Goal: Task Accomplishment & Management: Complete application form

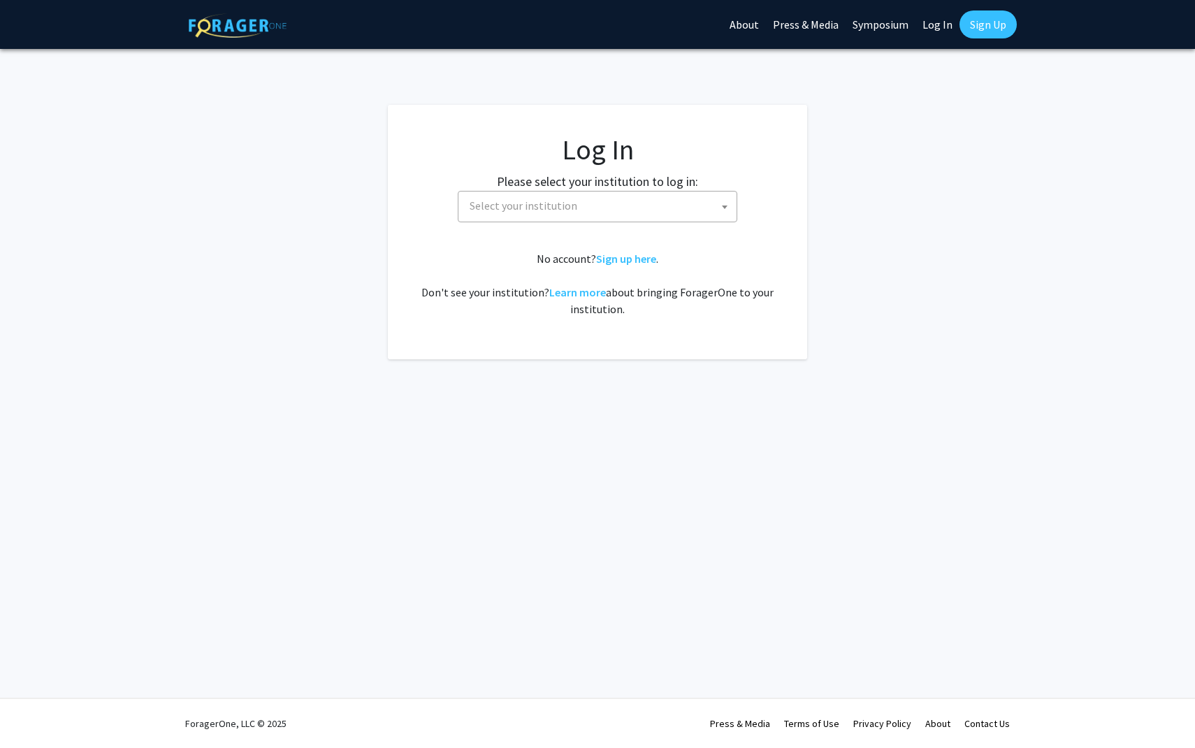
click at [539, 212] on span "Select your institution" at bounding box center [524, 205] width 108 height 14
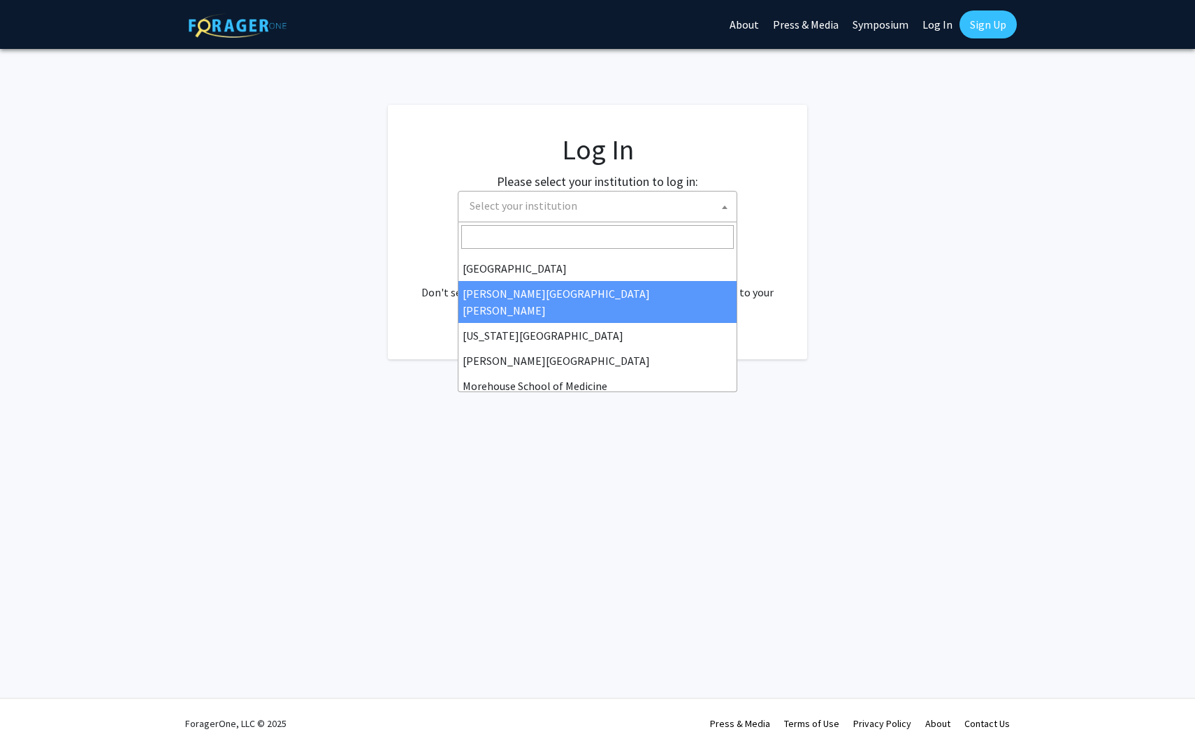
scroll to position [245, 0]
select select "1"
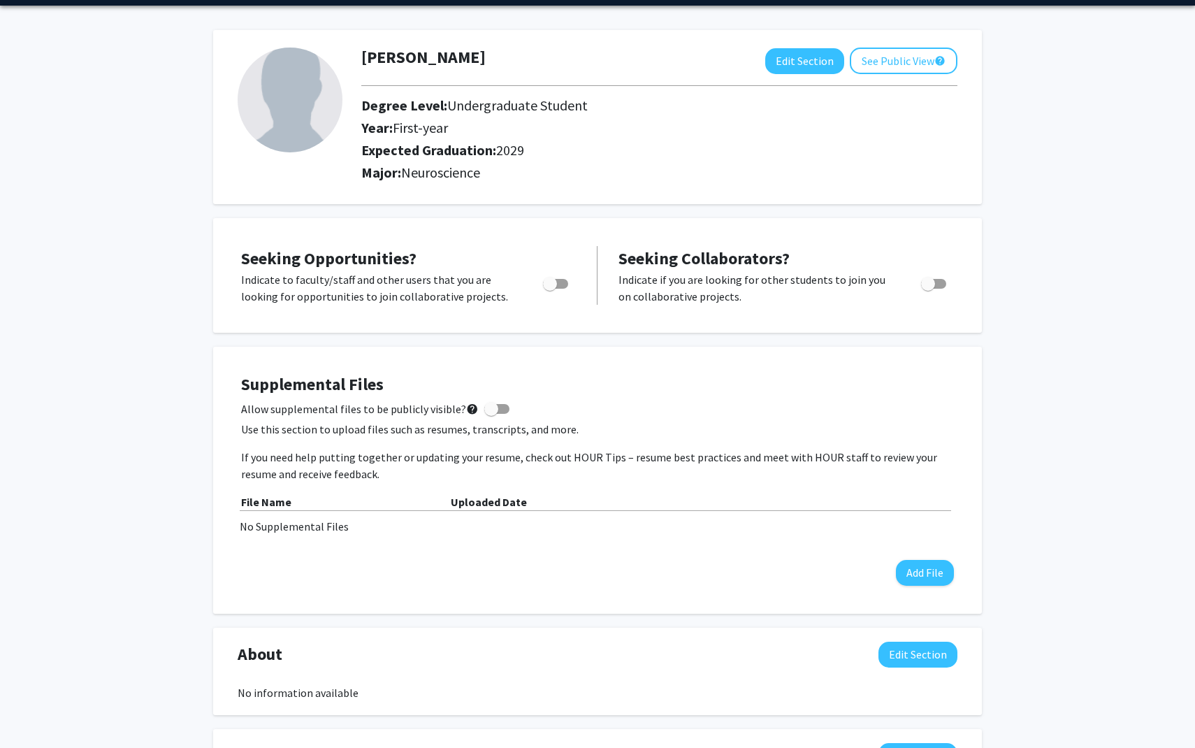
scroll to position [50, 0]
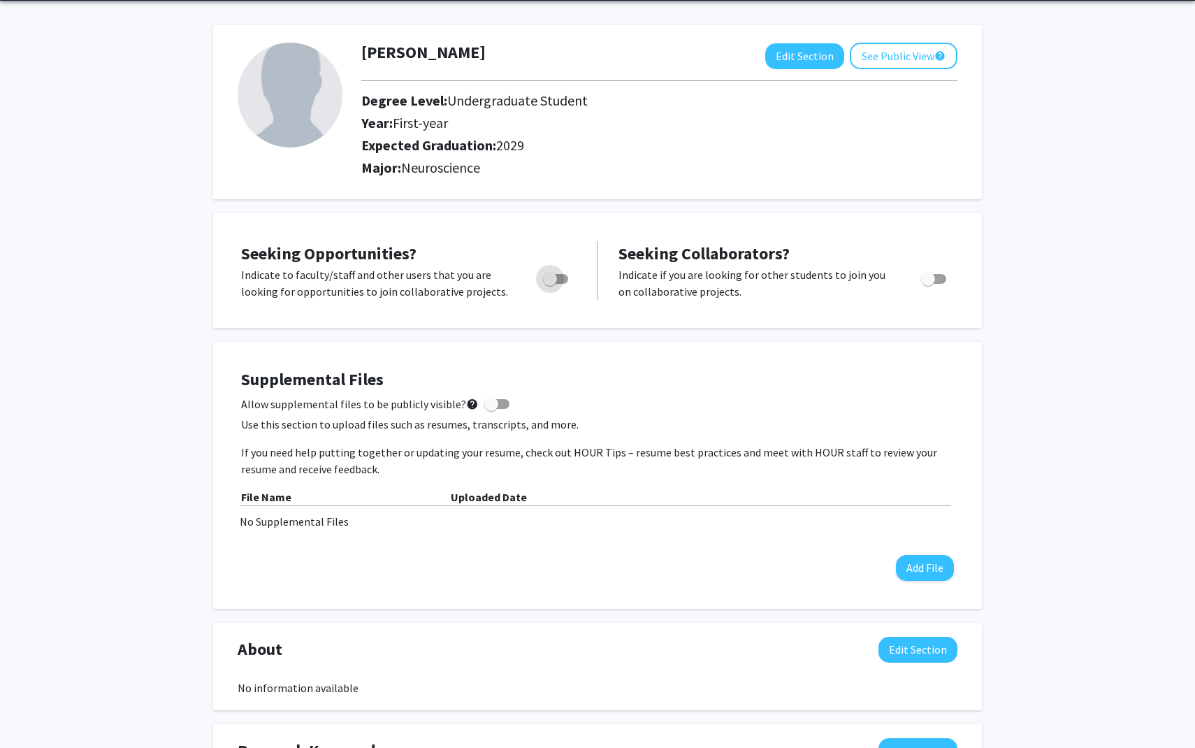
click at [551, 281] on span "Toggle" at bounding box center [550, 279] width 14 height 14
click at [550, 284] on input "Are you actively seeking opportunities?" at bounding box center [549, 284] width 1 height 1
checkbox input "true"
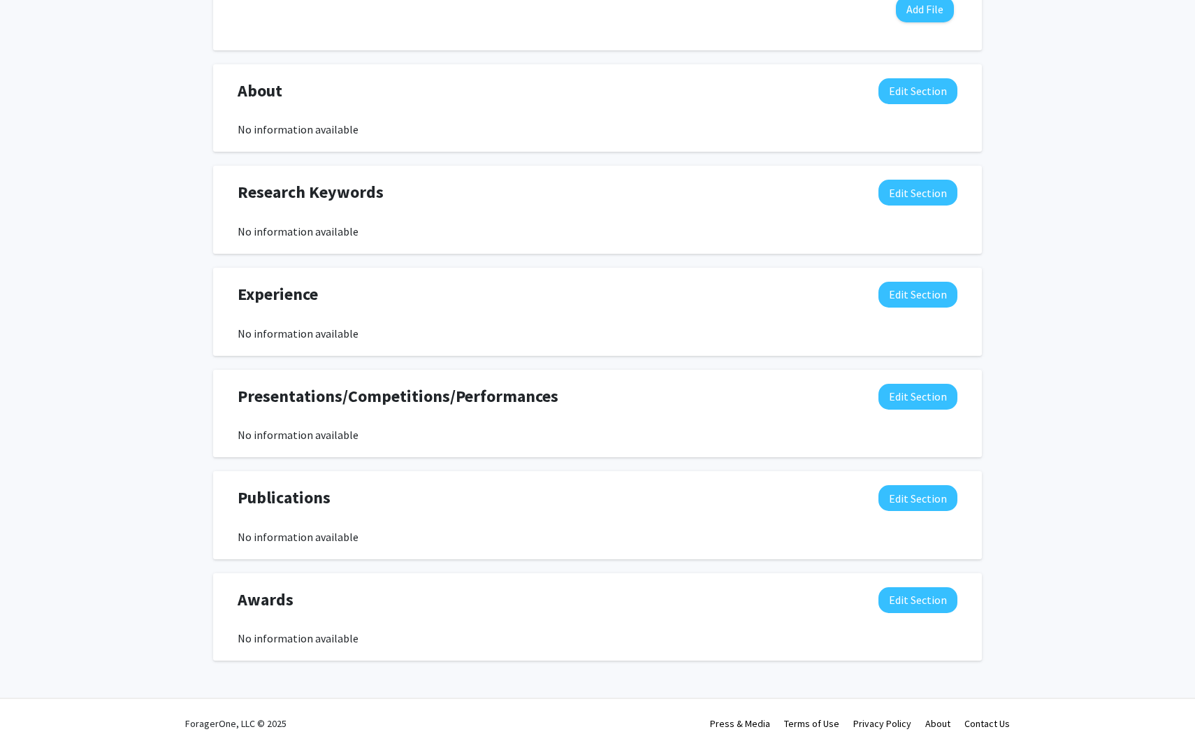
scroll to position [0, 0]
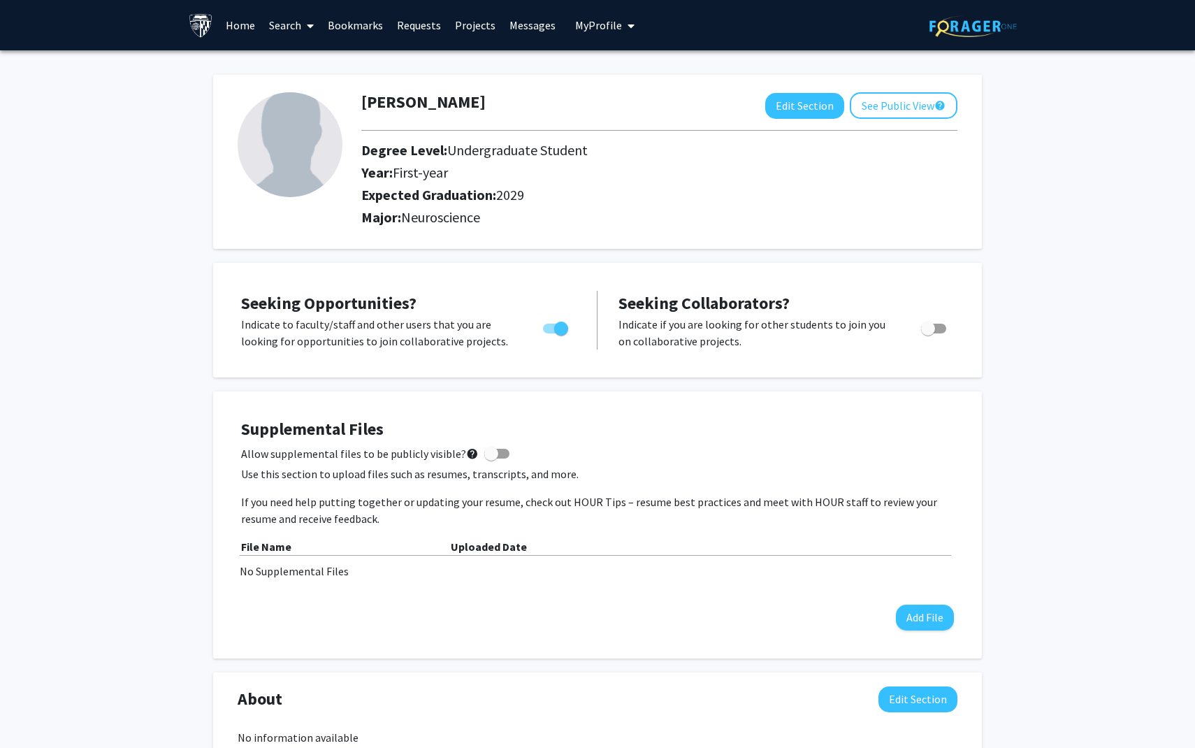
click at [280, 25] on link "Search" at bounding box center [291, 25] width 59 height 49
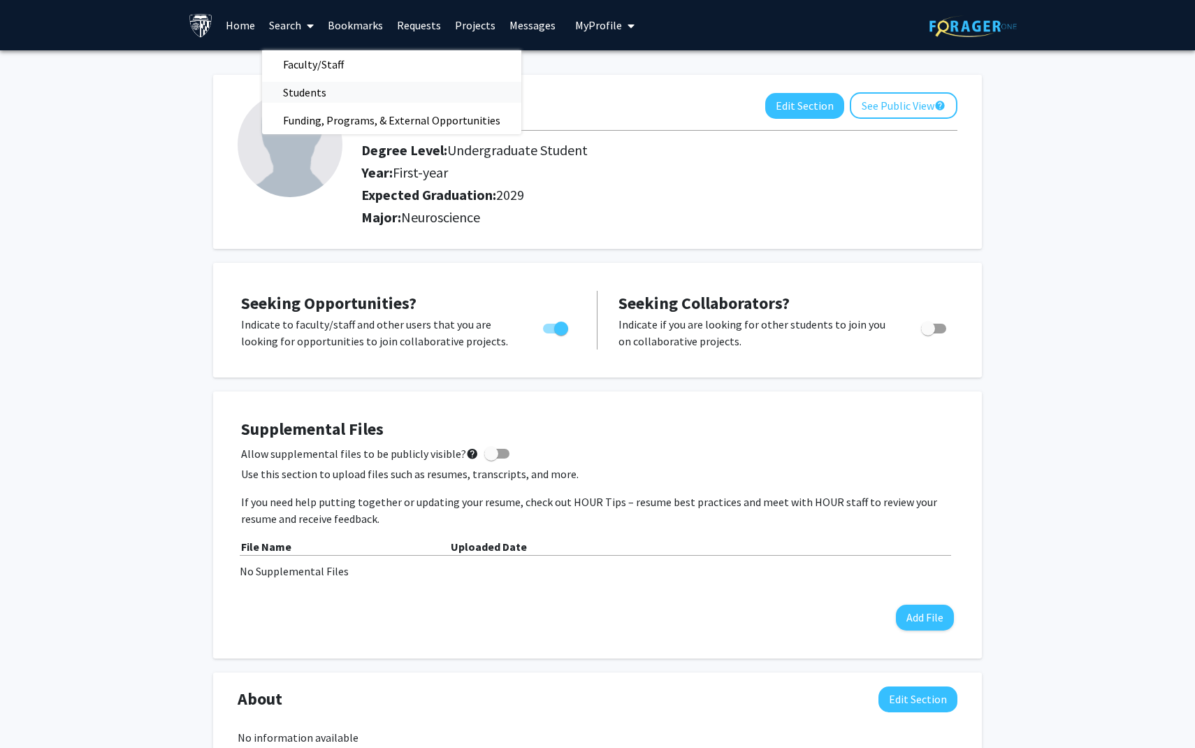
click at [315, 95] on span "Students" at bounding box center [304, 92] width 85 height 28
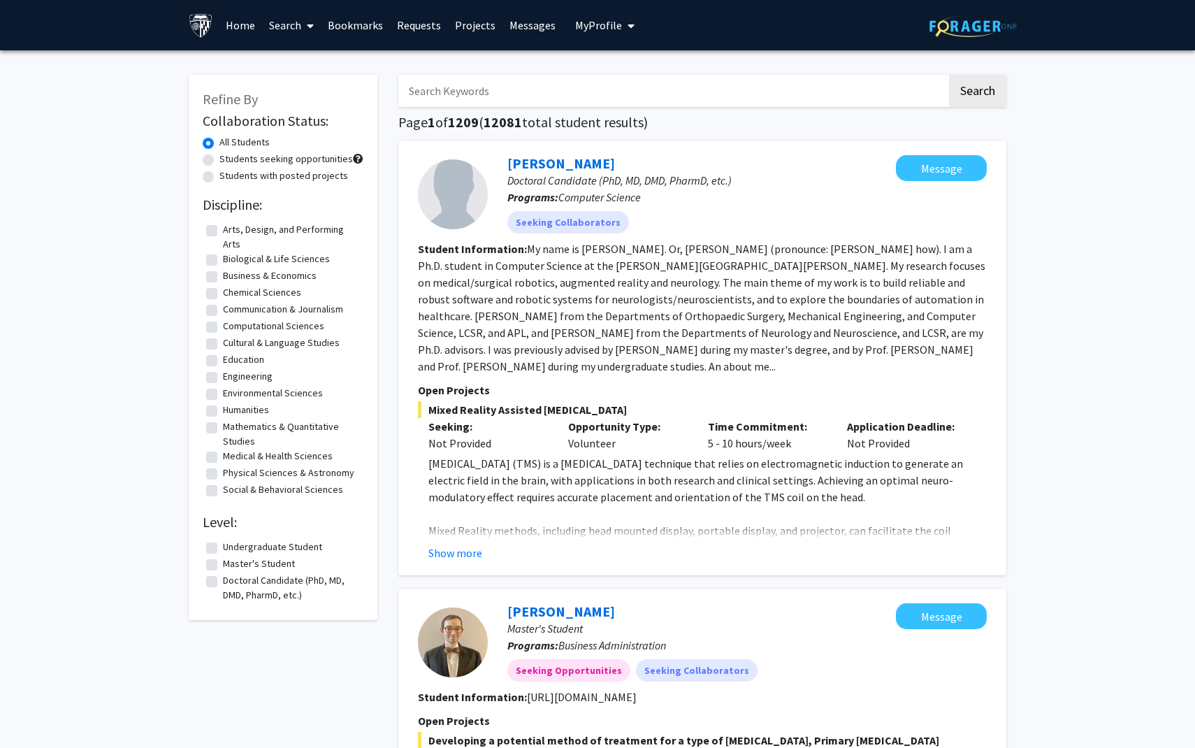
click at [595, 32] on button "My Profile" at bounding box center [605, 25] width 68 height 50
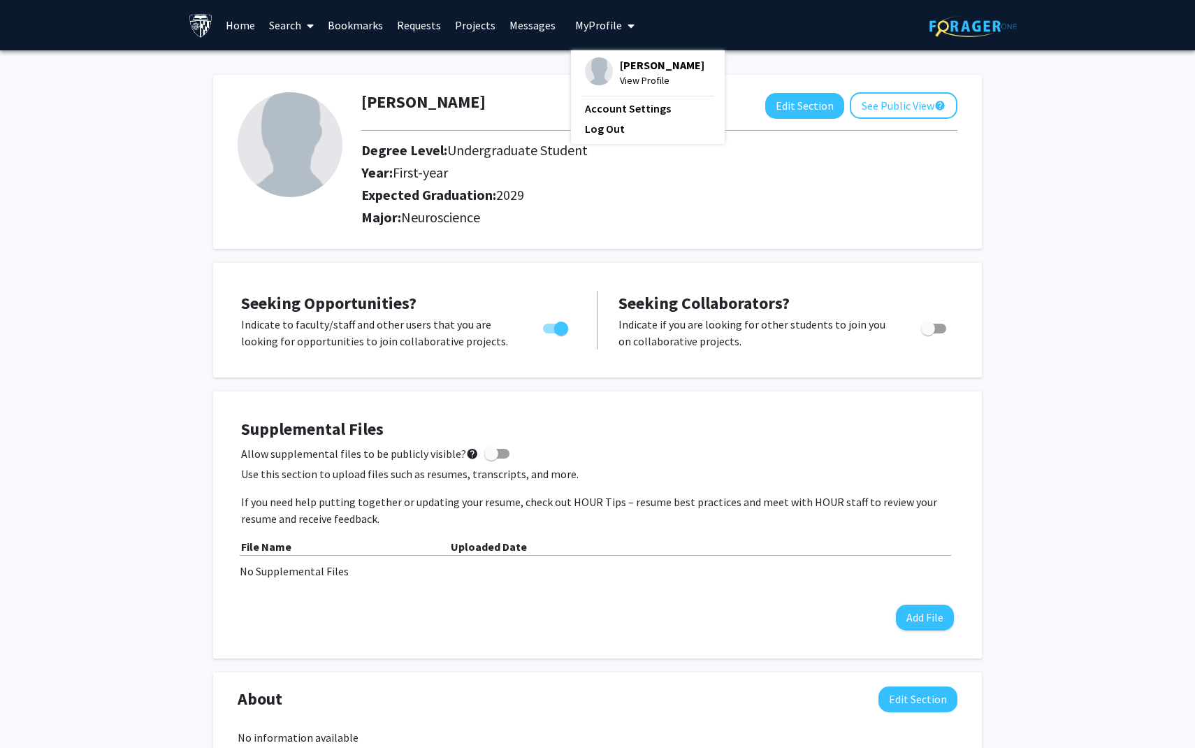
click at [512, 69] on div "Dev Patel Edit Section See Public View help Degree Level: Undergraduate Student…" at bounding box center [597, 155] width 769 height 188
click at [591, 25] on span "My Profile" at bounding box center [598, 25] width 47 height 14
click at [457, 87] on div "Dev Patel Edit Section See Public View help Degree Level: Undergraduate Student…" at bounding box center [597, 162] width 769 height 174
click at [595, 24] on span "My Profile" at bounding box center [598, 25] width 47 height 14
click at [287, 29] on link "Search" at bounding box center [291, 25] width 59 height 49
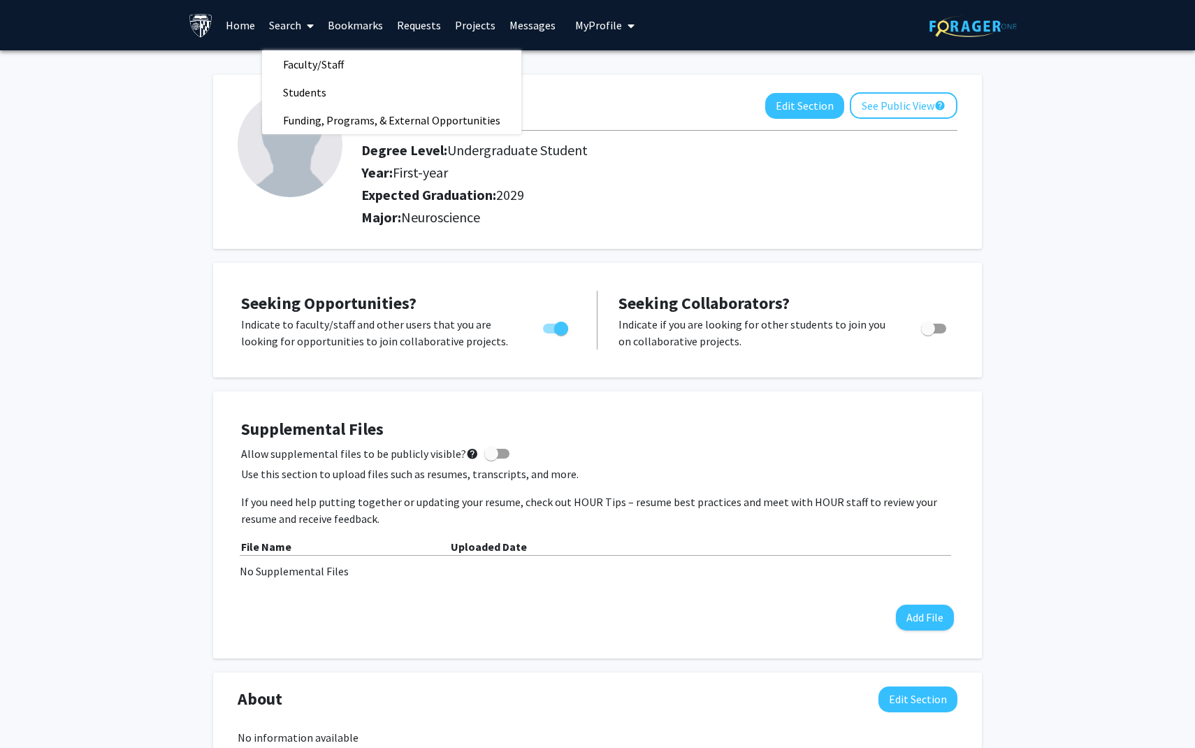
click at [243, 24] on link "Home" at bounding box center [240, 25] width 43 height 49
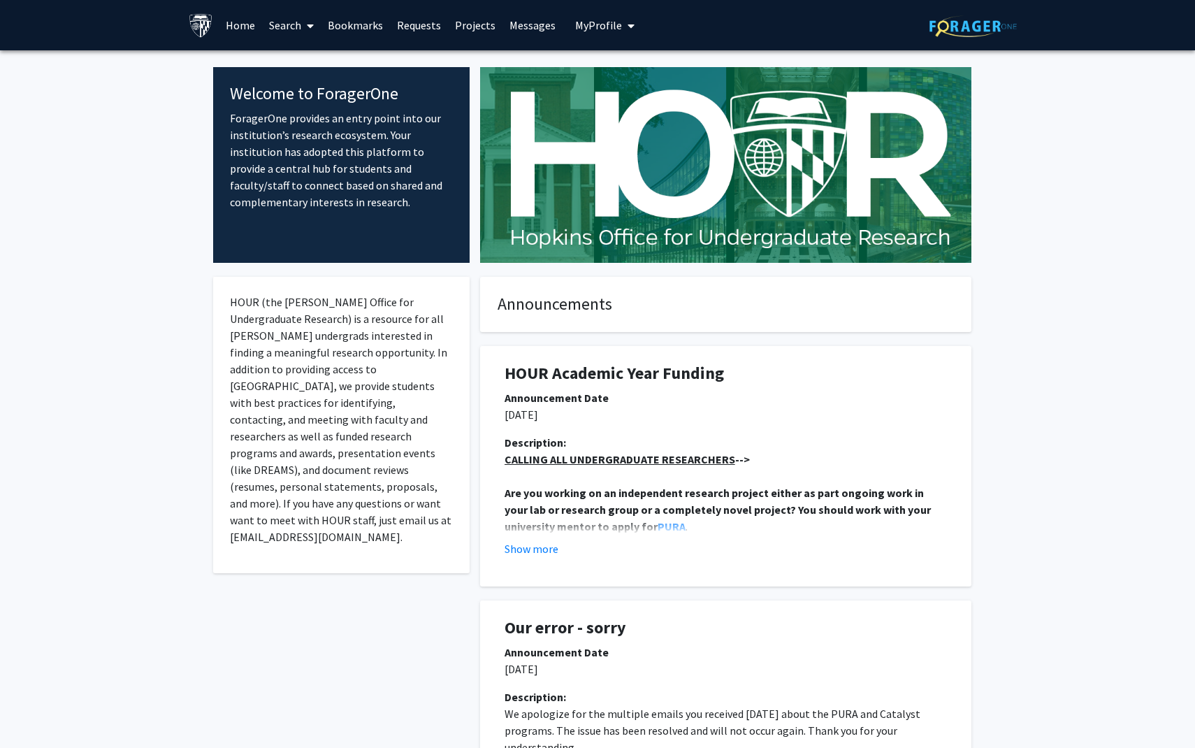
click at [598, 24] on span "My Profile" at bounding box center [598, 25] width 47 height 14
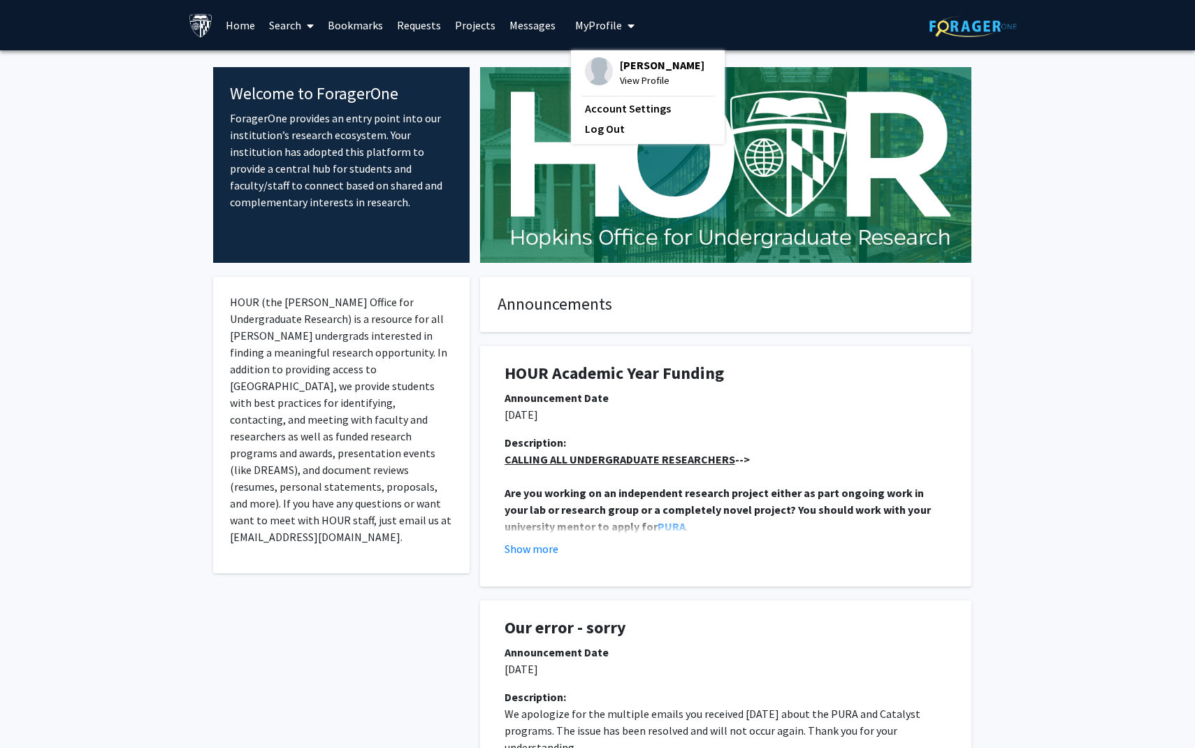
click at [521, 29] on link "Messages" at bounding box center [532, 25] width 60 height 49
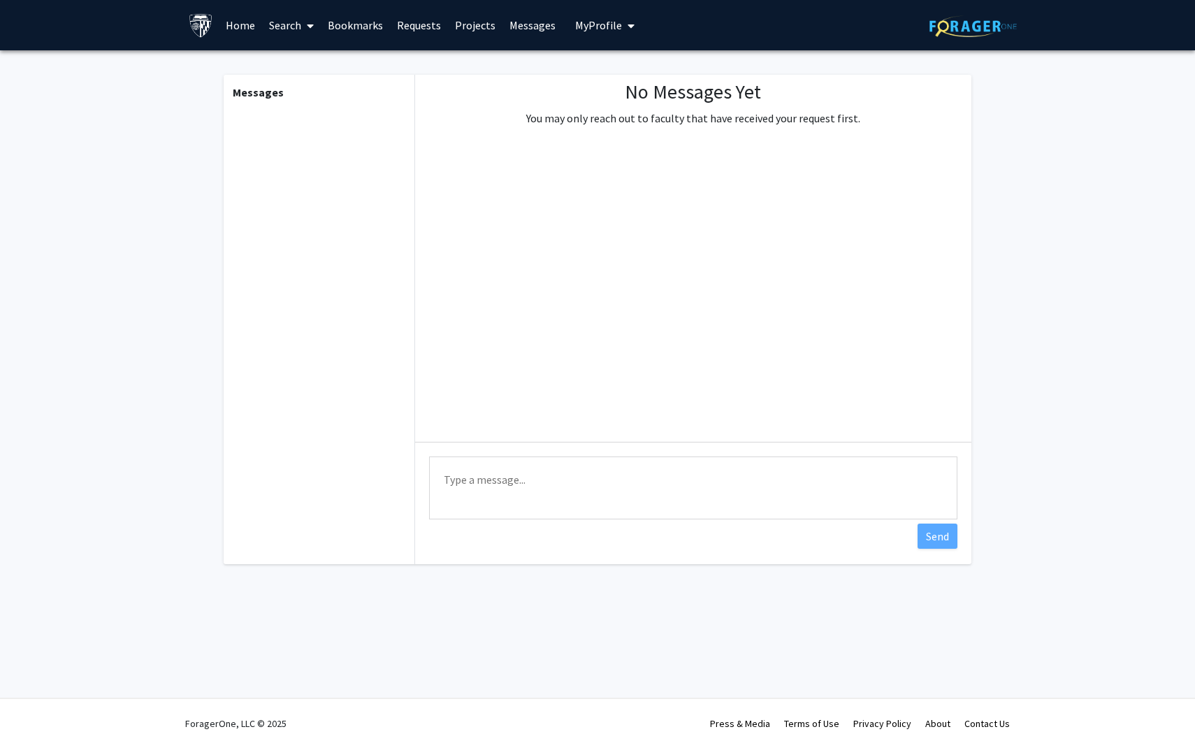
click at [472, 29] on link "Projects" at bounding box center [475, 25] width 55 height 49
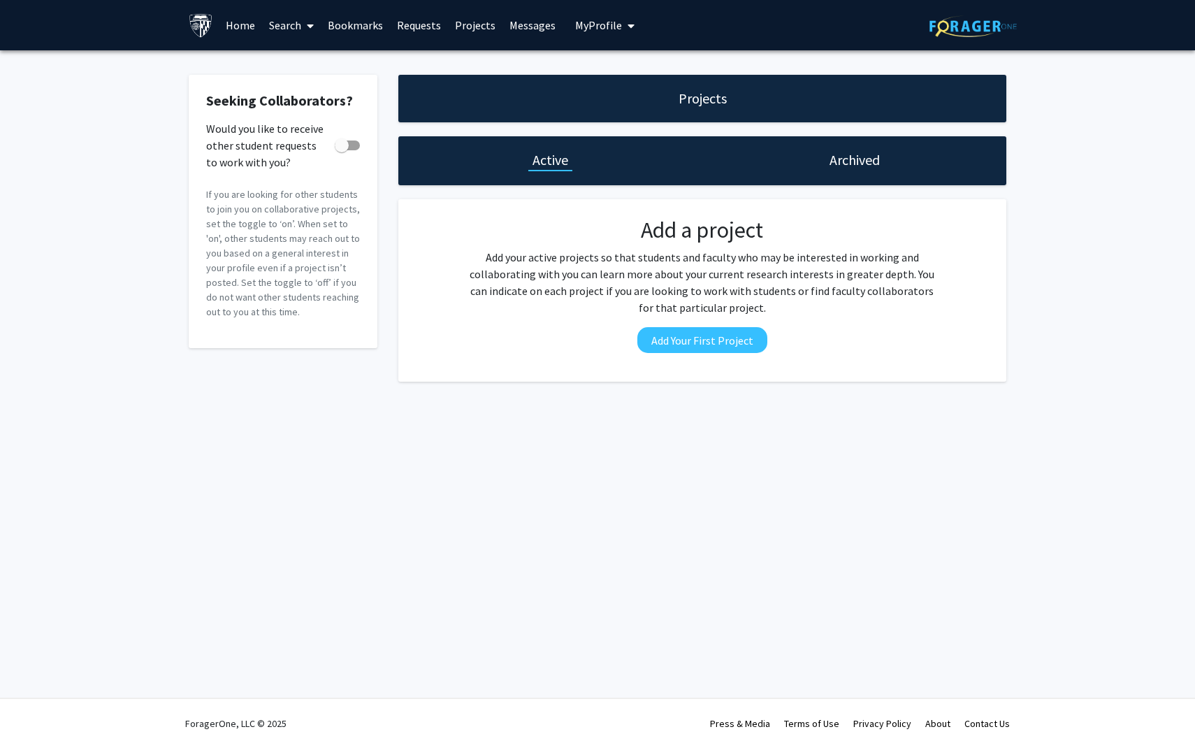
click at [280, 27] on link "Search" at bounding box center [291, 25] width 59 height 49
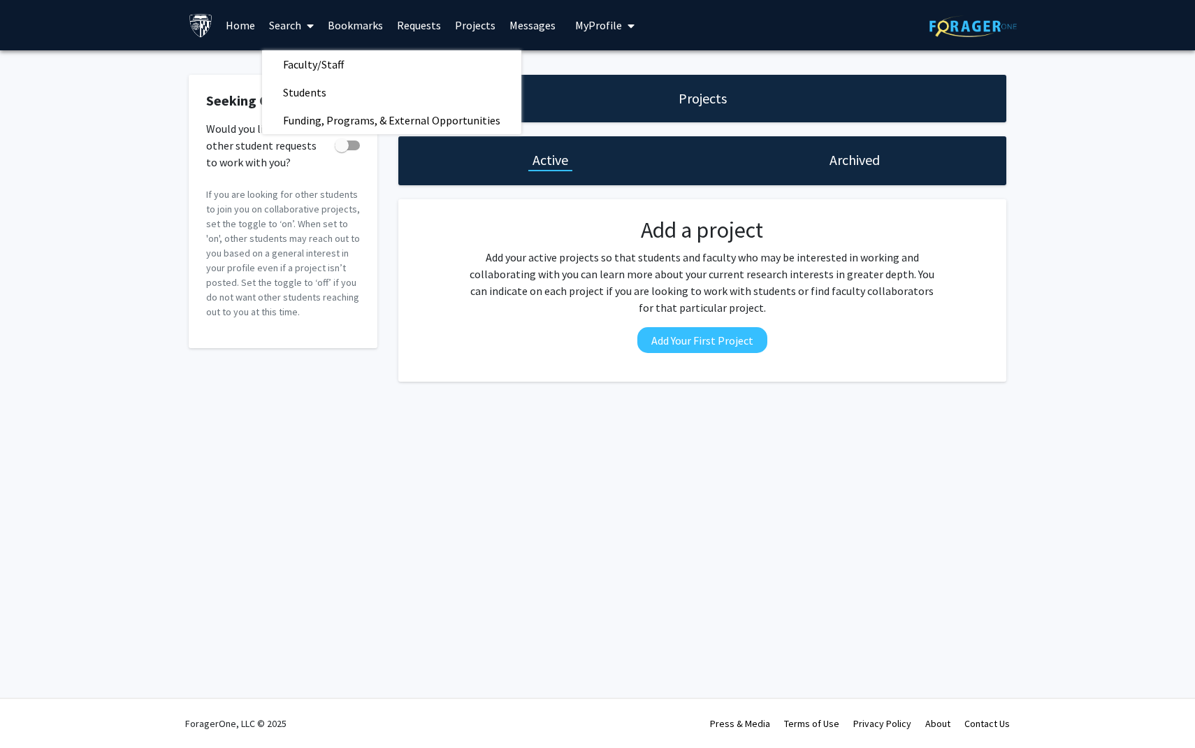
click at [280, 27] on link "Search" at bounding box center [291, 25] width 59 height 49
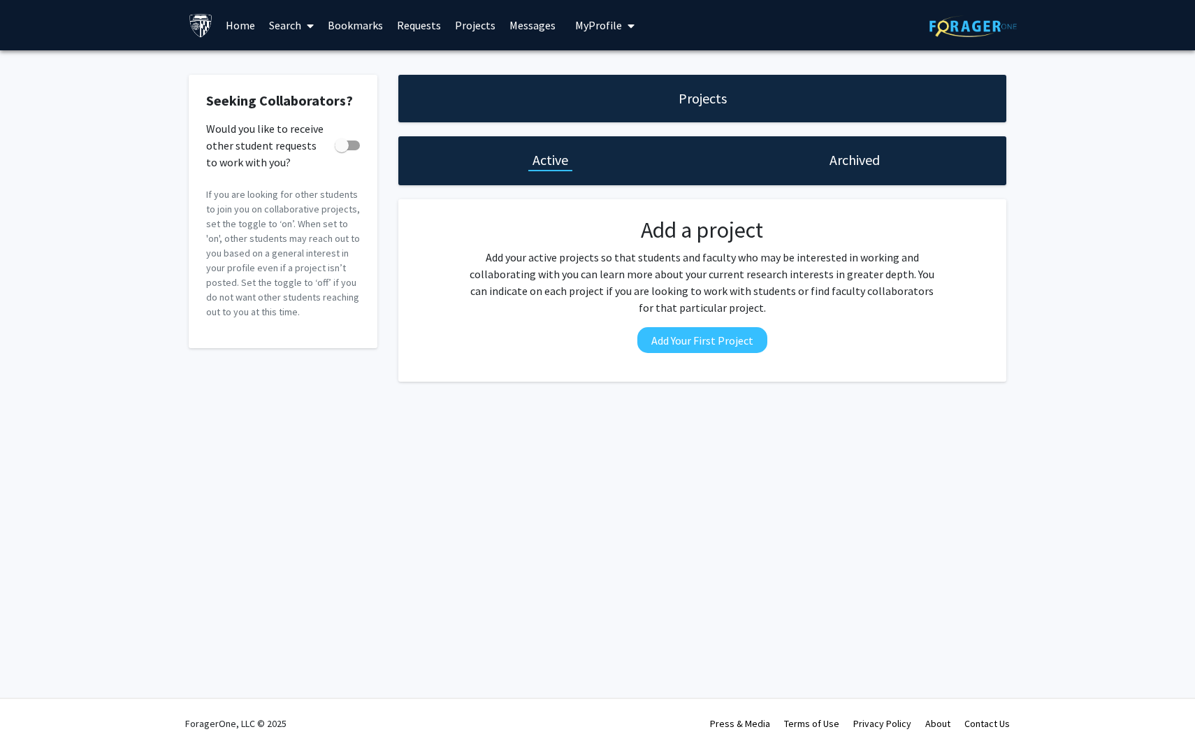
click at [605, 26] on span "My Profile" at bounding box center [598, 25] width 47 height 14
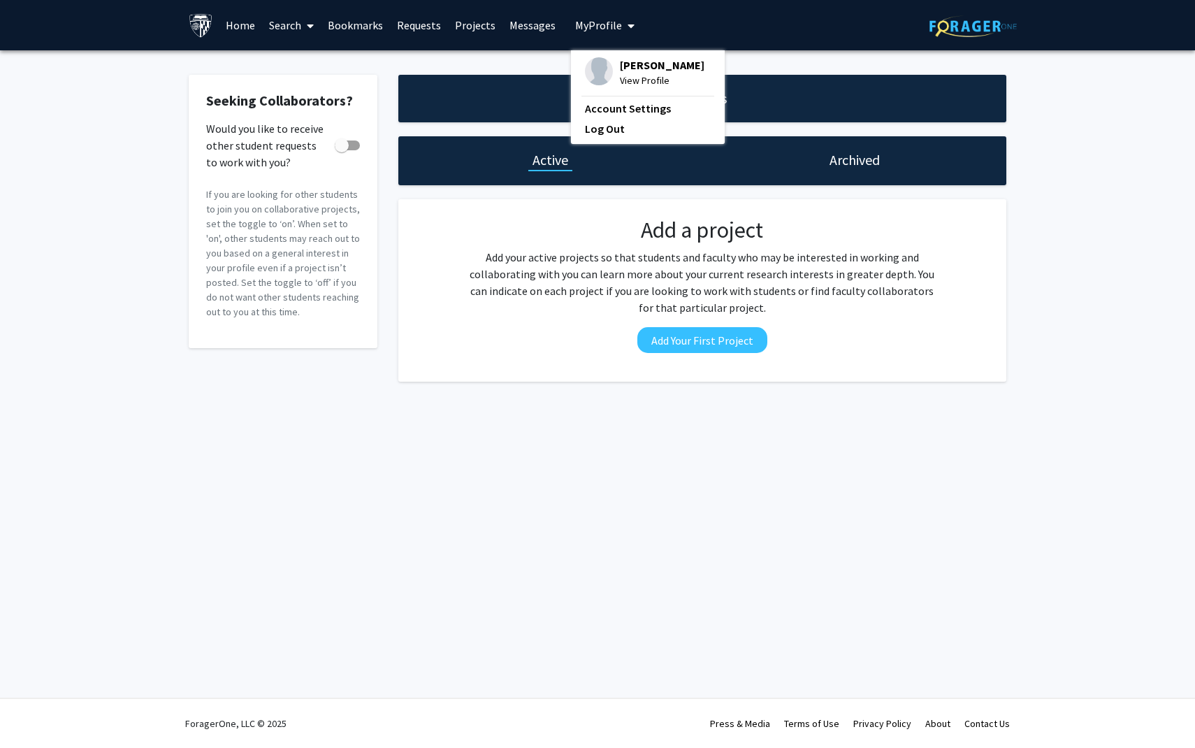
click at [519, 57] on div "Seeking Collaborators? Would you like to receive other student requests to work…" at bounding box center [597, 231] width 1195 height 363
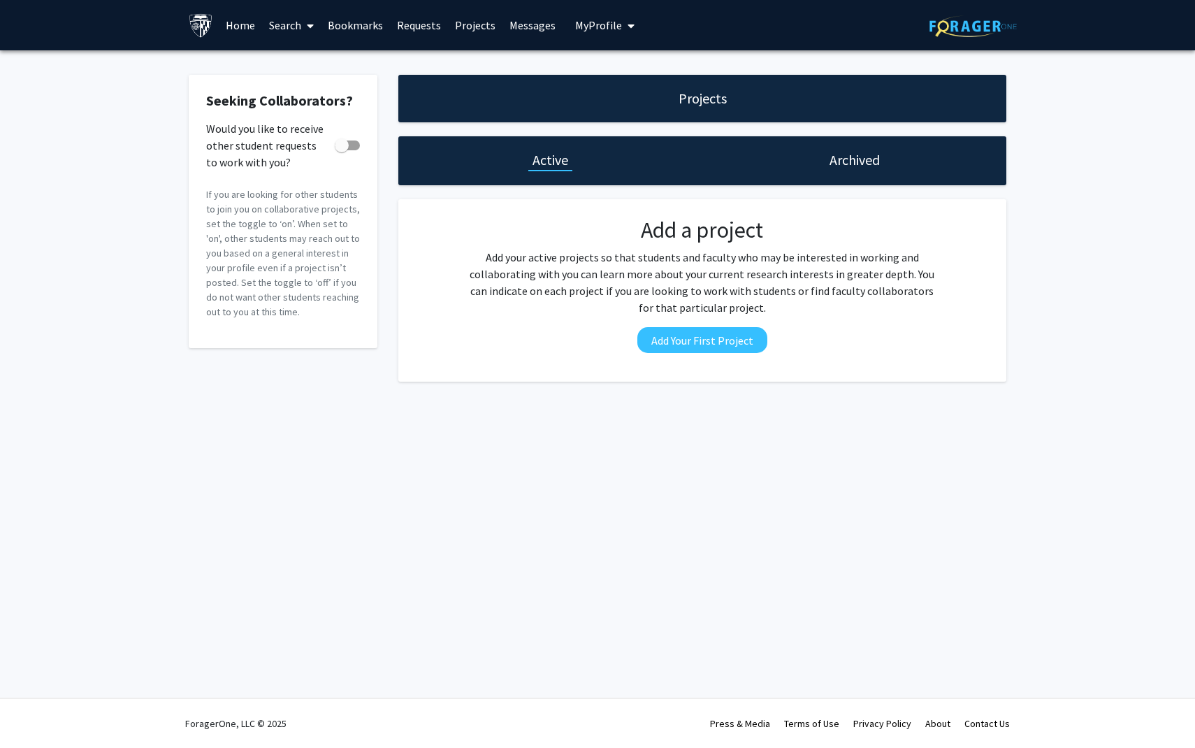
click at [594, 27] on span "My Profile" at bounding box center [598, 25] width 47 height 14
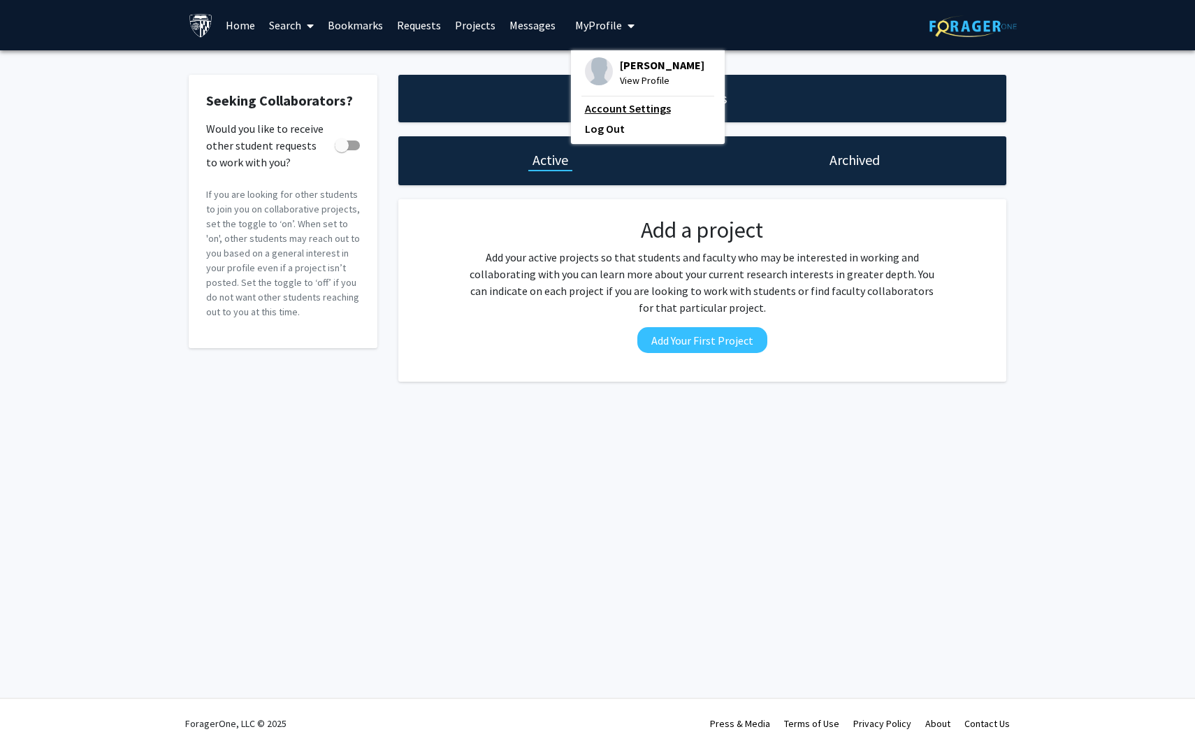
click at [598, 108] on link "Account Settings" at bounding box center [648, 108] width 126 height 17
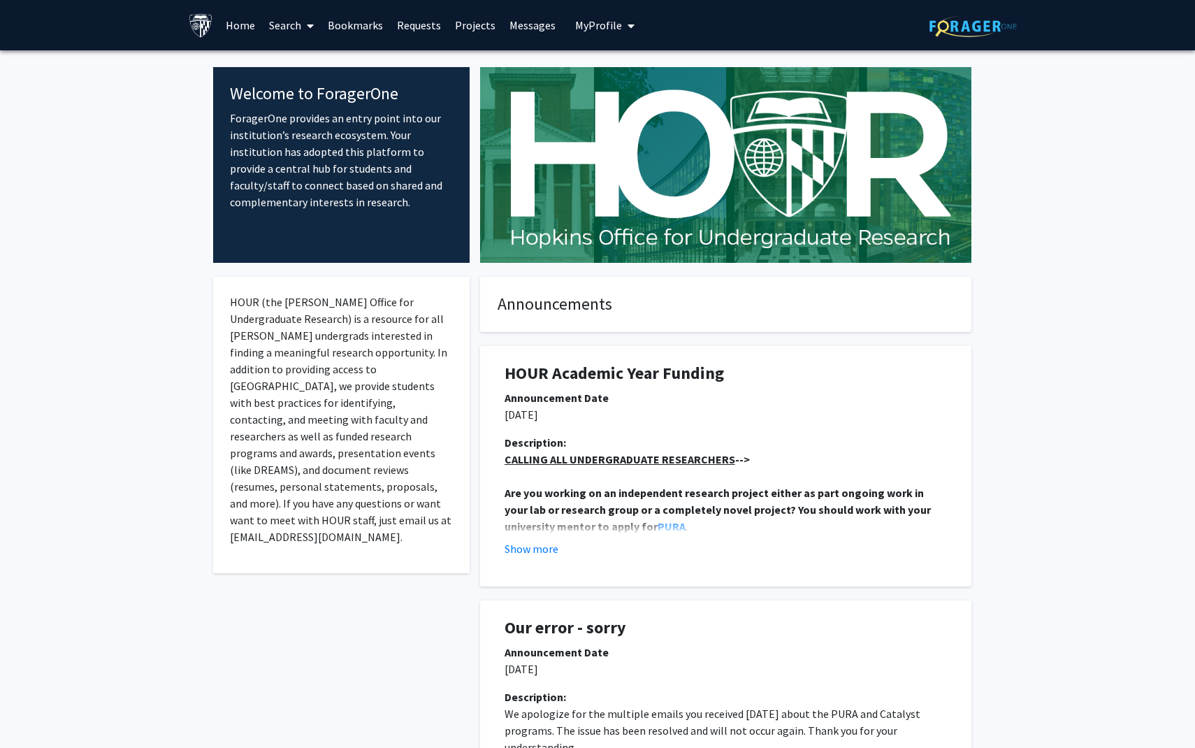
click at [294, 17] on link "Search" at bounding box center [291, 25] width 59 height 49
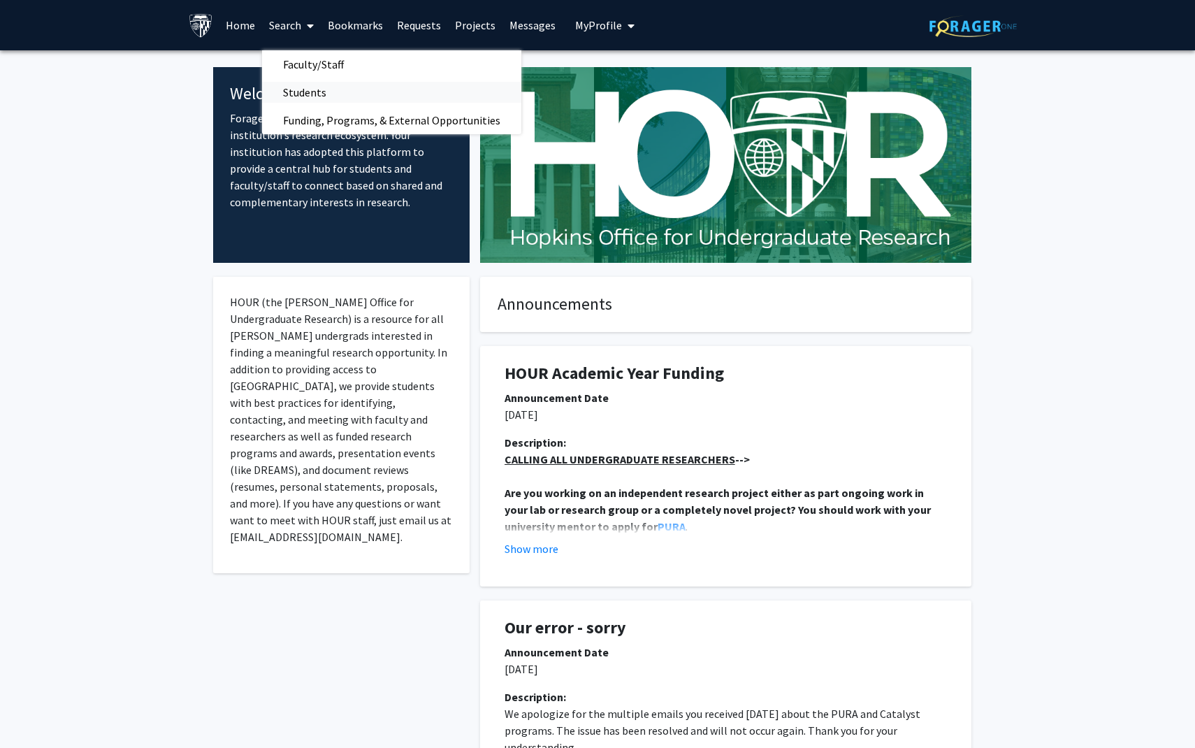
click at [302, 95] on span "Students" at bounding box center [304, 92] width 85 height 28
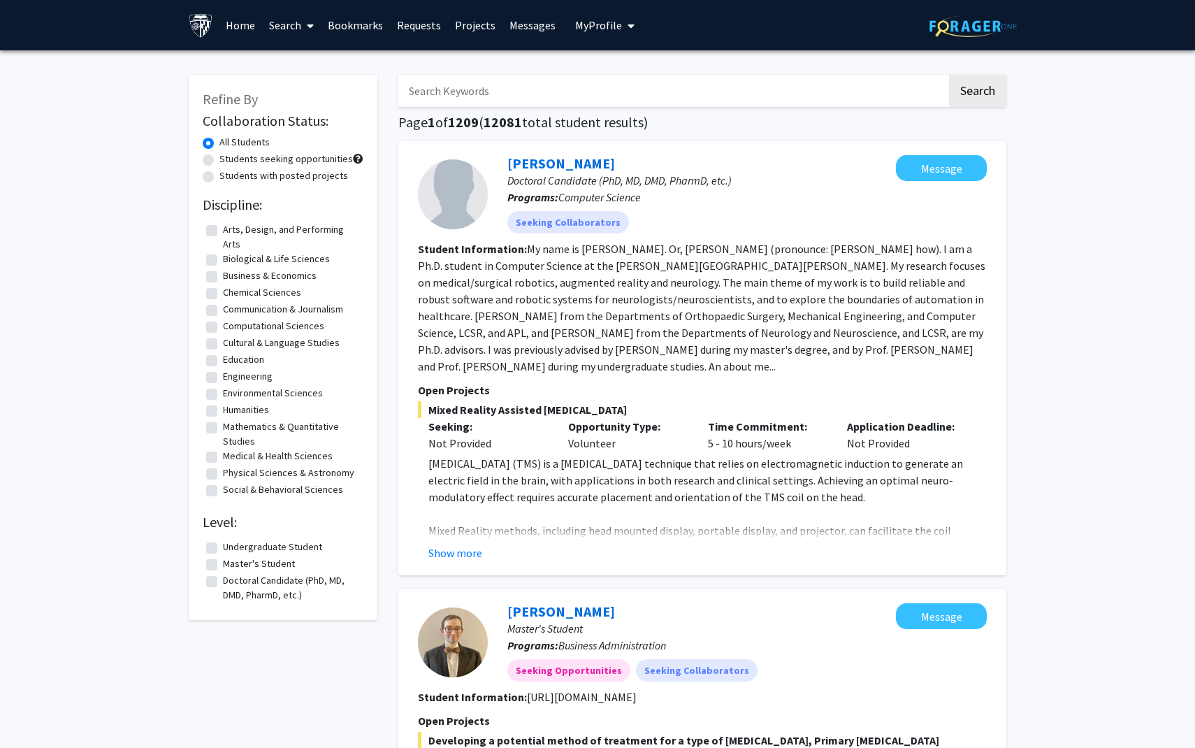
click at [291, 22] on link "Search" at bounding box center [291, 25] width 59 height 49
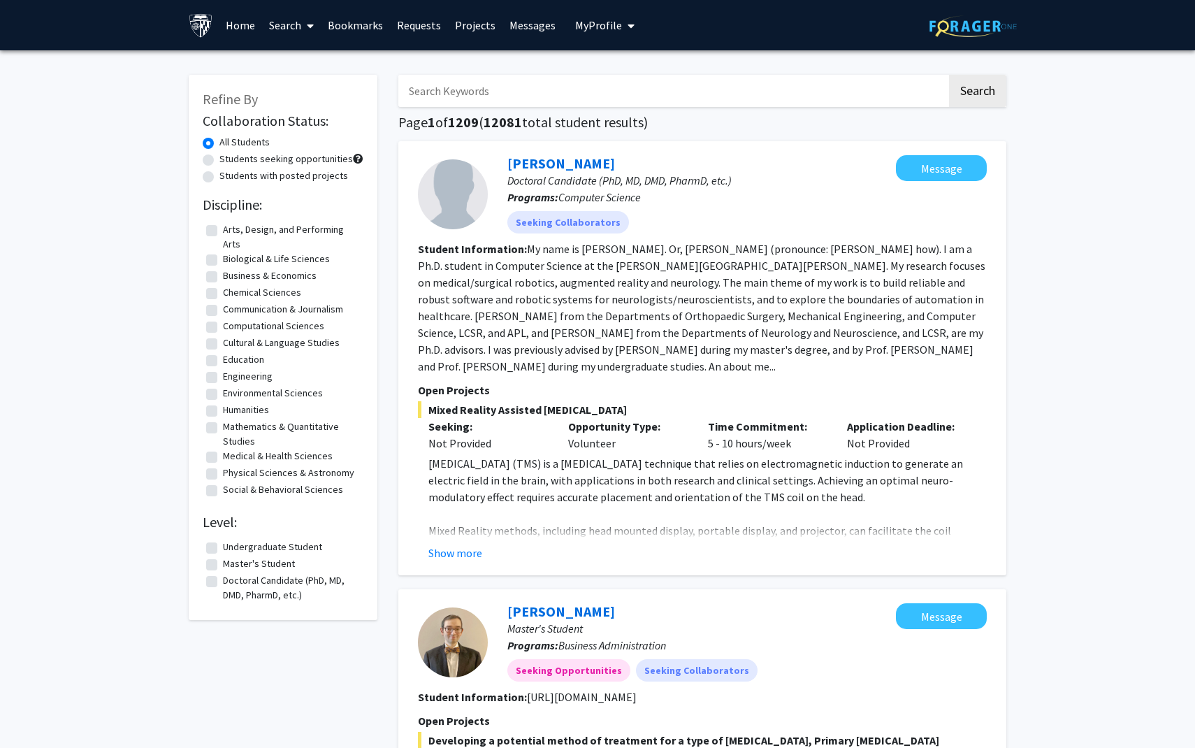
click at [628, 29] on icon "My profile dropdown to access profile and logout" at bounding box center [631, 25] width 7 height 11
click at [224, 29] on link "Home" at bounding box center [240, 25] width 43 height 49
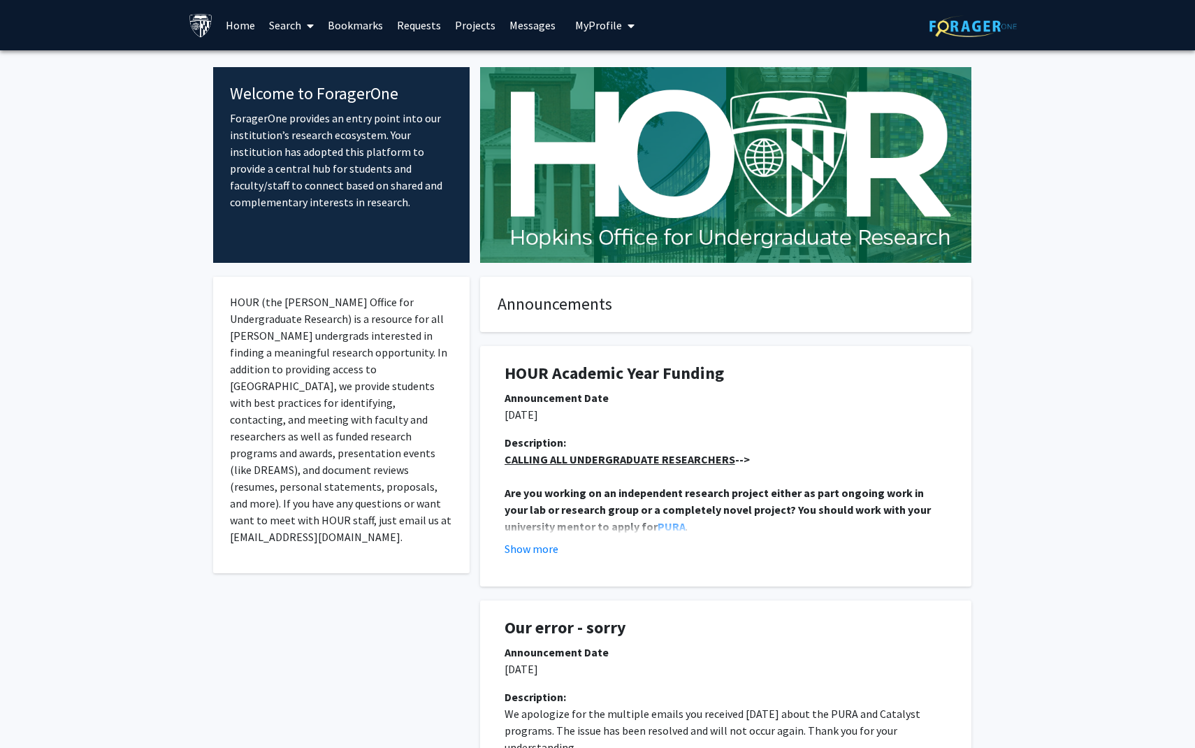
drag, startPoint x: 498, startPoint y: 61, endPoint x: 523, endPoint y: 61, distance: 25.2
click at [595, 25] on span "My Profile" at bounding box center [598, 25] width 47 height 14
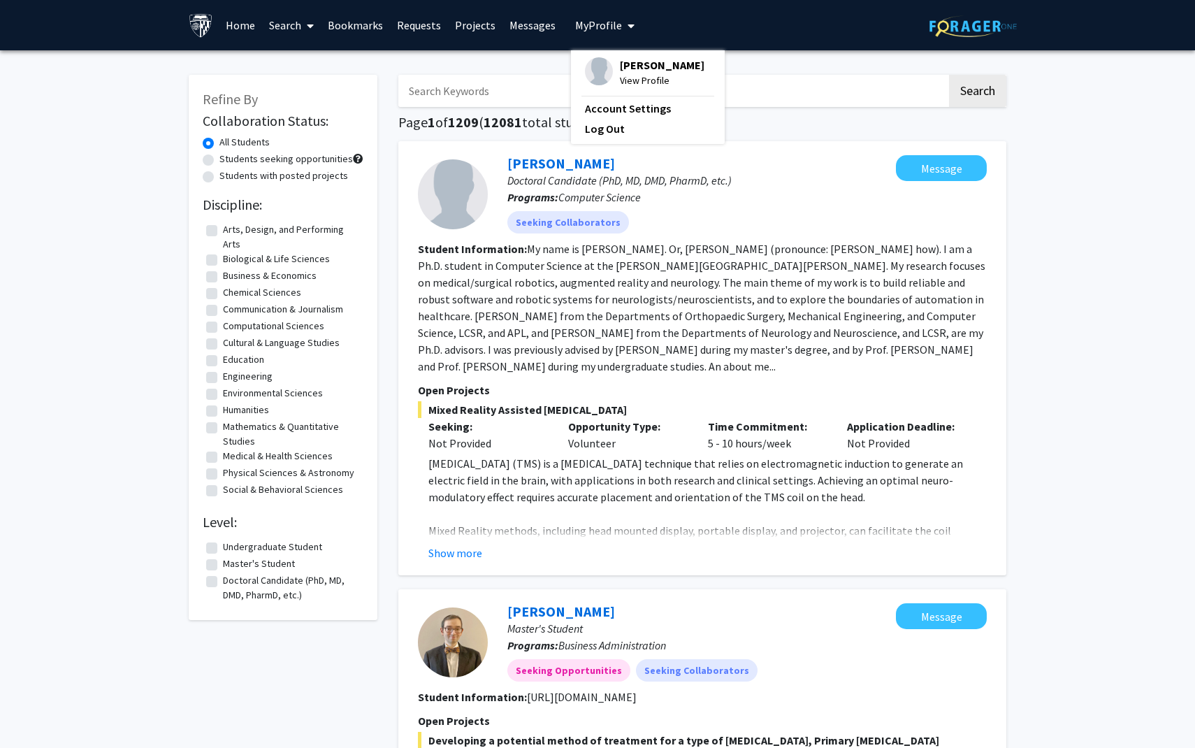
click at [215, 27] on link at bounding box center [204, 25] width 30 height 49
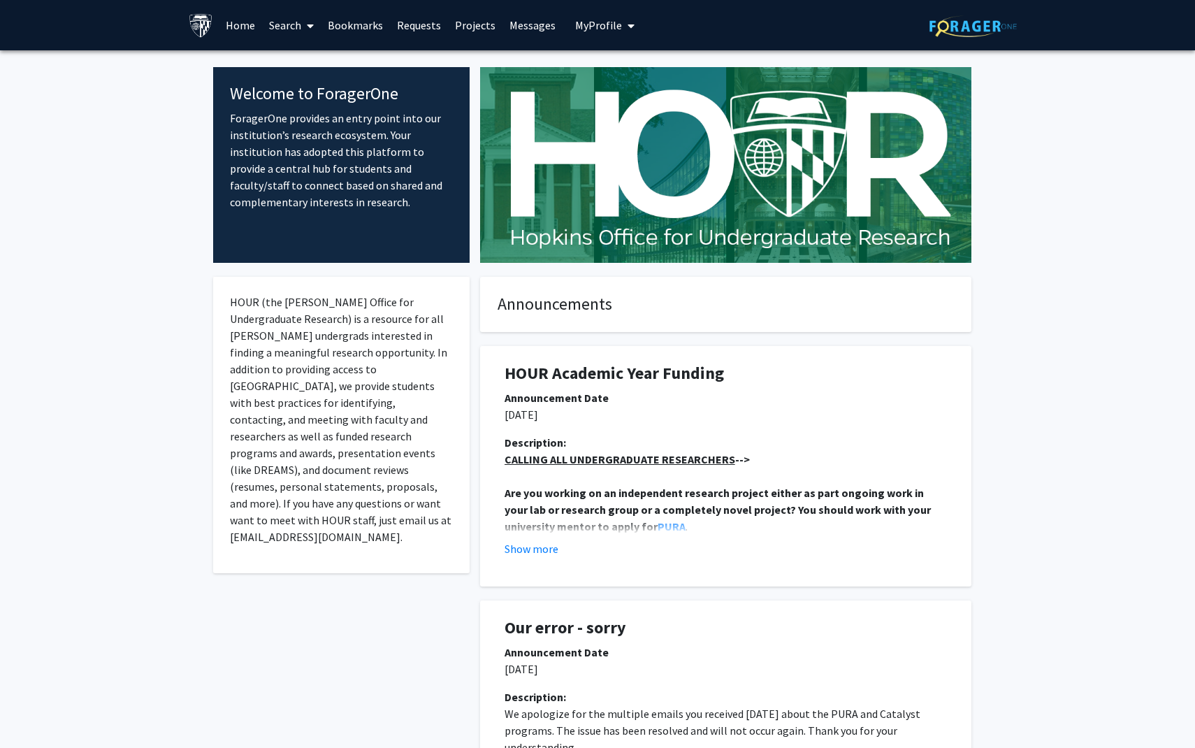
click at [285, 31] on link "Search" at bounding box center [291, 25] width 59 height 49
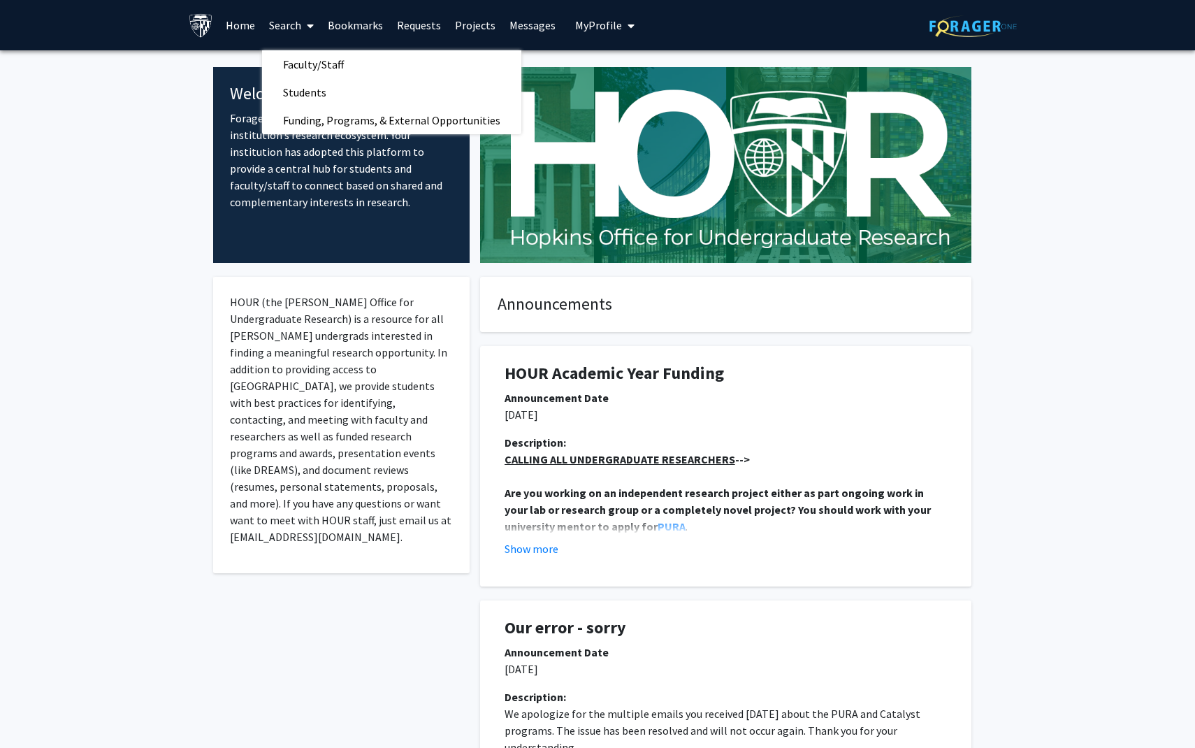
click at [602, 34] on button "My Profile" at bounding box center [605, 25] width 68 height 50
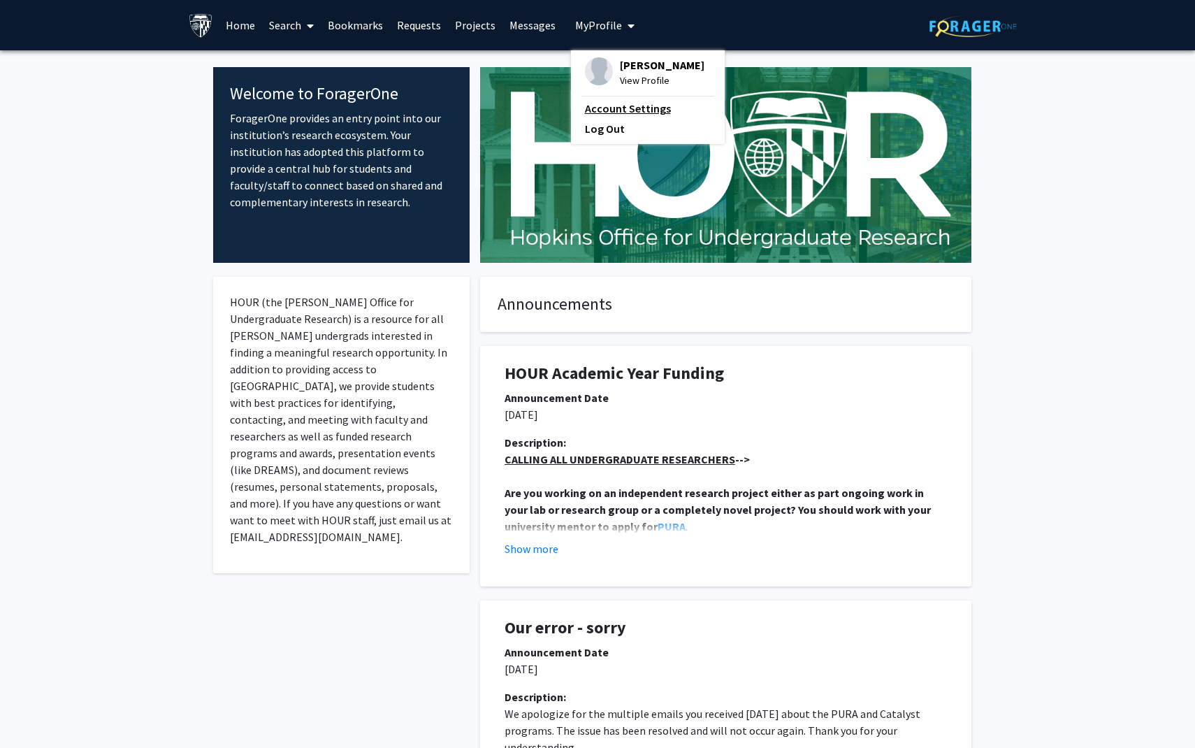
click at [611, 101] on link "Account Settings" at bounding box center [648, 108] width 126 height 17
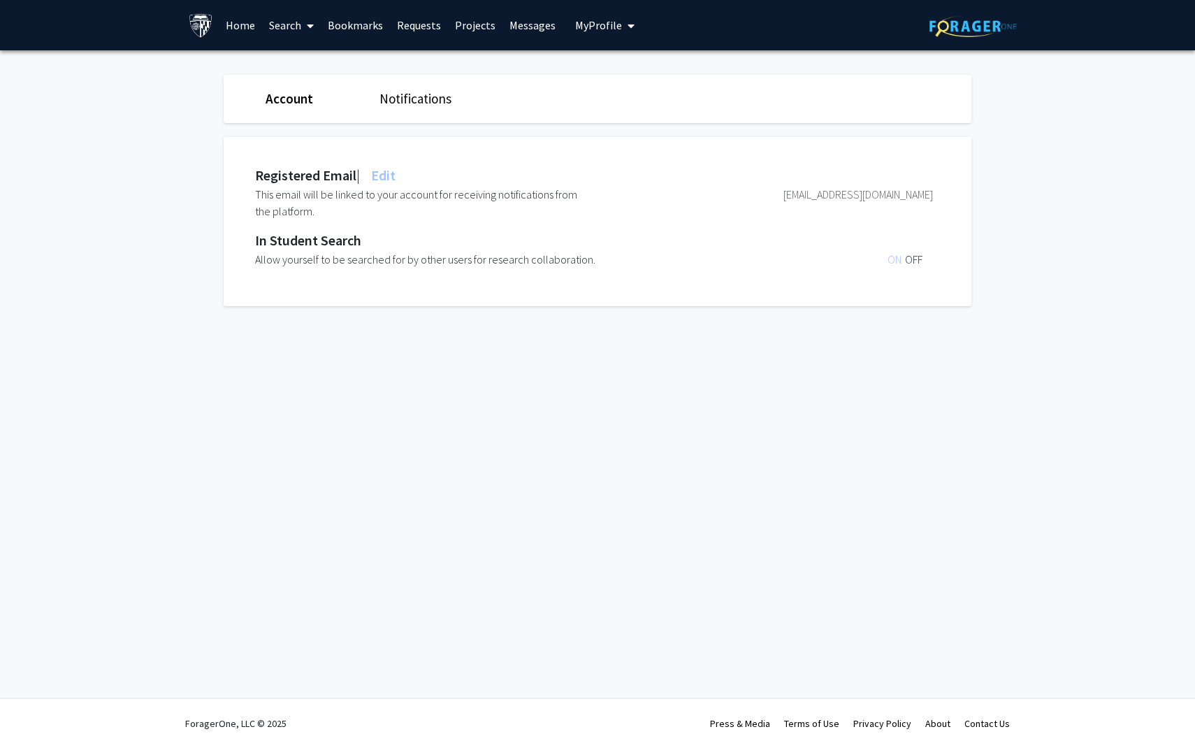
click at [284, 23] on link "Search" at bounding box center [291, 25] width 59 height 49
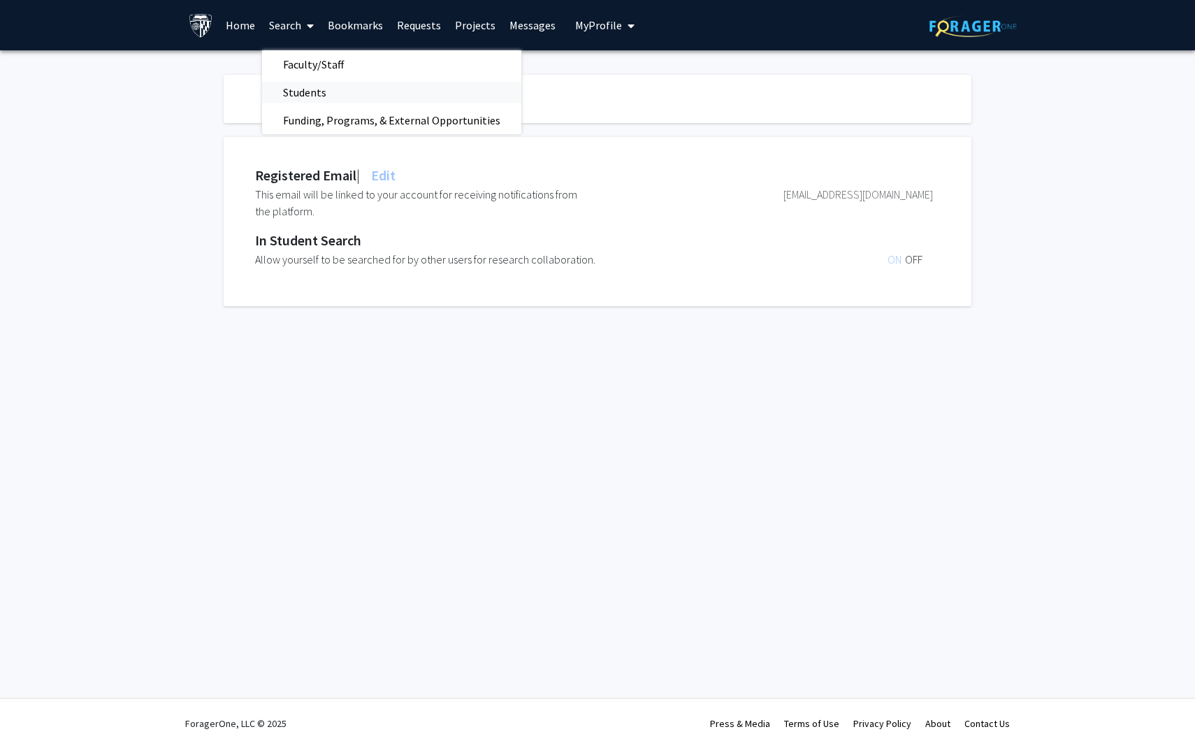
click at [296, 90] on span "Students" at bounding box center [304, 92] width 85 height 28
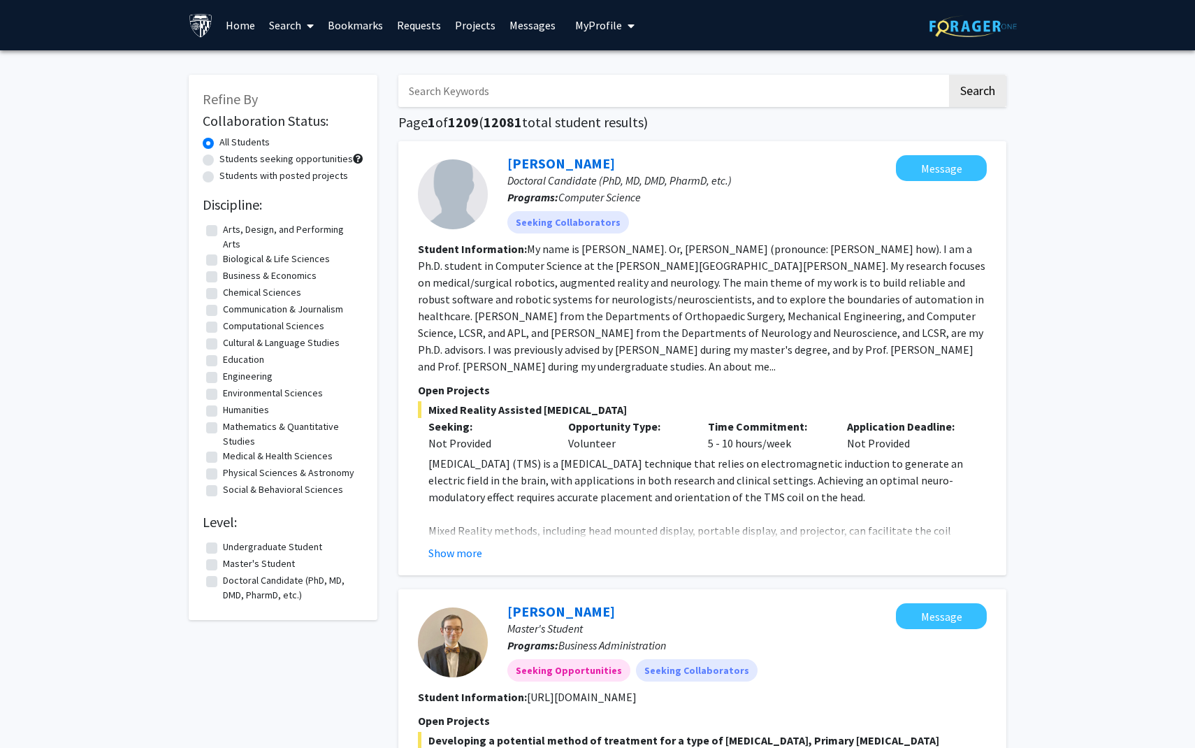
click at [280, 35] on link "Search" at bounding box center [291, 25] width 59 height 49
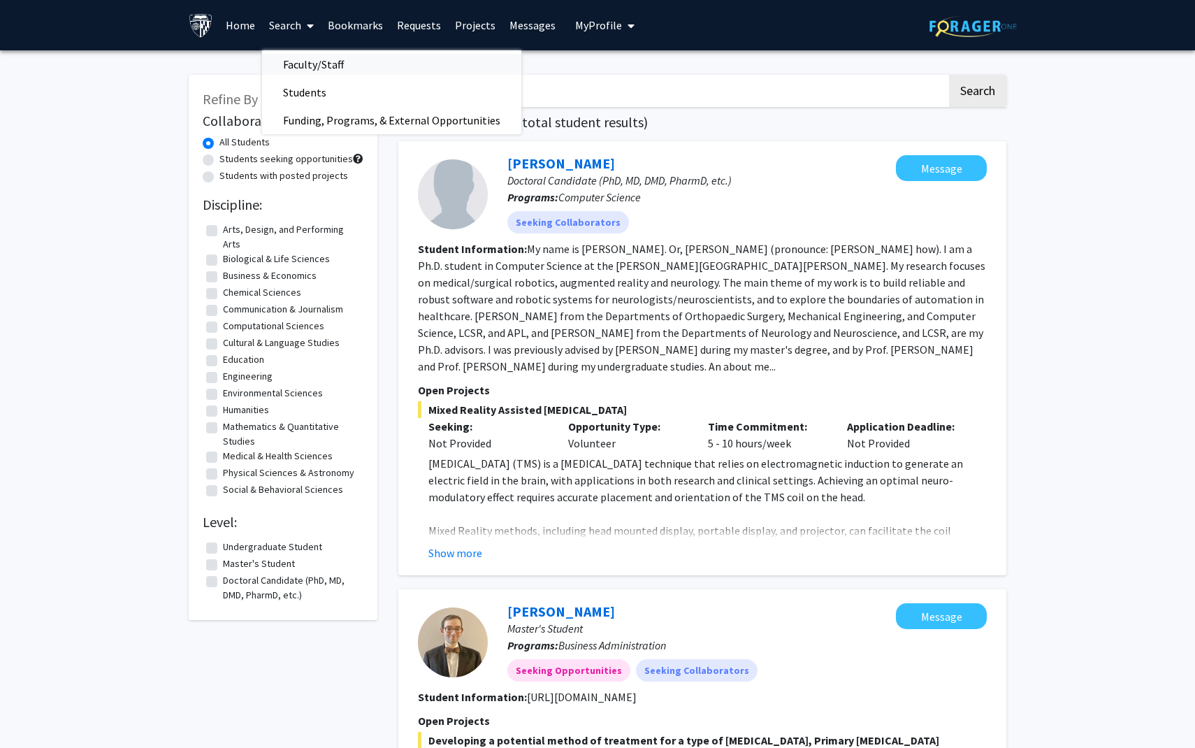
click at [331, 67] on span "Faculty/Staff" at bounding box center [313, 64] width 103 height 28
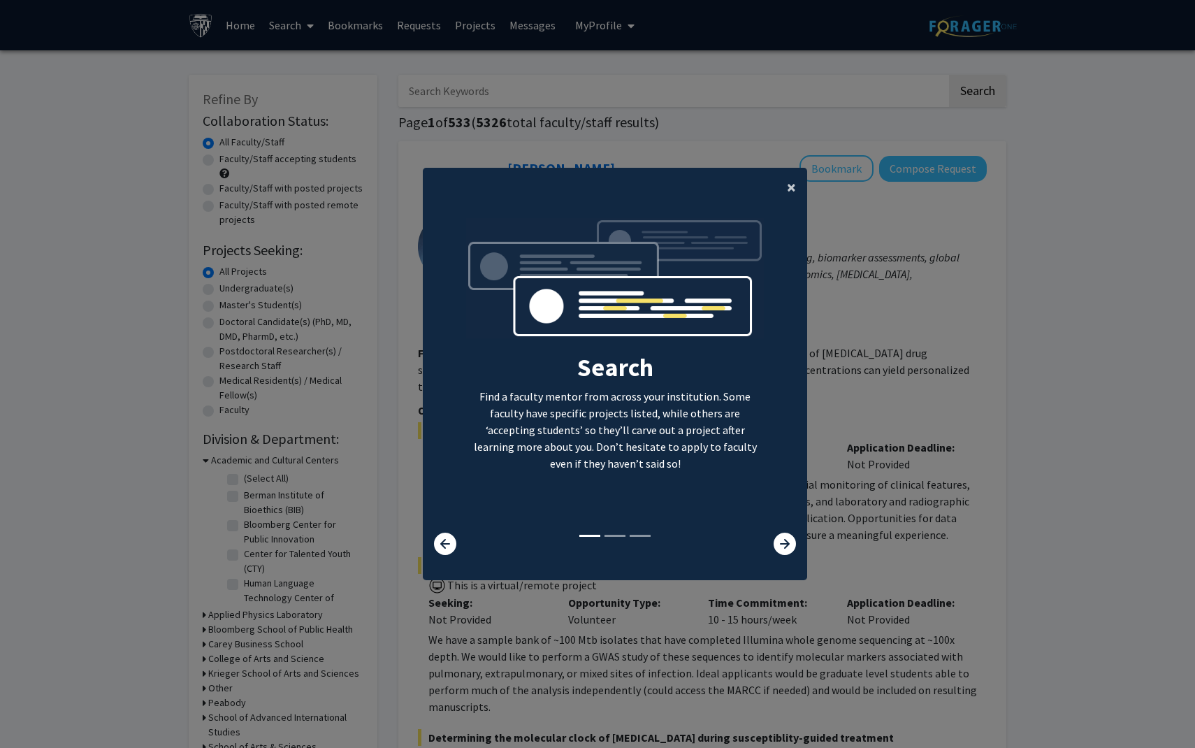
click at [786, 183] on button "×" at bounding box center [791, 187] width 31 height 39
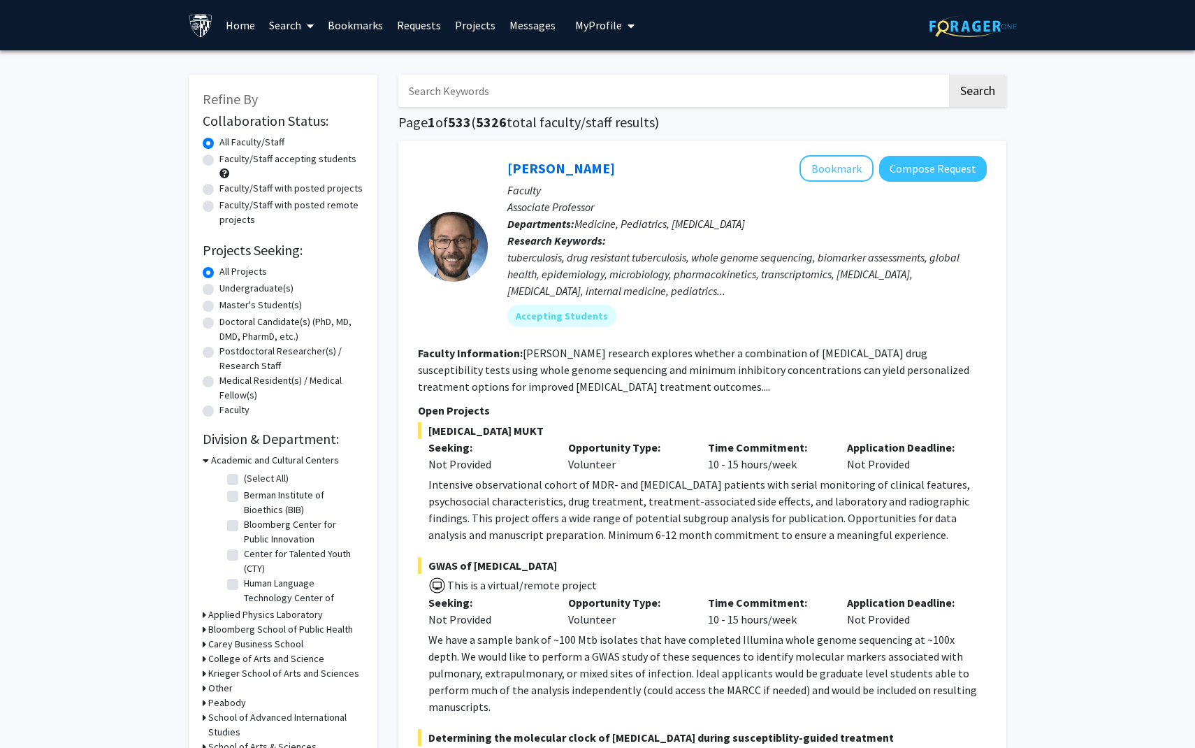
click at [202, 25] on img at bounding box center [201, 25] width 24 height 24
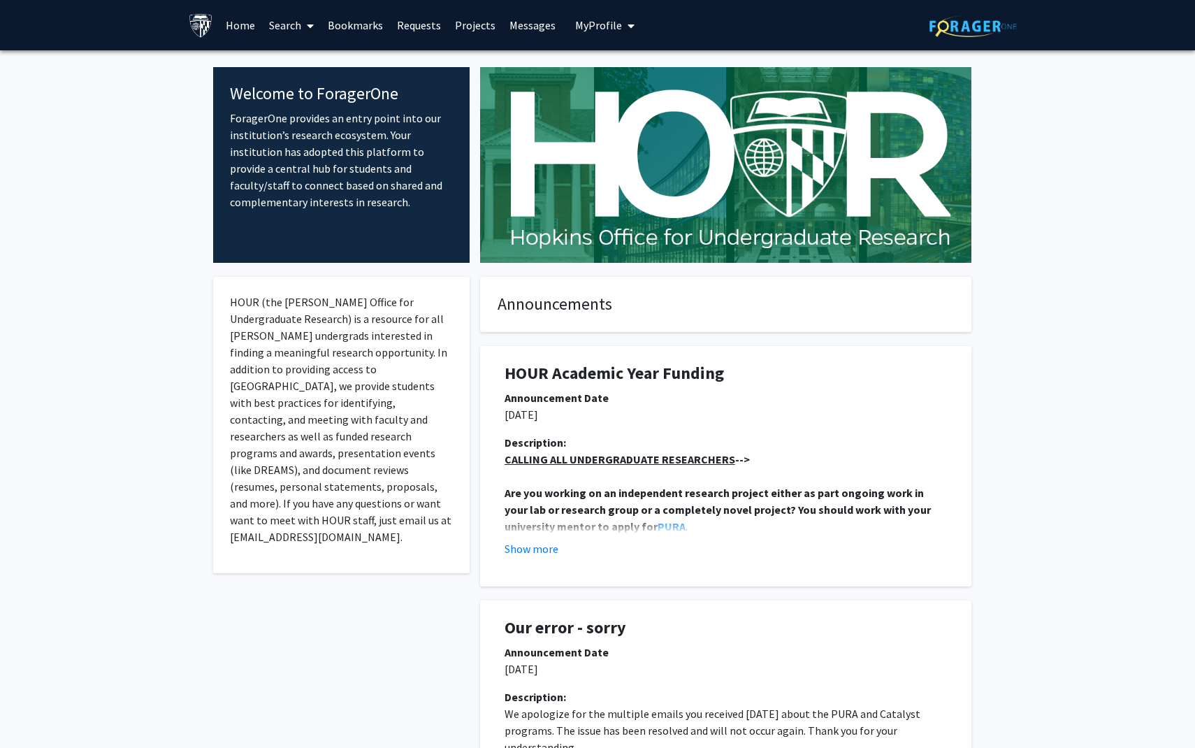
click at [591, 27] on span "My Profile" at bounding box center [598, 25] width 47 height 14
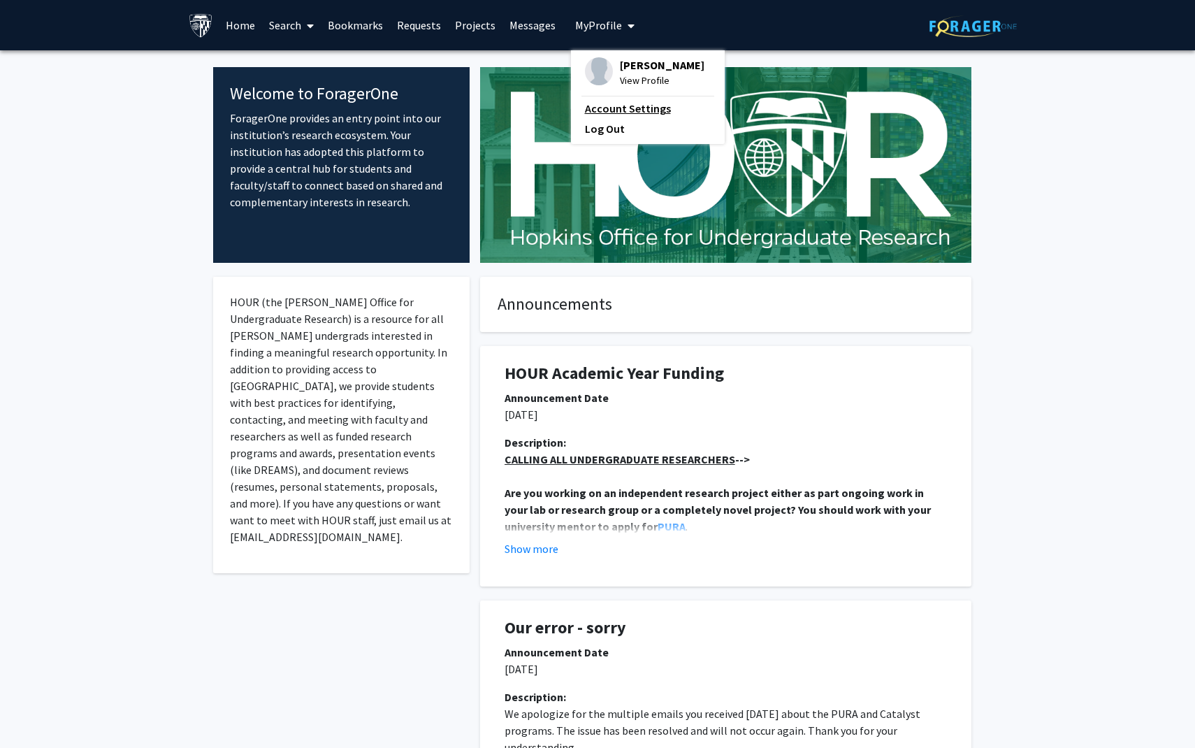
click at [593, 108] on link "Account Settings" at bounding box center [648, 108] width 126 height 17
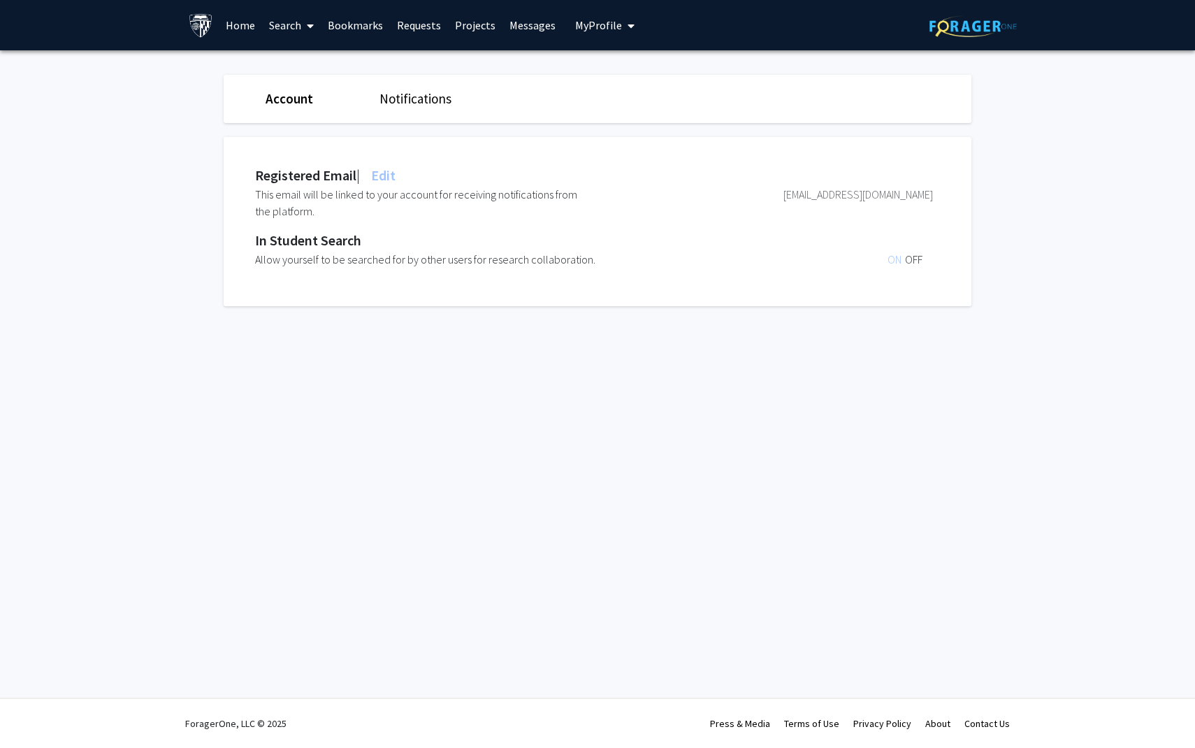
click at [390, 90] on link "Notifications" at bounding box center [415, 98] width 72 height 17
click at [288, 106] on link "Account" at bounding box center [289, 98] width 46 height 17
click at [441, 21] on link "Requests" at bounding box center [419, 25] width 58 height 49
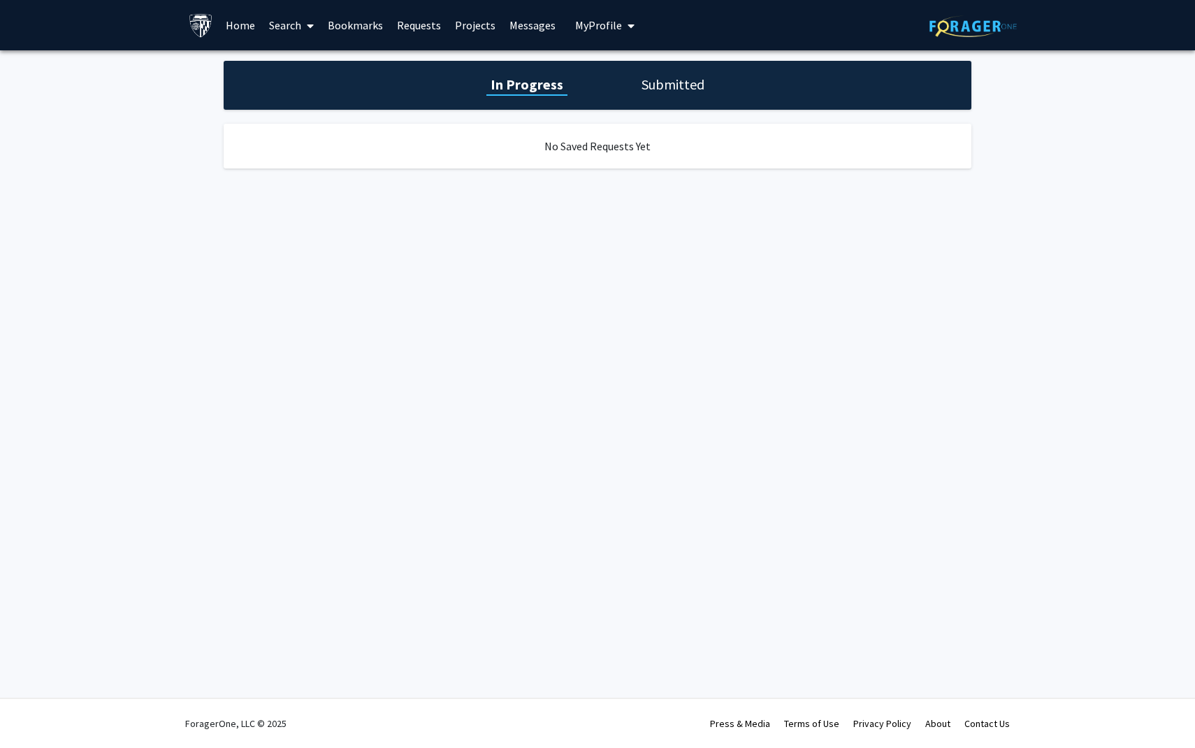
click at [463, 21] on link "Projects" at bounding box center [475, 25] width 55 height 49
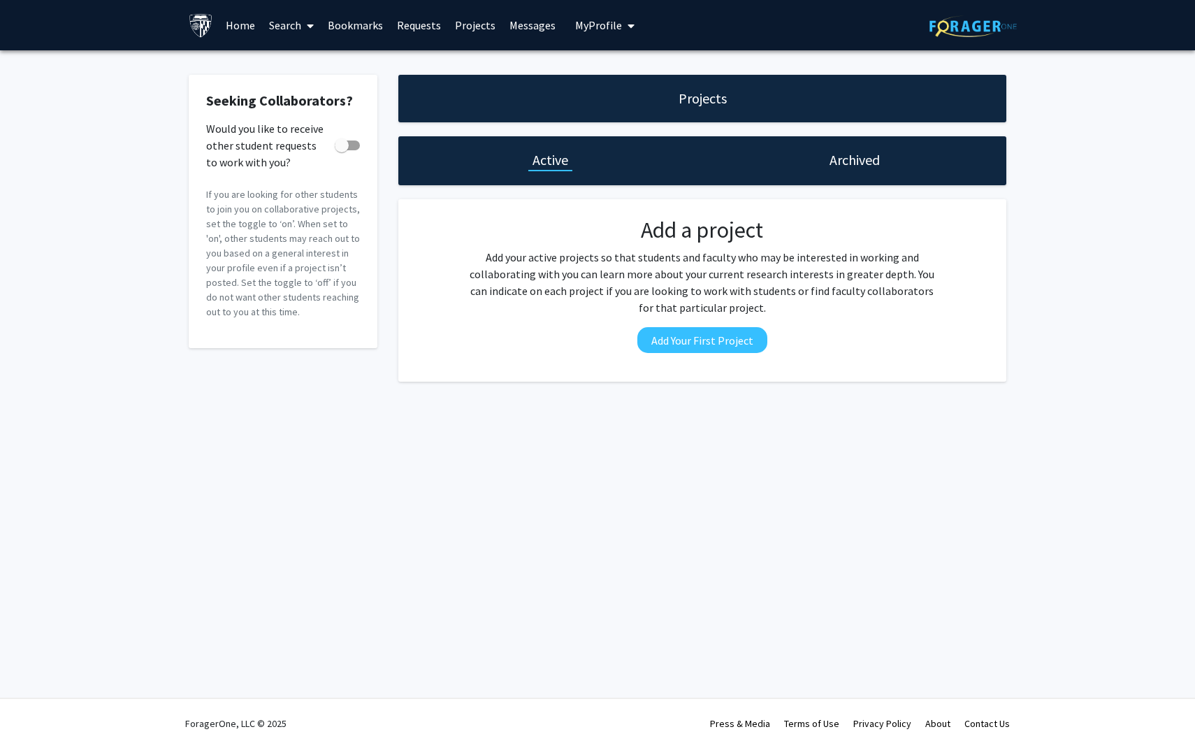
click at [431, 18] on link "Requests" at bounding box center [419, 25] width 58 height 49
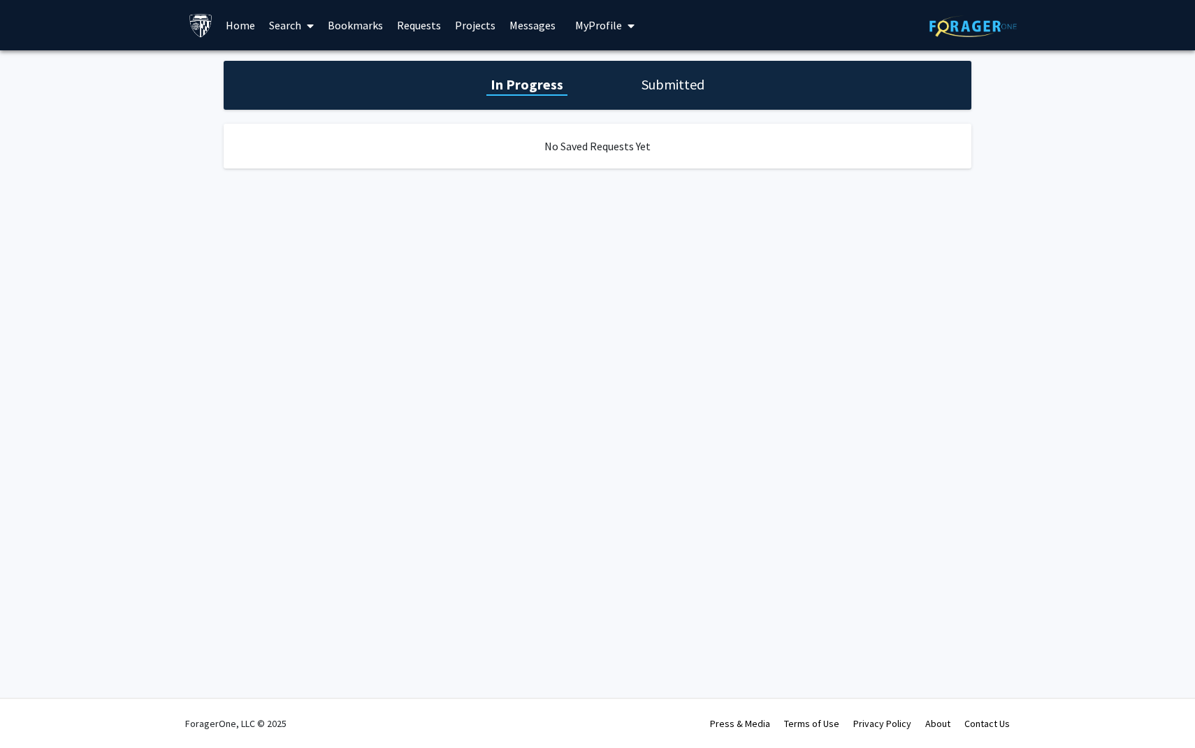
click at [341, 31] on link "Bookmarks" at bounding box center [355, 25] width 69 height 49
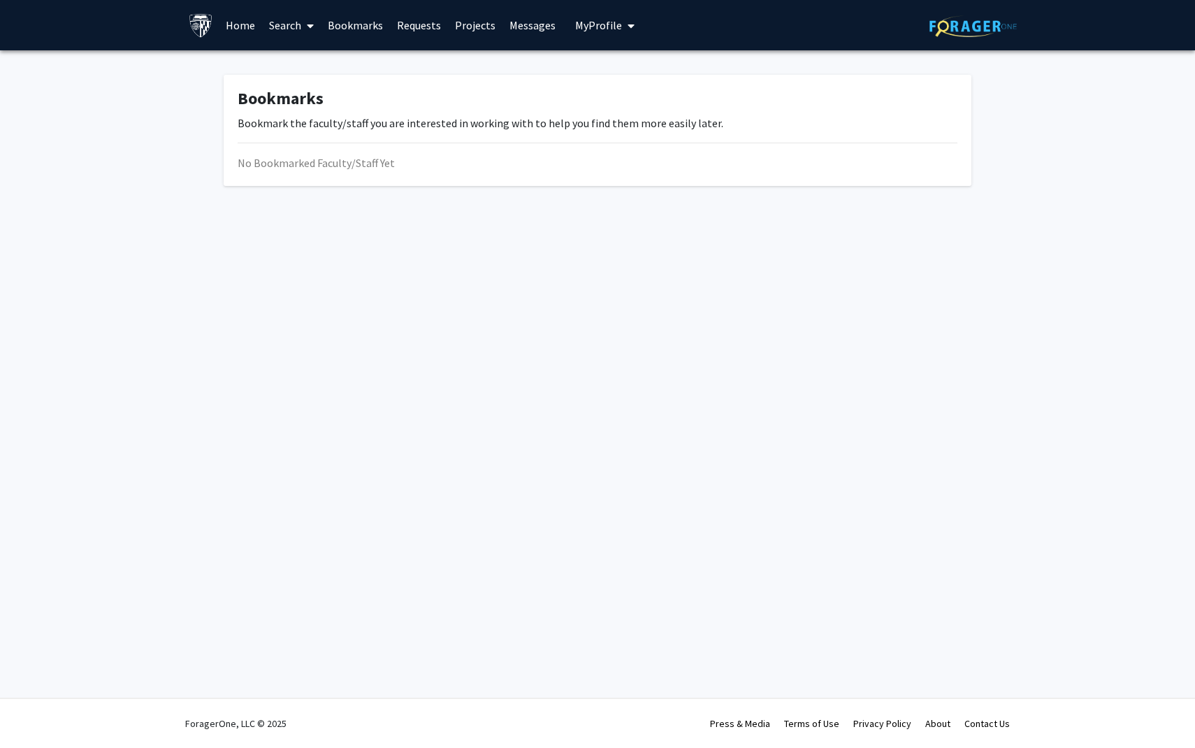
click at [309, 31] on span at bounding box center [307, 25] width 13 height 49
click at [249, 34] on link "Home" at bounding box center [240, 25] width 43 height 49
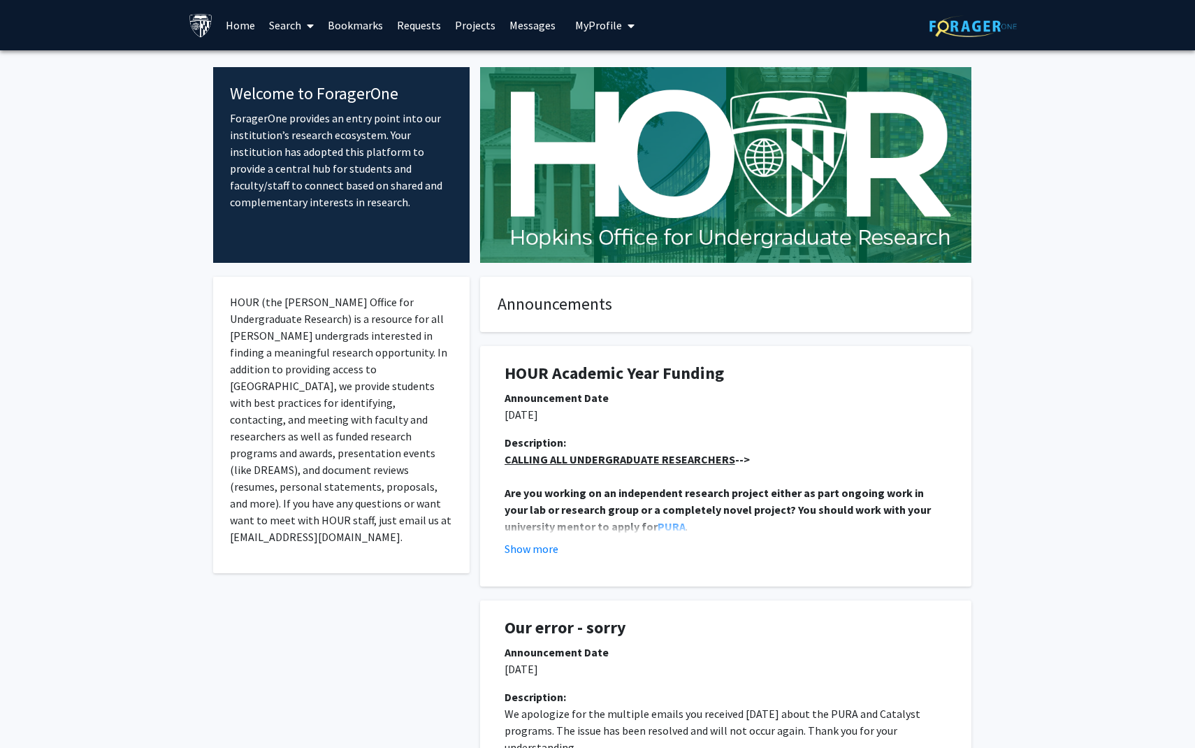
click at [461, 36] on link "Projects" at bounding box center [475, 25] width 55 height 49
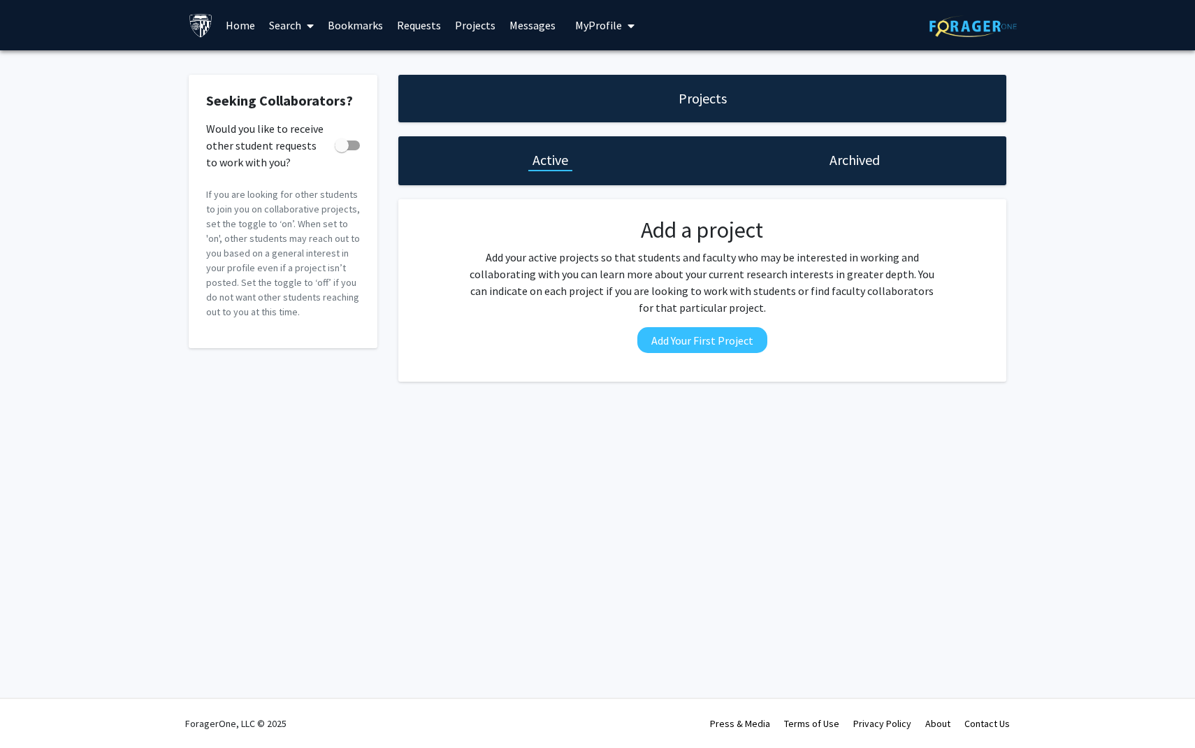
click at [428, 34] on link "Requests" at bounding box center [419, 25] width 58 height 49
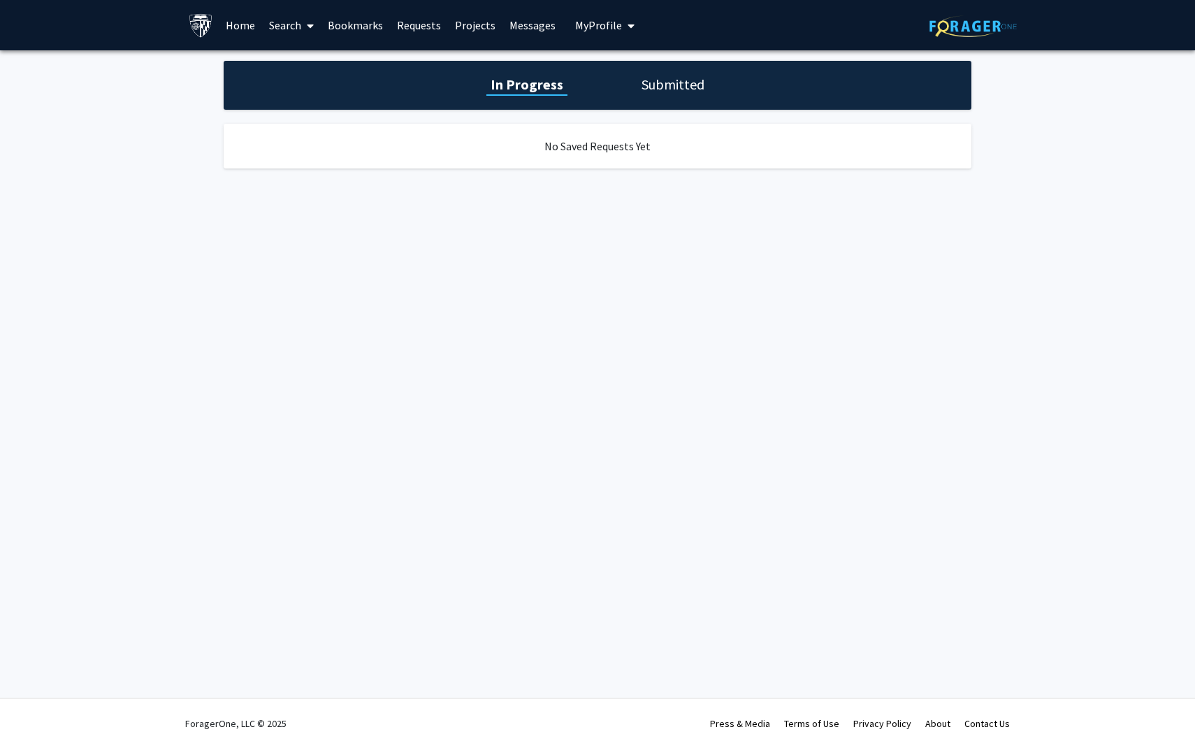
click at [563, 27] on div "Skip navigation Home Search Bookmarks Requests Projects Messages My Profile Dev…" at bounding box center [414, 25] width 450 height 50
click at [290, 31] on link "Search" at bounding box center [291, 25] width 59 height 49
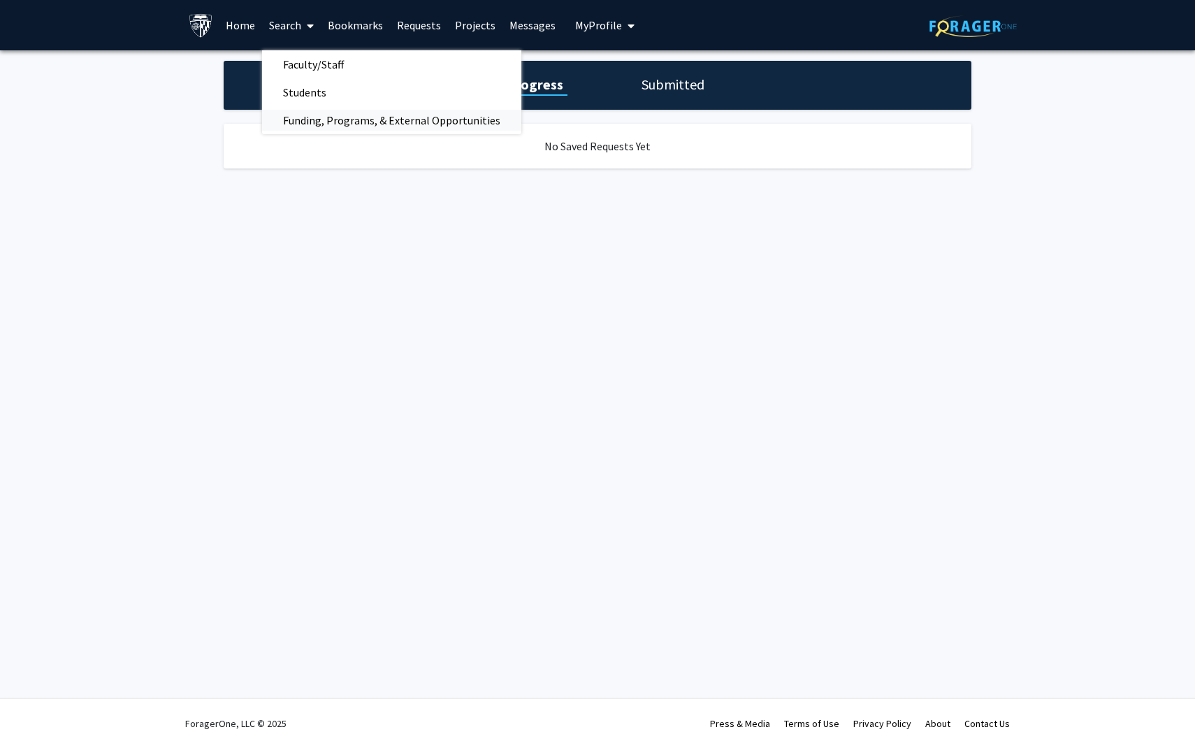
click at [319, 117] on span "Funding, Programs, & External Opportunities" at bounding box center [391, 120] width 259 height 28
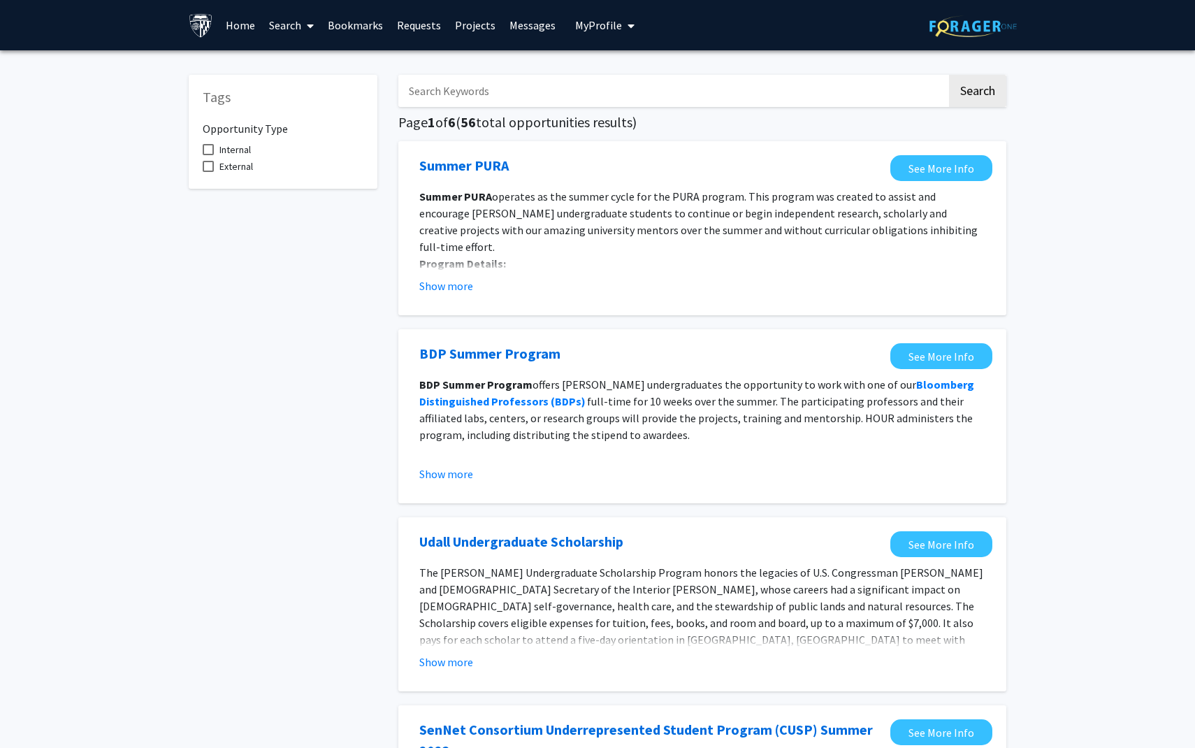
click at [295, 41] on link "Search" at bounding box center [291, 25] width 59 height 49
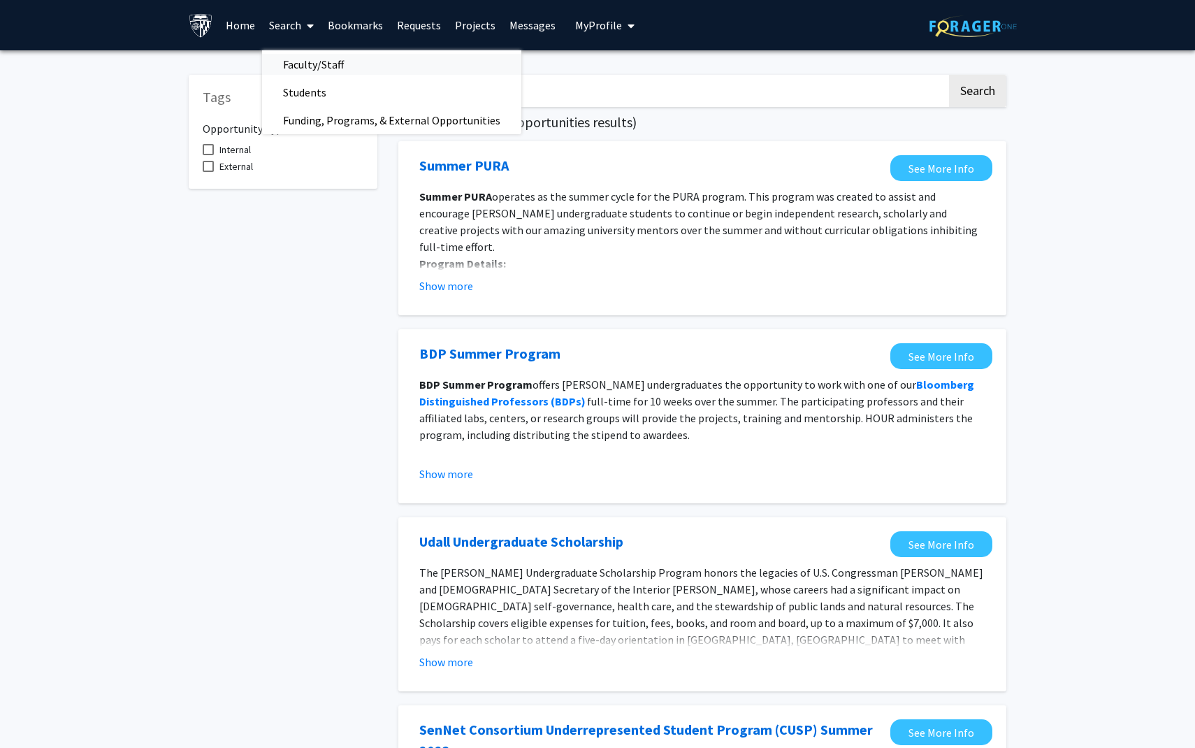
click at [319, 71] on span "Faculty/Staff" at bounding box center [313, 64] width 103 height 28
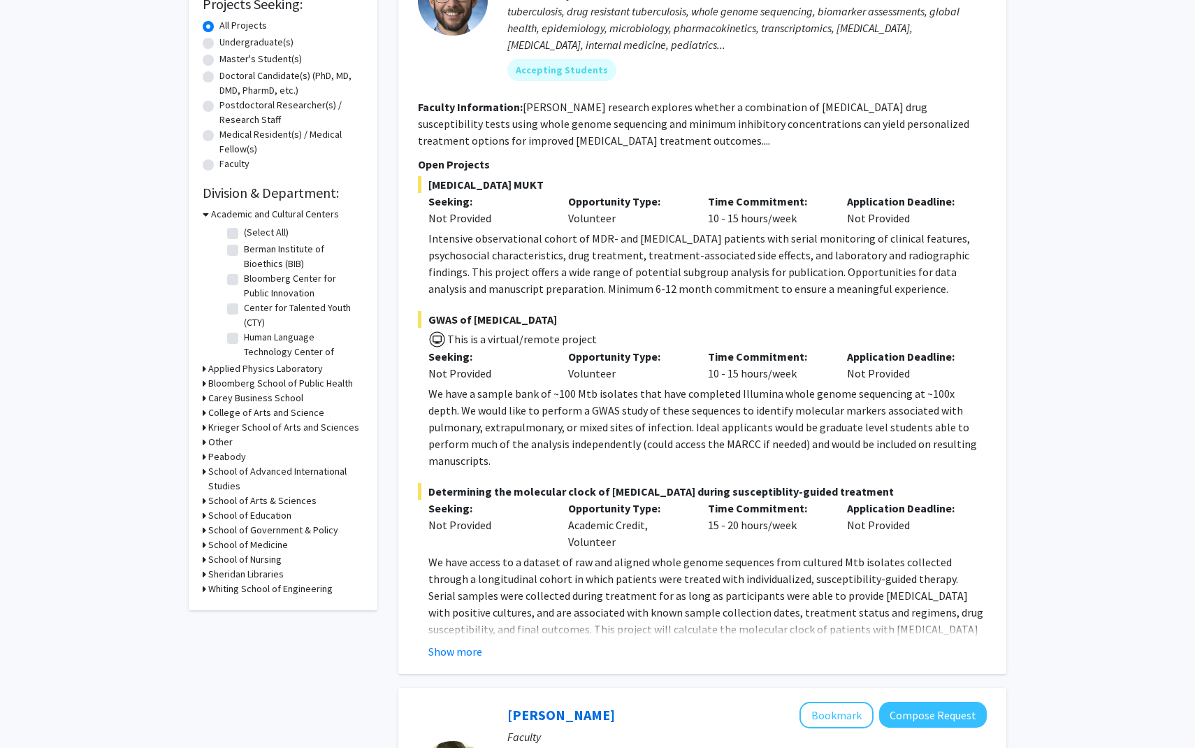
scroll to position [410, 0]
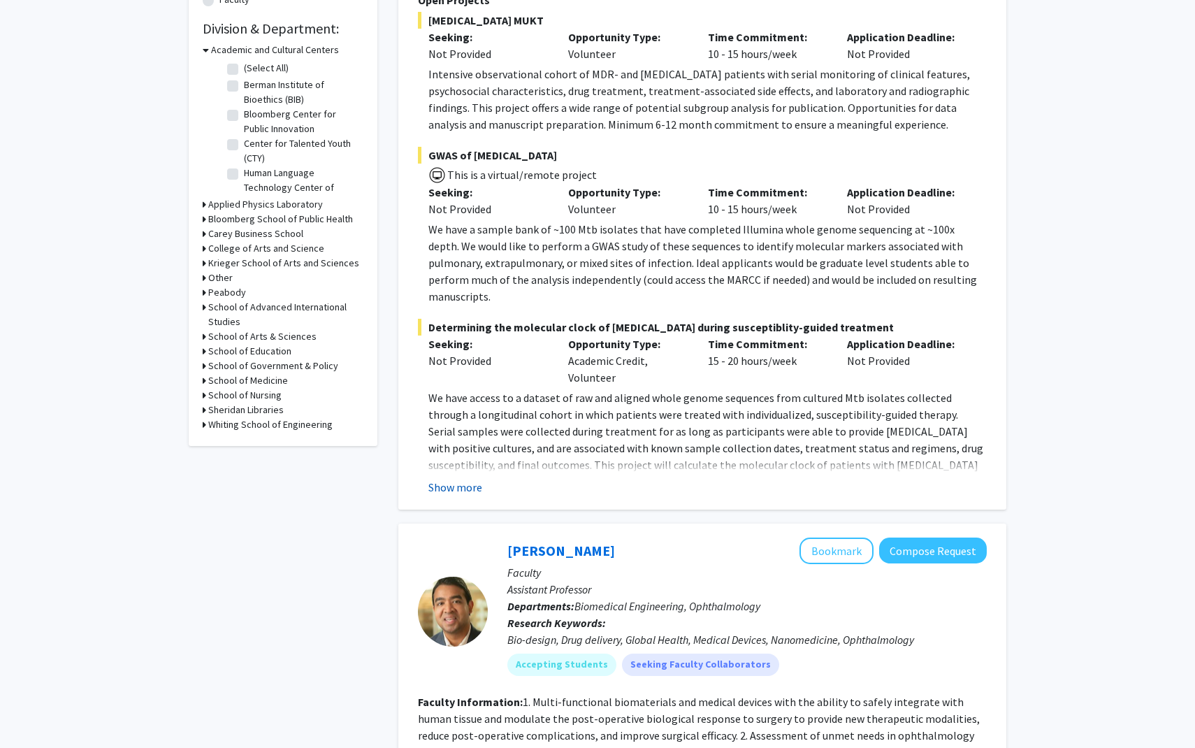
click at [470, 479] on button "Show more" at bounding box center [455, 487] width 54 height 17
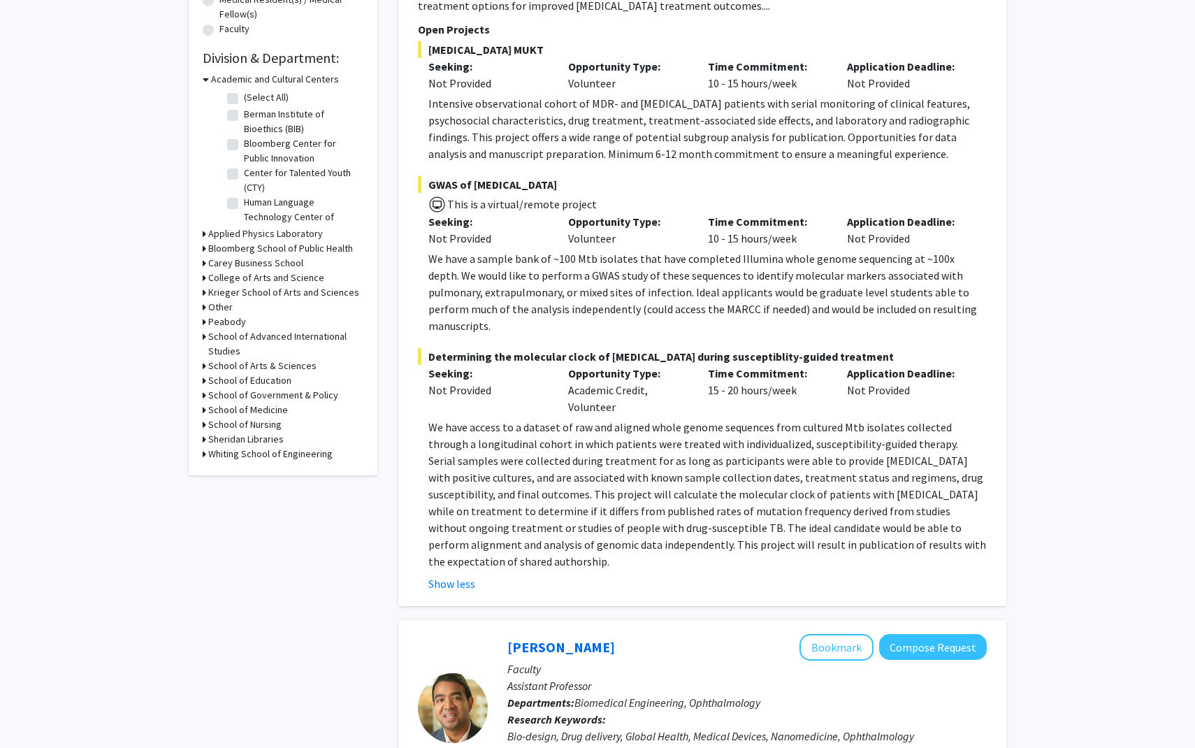
scroll to position [0, 0]
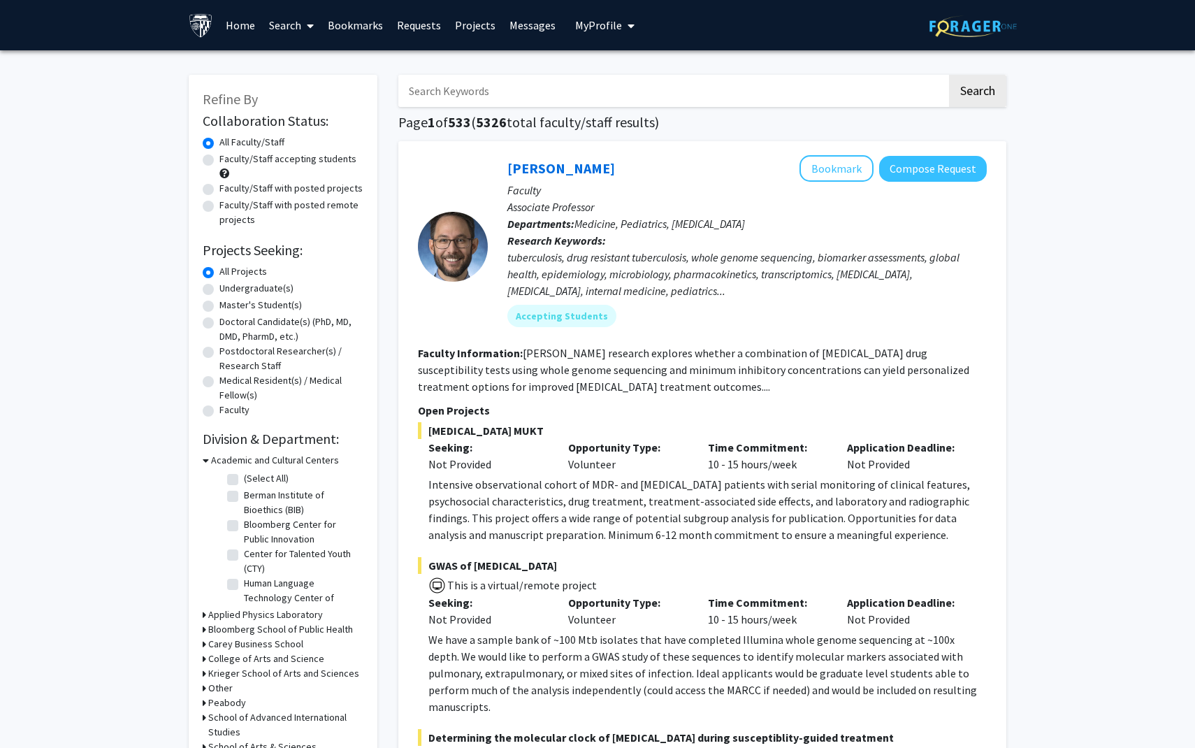
click at [488, 129] on span "5326" at bounding box center [491, 121] width 31 height 17
click at [483, 129] on span "5326" at bounding box center [491, 121] width 31 height 17
click at [293, 3] on link "Search" at bounding box center [291, 25] width 59 height 49
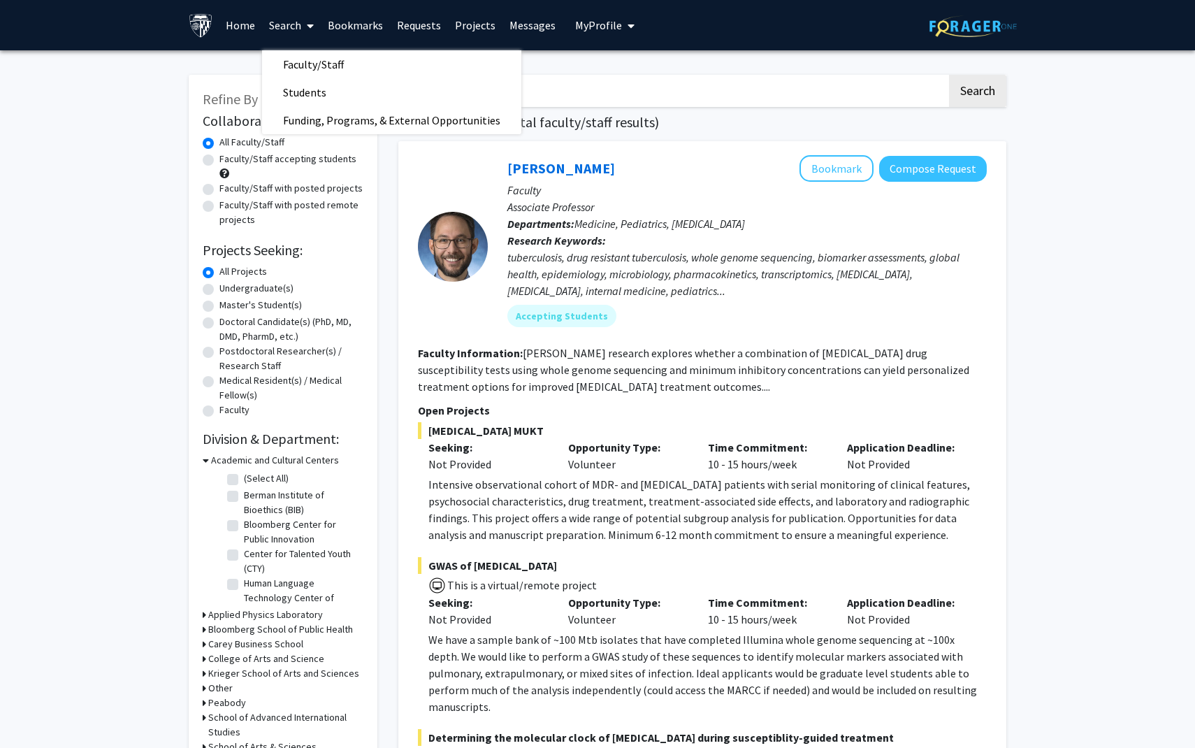
click at [245, 29] on link "Home" at bounding box center [240, 25] width 43 height 49
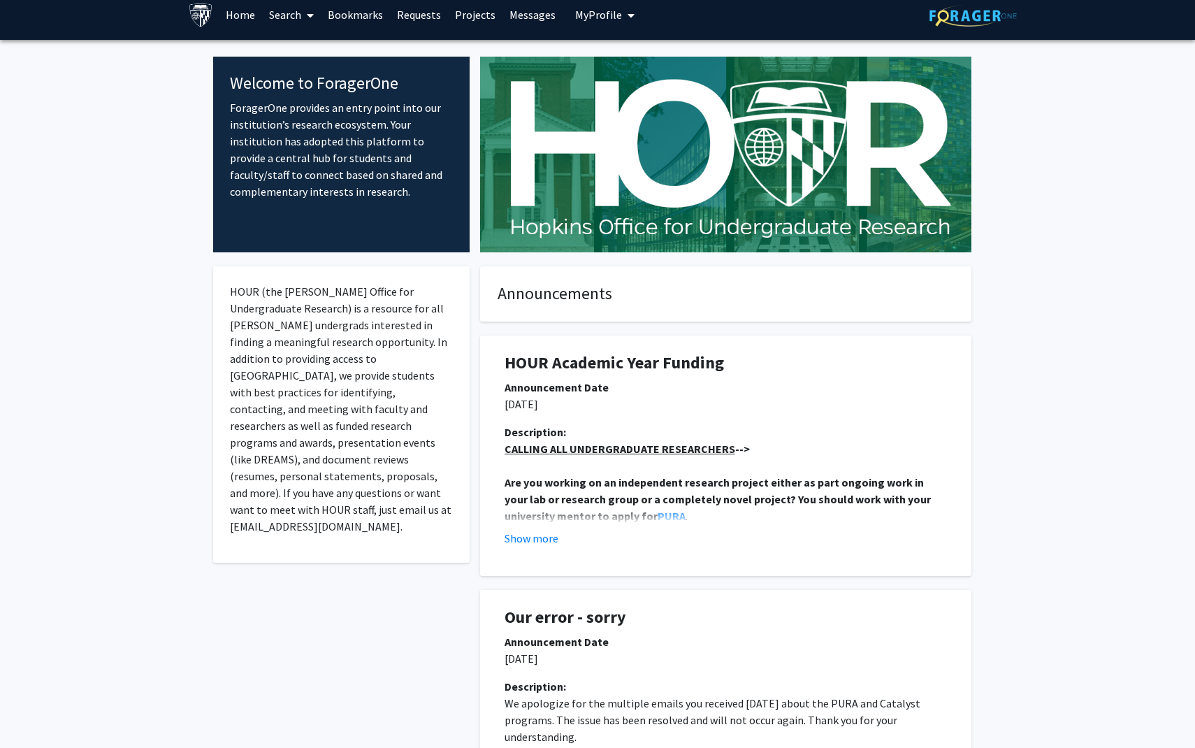
scroll to position [15, 0]
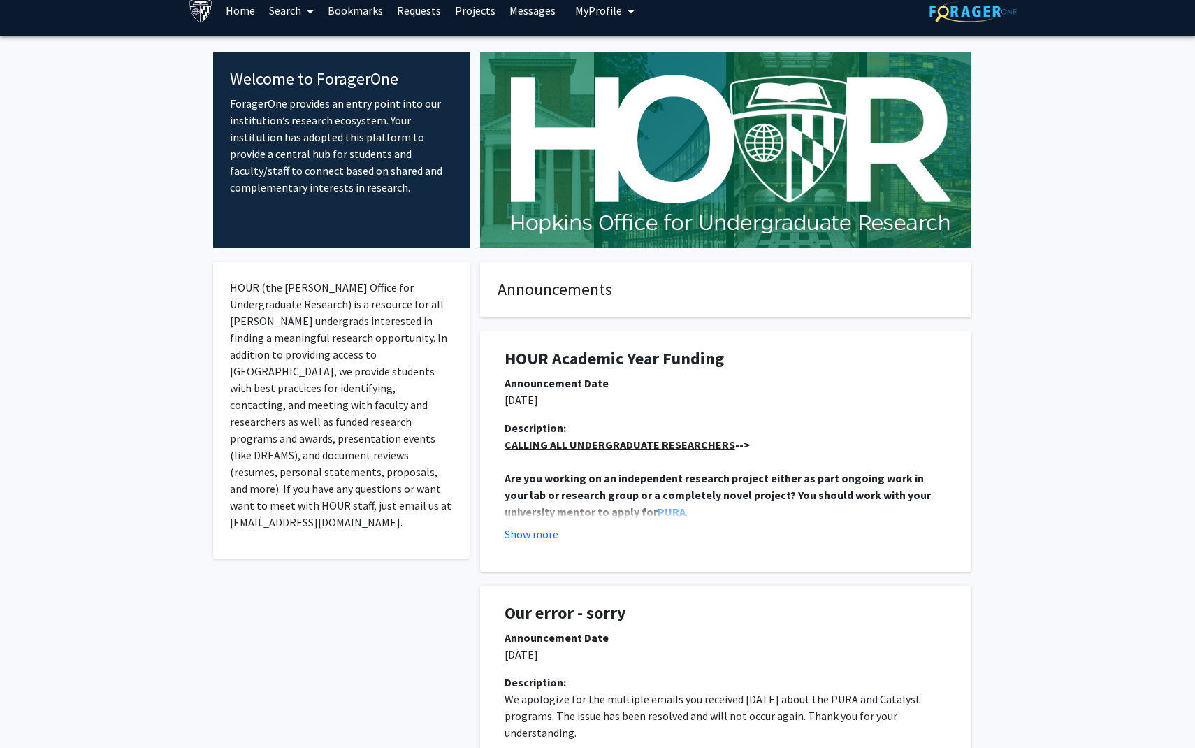
click at [976, 16] on img at bounding box center [972, 12] width 87 height 22
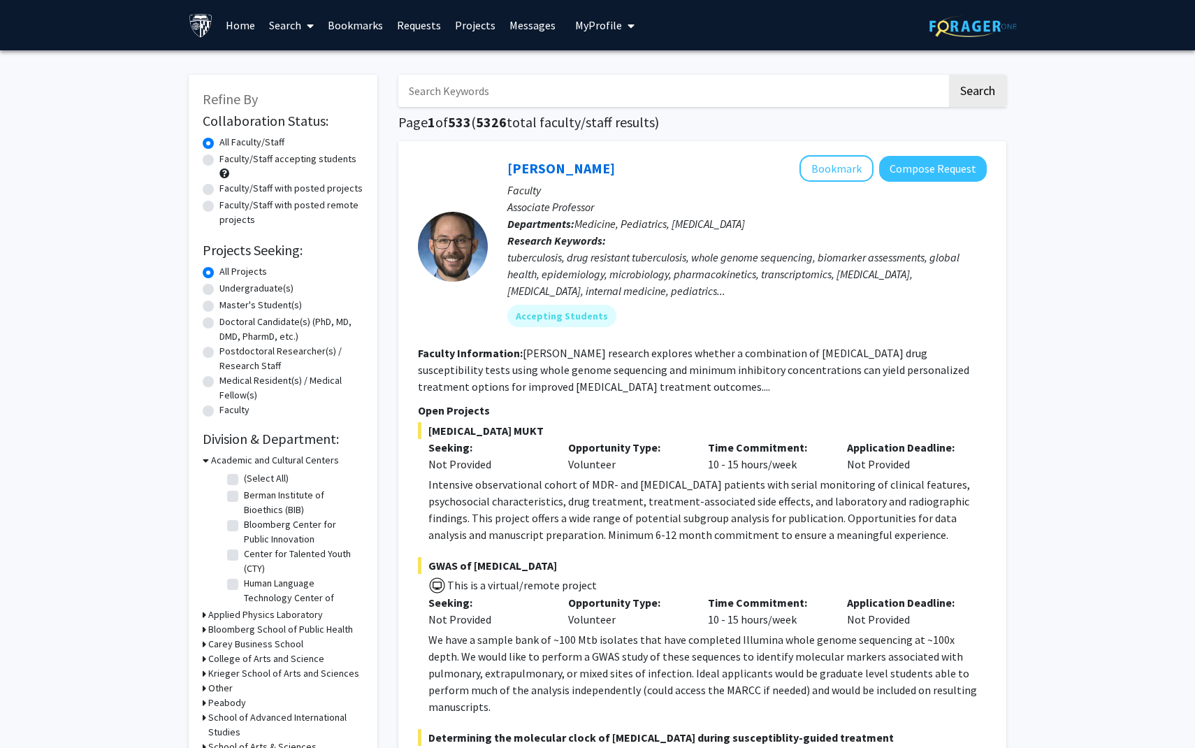
click at [219, 290] on label "Undergraduate(s)" at bounding box center [256, 288] width 74 height 15
click at [219, 290] on input "Undergraduate(s)" at bounding box center [223, 285] width 9 height 9
radio input "true"
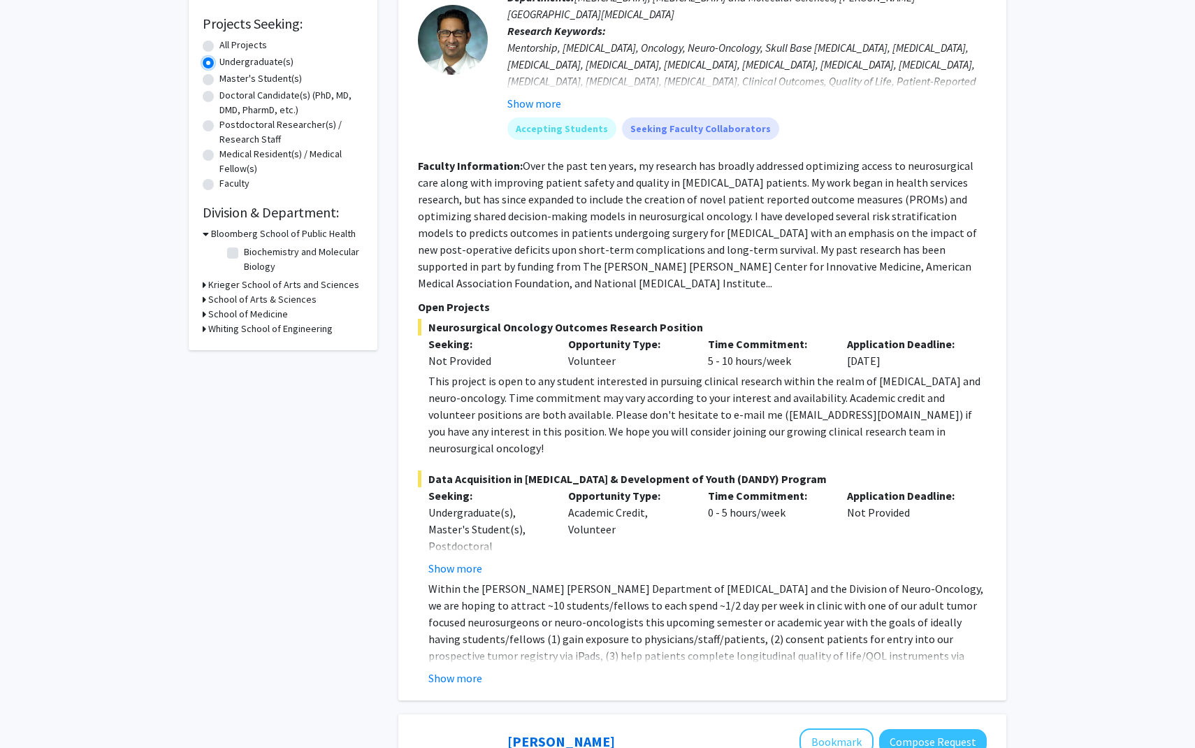
scroll to position [233, 0]
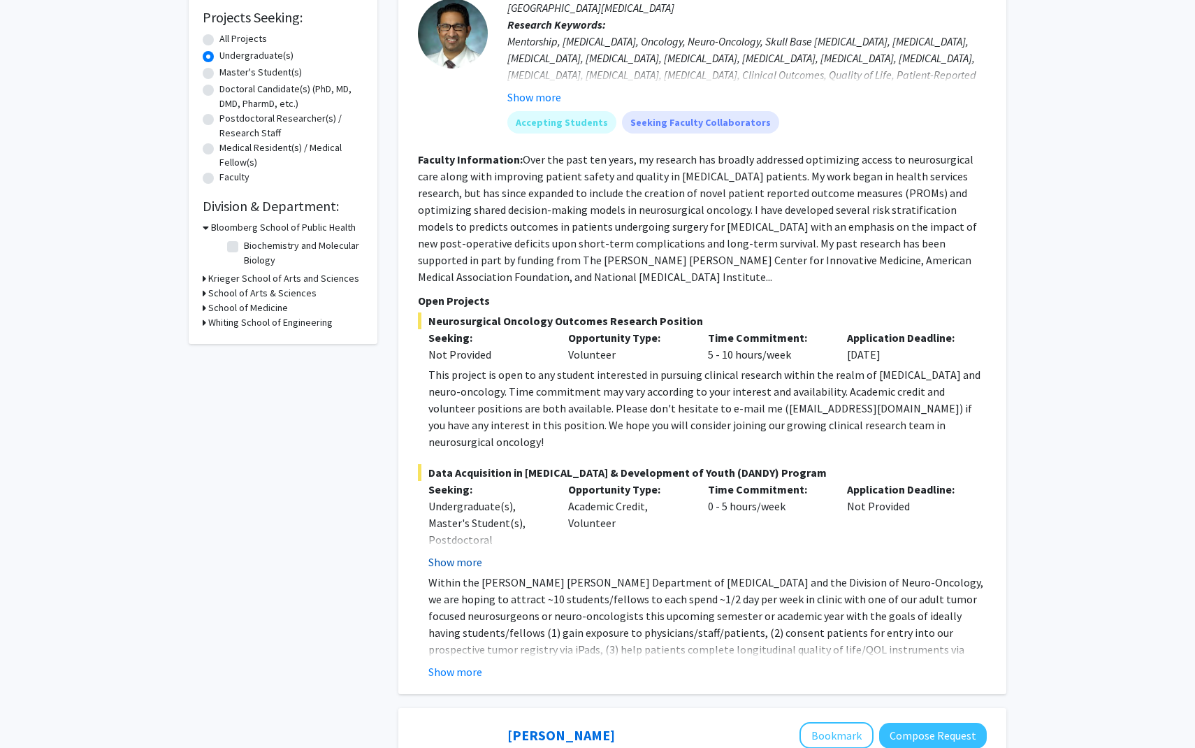
click at [453, 553] on button "Show more" at bounding box center [455, 561] width 54 height 17
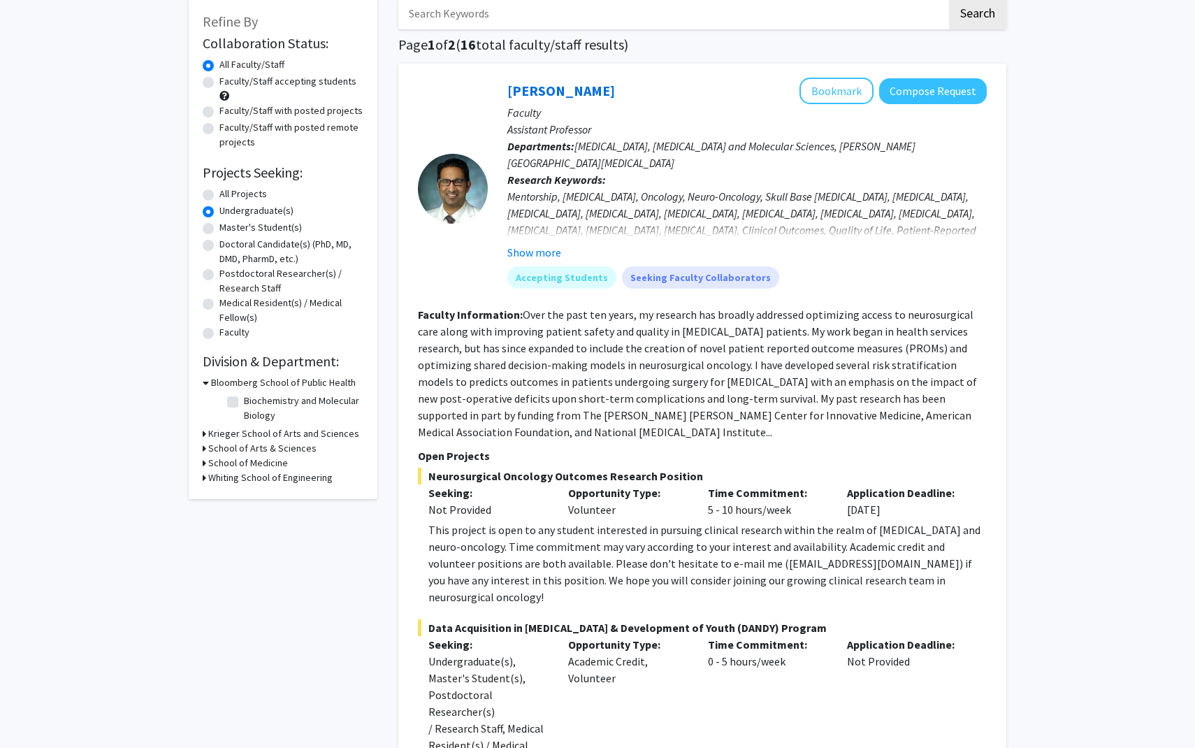
scroll to position [66, 0]
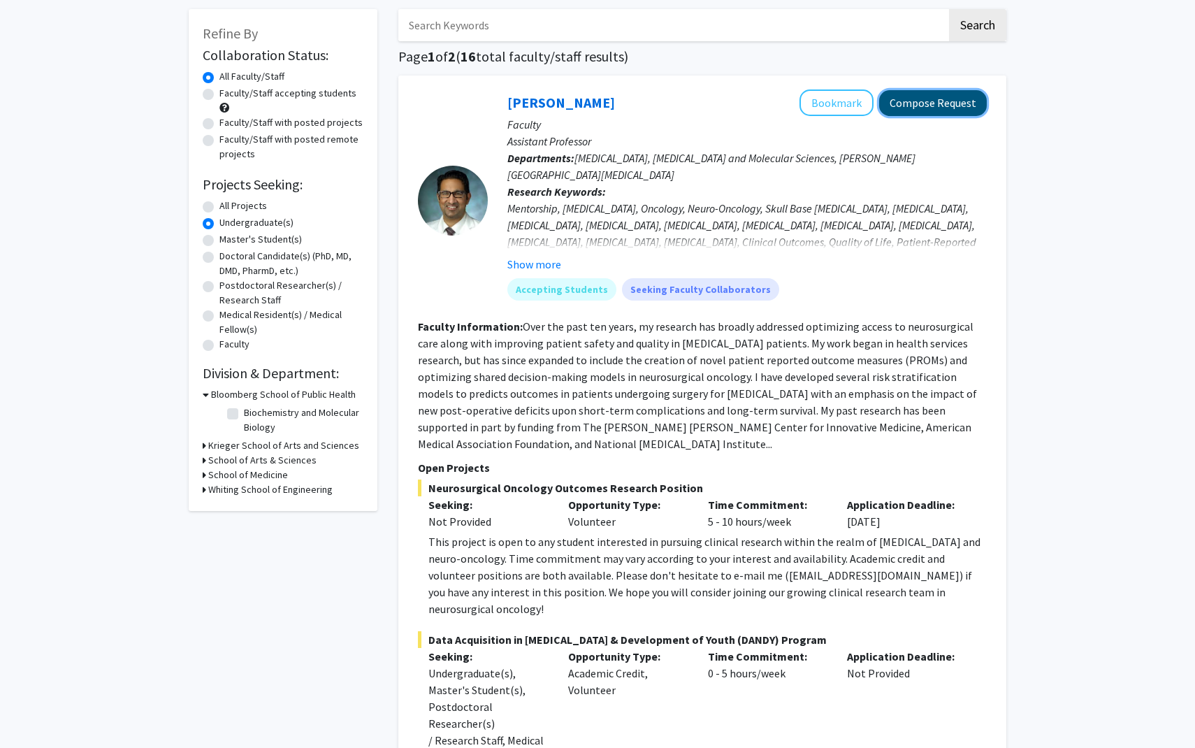
click at [927, 108] on button "Compose Request" at bounding box center [933, 103] width 108 height 26
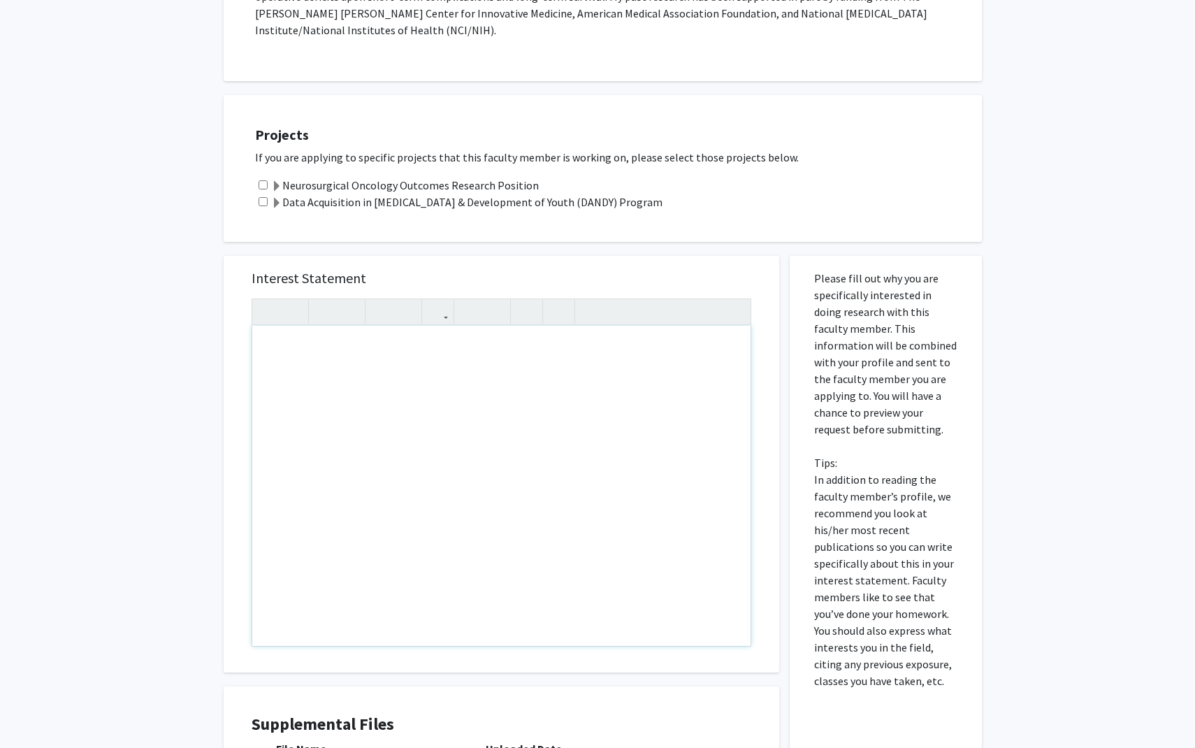
scroll to position [416, 0]
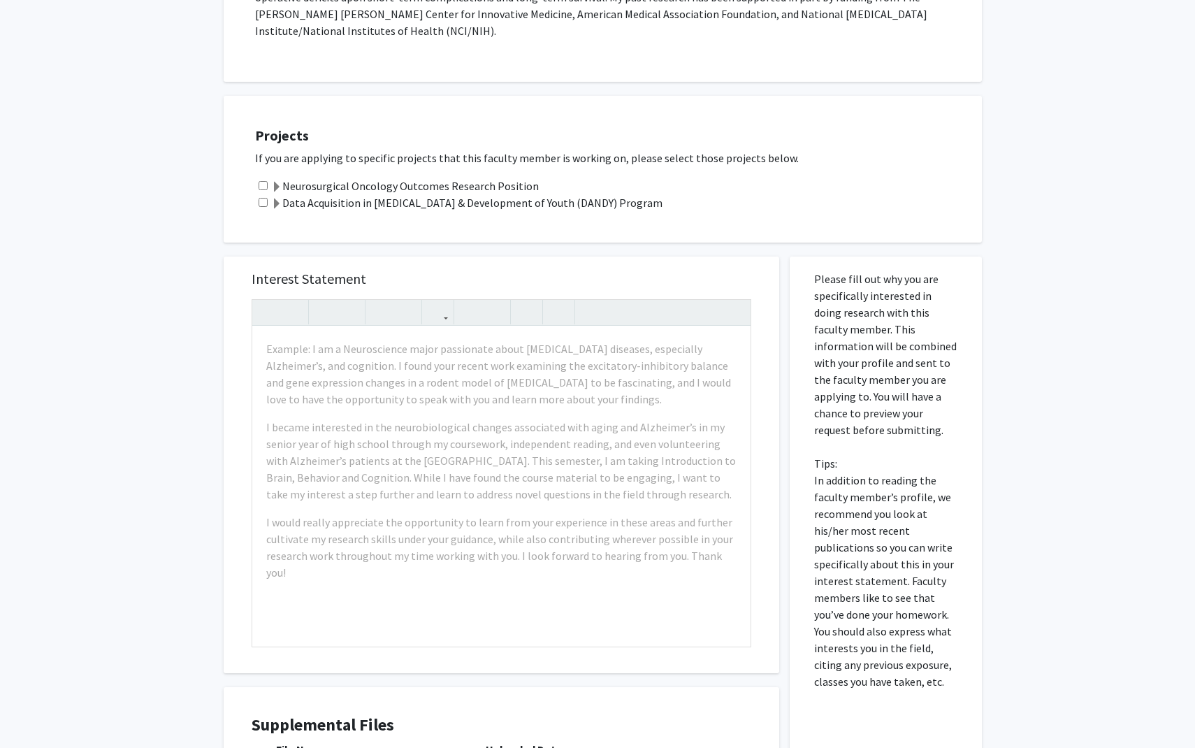
click at [275, 182] on span at bounding box center [276, 187] width 11 height 11
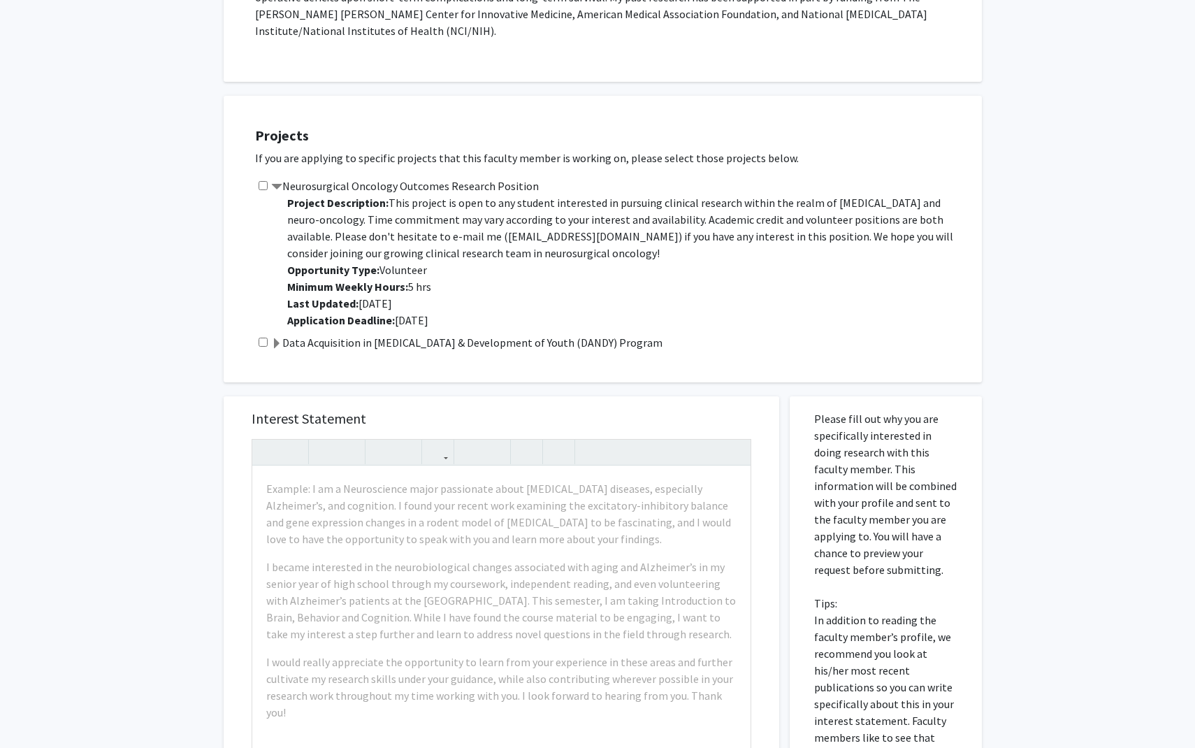
click at [264, 181] on input "checkbox" at bounding box center [263, 185] width 9 height 9
checkbox input "true"
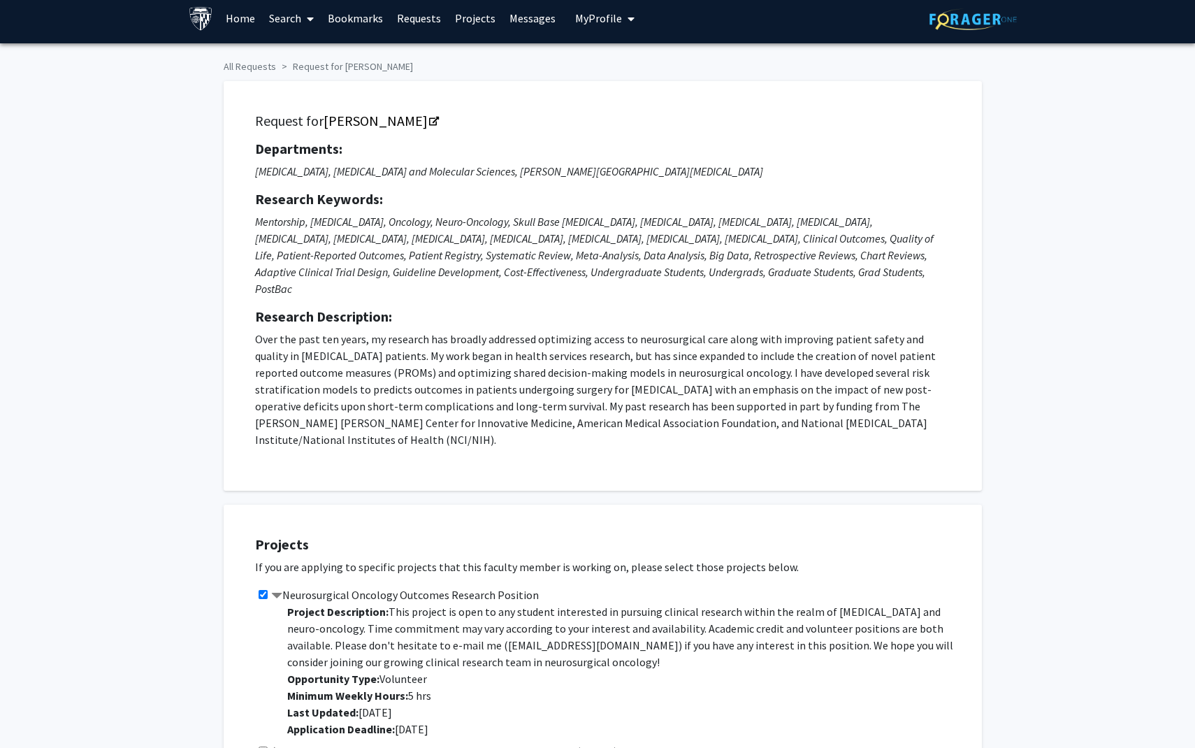
scroll to position [0, 0]
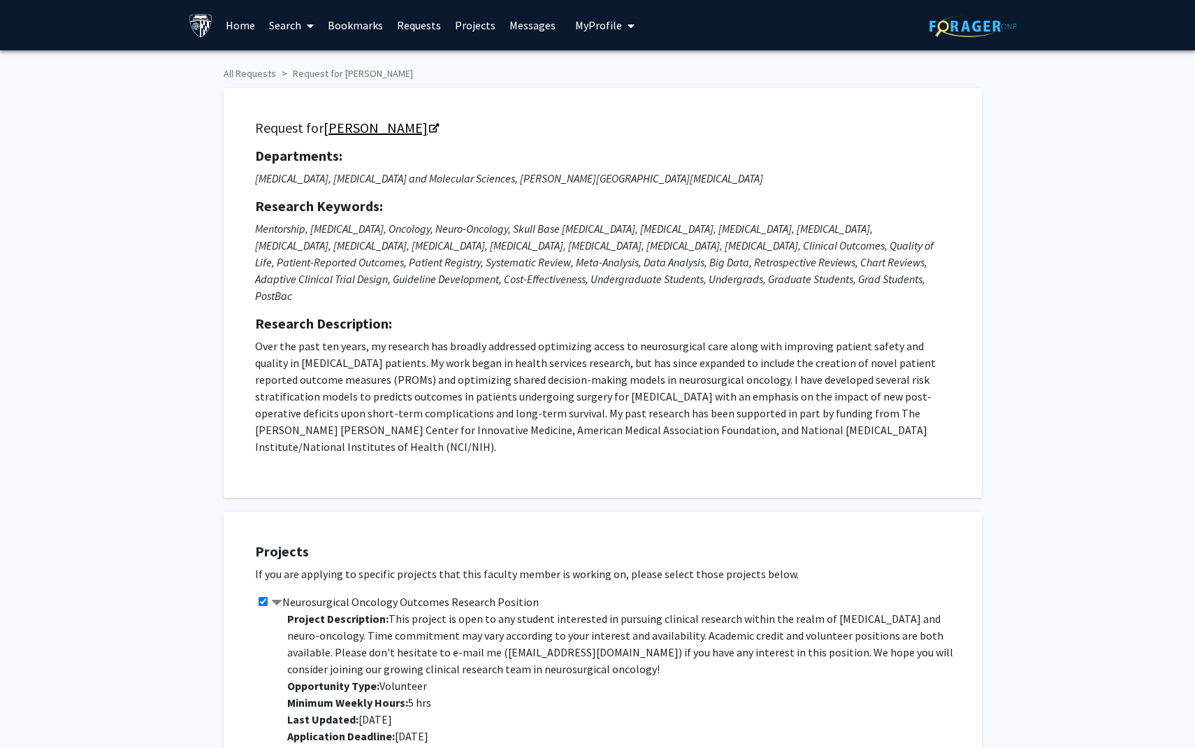
click at [429, 129] on icon "Opens in a new tab" at bounding box center [434, 128] width 10 height 9
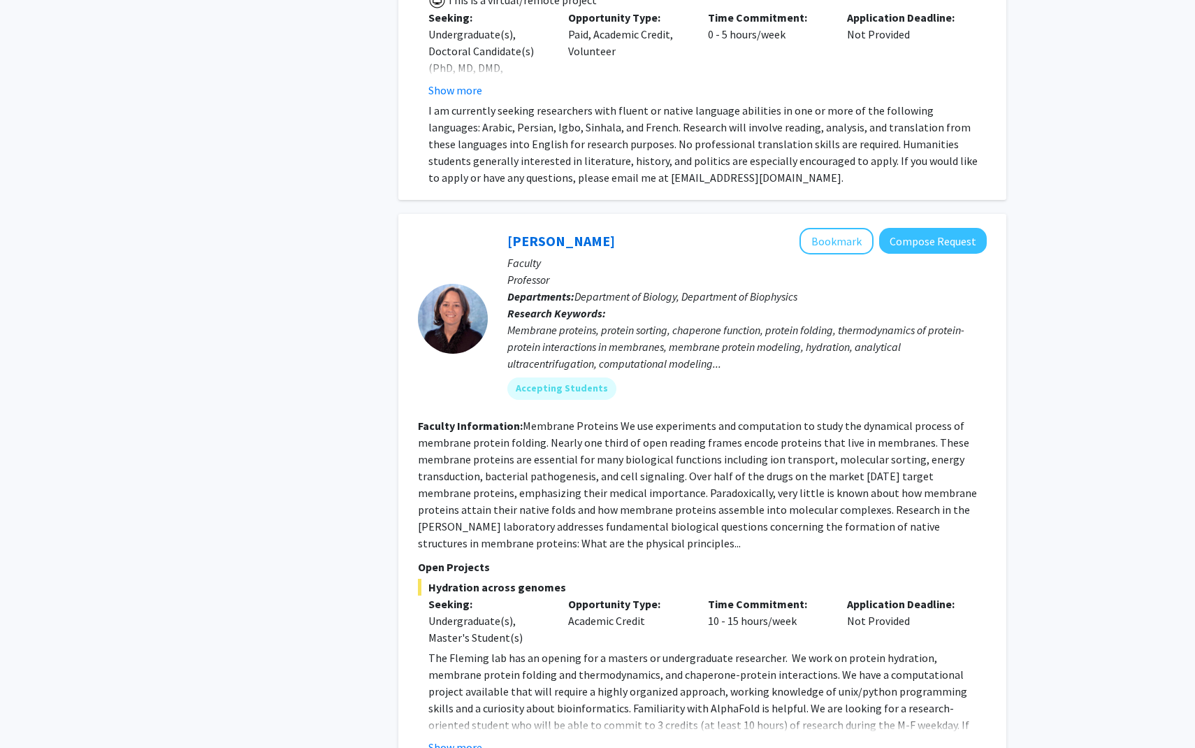
scroll to position [6014, 0]
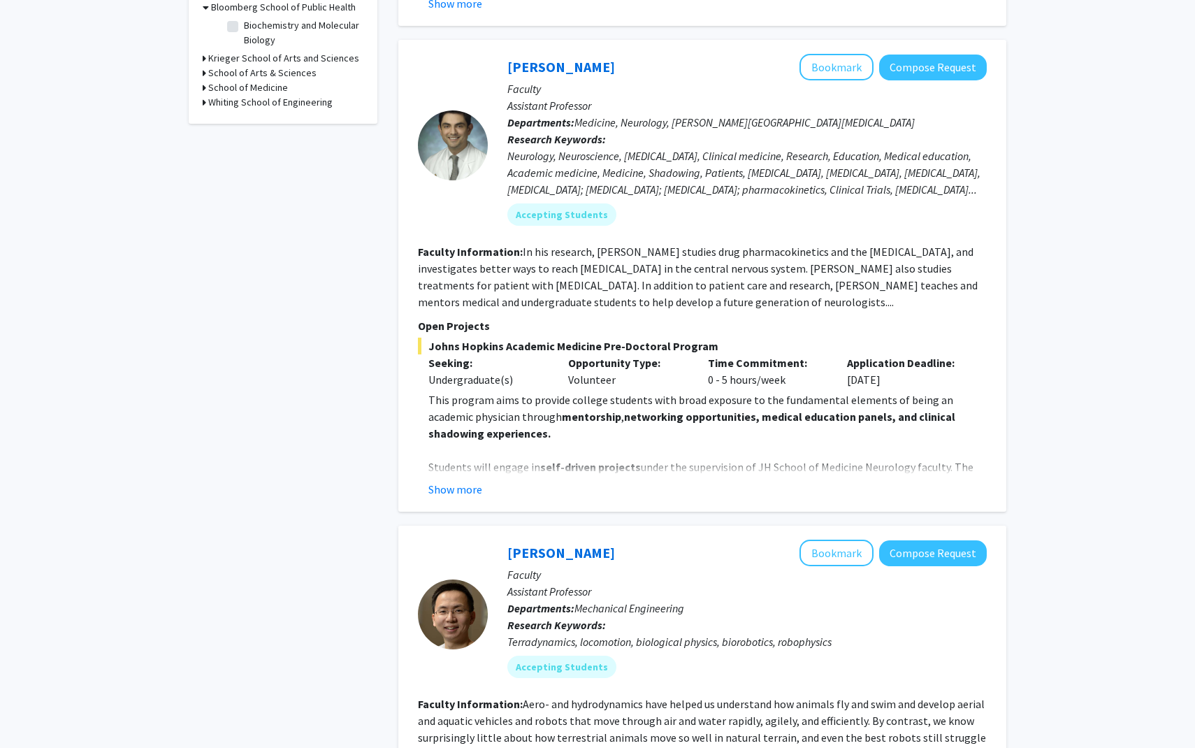
scroll to position [440, 0]
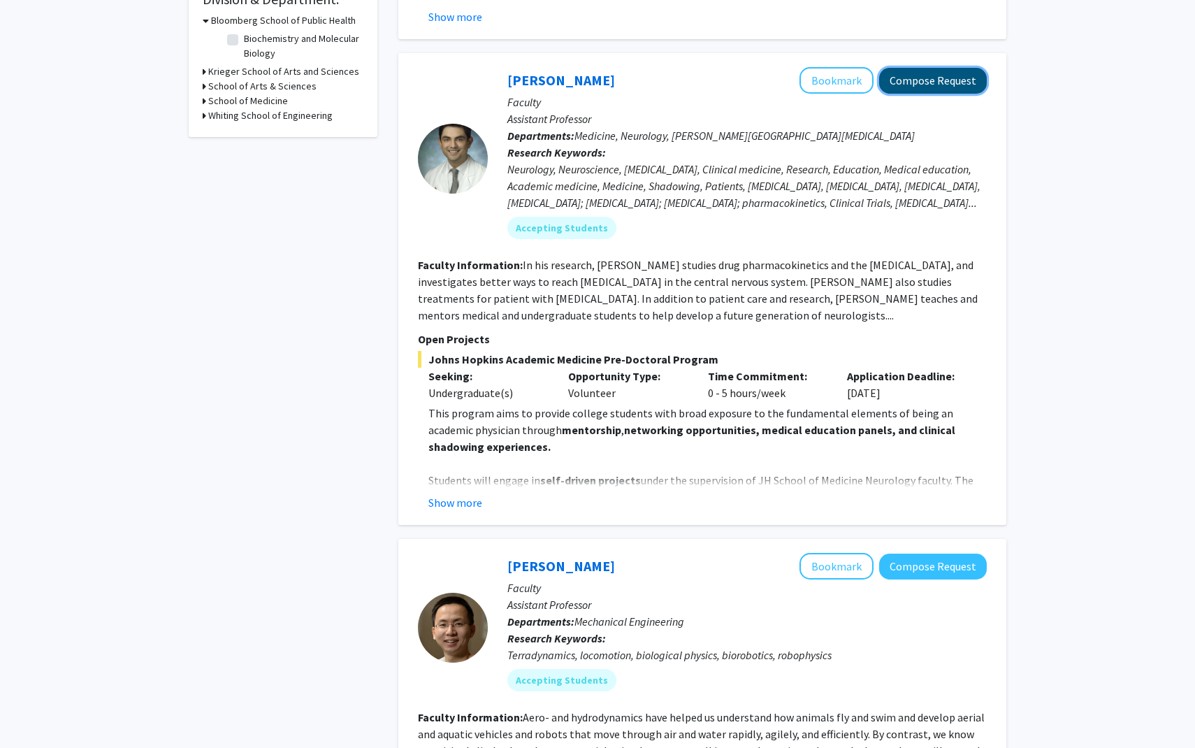
click at [907, 83] on button "Compose Request" at bounding box center [933, 81] width 108 height 26
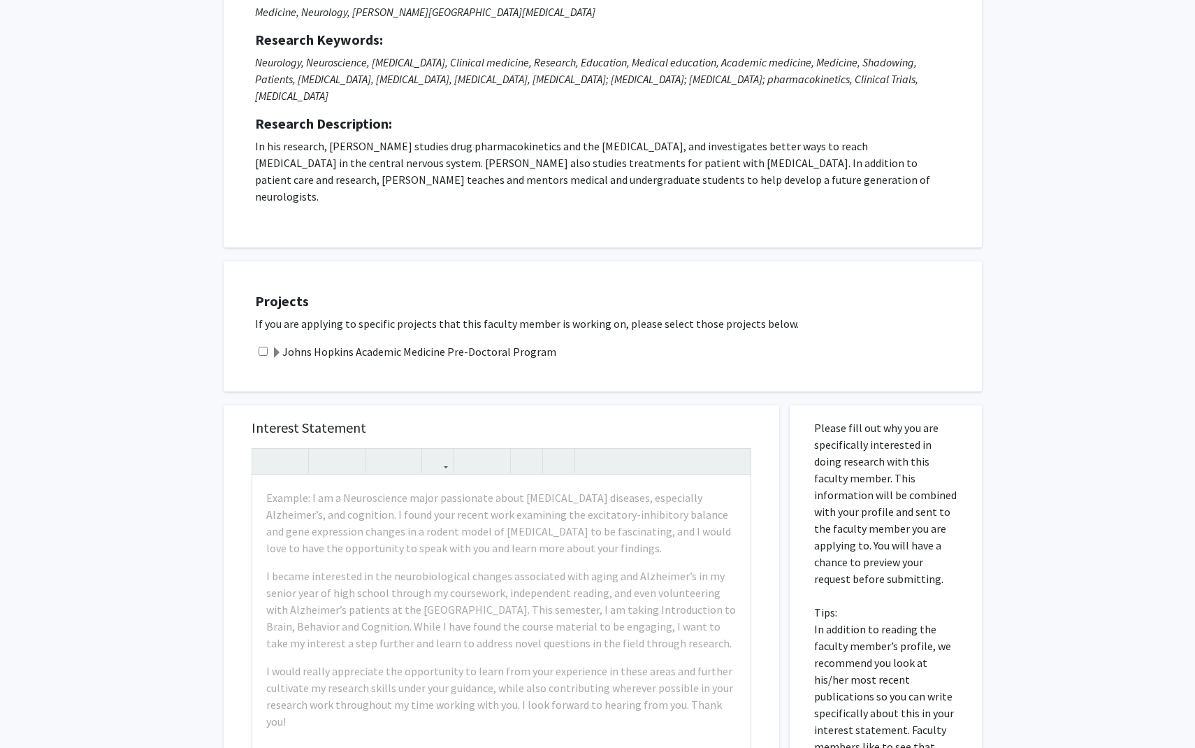
scroll to position [185, 0]
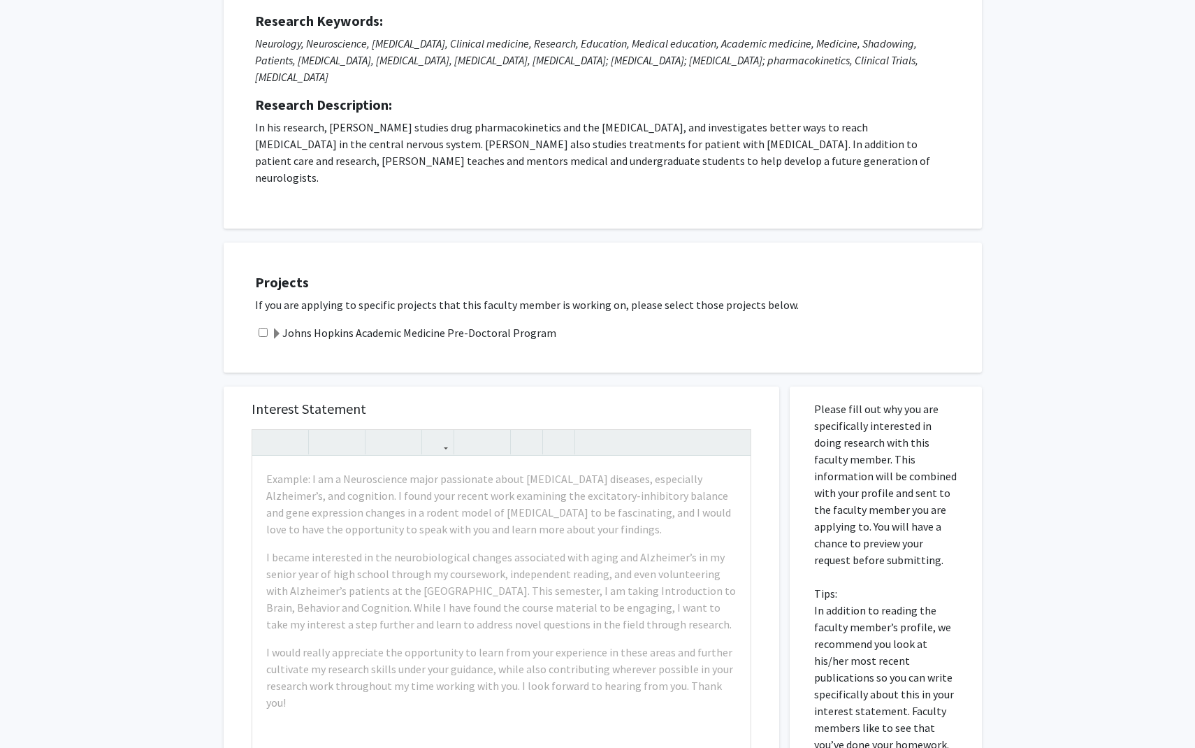
click at [273, 328] on span at bounding box center [276, 333] width 11 height 11
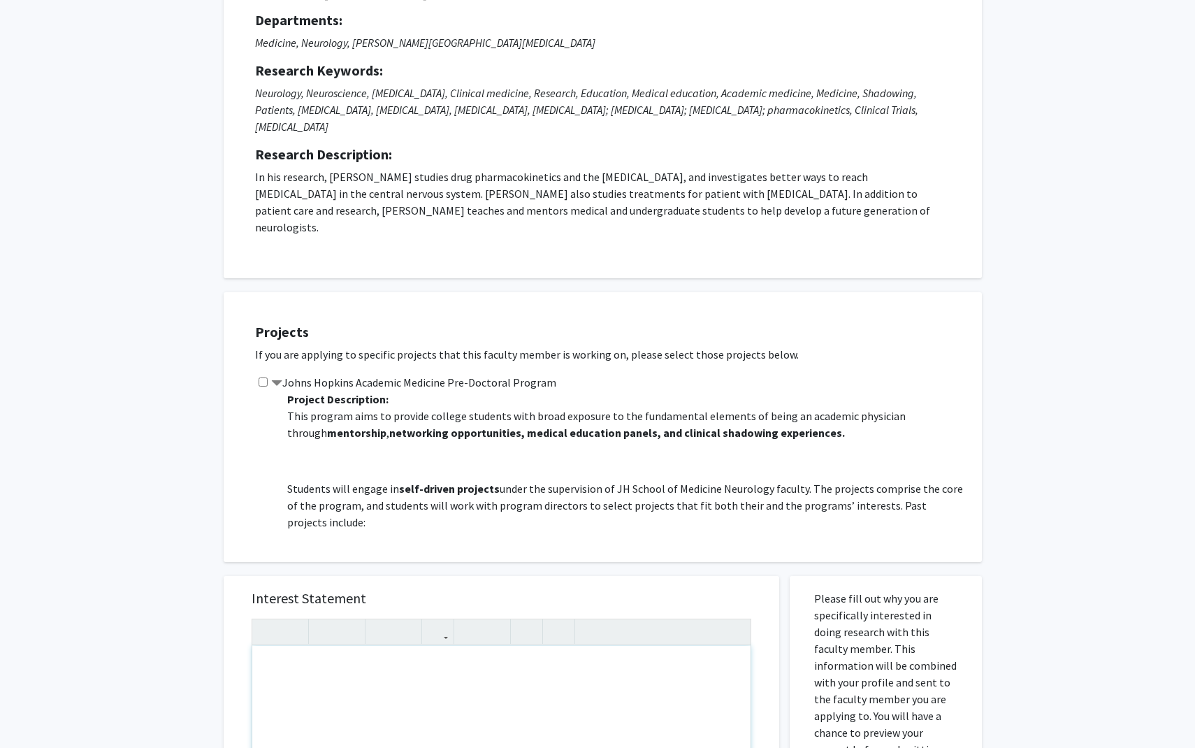
scroll to position [0, 0]
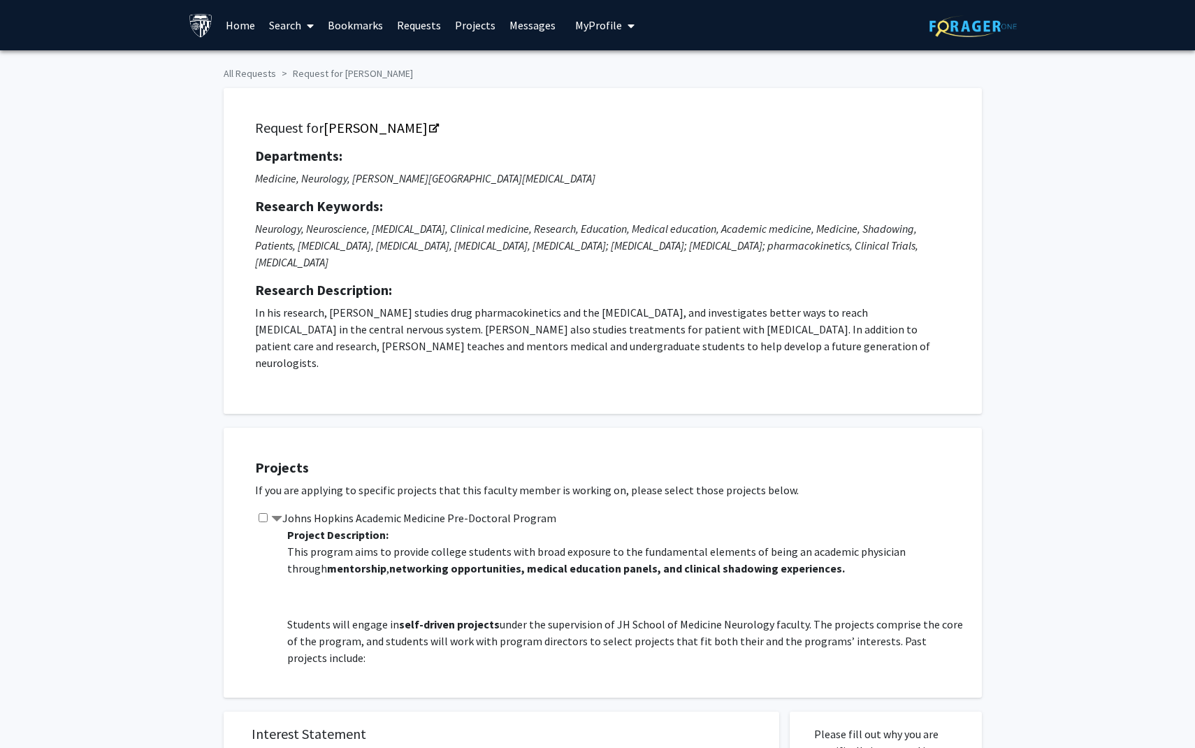
click at [526, 308] on p "In his research, Dr. Romo studies drug pharmacokinetics and the blood-brain bar…" at bounding box center [602, 337] width 695 height 67
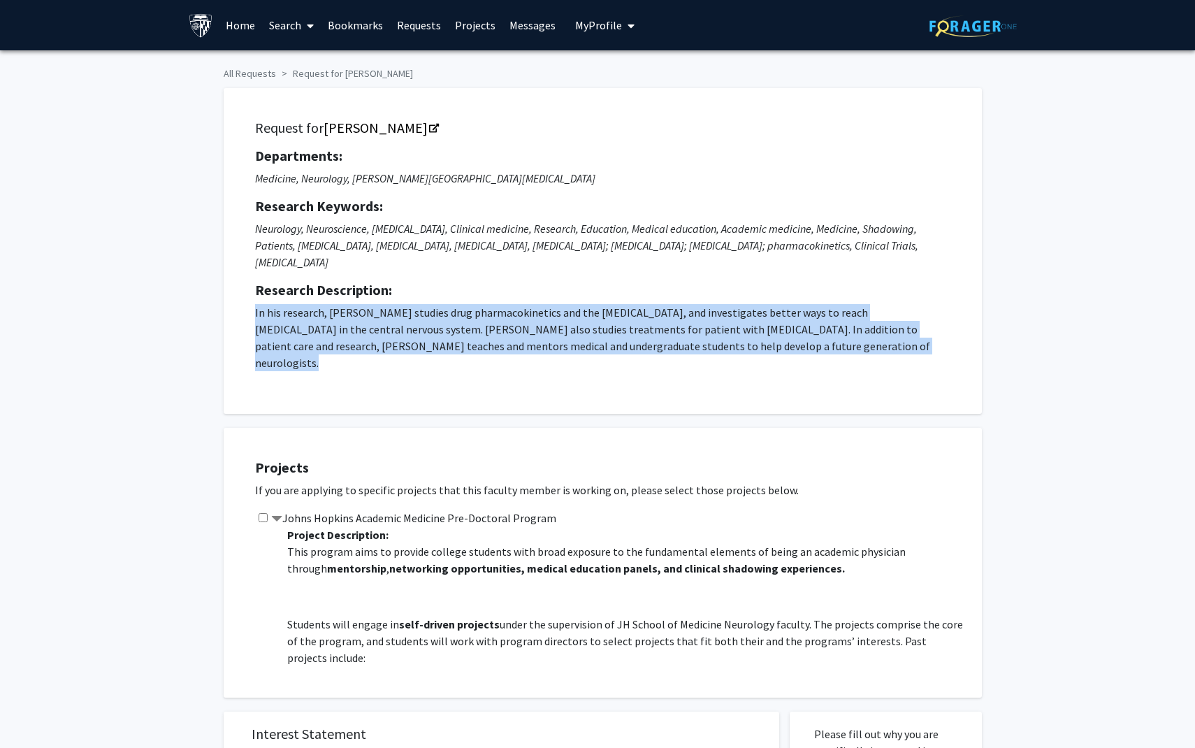
click at [526, 308] on p "In his research, Dr. Romo studies drug pharmacokinetics and the blood-brain bar…" at bounding box center [602, 337] width 695 height 67
copy p "In his research, Dr. Romo studies drug pharmacokinetics and the blood-brain bar…"
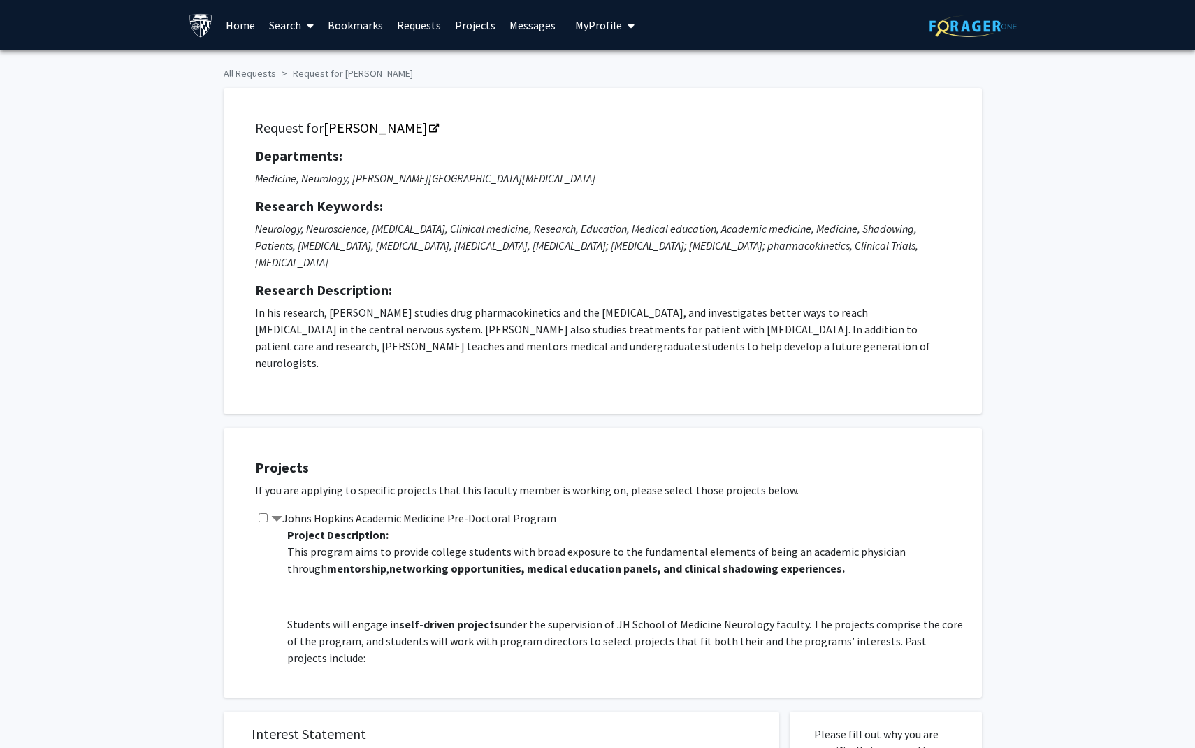
click at [385, 223] on icon "Neurology, Neuroscience, Blood-brain barrier, Clinical medicine, Research, Educ…" at bounding box center [586, 246] width 663 height 48
drag, startPoint x: 321, startPoint y: 128, endPoint x: 403, endPoint y: 128, distance: 81.1
click at [403, 128] on h5 "Request for Carlos Romo" at bounding box center [602, 128] width 695 height 17
copy h5 "[PERSON_NAME]"
click at [398, 331] on p "In his research, Dr. Romo studies drug pharmacokinetics and the blood-brain bar…" at bounding box center [602, 337] width 695 height 67
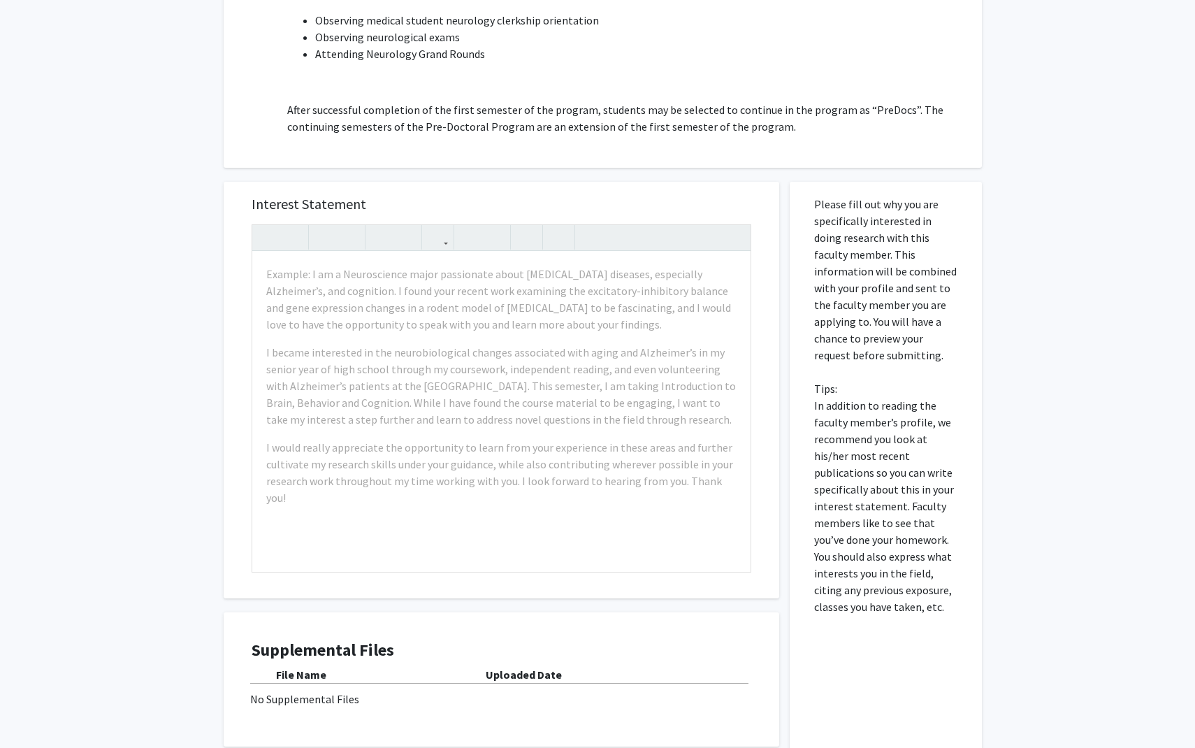
scroll to position [537, 0]
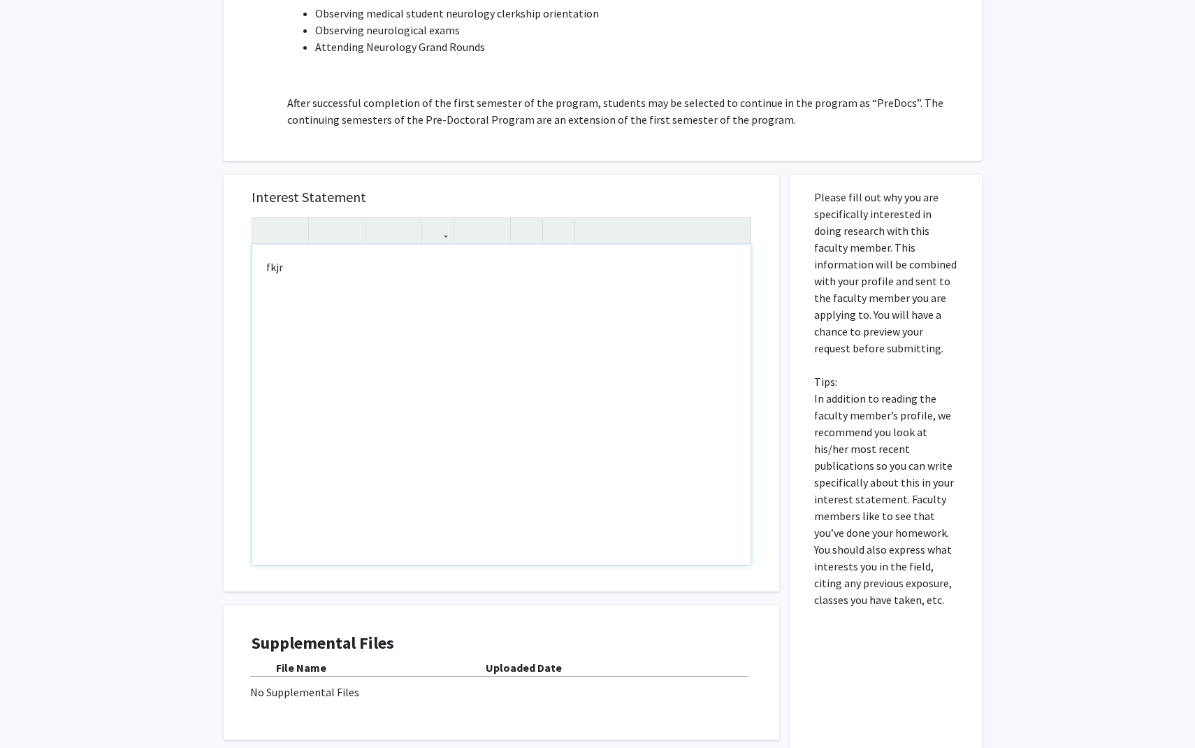
type textarea "fkjr"
click at [117, 387] on div "All Requests Request for Carlos Romo Request for Carlos Romo Departments: Medic…" at bounding box center [597, 169] width 1195 height 1310
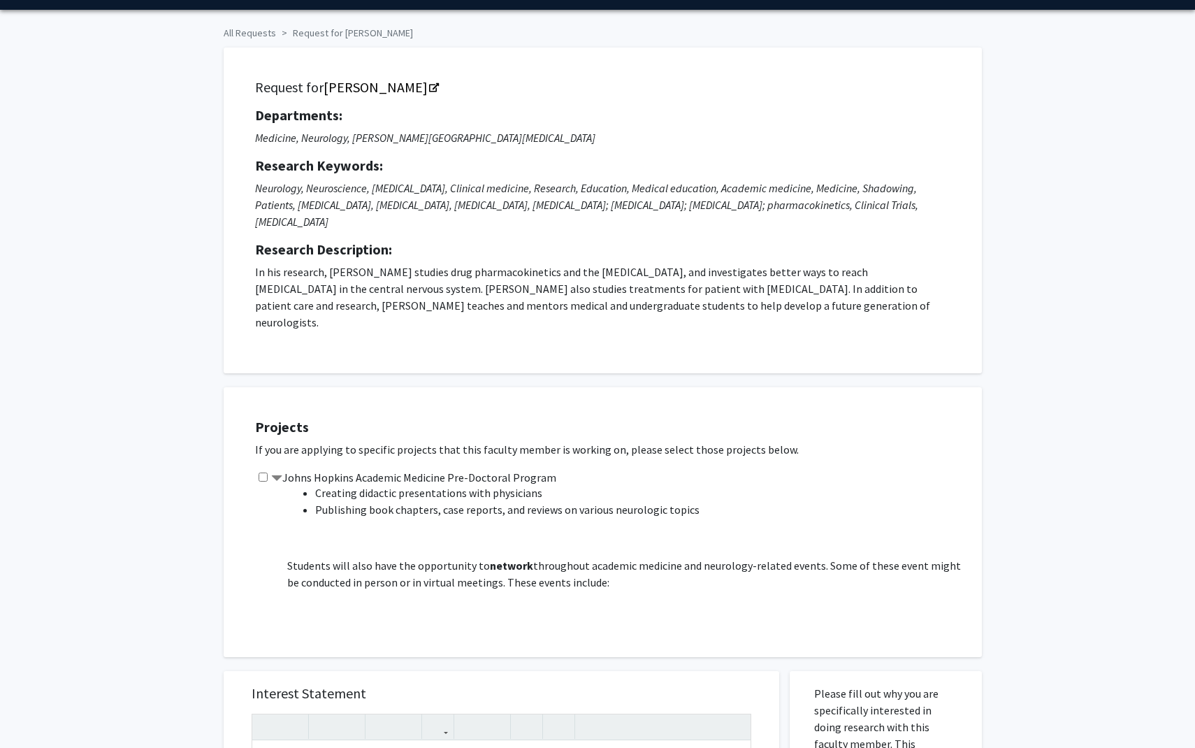
scroll to position [0, 0]
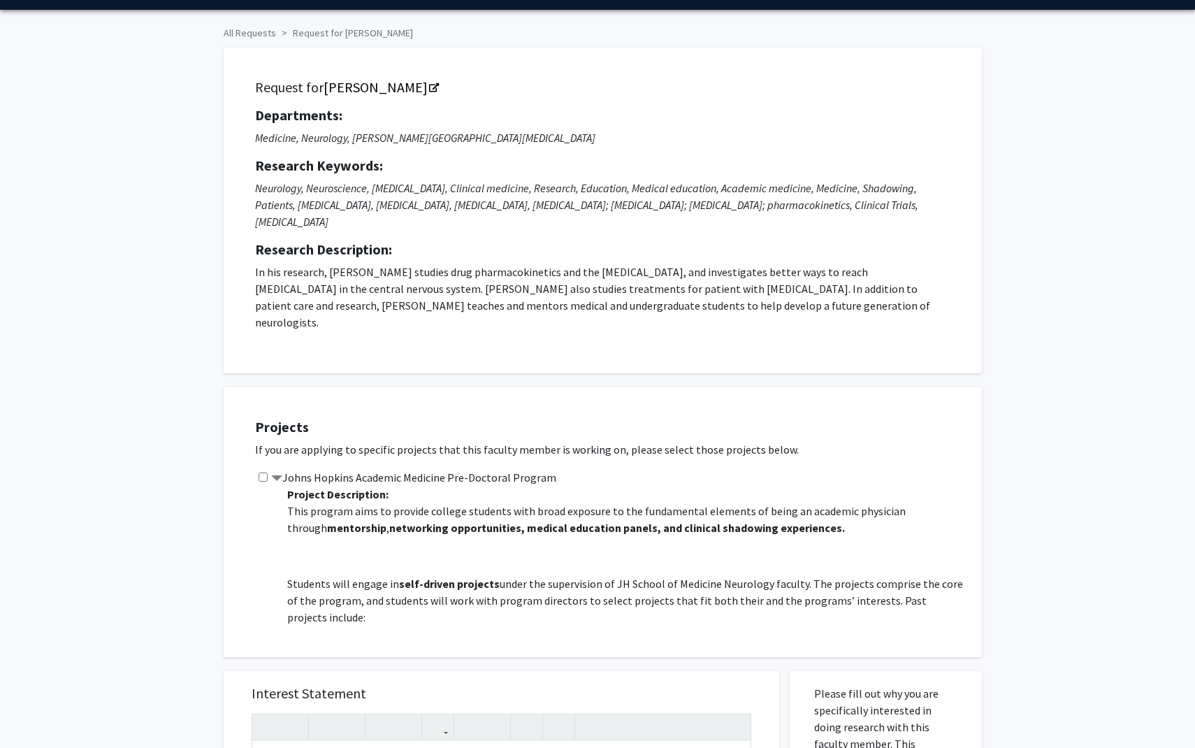
click at [263, 472] on input "checkbox" at bounding box center [263, 476] width 9 height 9
checkbox input "true"
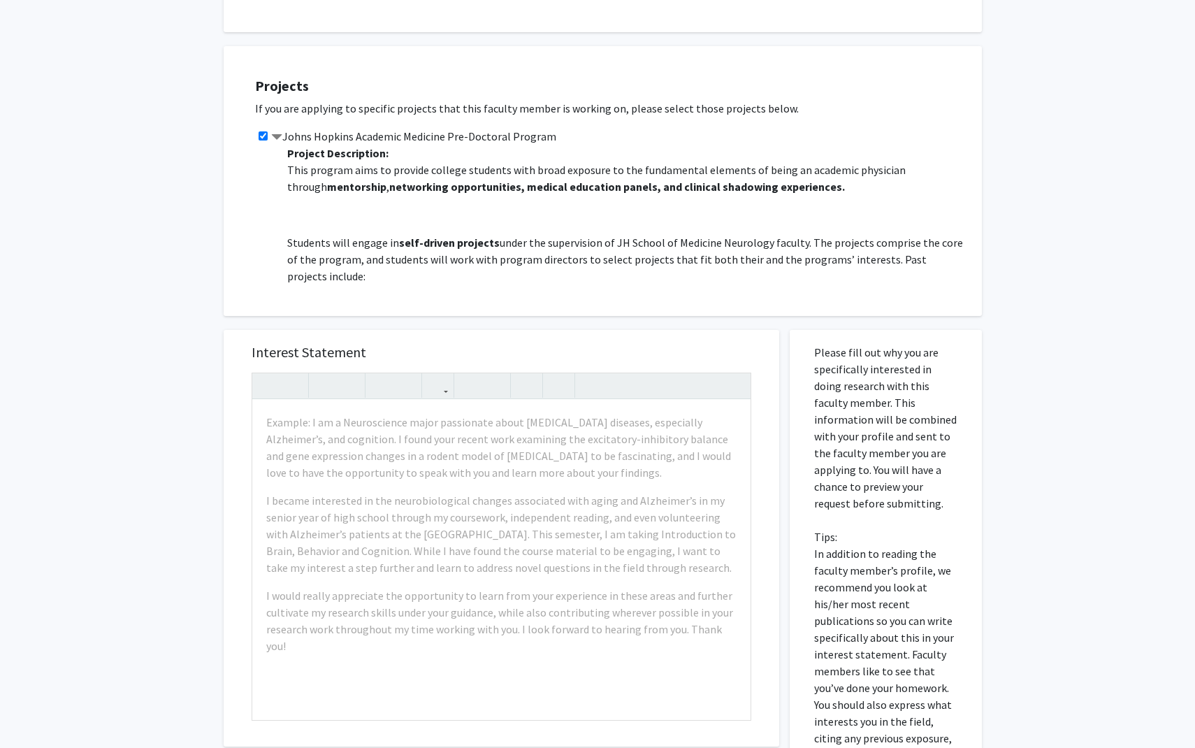
scroll to position [382, 0]
click at [313, 454] on div "Example: I am a Neuroscience major passionate about neurodegenerative diseases,…" at bounding box center [501, 559] width 498 height 320
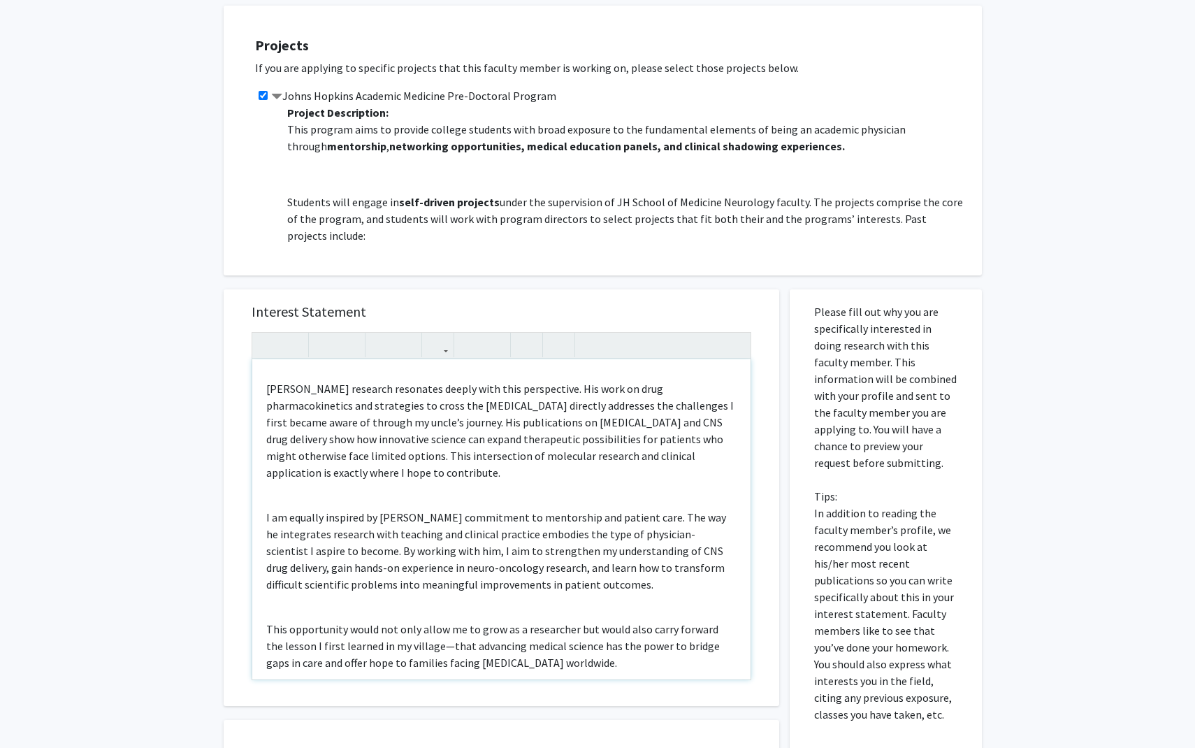
scroll to position [621, 0]
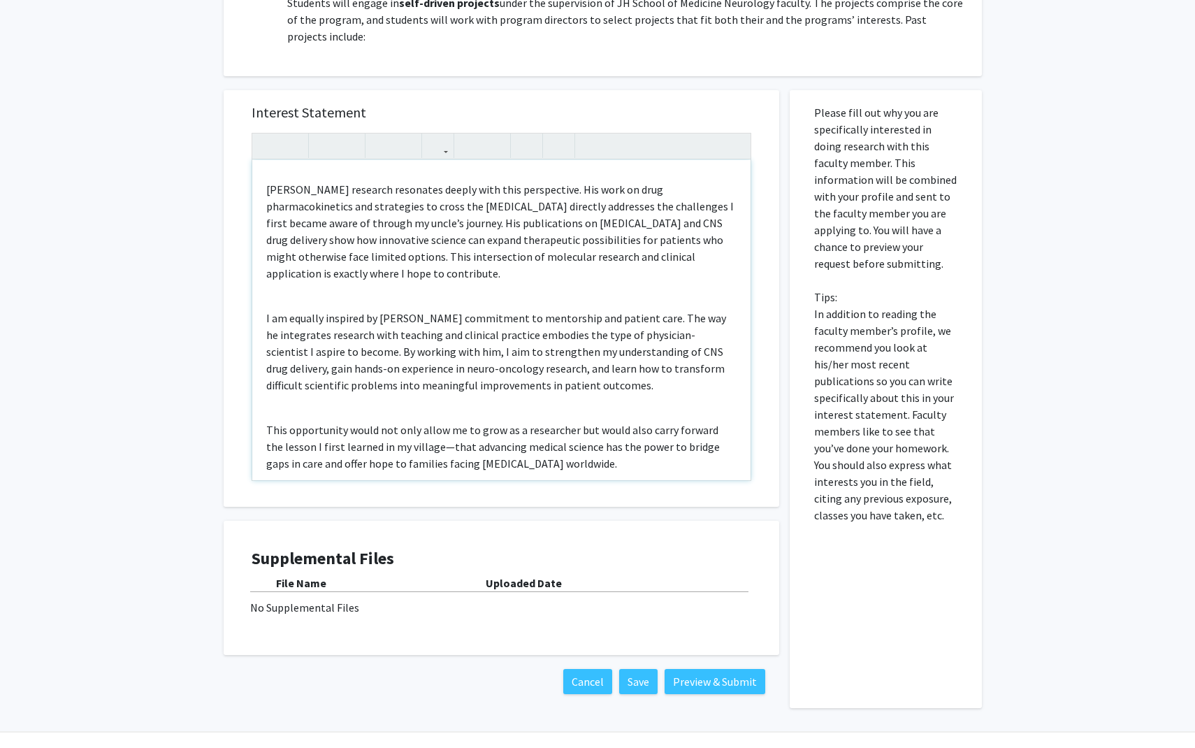
click at [438, 345] on div "My interest in brain tumor research began with a personal experience. While gro…" at bounding box center [501, 320] width 498 height 320
click at [466, 421] on p "This opportunity would not only allow me to grow as a researcher but would also…" at bounding box center [501, 446] width 470 height 50
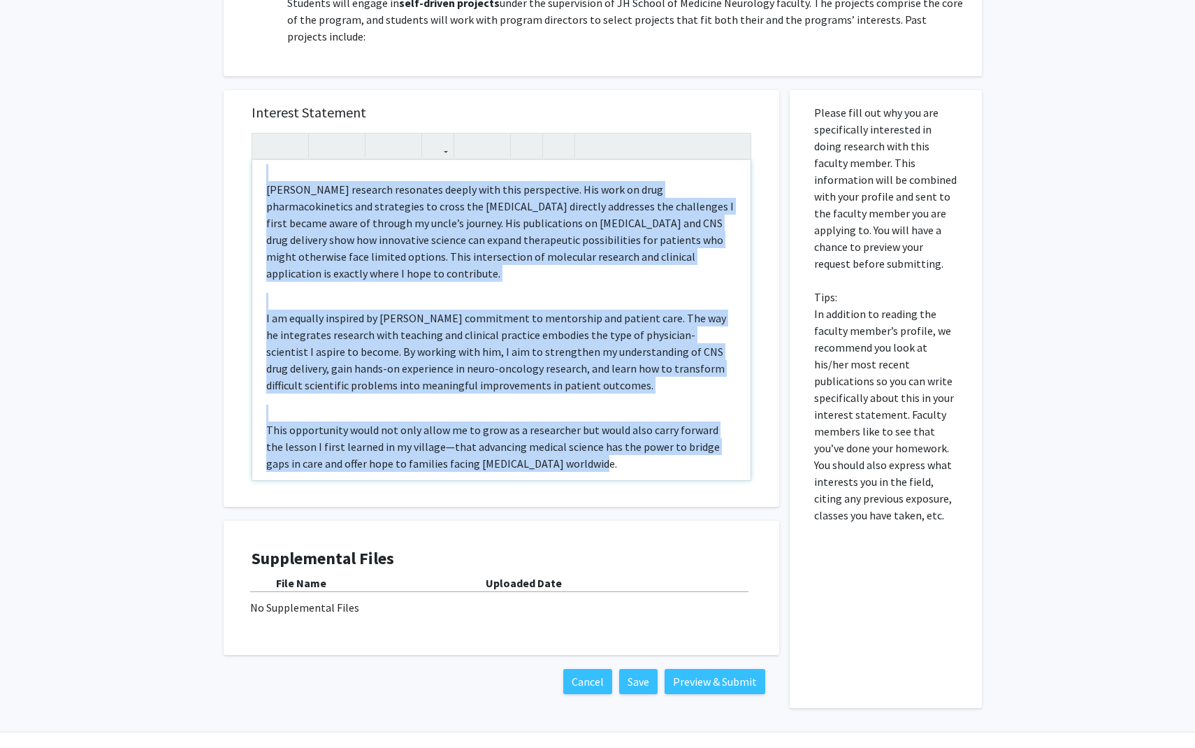
type textarea "<p>My interest in brain tumor research began with a personal experience. While …"
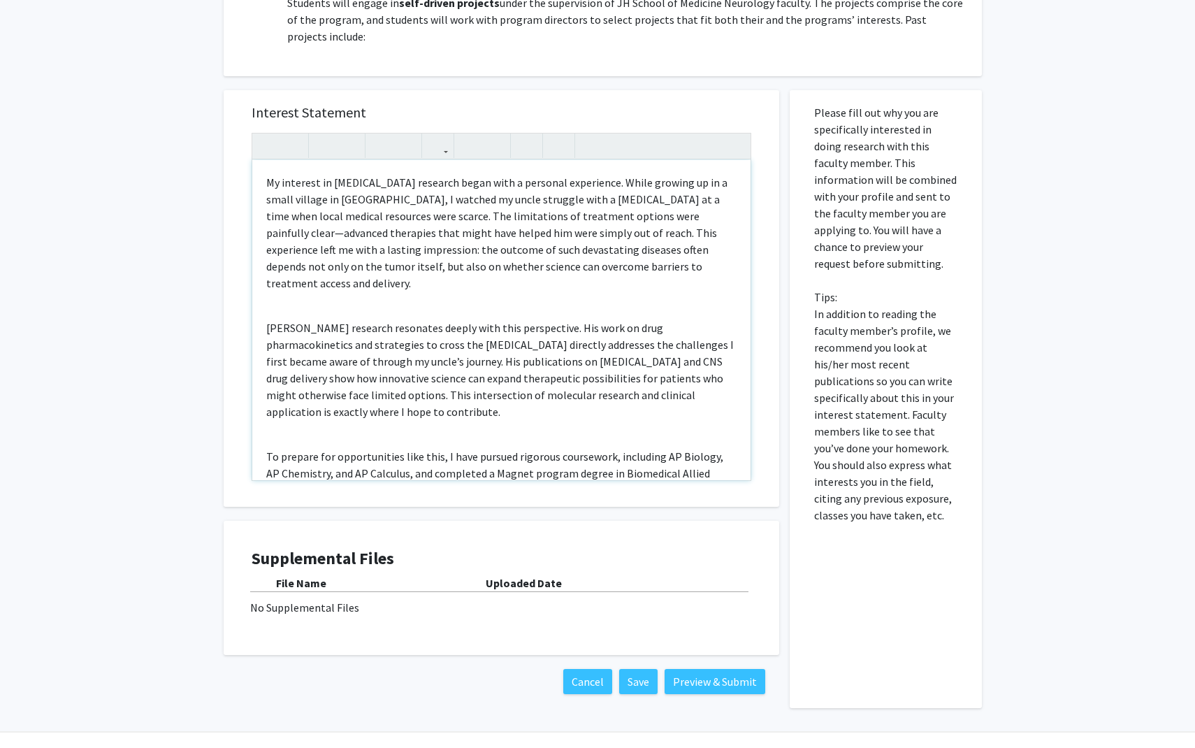
scroll to position [289, 0]
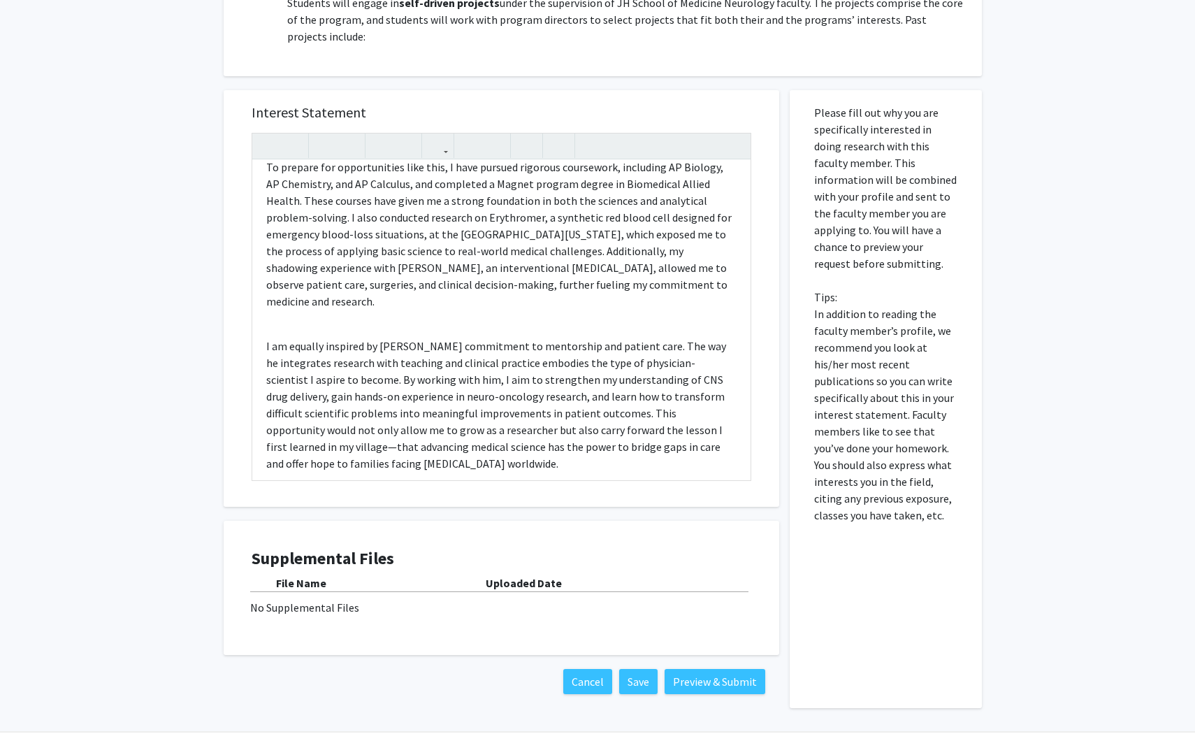
click at [286, 599] on div "No Supplemental Files" at bounding box center [501, 607] width 502 height 17
click at [709, 669] on button "Preview & Submit" at bounding box center [715, 681] width 101 height 25
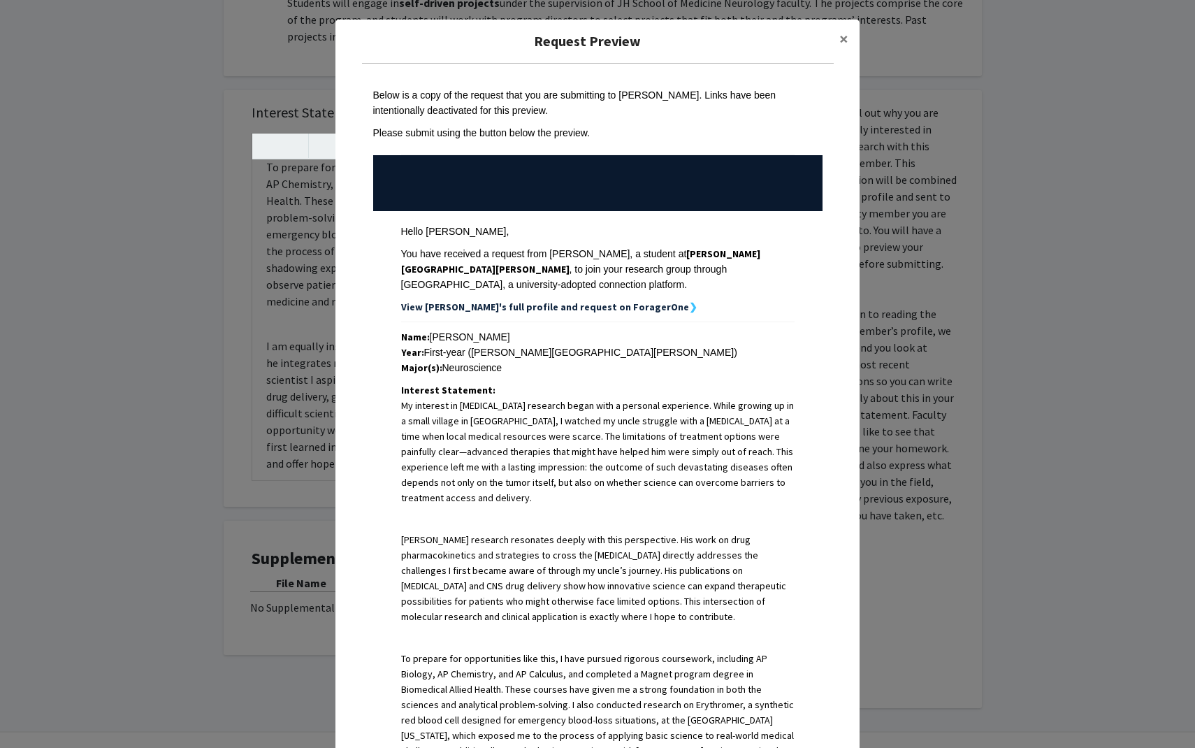
scroll to position [432, 0]
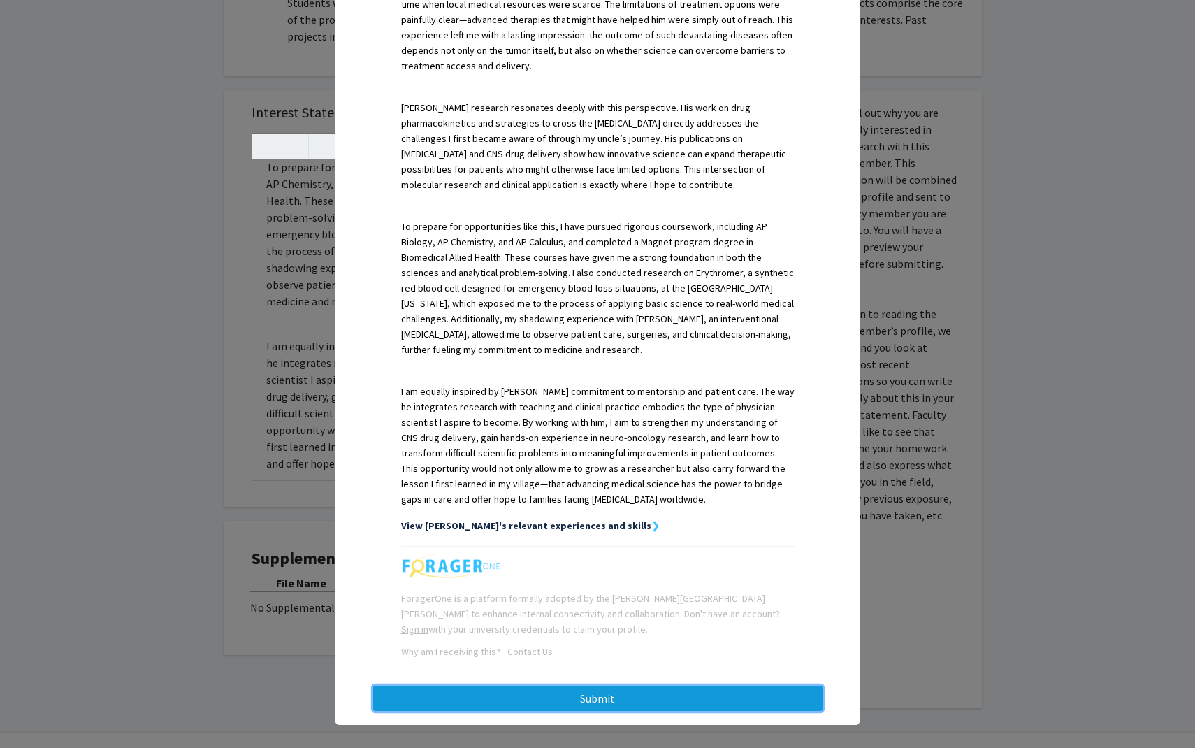
click at [551, 690] on button "Submit" at bounding box center [597, 698] width 449 height 25
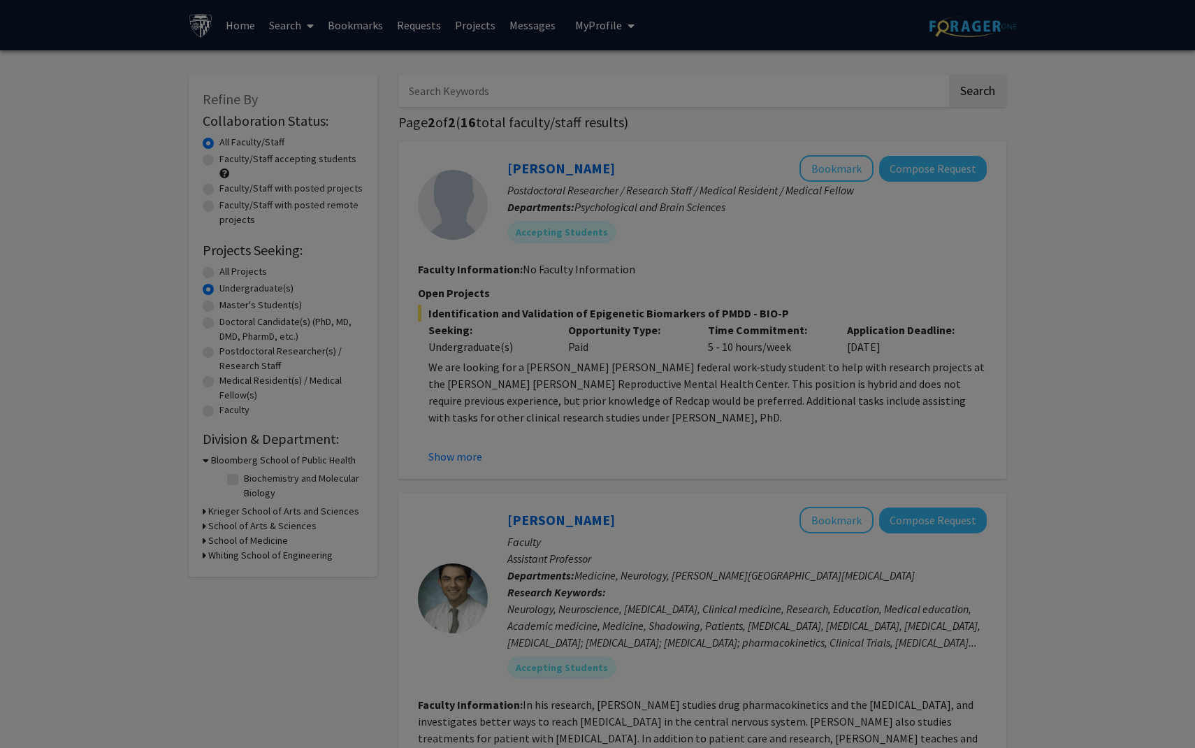
click at [827, 533] on div at bounding box center [597, 374] width 1195 height 748
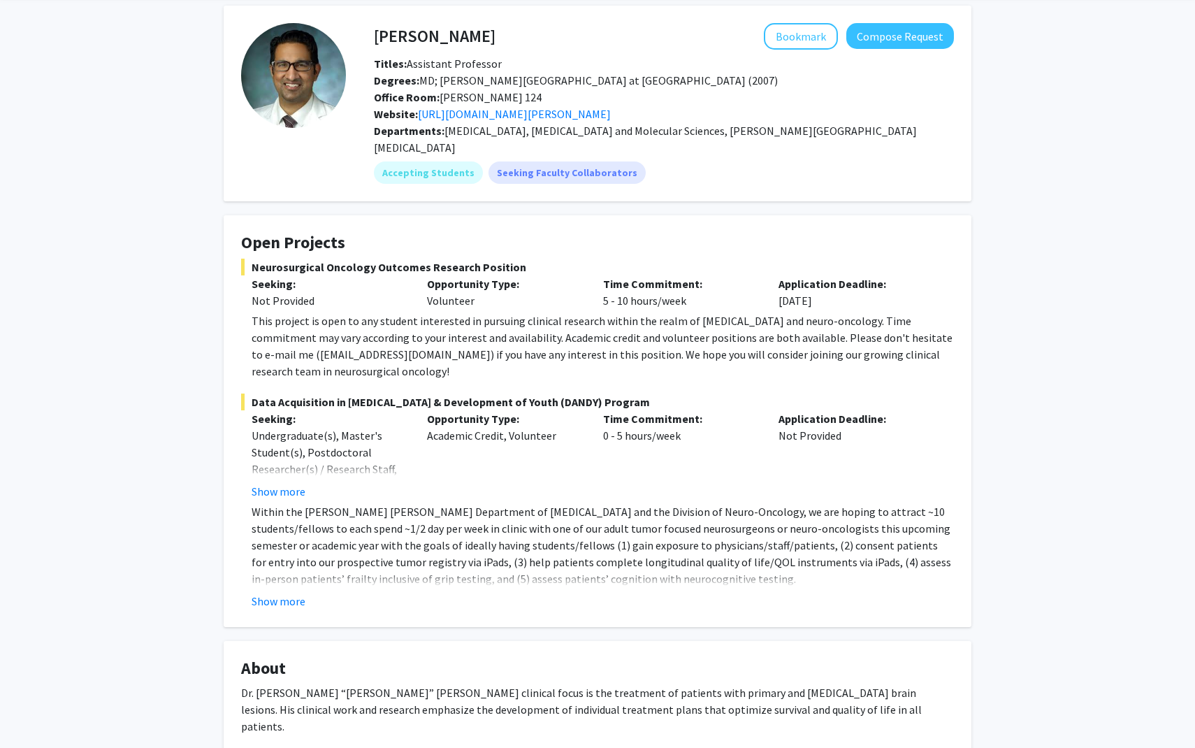
scroll to position [46, 0]
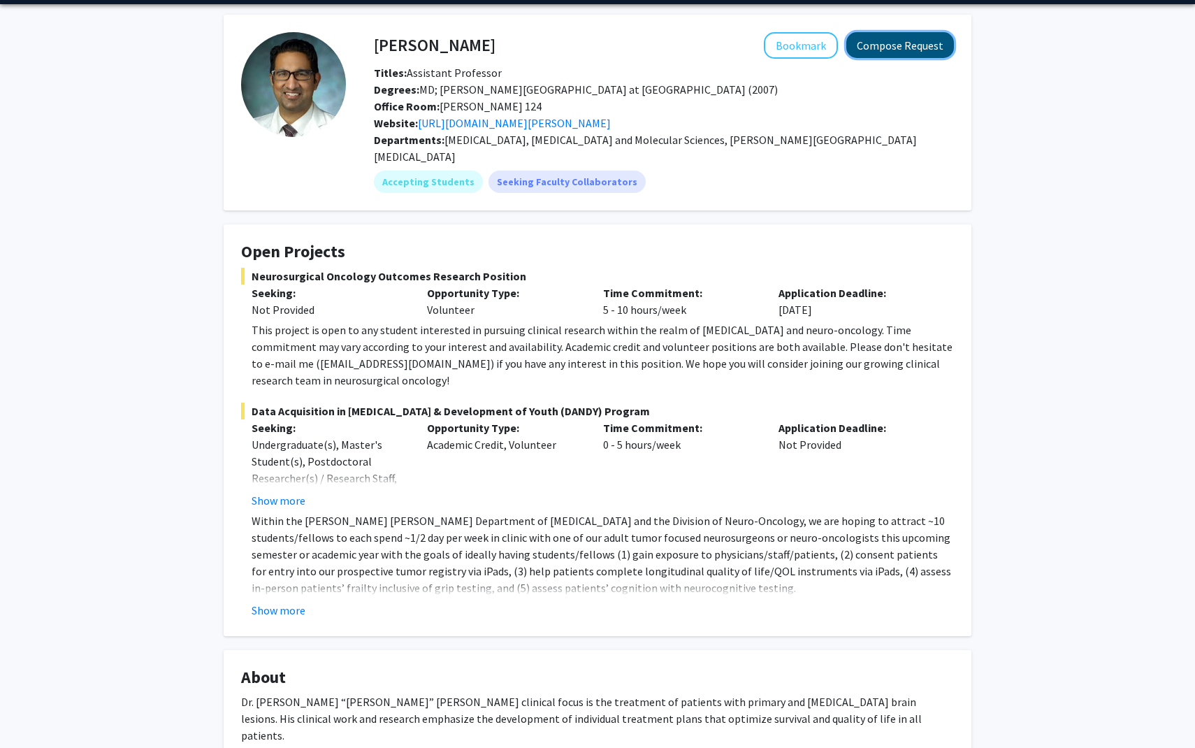
click at [920, 53] on button "Compose Request" at bounding box center [900, 45] width 108 height 26
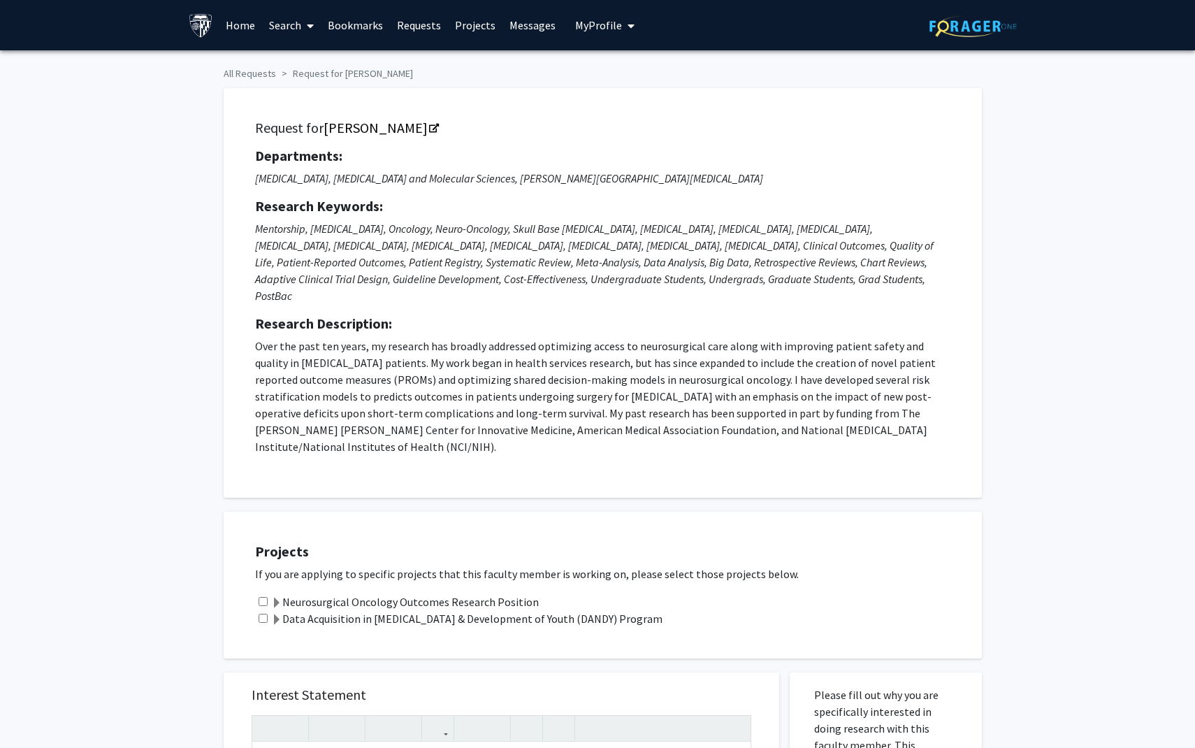
click at [294, 363] on p "Over the past ten years, my research has broadly addressed optimizing access to…" at bounding box center [602, 396] width 695 height 117
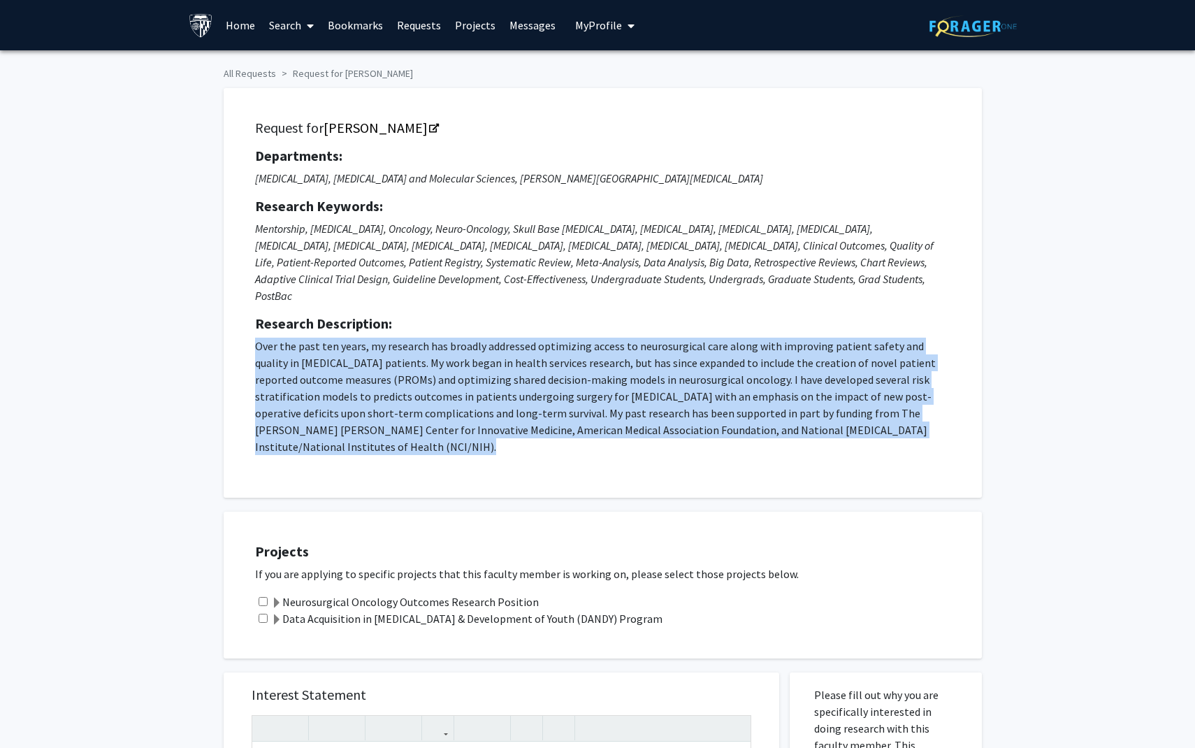
click at [294, 363] on p "Over the past ten years, my research has broadly addressed optimizing access to…" at bounding box center [602, 396] width 695 height 117
copy p "Over the past ten years, my research has broadly addressed optimizing access to…"
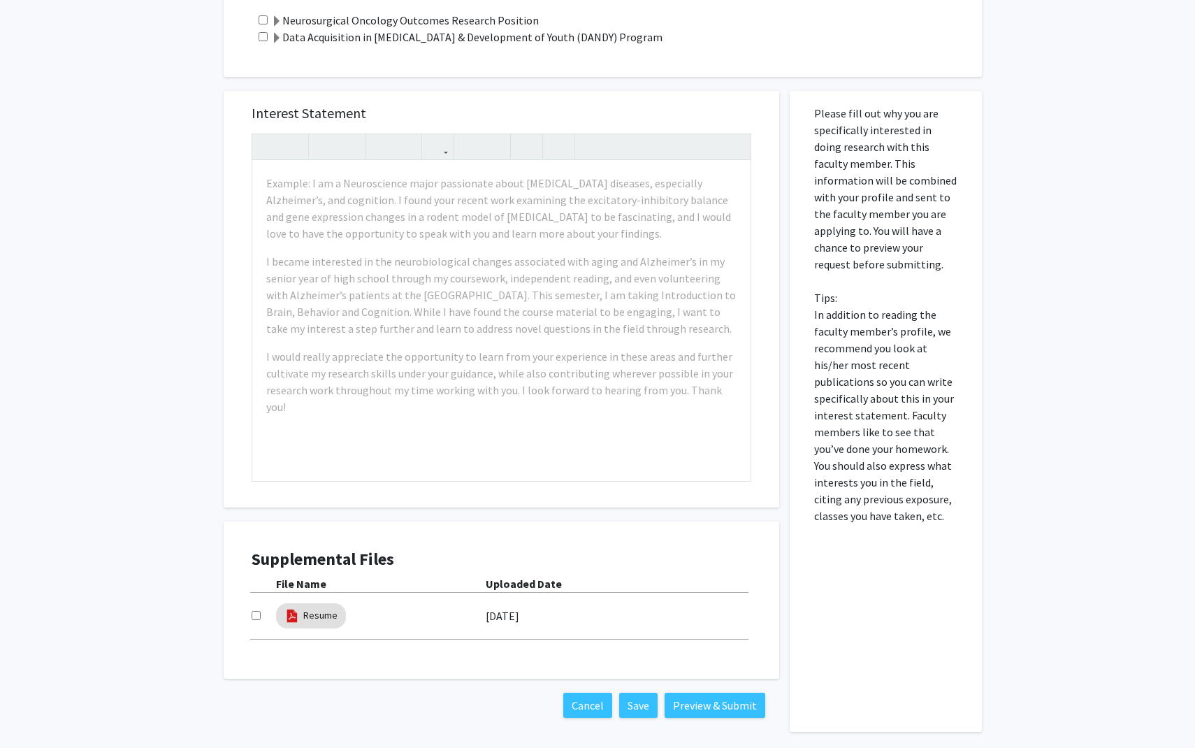
scroll to position [583, 0]
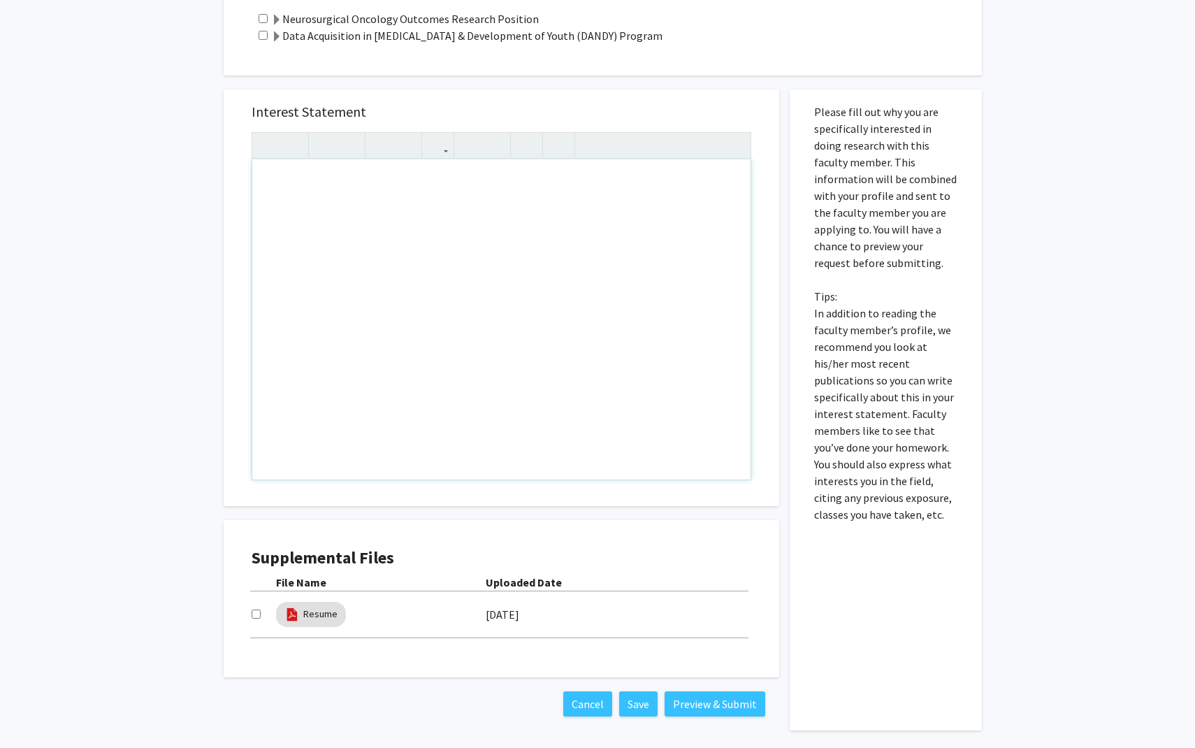
click at [366, 287] on div "Note to users with screen readers: Please press Alt+0 or Option+0 to deactivate…" at bounding box center [501, 319] width 498 height 320
paste div "Note to users with screen readers: Please press Alt+0 or Option+0 to deactivate…"
type textarea "<p>Hey Dr. Raj Mukherjee,</p><br><p>This is Dev Patel—I hope you’re doing well.…"
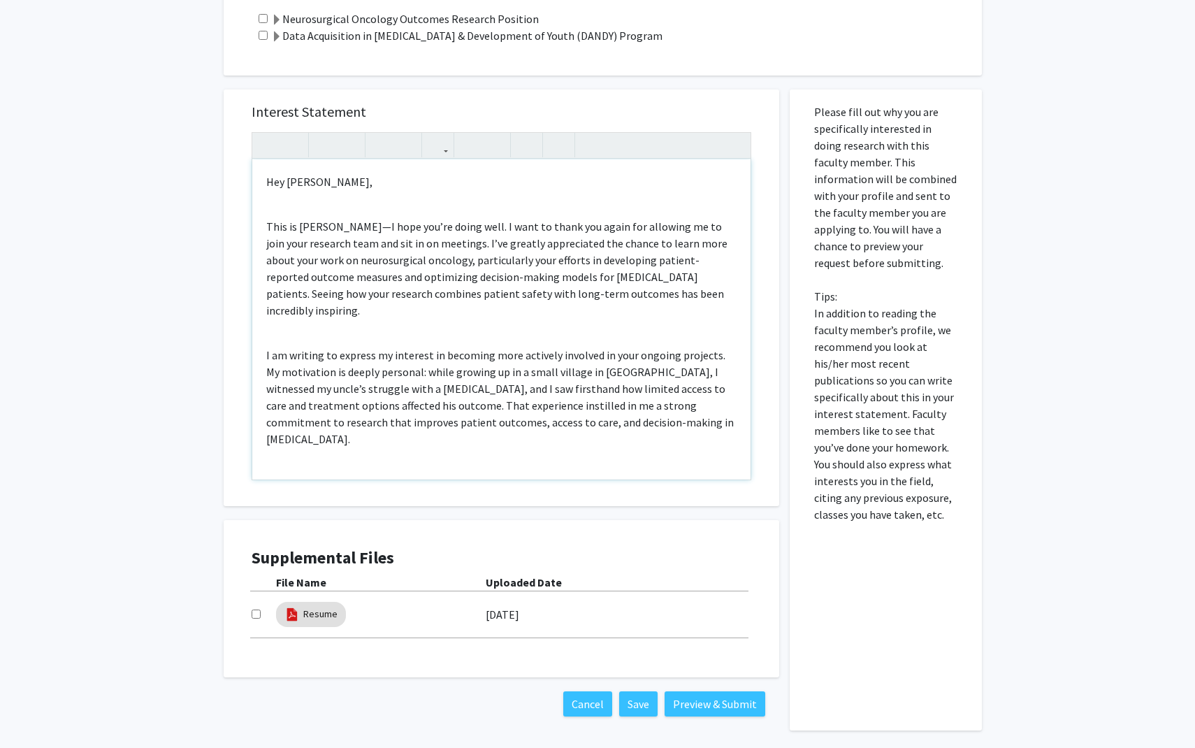
scroll to position [12, 0]
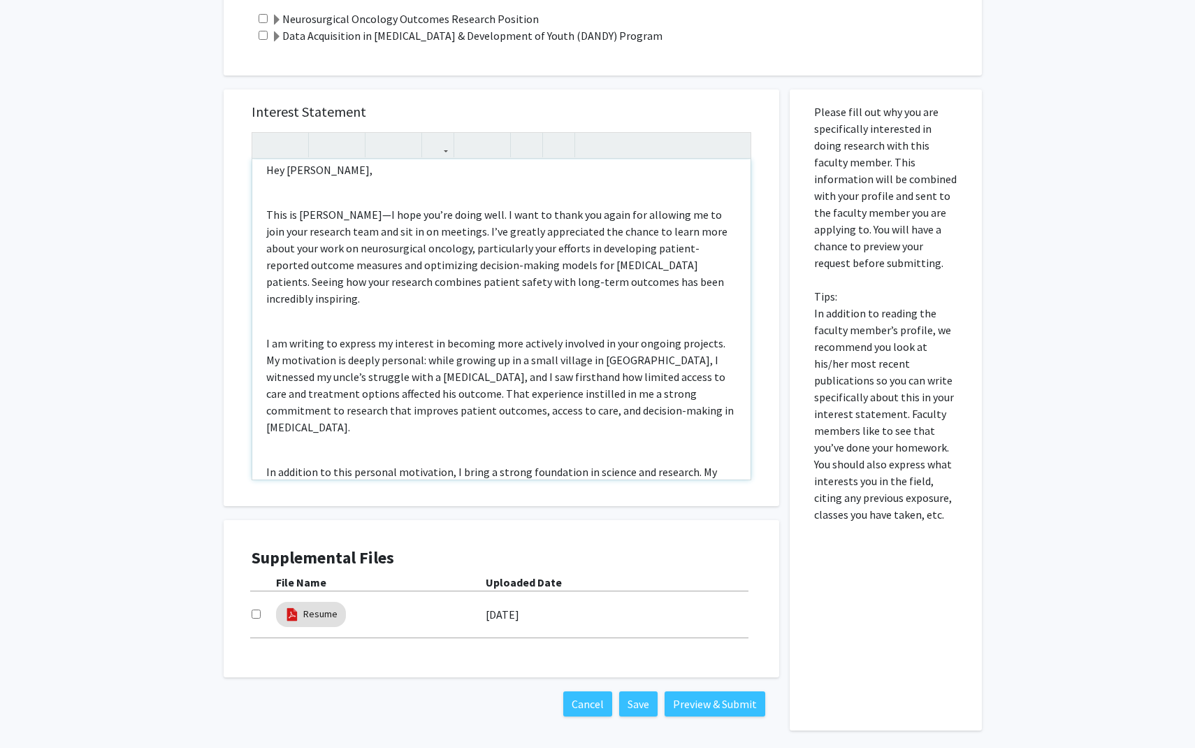
click at [296, 172] on div "Hey Dr. Raj Mukherjee, This is Dev Patel—I hope you’re doing well. I want to th…" at bounding box center [501, 319] width 498 height 320
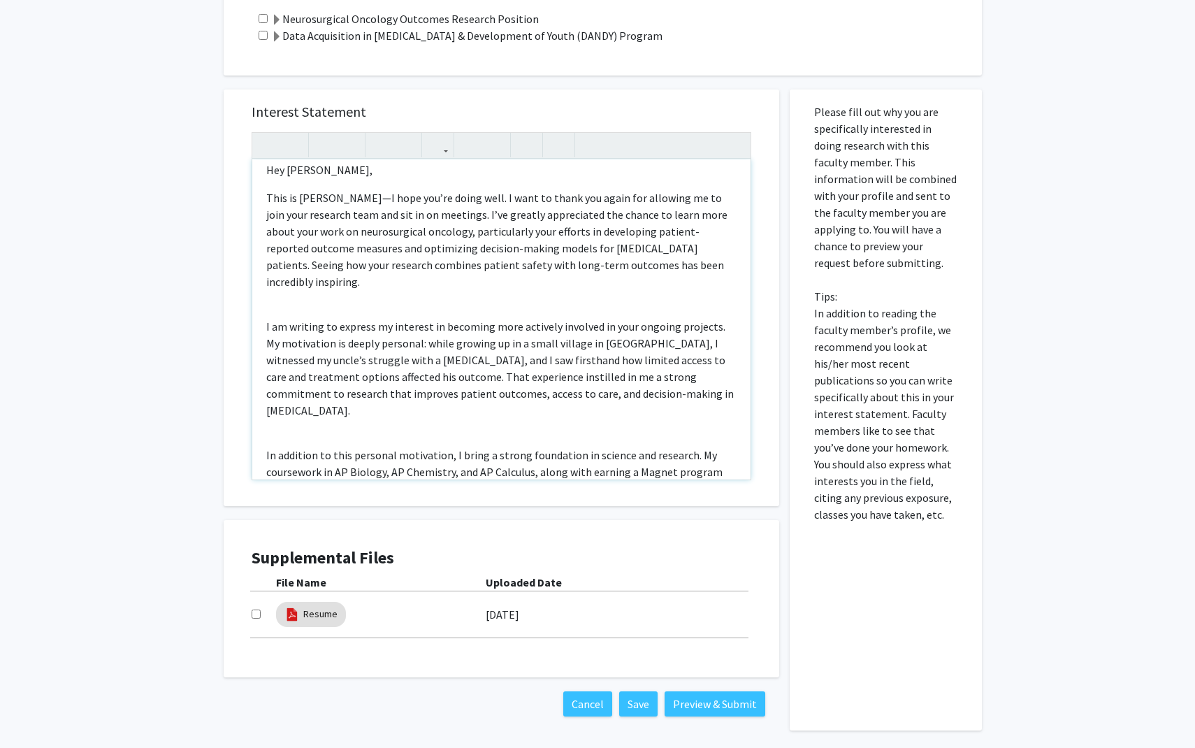
click at [277, 260] on div "Hey Dr. Raj Mukherjee, This is Dev Patel—I hope you’re doing well. I want to th…" at bounding box center [501, 319] width 498 height 320
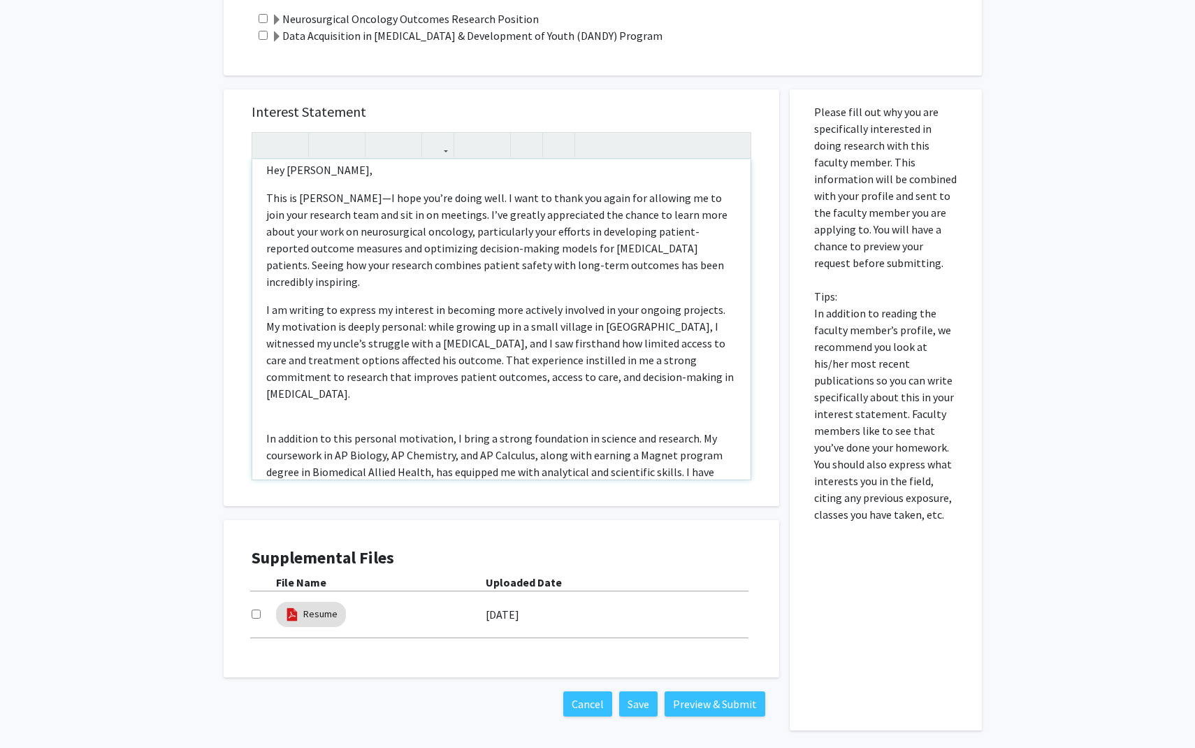
click at [278, 351] on div "Hey Dr. Raj Mukherjee, This is Dev Patel—I hope you’re doing well. I want to th…" at bounding box center [501, 319] width 498 height 320
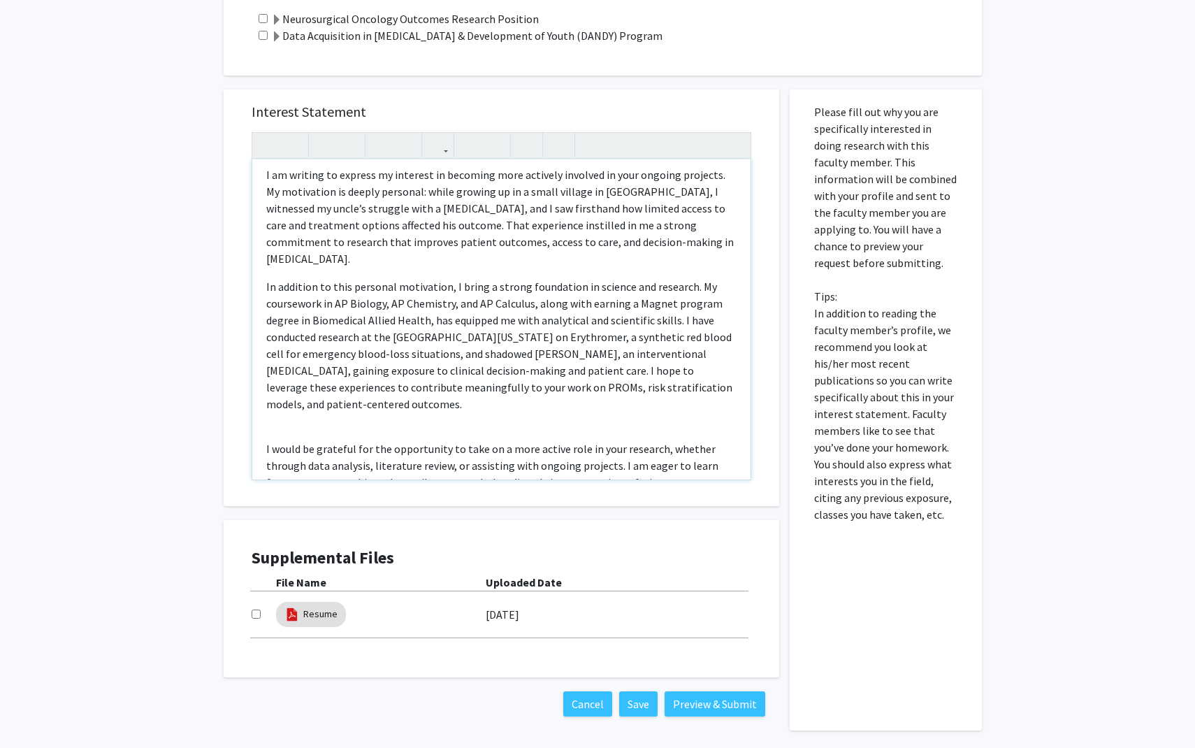
scroll to position [147, 0]
click at [277, 360] on div "Hey Dr. Raj Mukherjee, This is Dev Patel—I hope you’re doing well. I want to th…" at bounding box center [501, 319] width 498 height 320
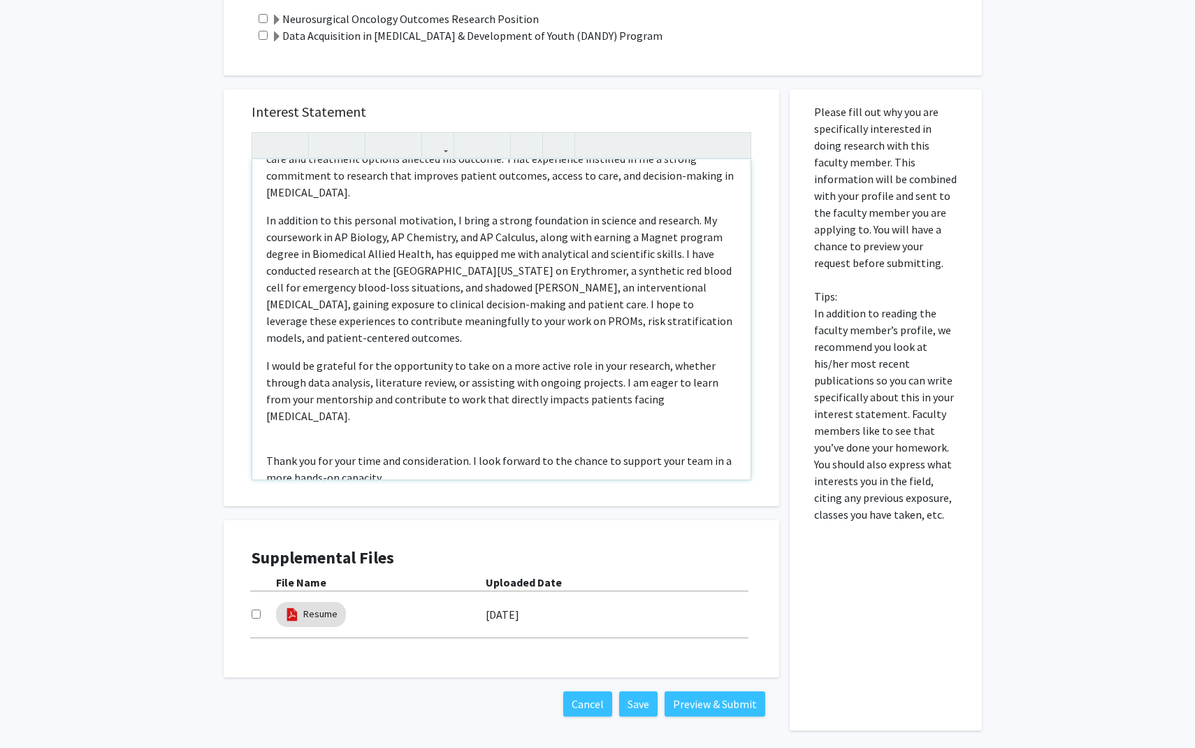
click at [277, 358] on div "Hey Dr. Raj Mukherjee, This is Dev Patel—I hope you’re doing well. I want to th…" at bounding box center [501, 319] width 498 height 320
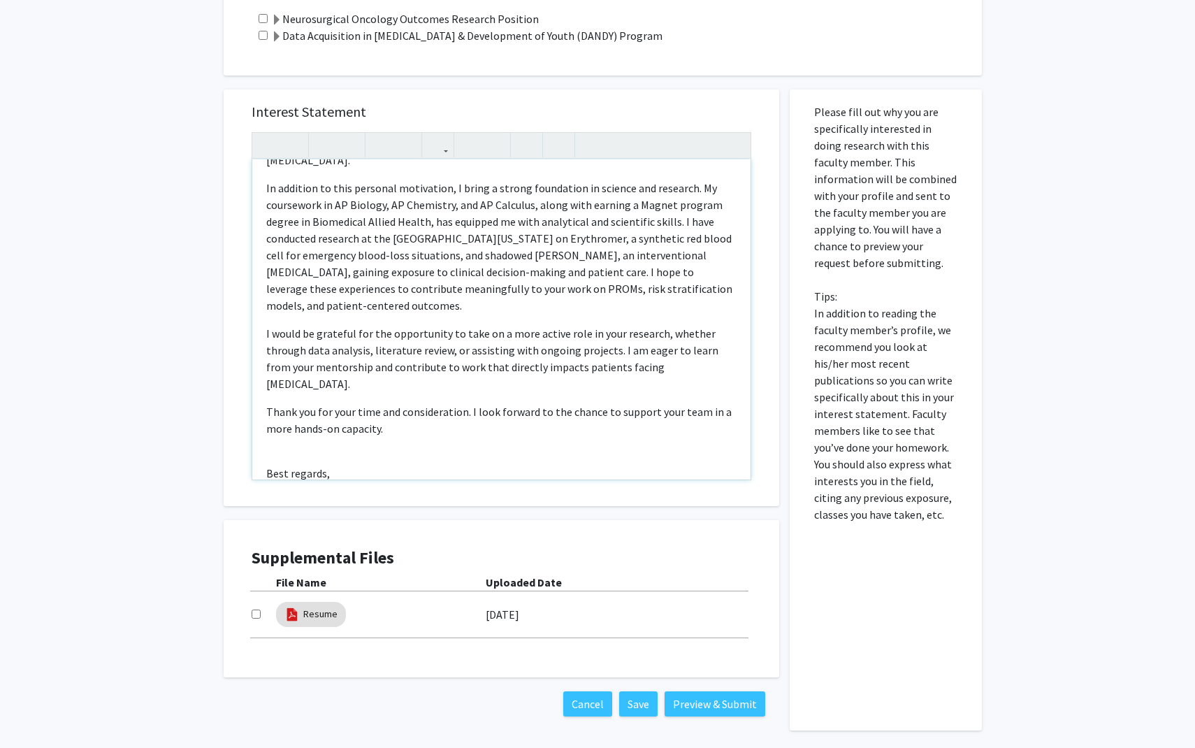
scroll to position [250, 0]
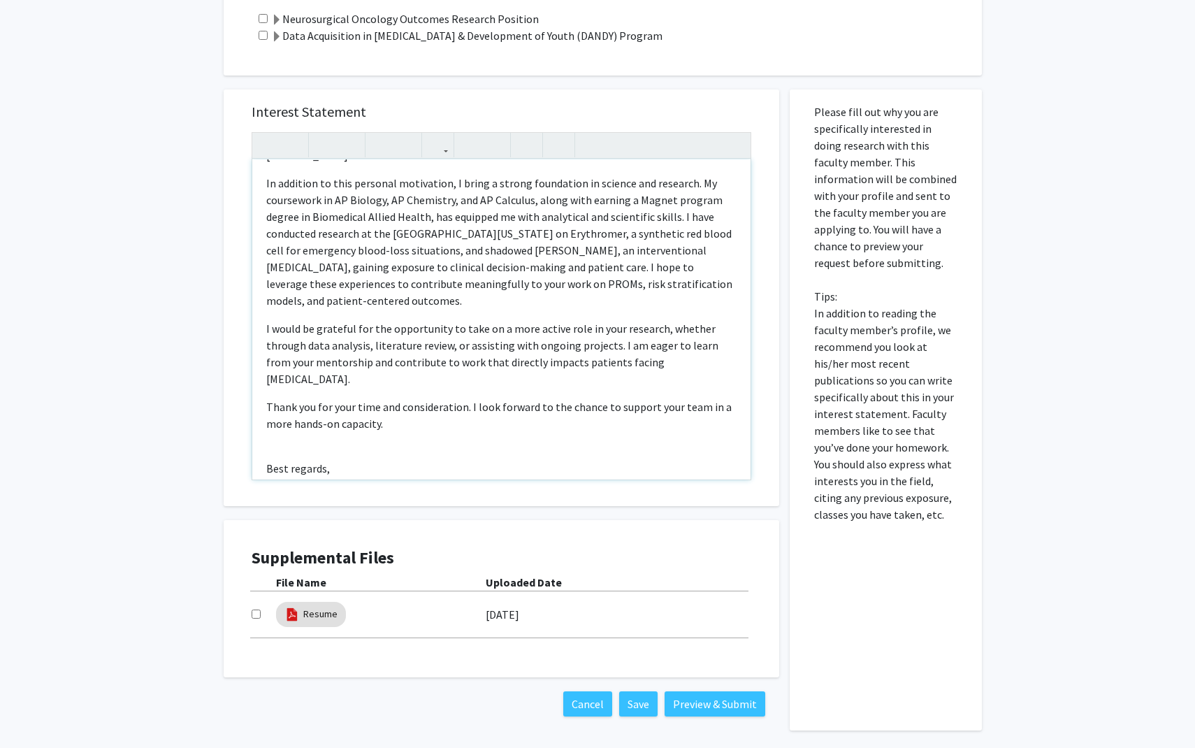
click at [282, 460] on p "Best regards," at bounding box center [501, 468] width 470 height 17
click at [284, 365] on div "Hey Dr. Raj Mukherjee, This is Dev Patel—I hope you’re doing well. I want to th…" at bounding box center [501, 319] width 498 height 320
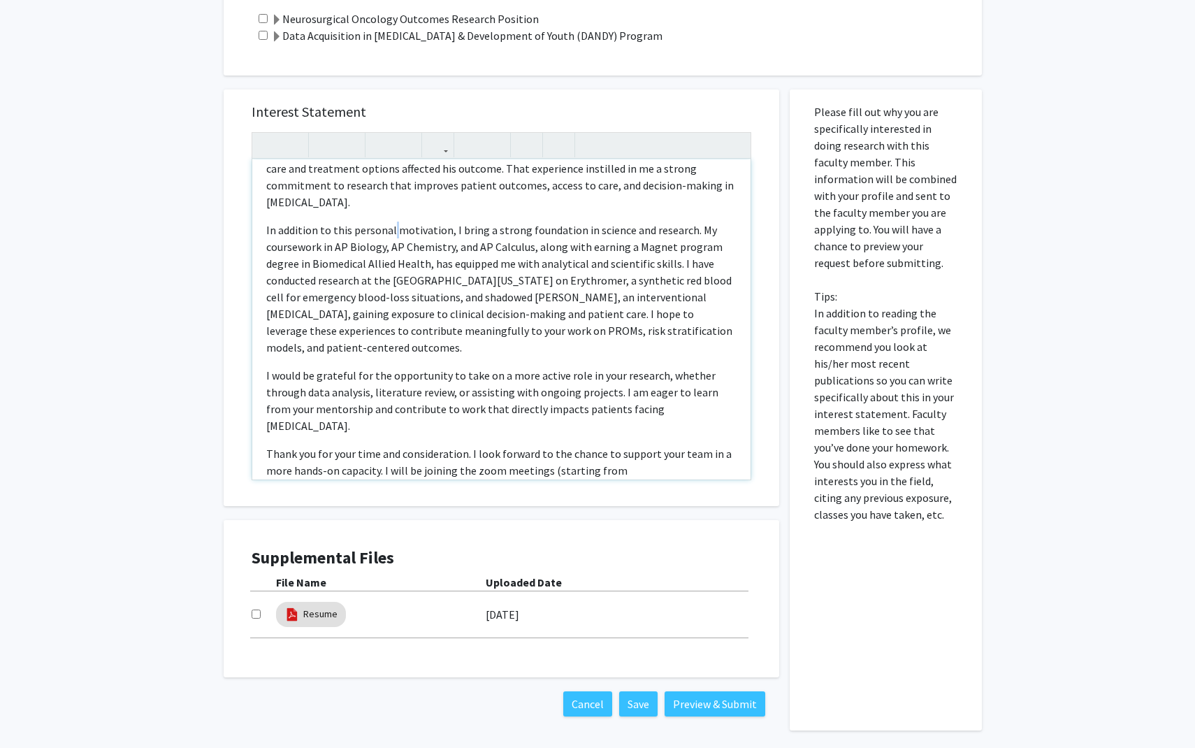
scroll to position [233, 0]
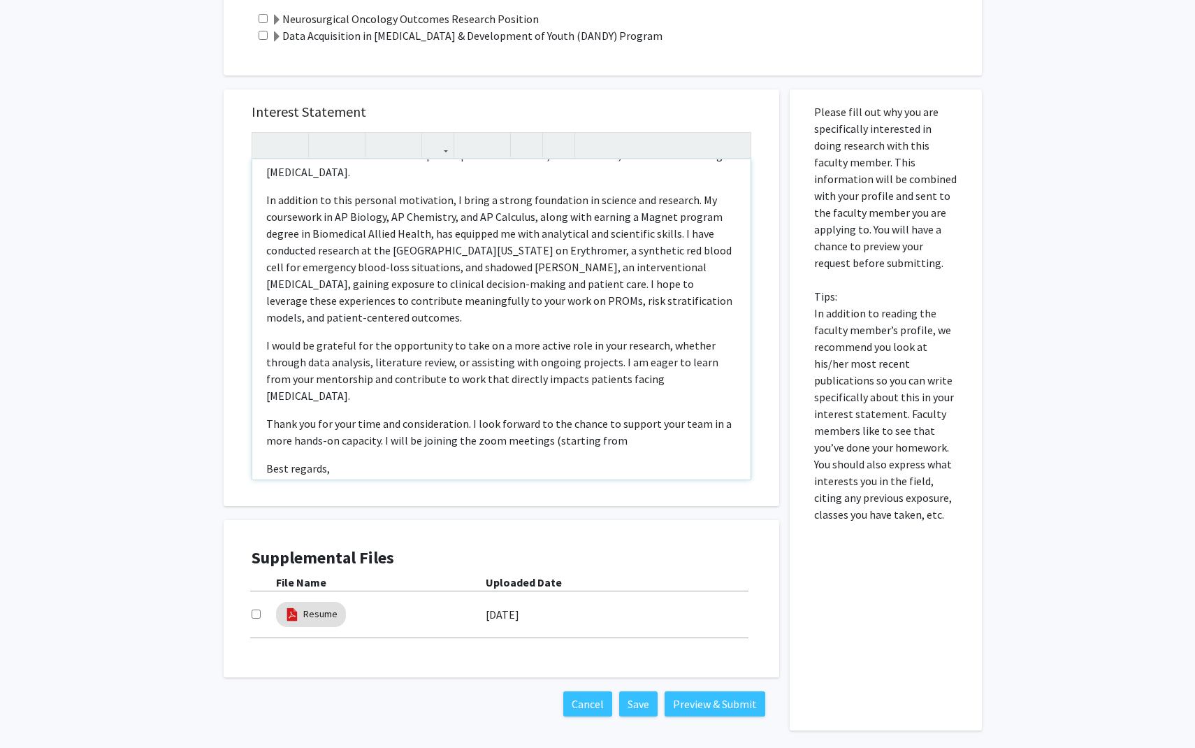
click at [616, 415] on p "Thank you for your time and consideration. I look forward to the chance to supp…" at bounding box center [501, 432] width 470 height 34
type textarea "<p>Hey Dr. Raj Mukherjee,</p><p>This is Dev Patel—I hope you’re doing well. I w…"
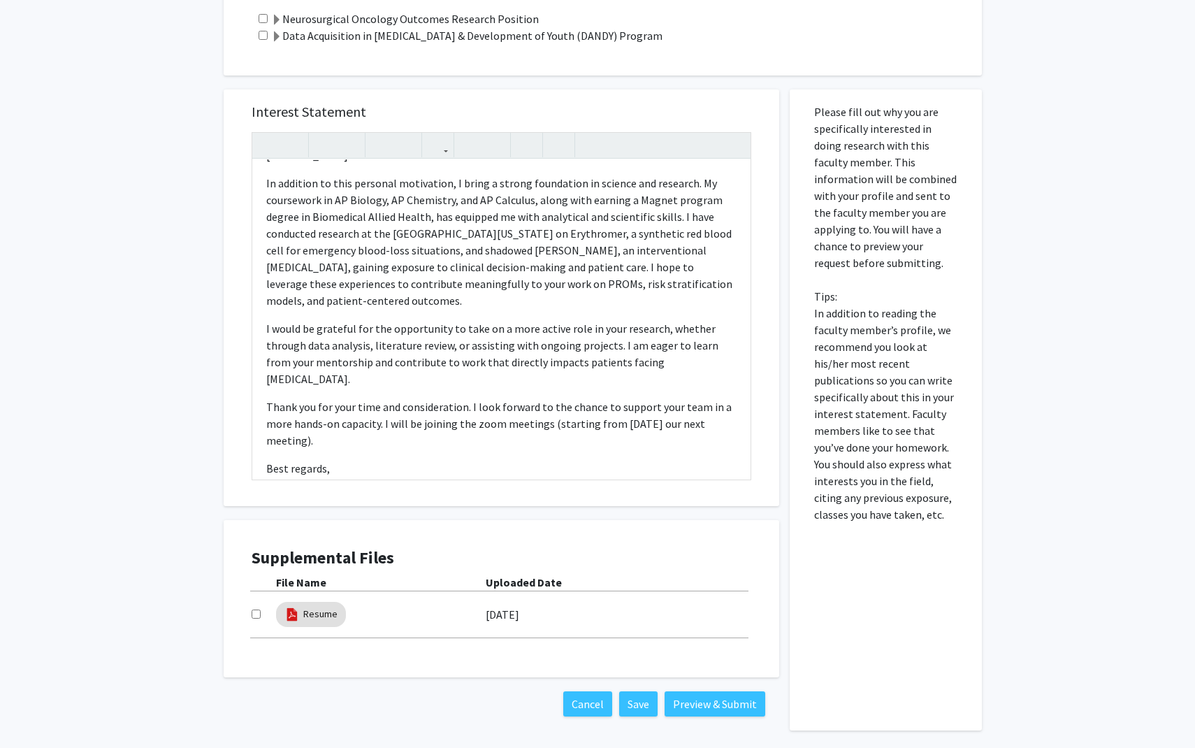
click at [252, 609] on input "checkbox" at bounding box center [256, 613] width 9 height 9
checkbox input "true"
click at [709, 691] on button "Preview & Submit" at bounding box center [715, 703] width 101 height 25
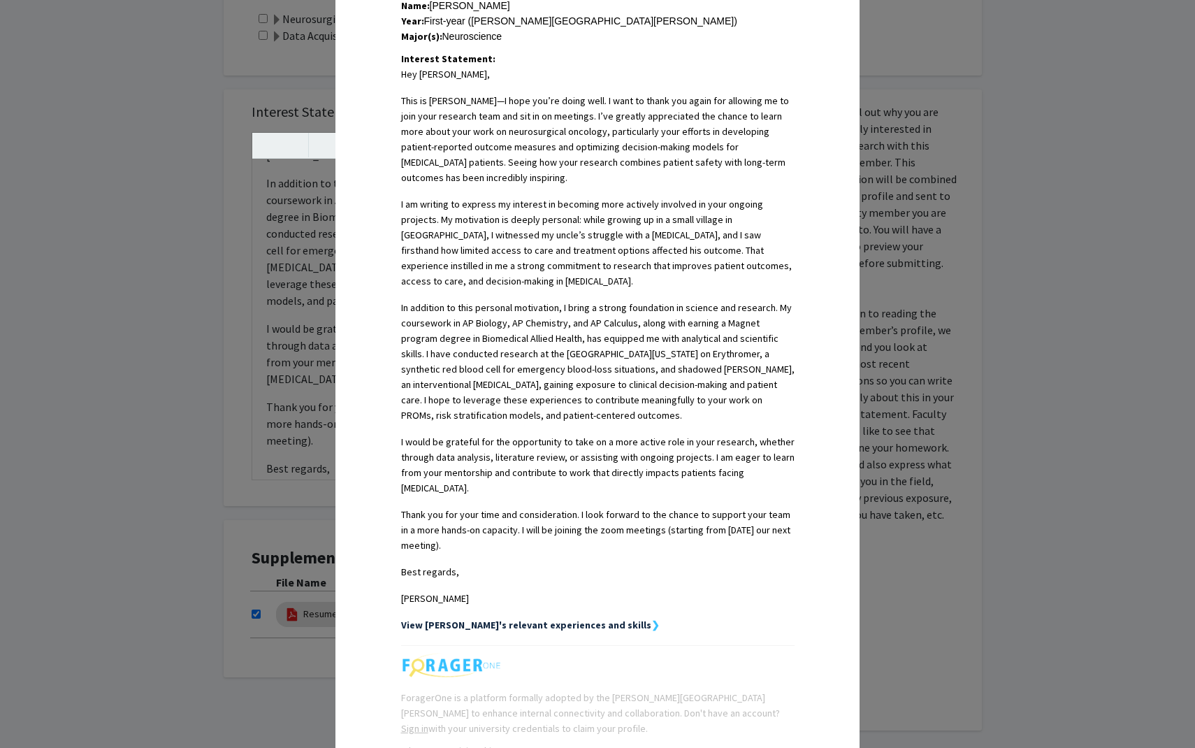
scroll to position [398, 0]
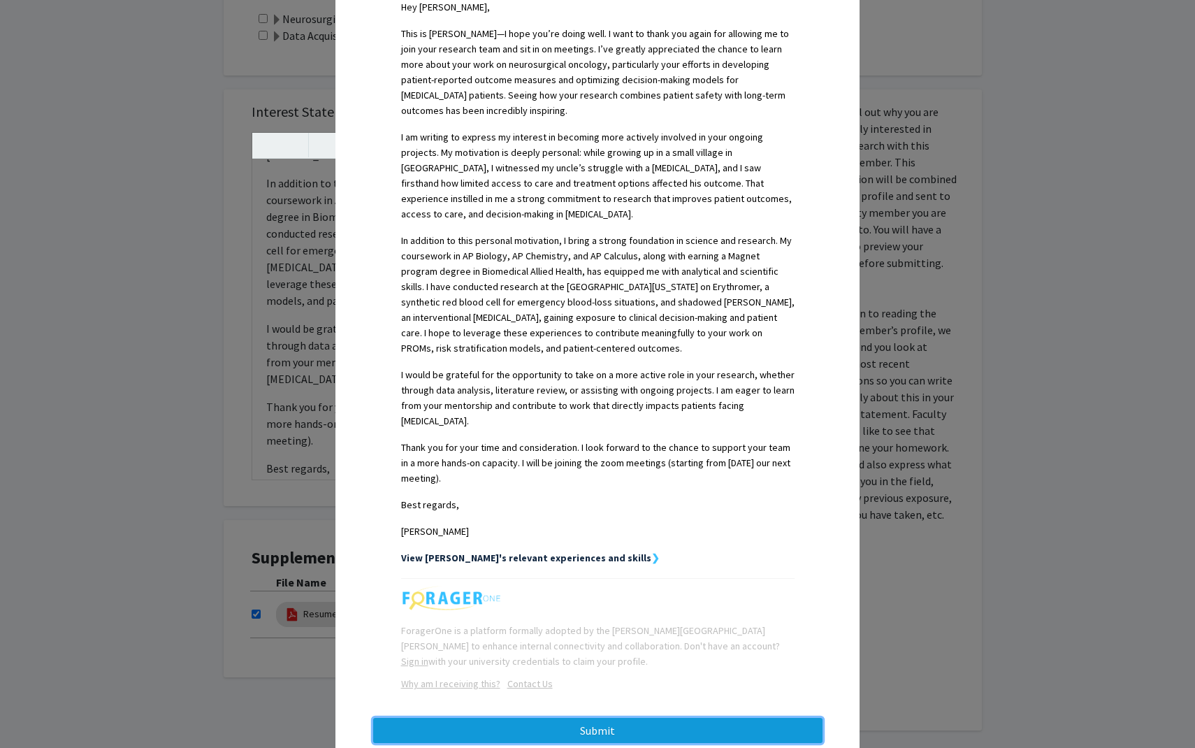
click at [508, 718] on button "Submit" at bounding box center [597, 730] width 449 height 25
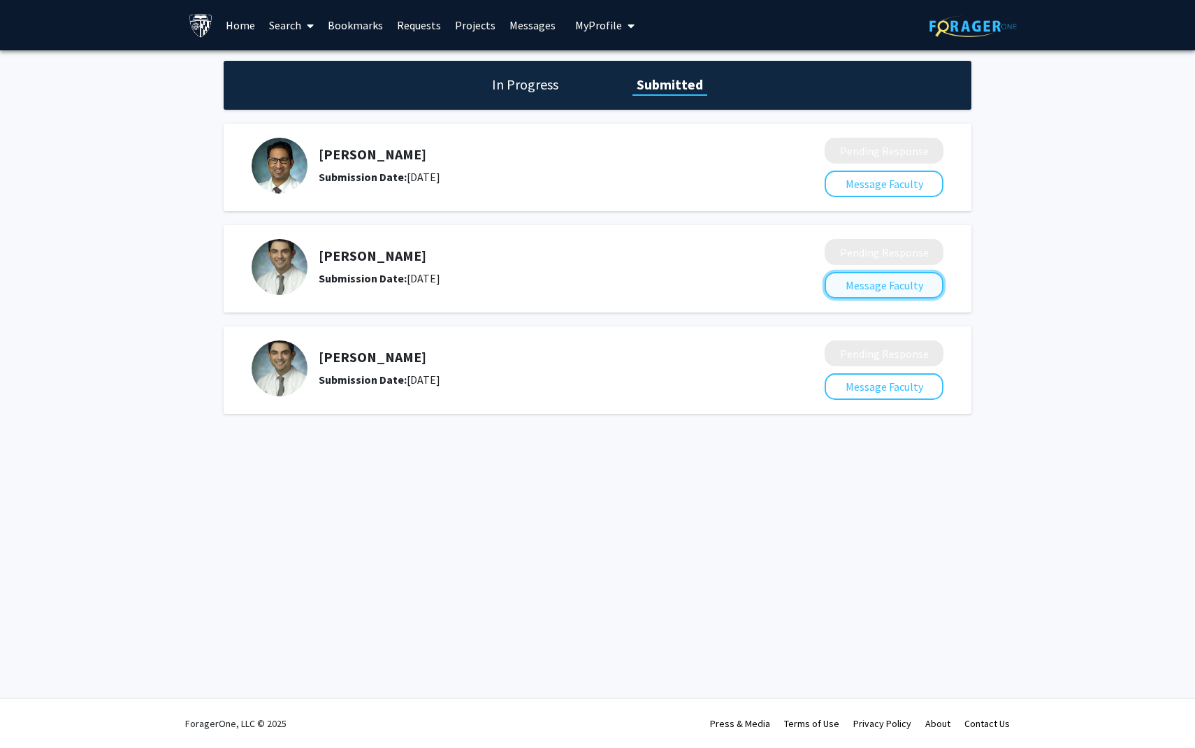
click at [878, 280] on button "Message Faculty" at bounding box center [884, 285] width 119 height 27
click at [513, 79] on h1 "In Progress" at bounding box center [525, 85] width 75 height 20
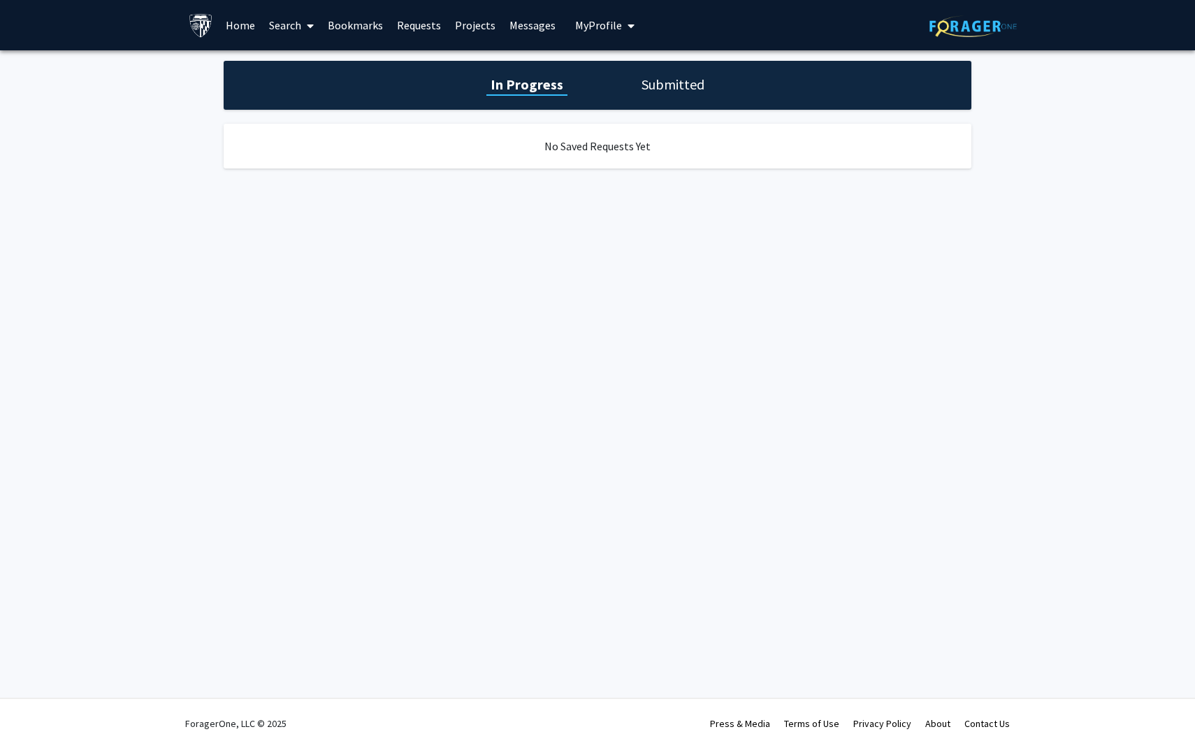
click at [295, 24] on link "Search" at bounding box center [291, 25] width 59 height 49
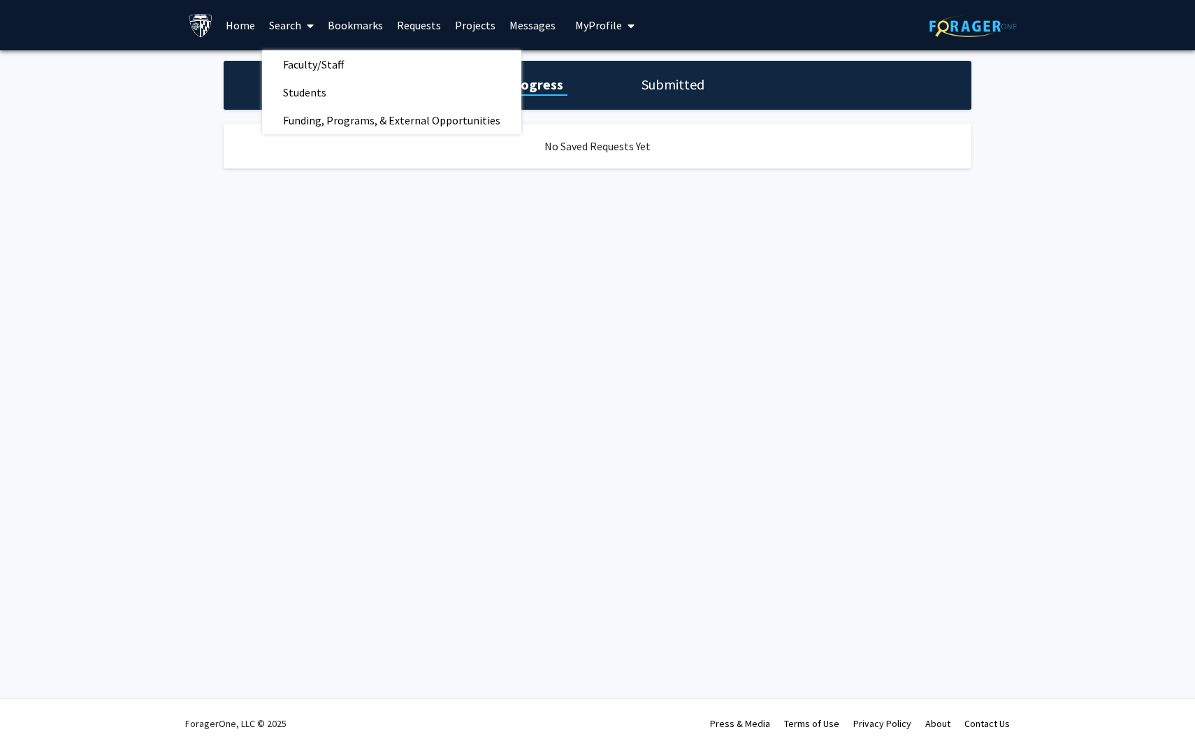
click at [779, 200] on div "In Progress Submitted No Saved Requests Yet" at bounding box center [597, 128] width 1195 height 157
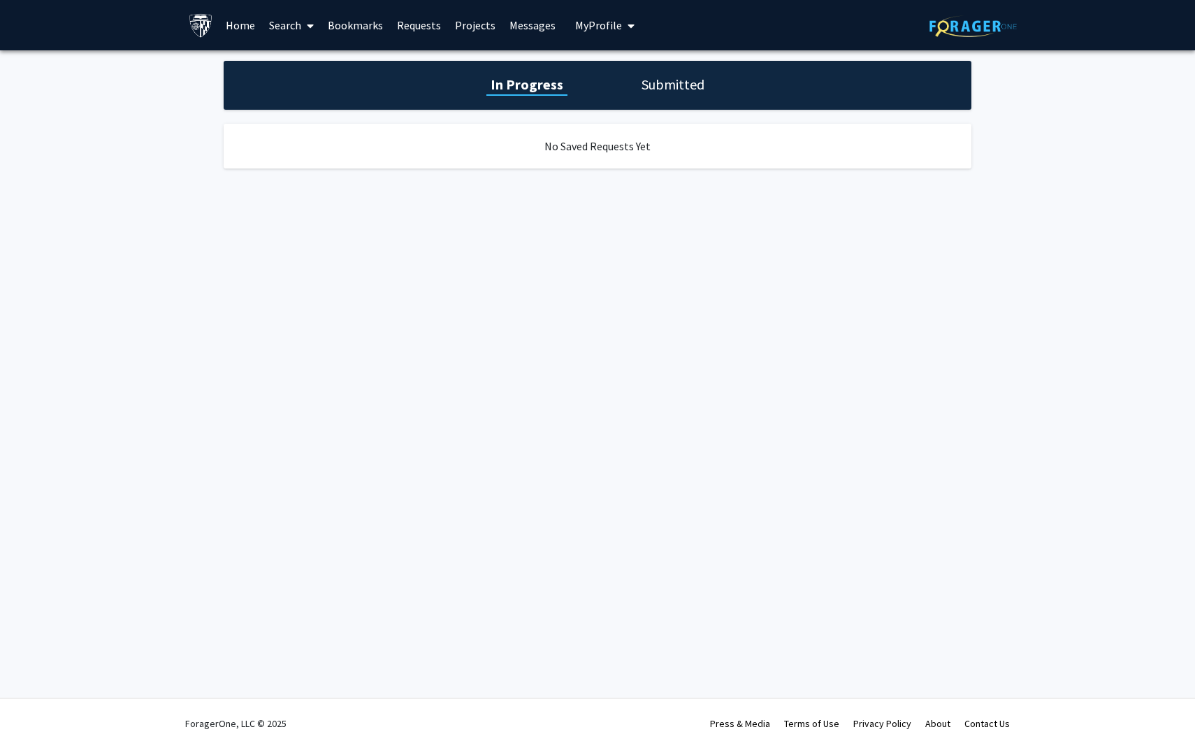
click at [280, 24] on link "Search" at bounding box center [291, 25] width 59 height 49
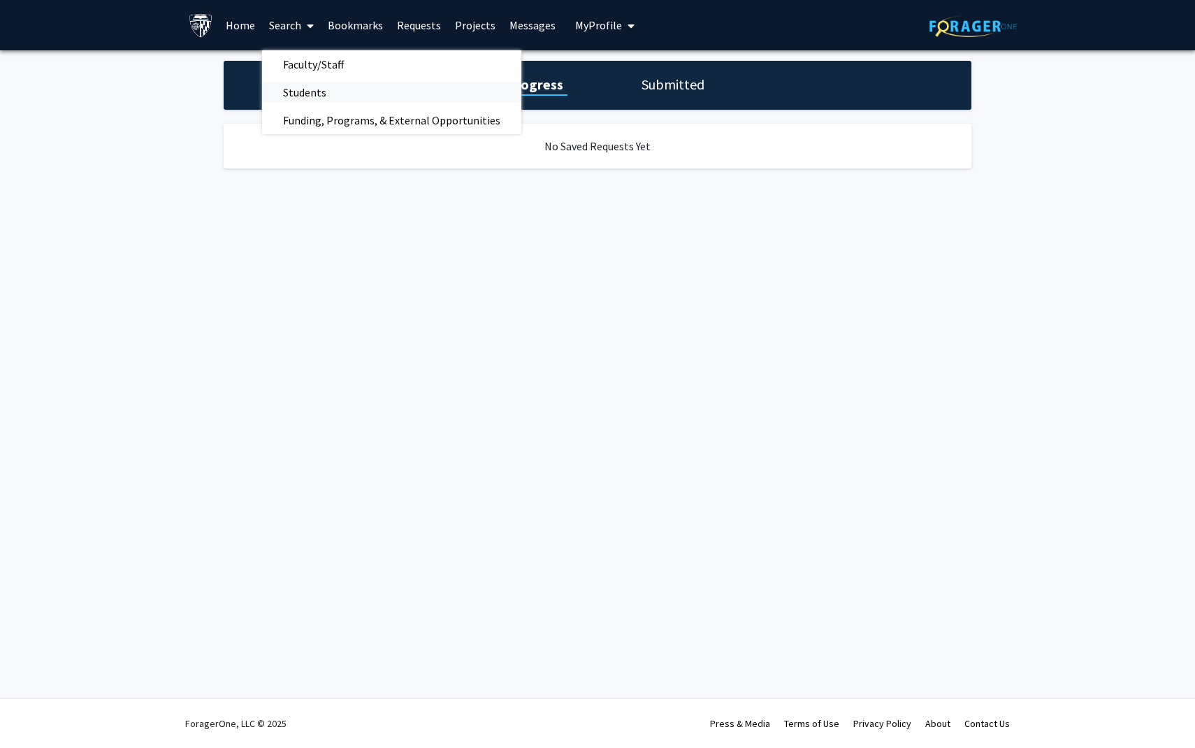
click at [309, 96] on span "Students" at bounding box center [304, 92] width 85 height 28
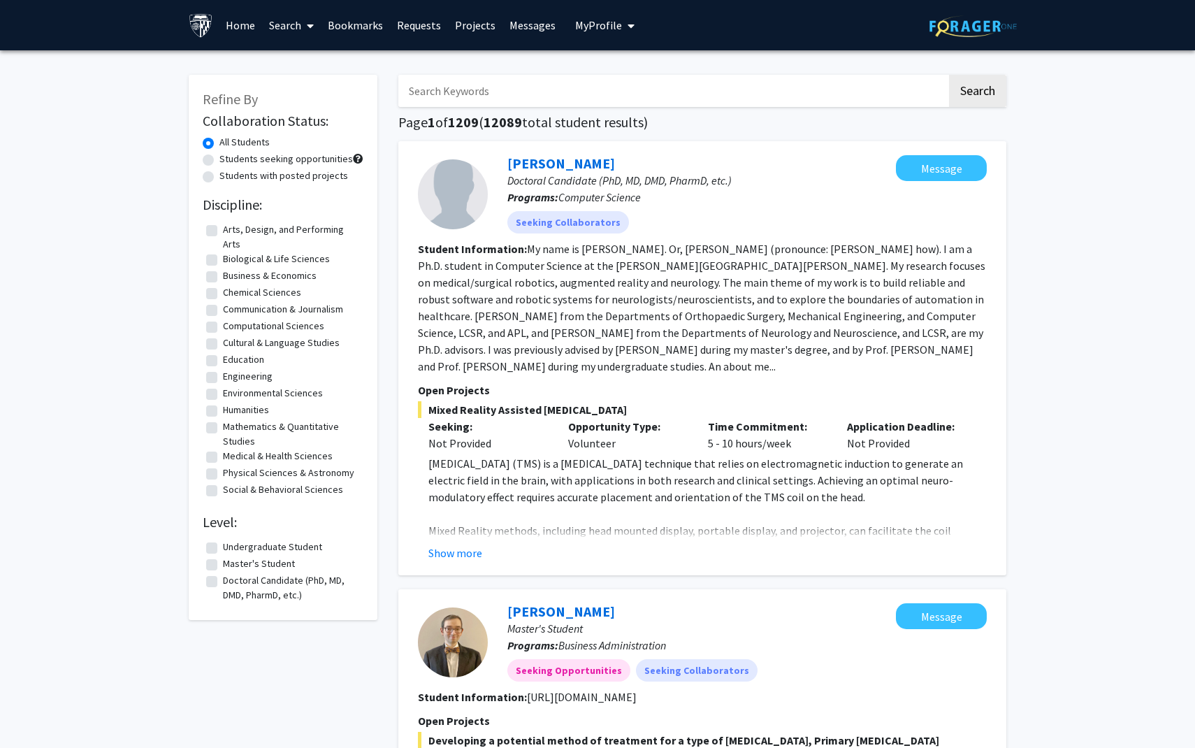
click at [295, 20] on link "Search" at bounding box center [291, 25] width 59 height 49
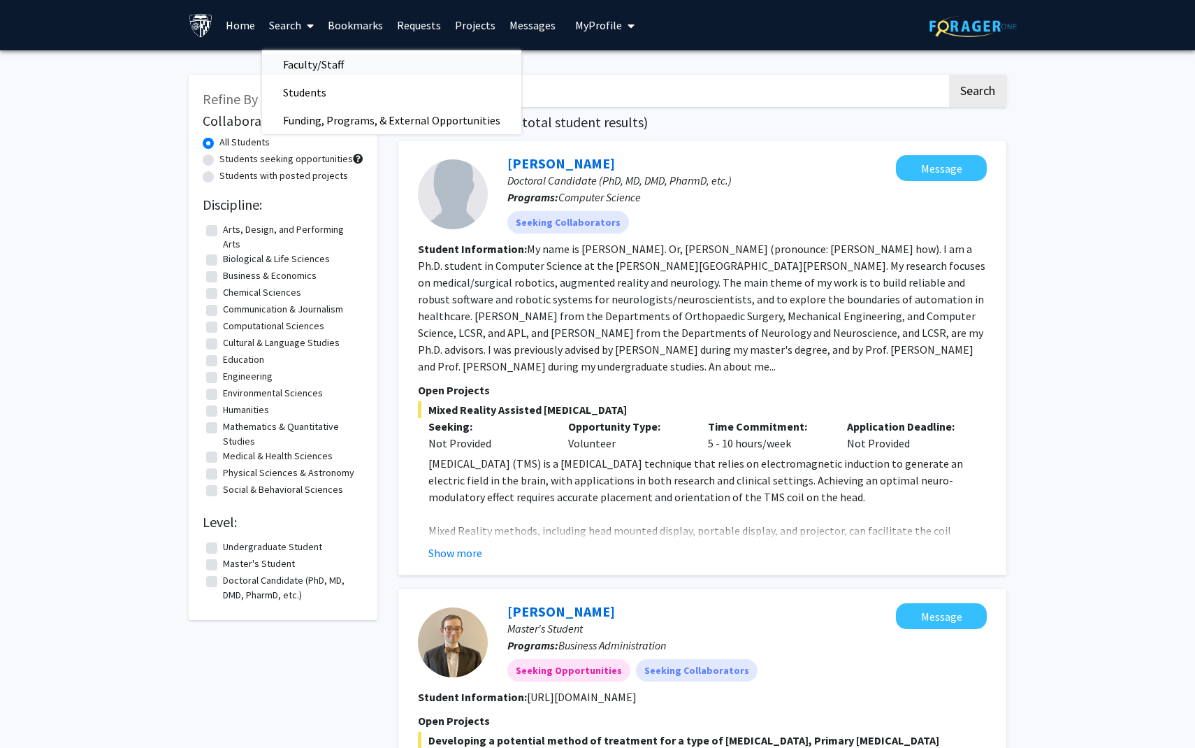
click at [327, 52] on span "Faculty/Staff" at bounding box center [313, 64] width 103 height 28
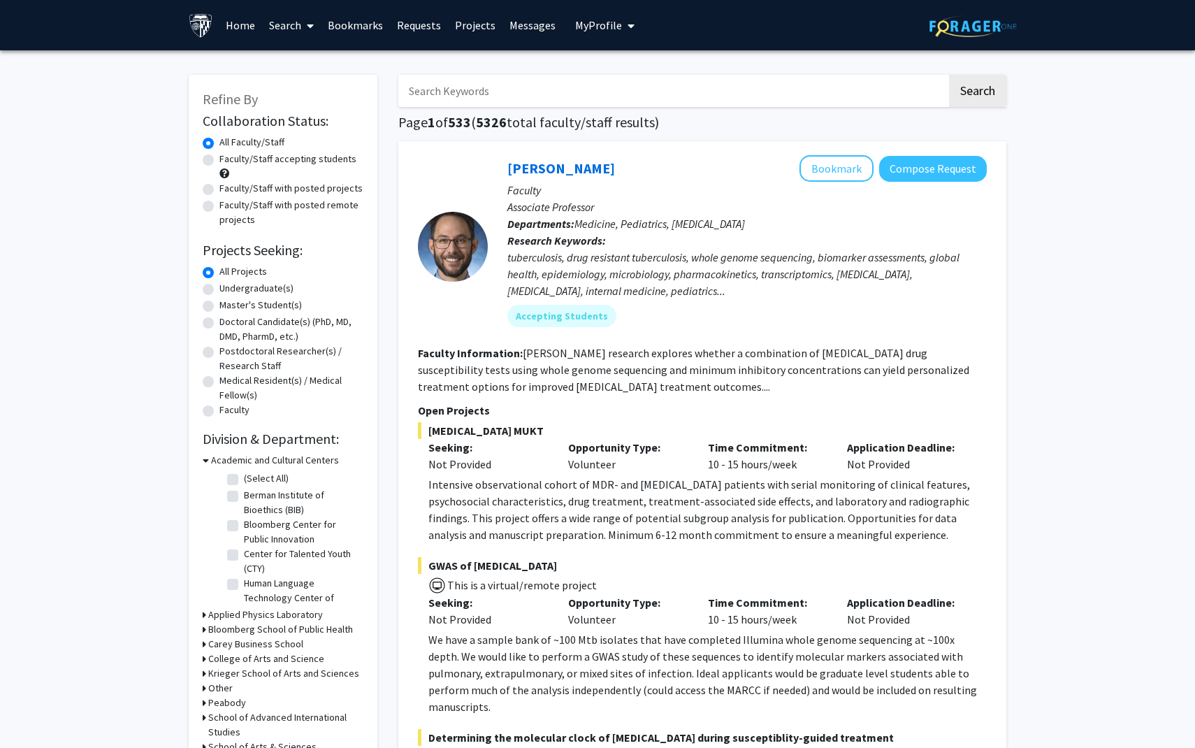
click at [219, 288] on label "Undergraduate(s)" at bounding box center [256, 288] width 74 height 15
click at [219, 288] on input "Undergraduate(s)" at bounding box center [223, 285] width 9 height 9
radio input "true"
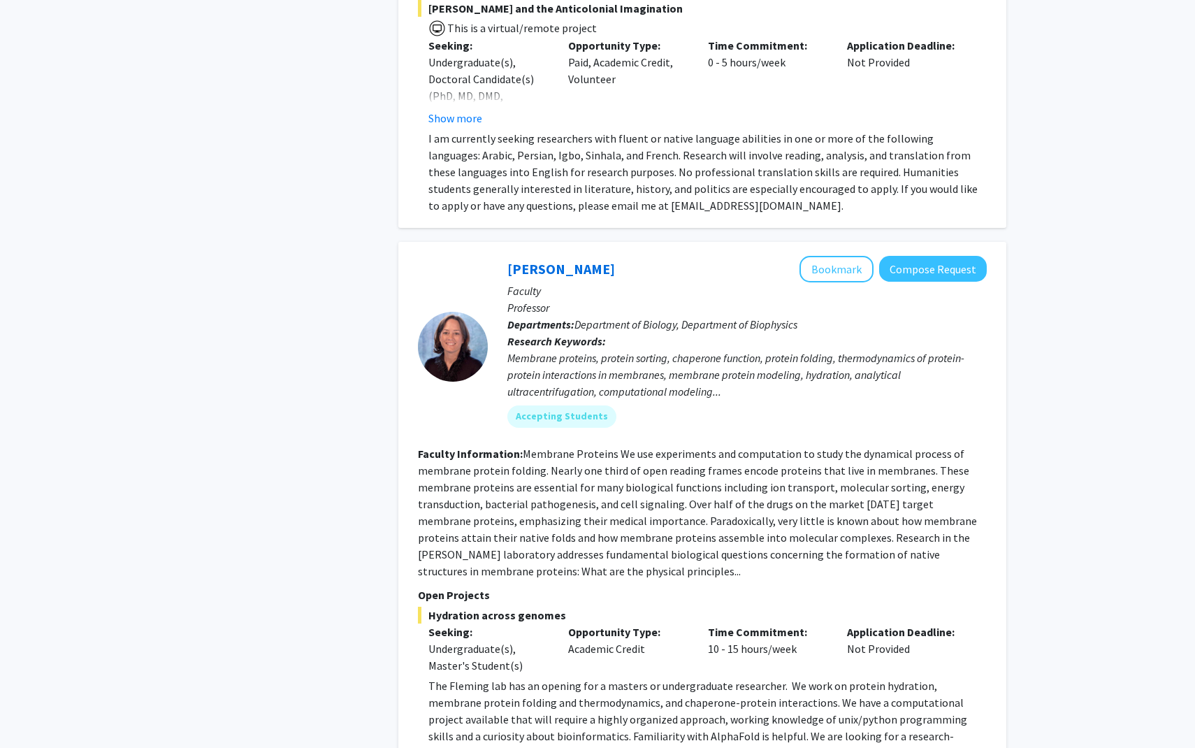
scroll to position [6014, 0]
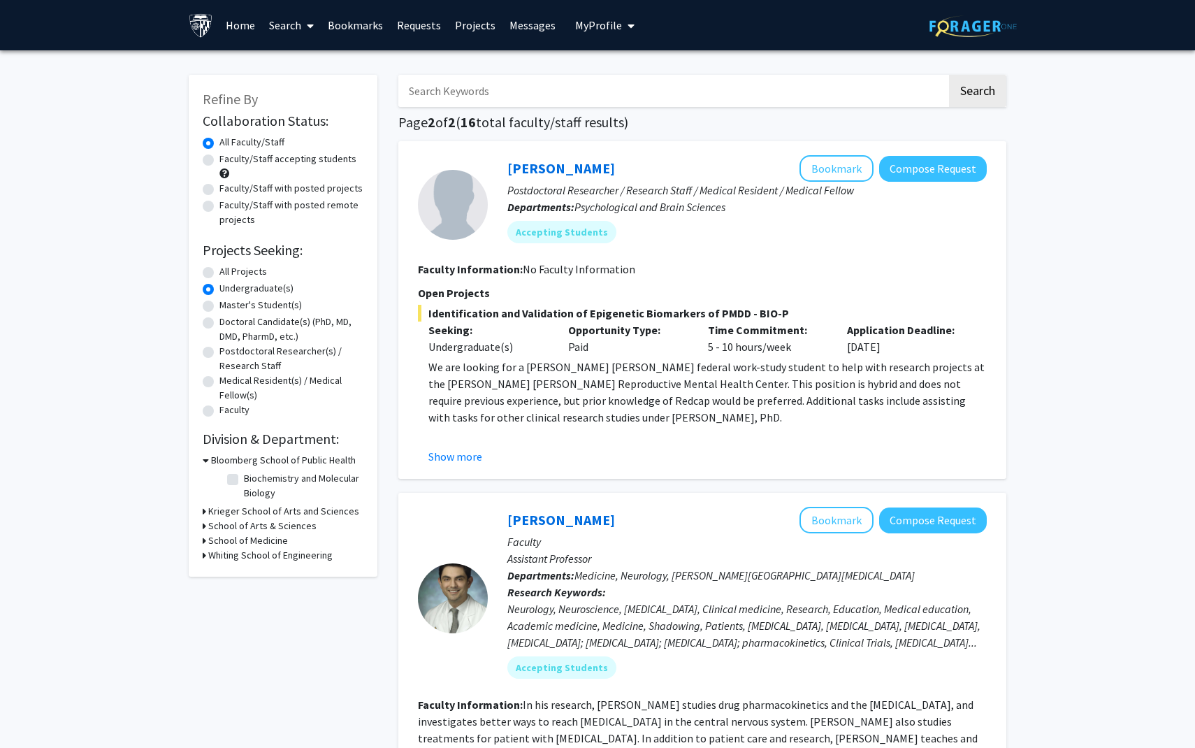
click at [242, 26] on link "Home" at bounding box center [240, 25] width 43 height 49
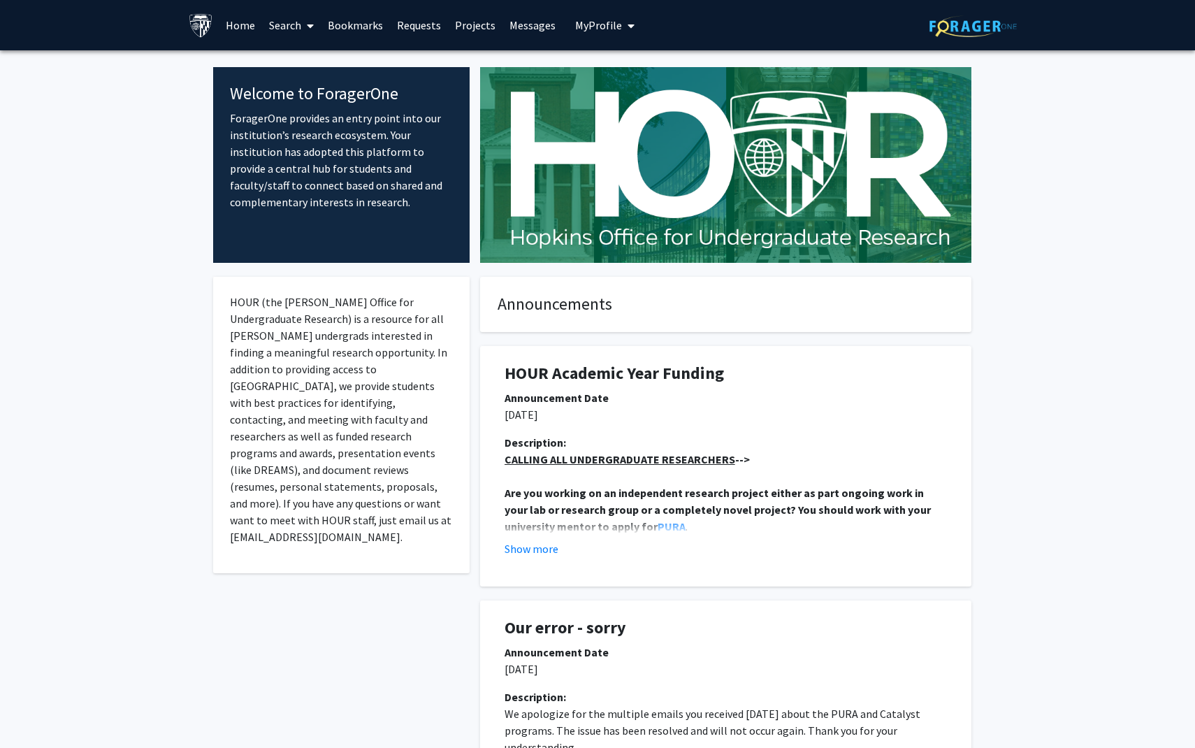
click at [299, 20] on link "Search" at bounding box center [291, 25] width 59 height 49
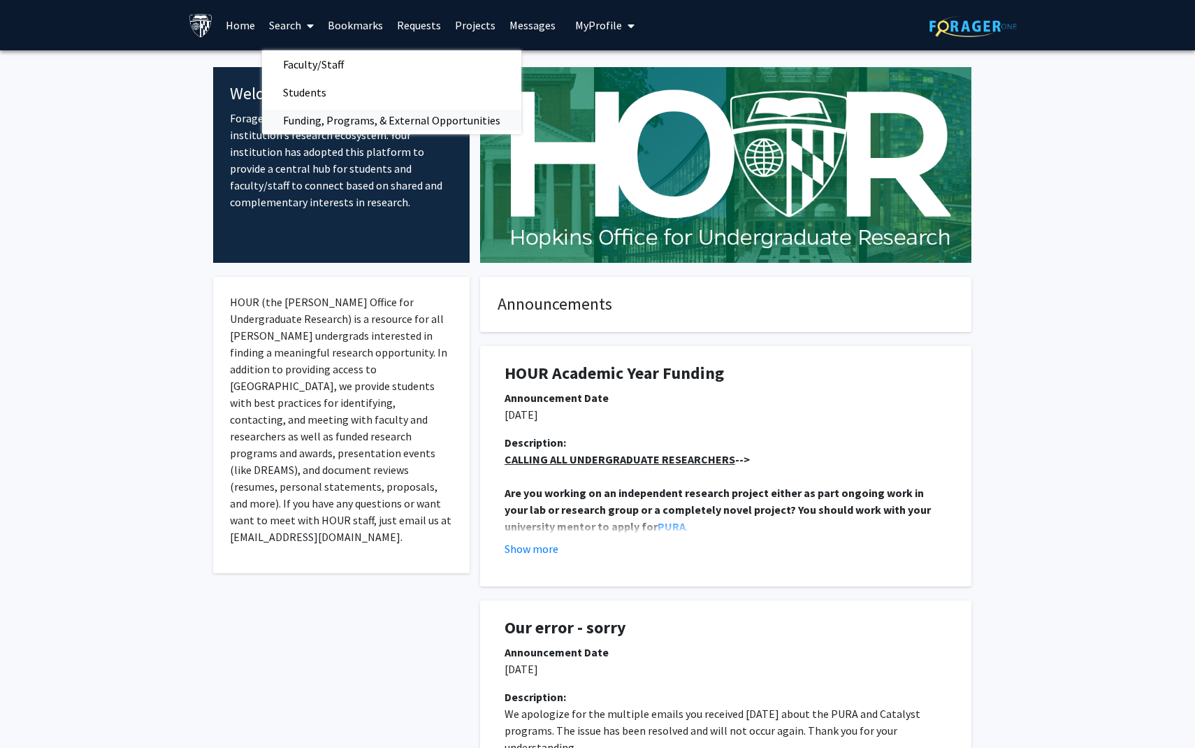
click at [316, 123] on span "Funding, Programs, & External Opportunities" at bounding box center [391, 120] width 259 height 28
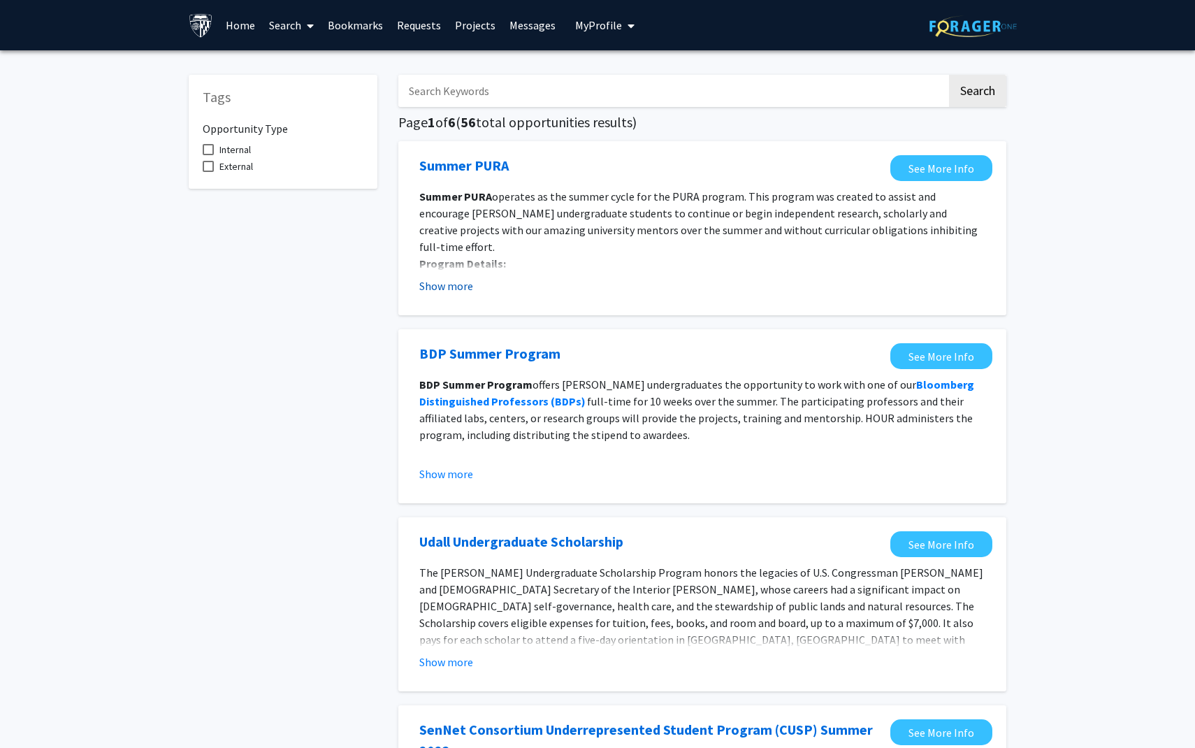
click at [449, 288] on button "Show more" at bounding box center [446, 285] width 54 height 17
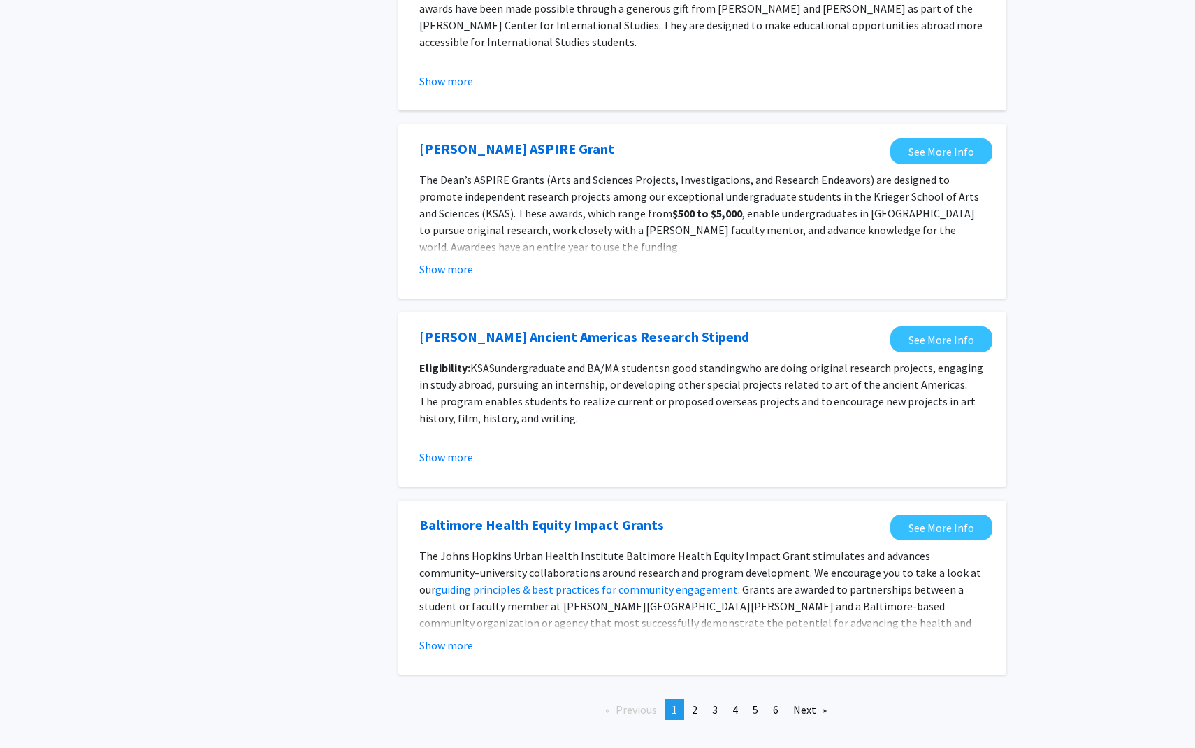
scroll to position [1433, 0]
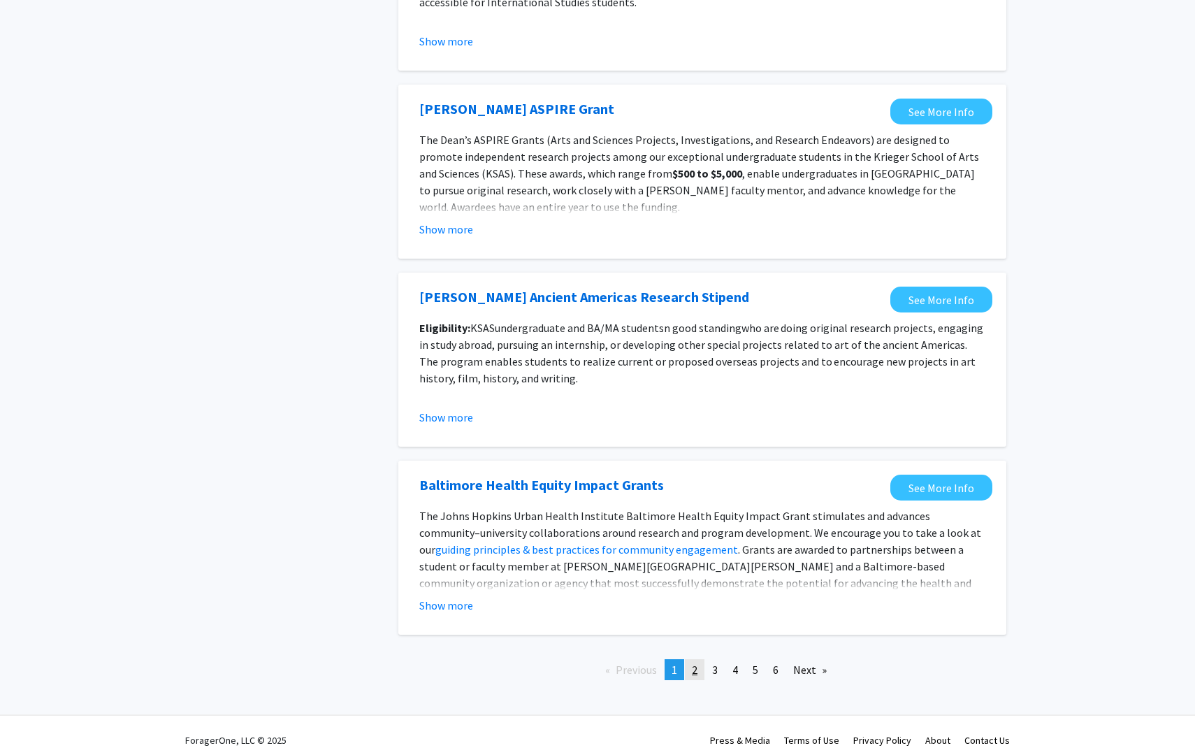
click at [691, 659] on link "page 2" at bounding box center [695, 669] width 20 height 21
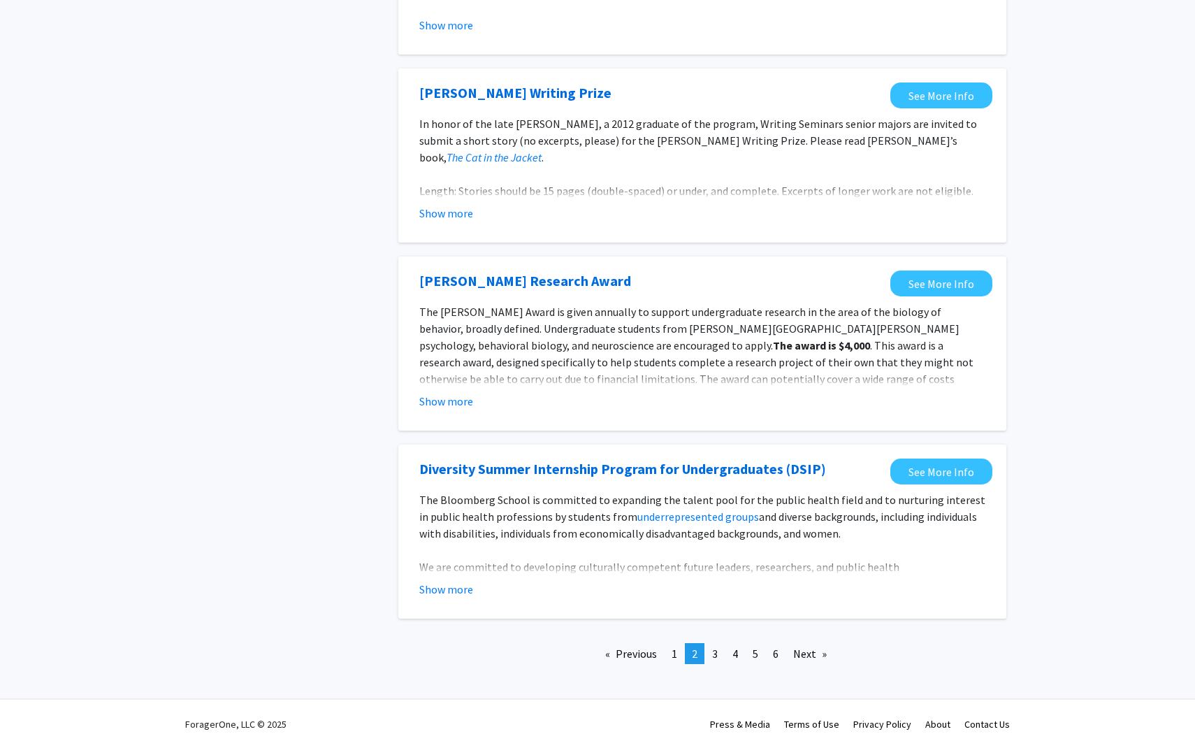
scroll to position [1405, 0]
click at [721, 652] on link "page 3" at bounding box center [715, 652] width 20 height 21
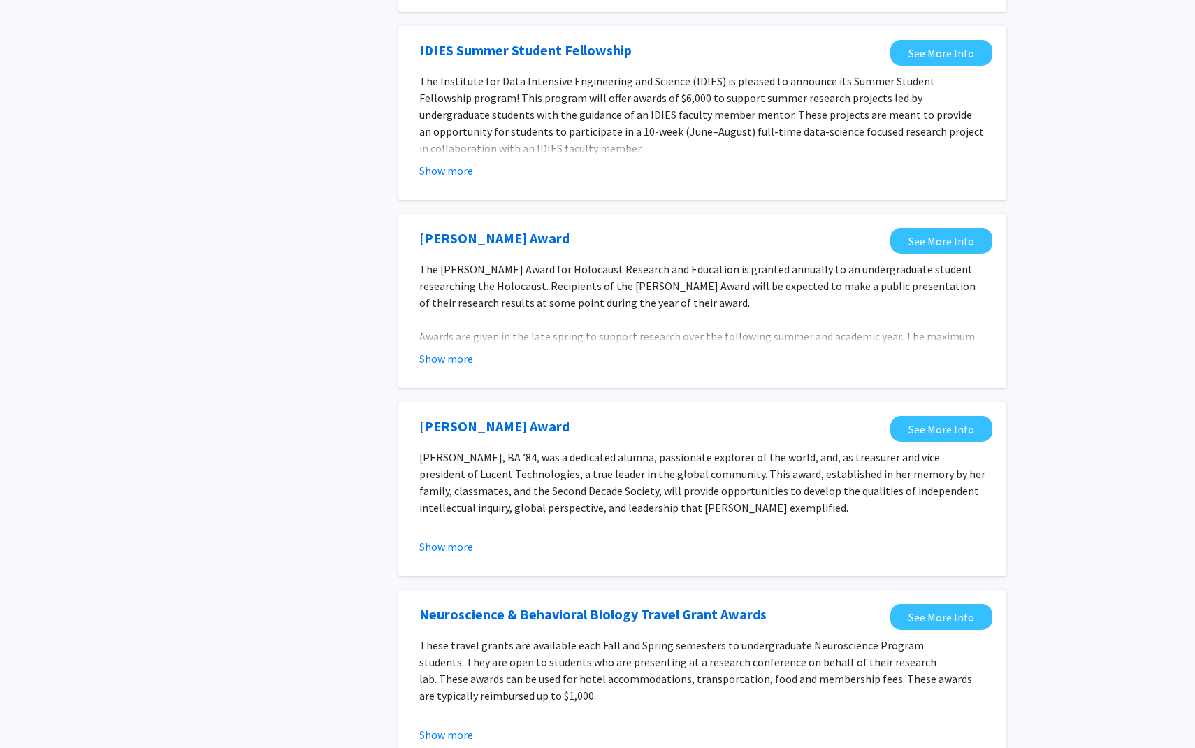
scroll to position [1367, 0]
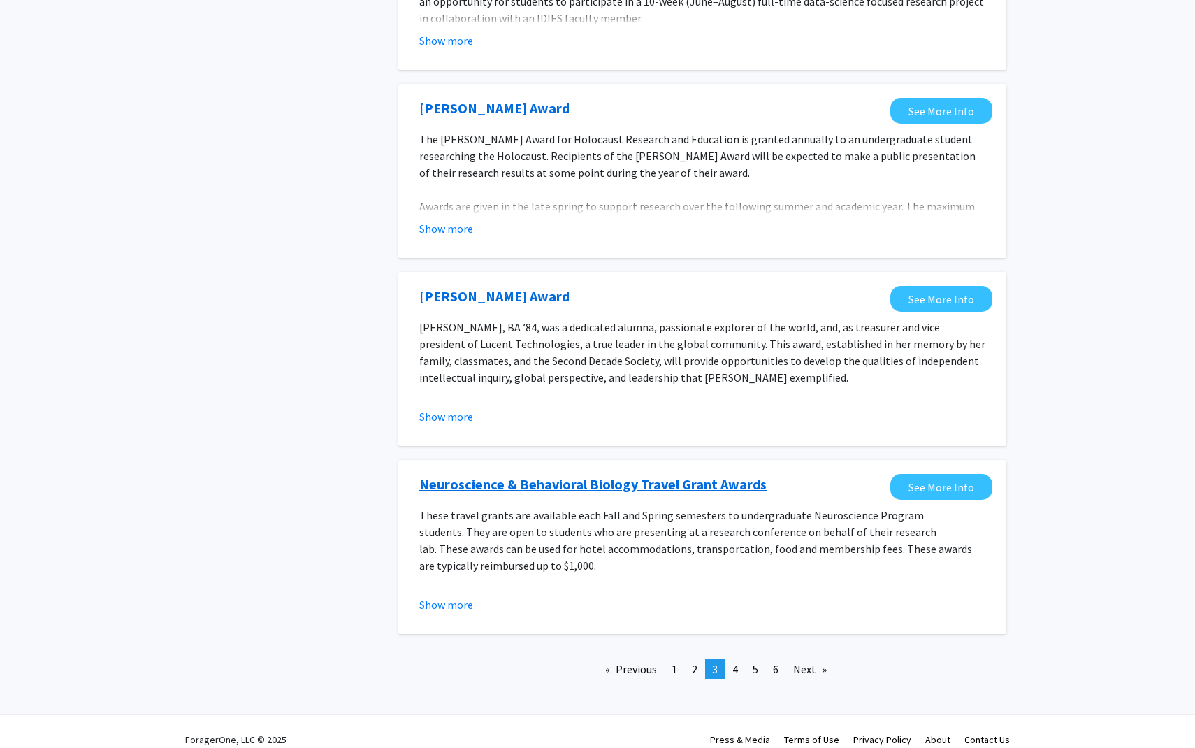
click at [633, 474] on link "Neuroscience & Behavioral Biology Travel Grant Awards" at bounding box center [592, 484] width 347 height 21
click at [730, 658] on link "page 4" at bounding box center [735, 668] width 20 height 21
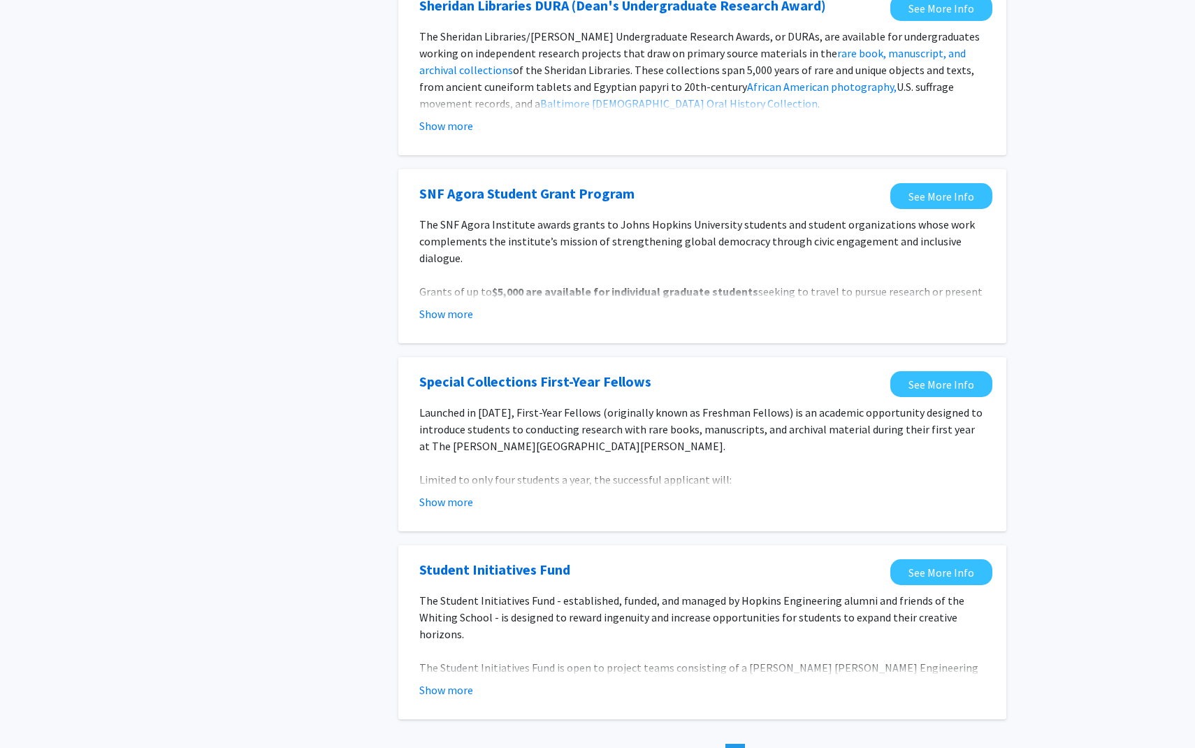
scroll to position [1367, 0]
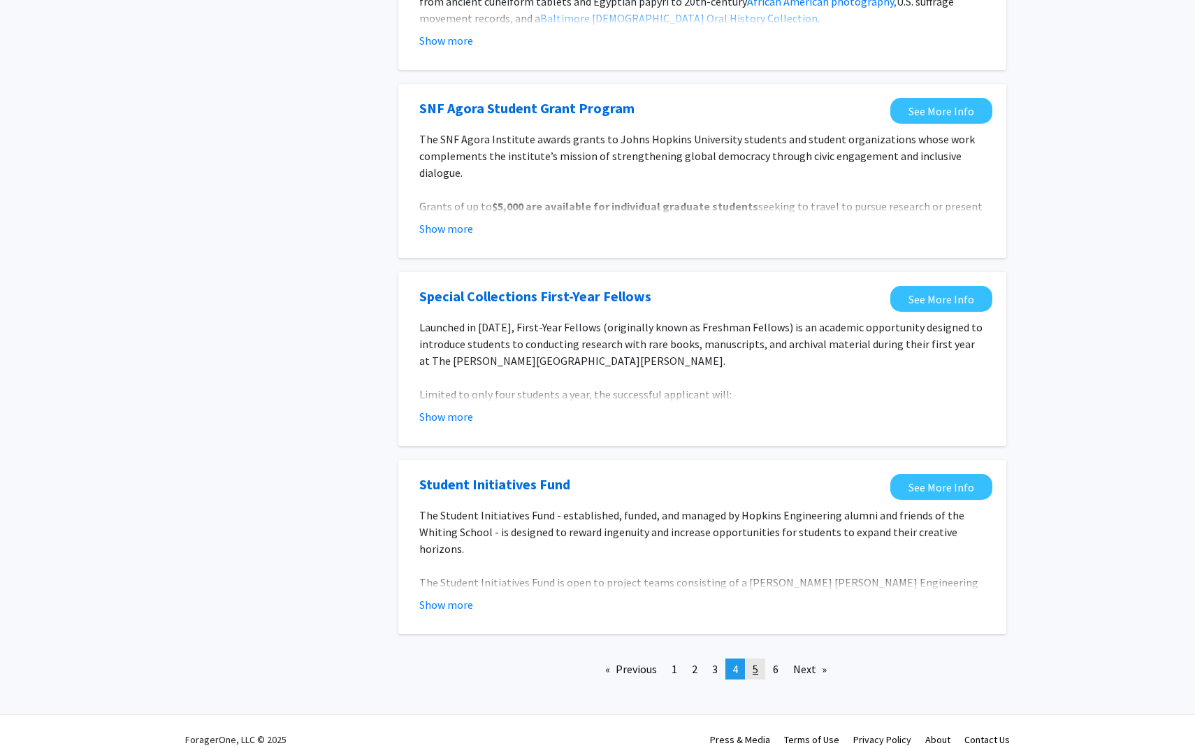
click at [757, 662] on span "5" at bounding box center [756, 669] width 6 height 14
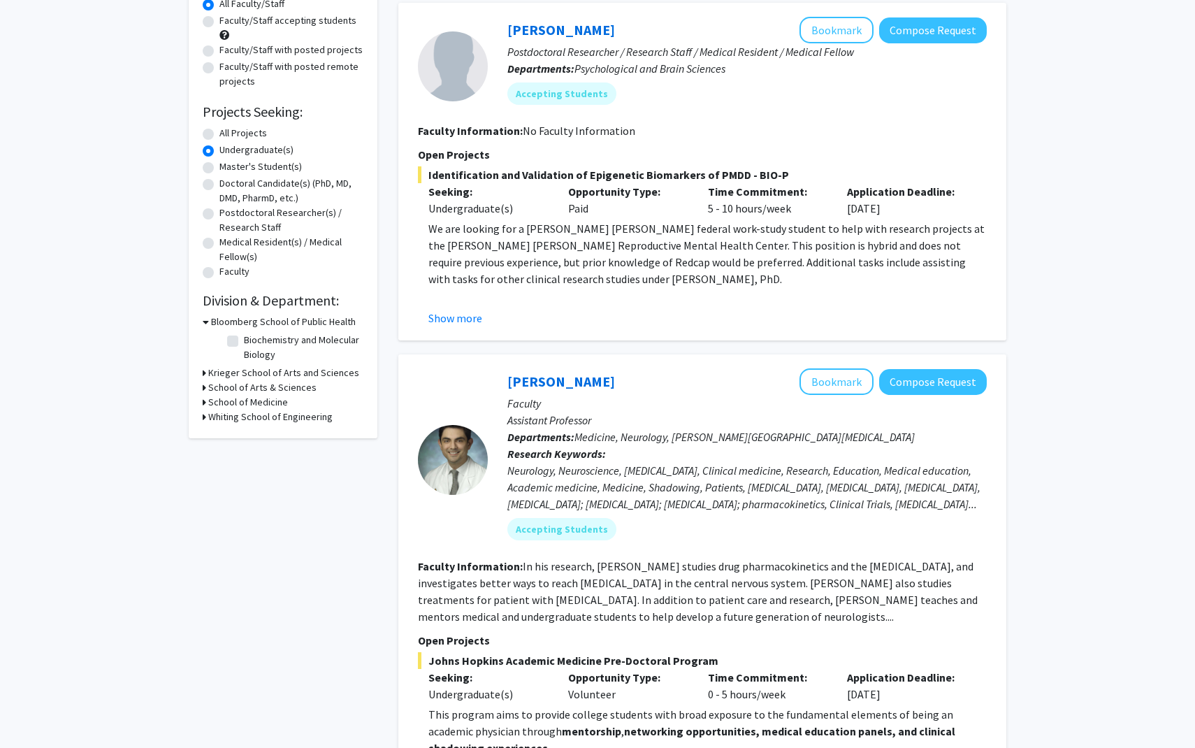
scroll to position [185, 0]
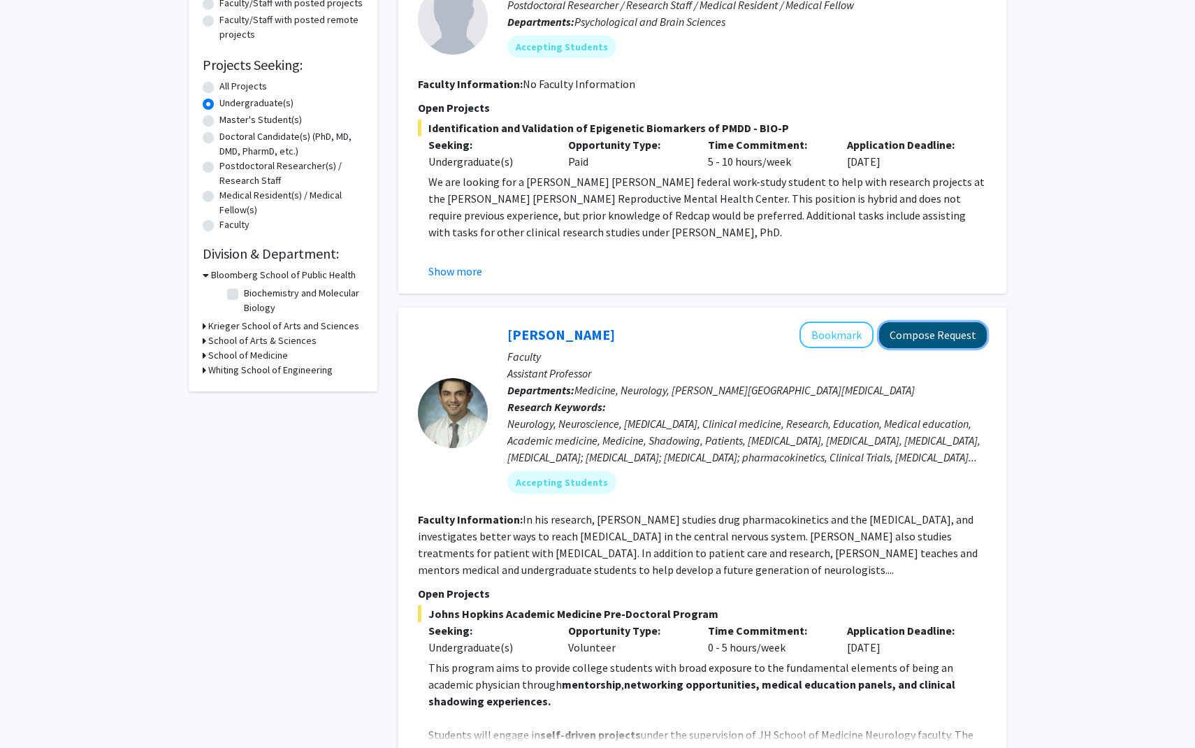
click at [959, 331] on button "Compose Request" at bounding box center [933, 335] width 108 height 26
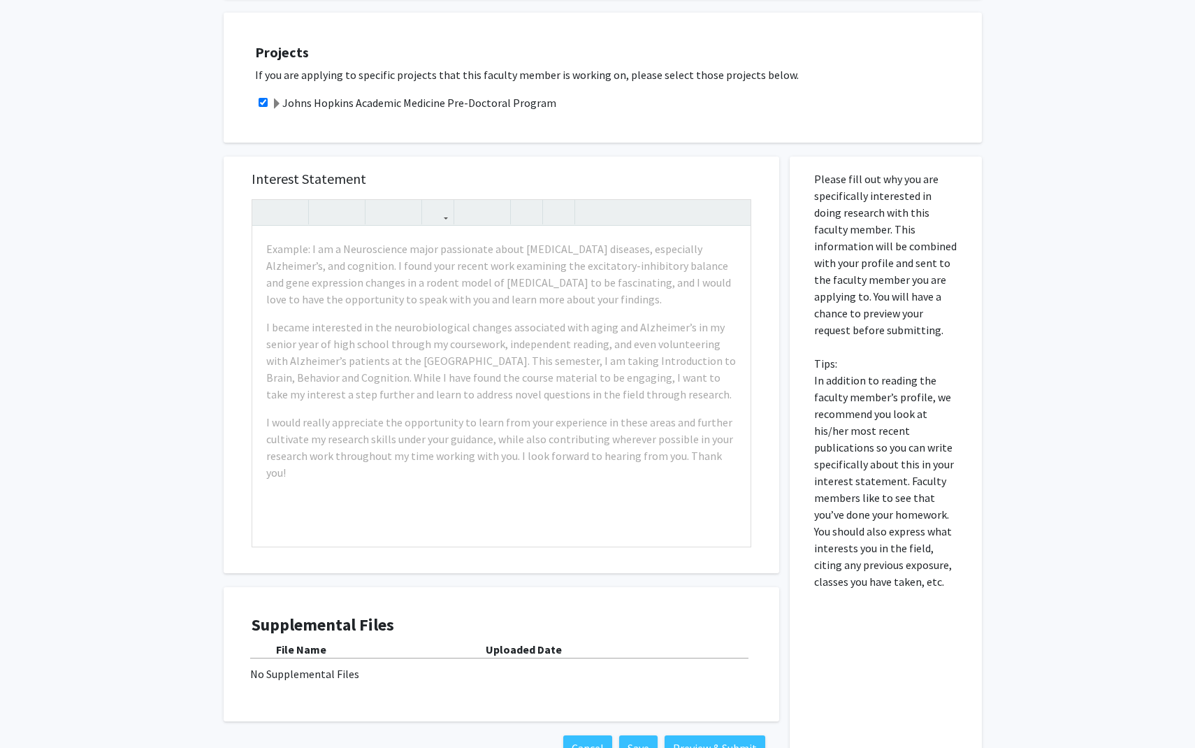
scroll to position [421, 0]
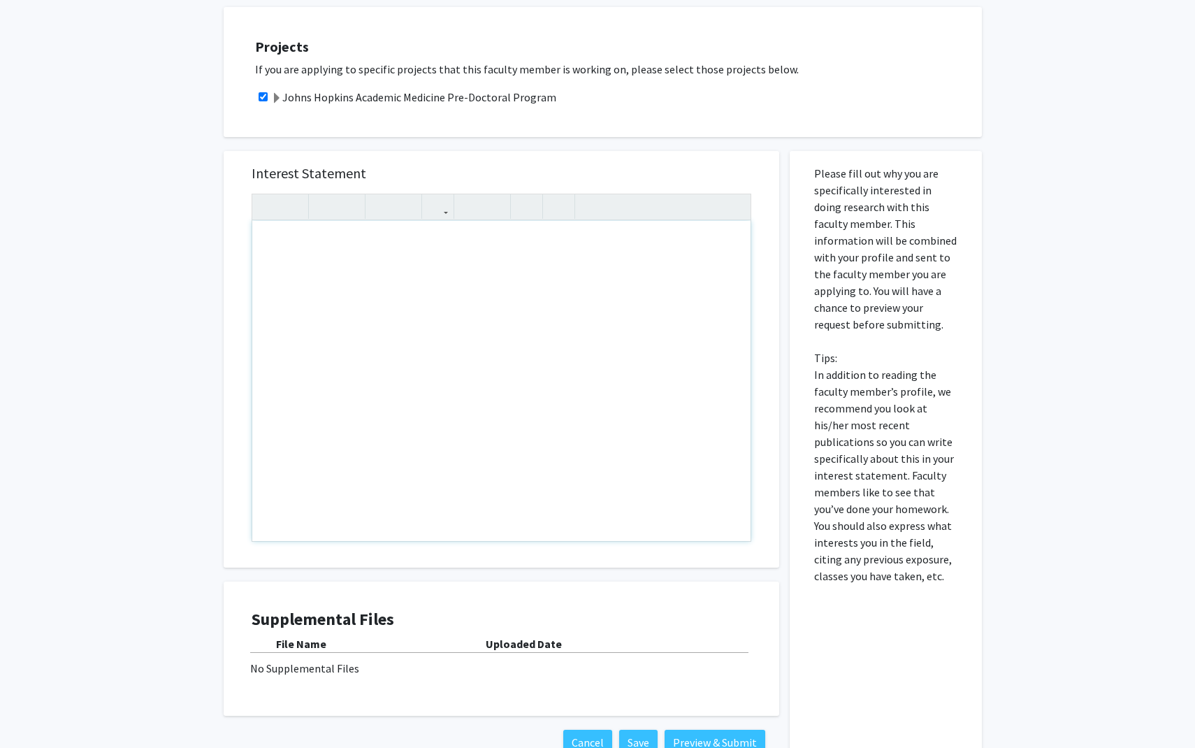
click at [389, 337] on div "Note to users with screen readers: Please press Alt+0 or Option+0 to deactivate…" at bounding box center [501, 381] width 498 height 320
paste div "Note to users with screen readers: Please press Alt+0 or Option+0 to deactivate…"
type textarea "<p>My interest in brain tumor research began with a personal experience. While …"
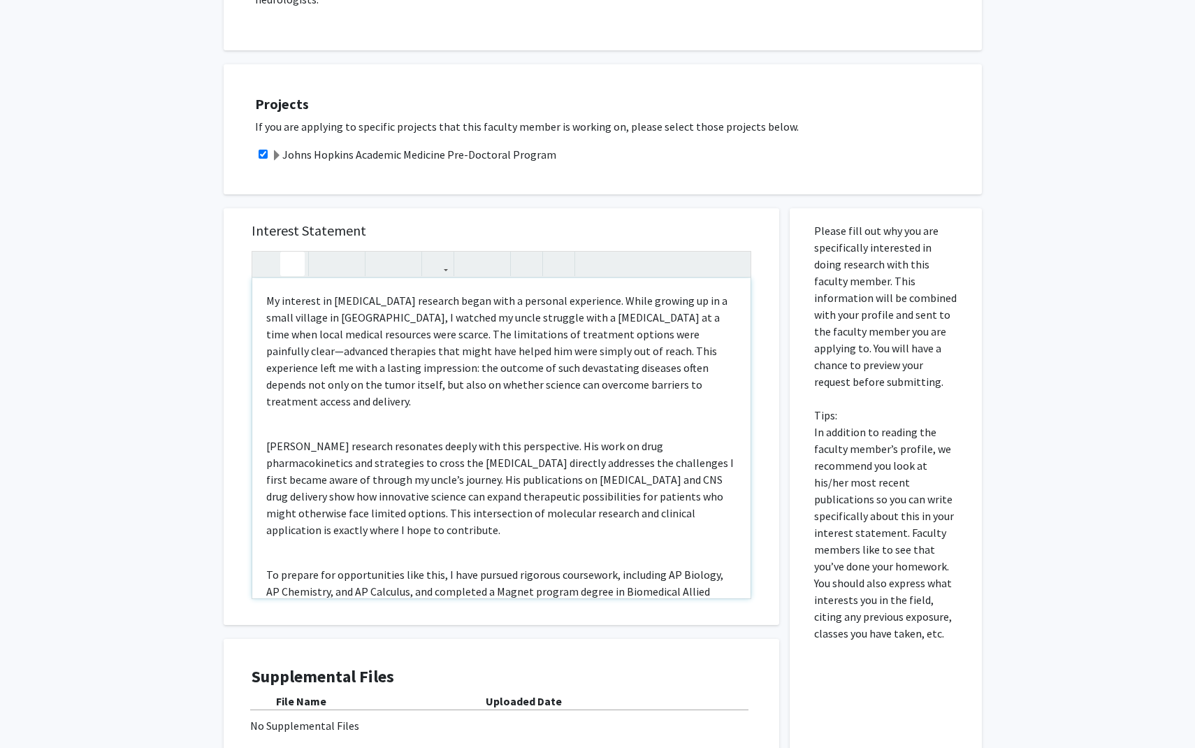
scroll to position [362, 0]
click at [267, 294] on p "My interest in brain tumor research began with a personal experience. While gro…" at bounding box center [501, 352] width 470 height 117
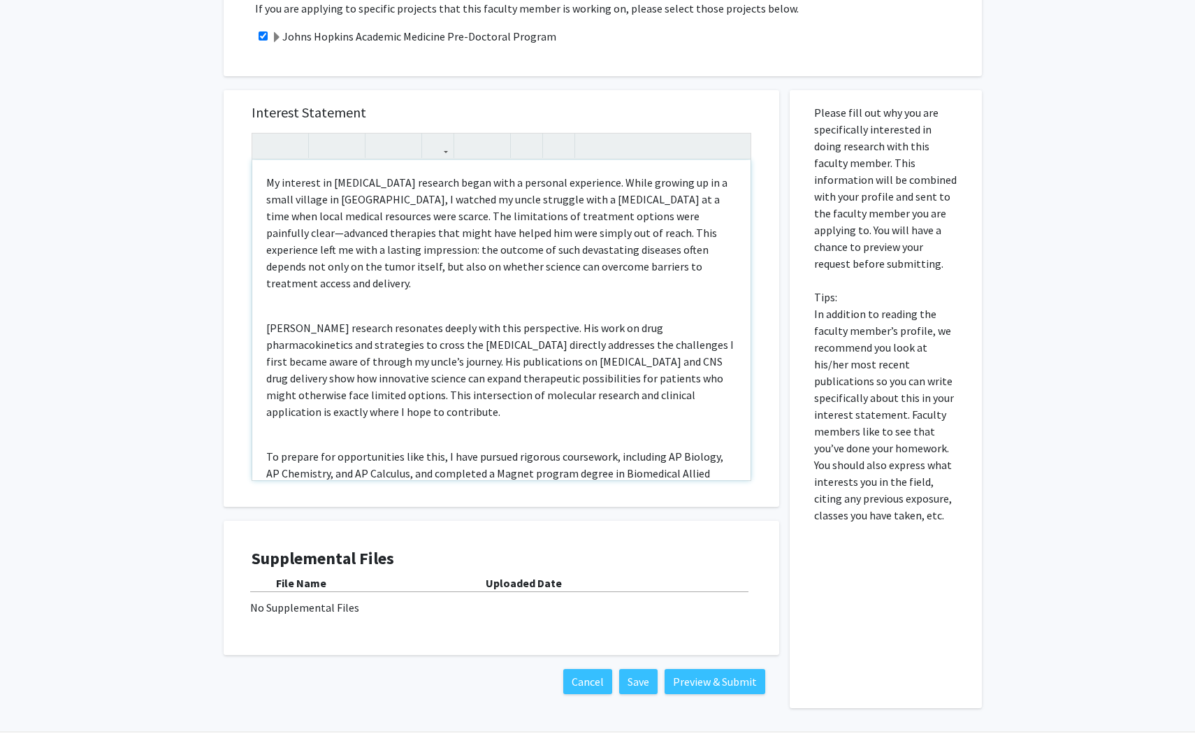
scroll to position [0, 0]
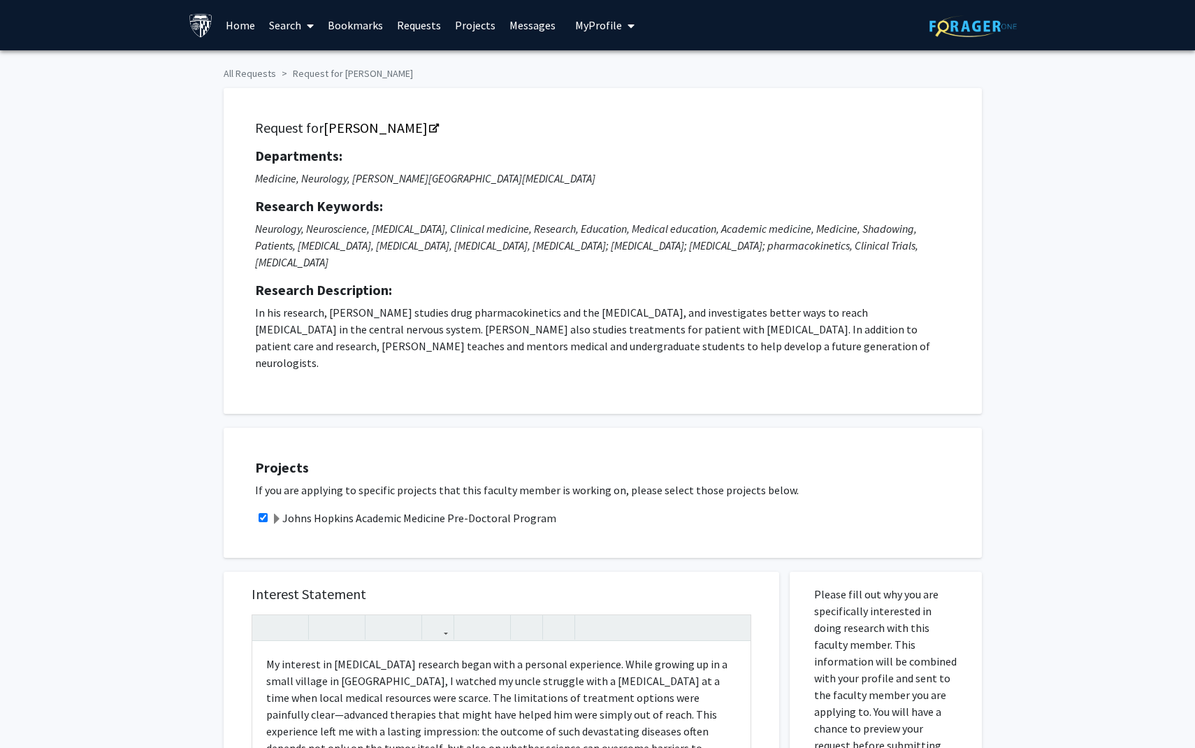
click at [593, 30] on span "My Profile" at bounding box center [598, 25] width 47 height 14
click at [628, 83] on span "View Profile" at bounding box center [662, 80] width 85 height 15
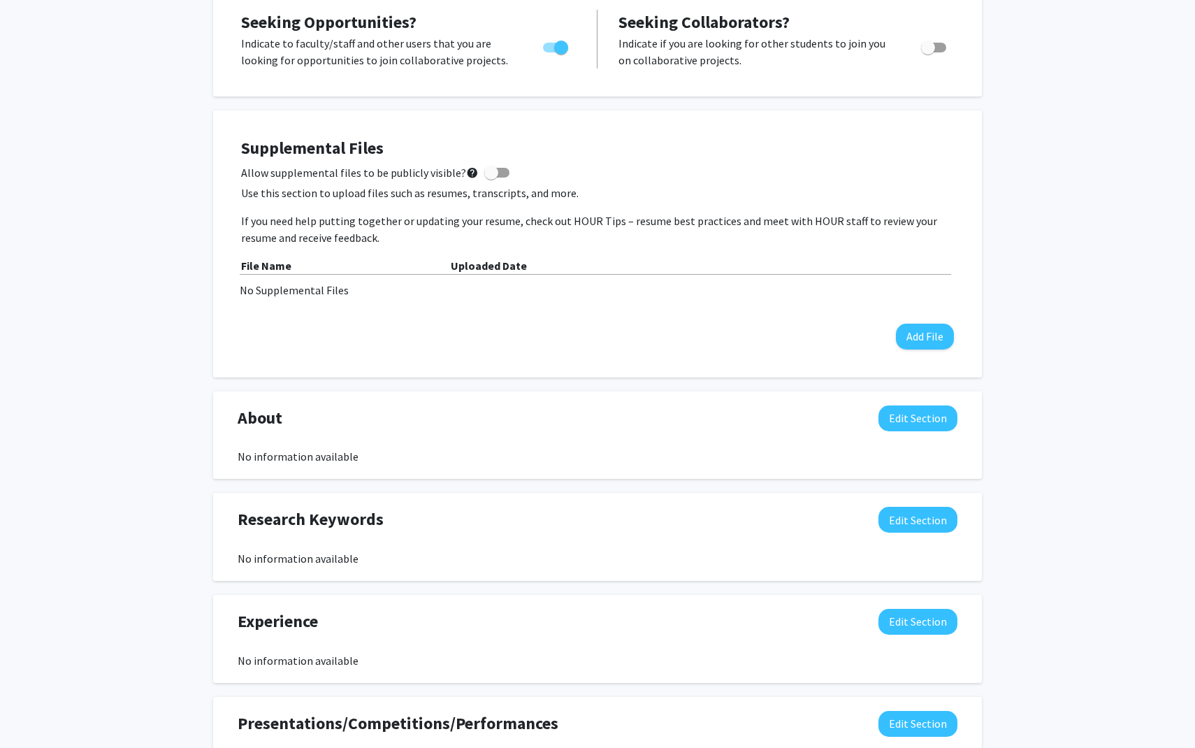
scroll to position [282, 0]
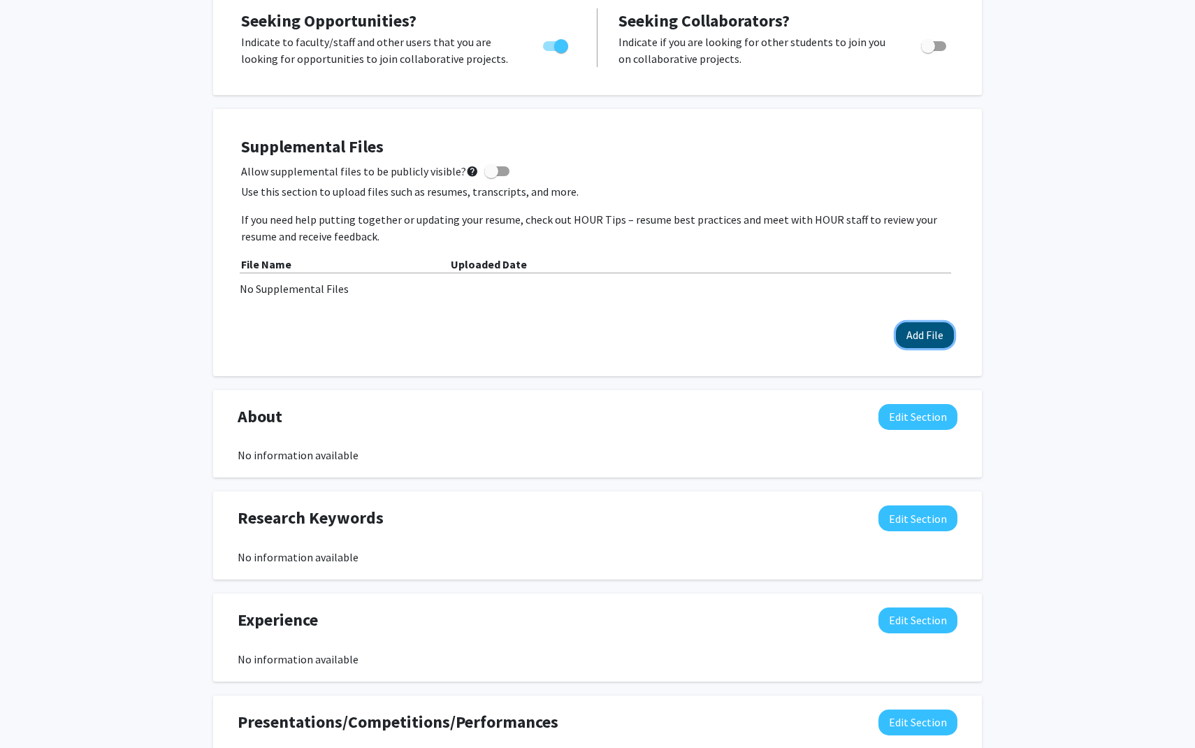
click at [943, 343] on button "Add File" at bounding box center [925, 335] width 58 height 26
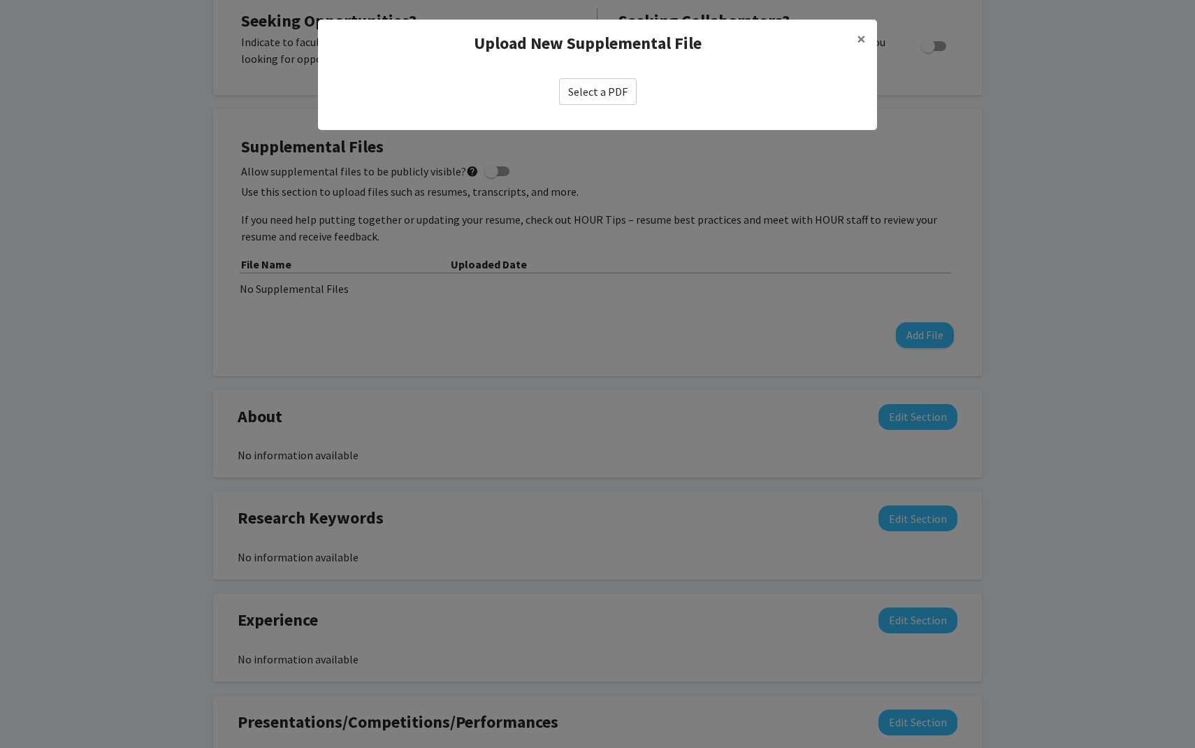
click at [584, 72] on div "Select a PDF" at bounding box center [597, 91] width 559 height 49
click at [584, 89] on label "Select a PDF" at bounding box center [598, 91] width 78 height 27
click at [0, 0] on input "Select a PDF" at bounding box center [0, 0] width 0 height 0
click at [609, 81] on label "Select a PDF" at bounding box center [598, 91] width 78 height 27
click at [0, 0] on input "Select a PDF" at bounding box center [0, 0] width 0 height 0
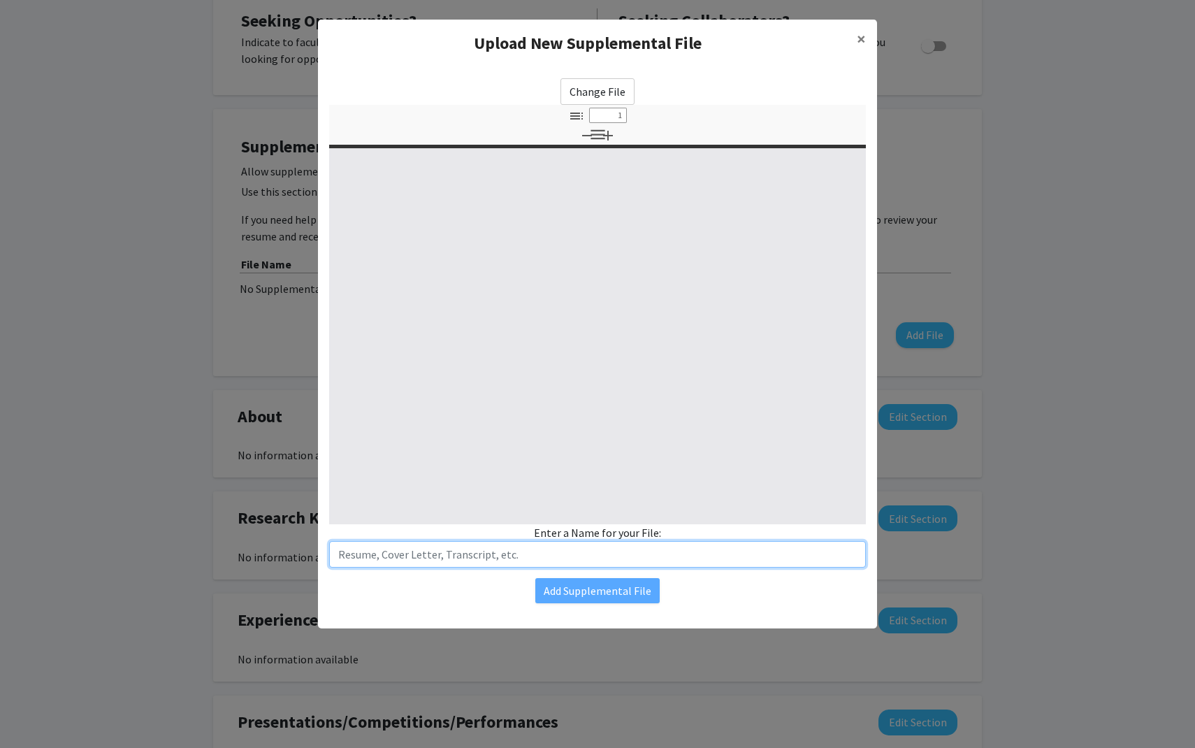
click at [583, 560] on input "text" at bounding box center [597, 554] width 537 height 27
type input "Re"
select select "custom"
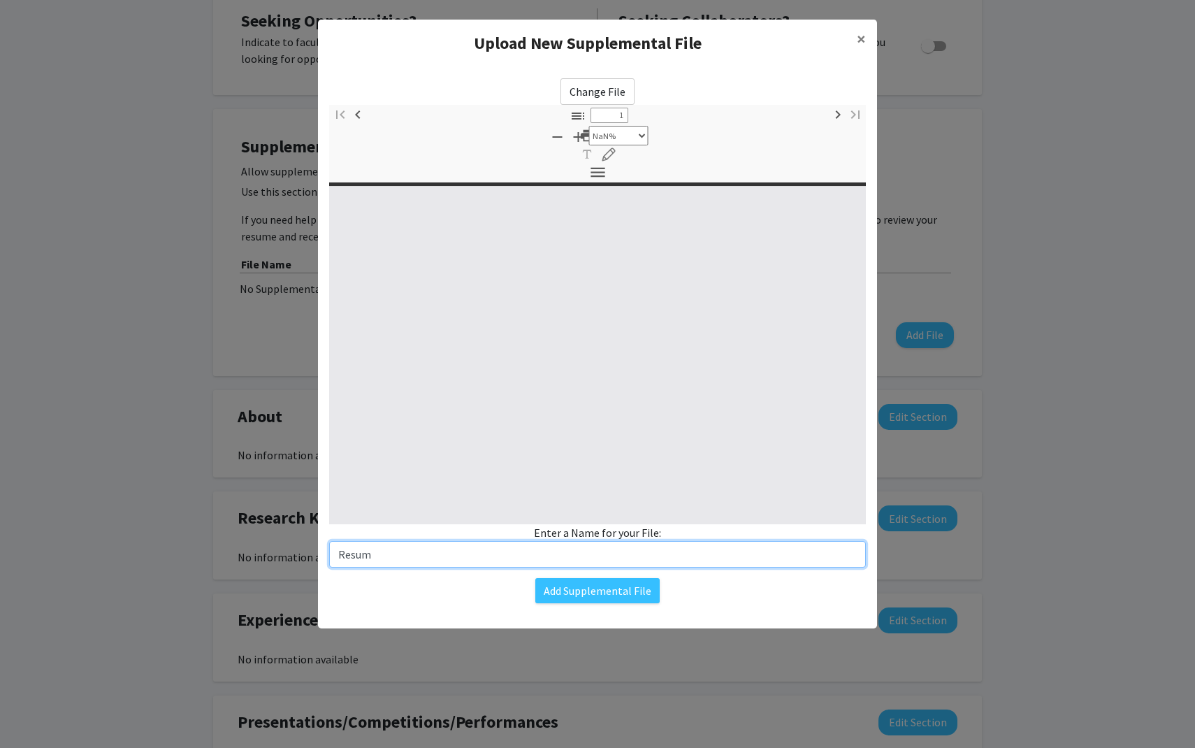
type input "Resume"
type input "0"
select select "custom"
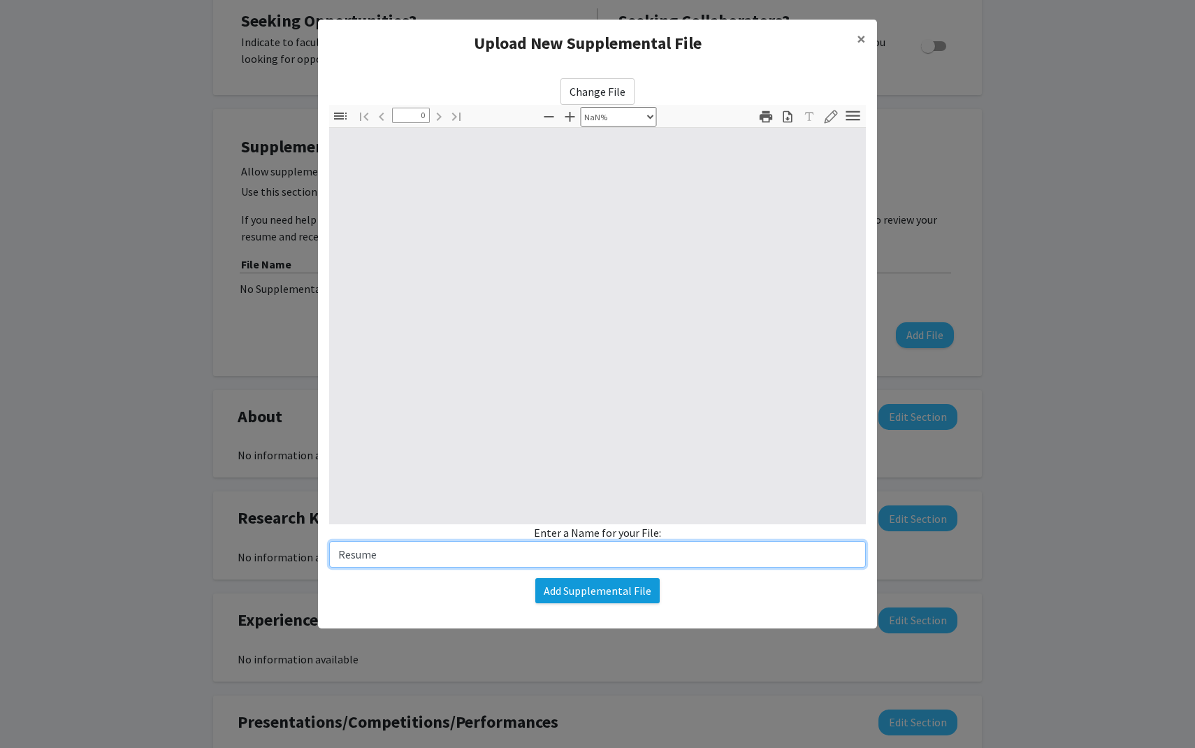
type input "Resume"
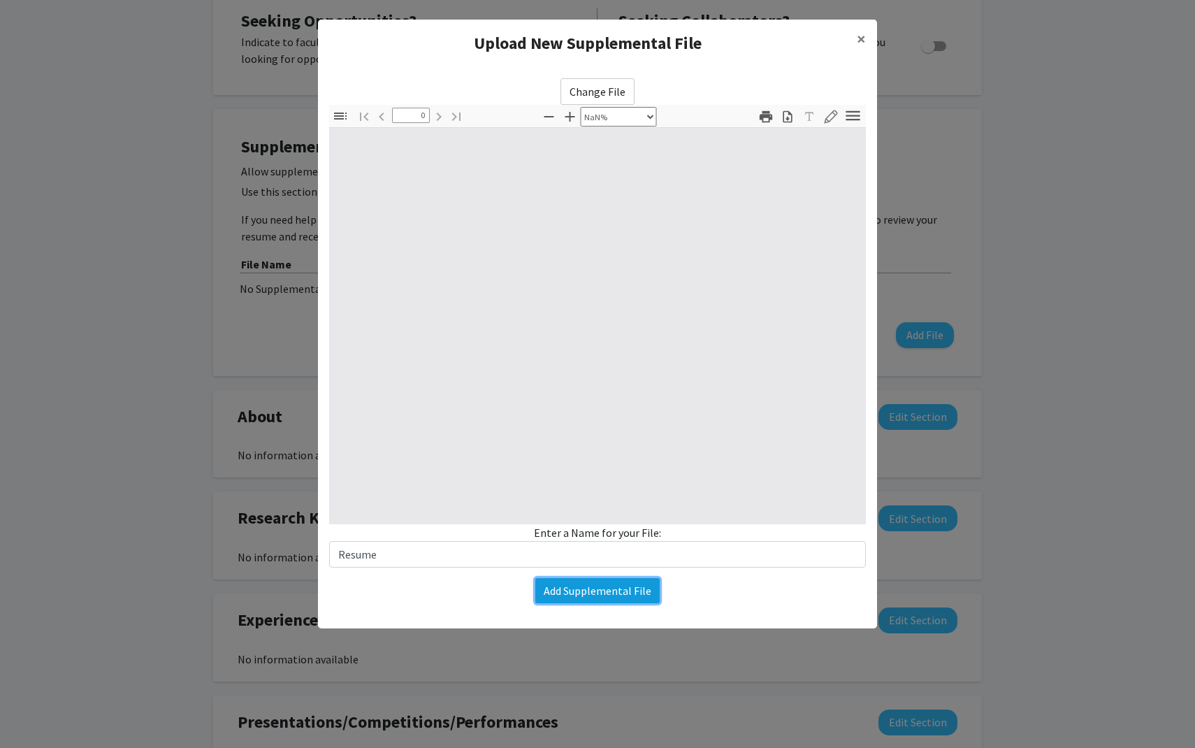
click at [639, 593] on button "Add Supplemental File" at bounding box center [597, 590] width 124 height 25
type input "1"
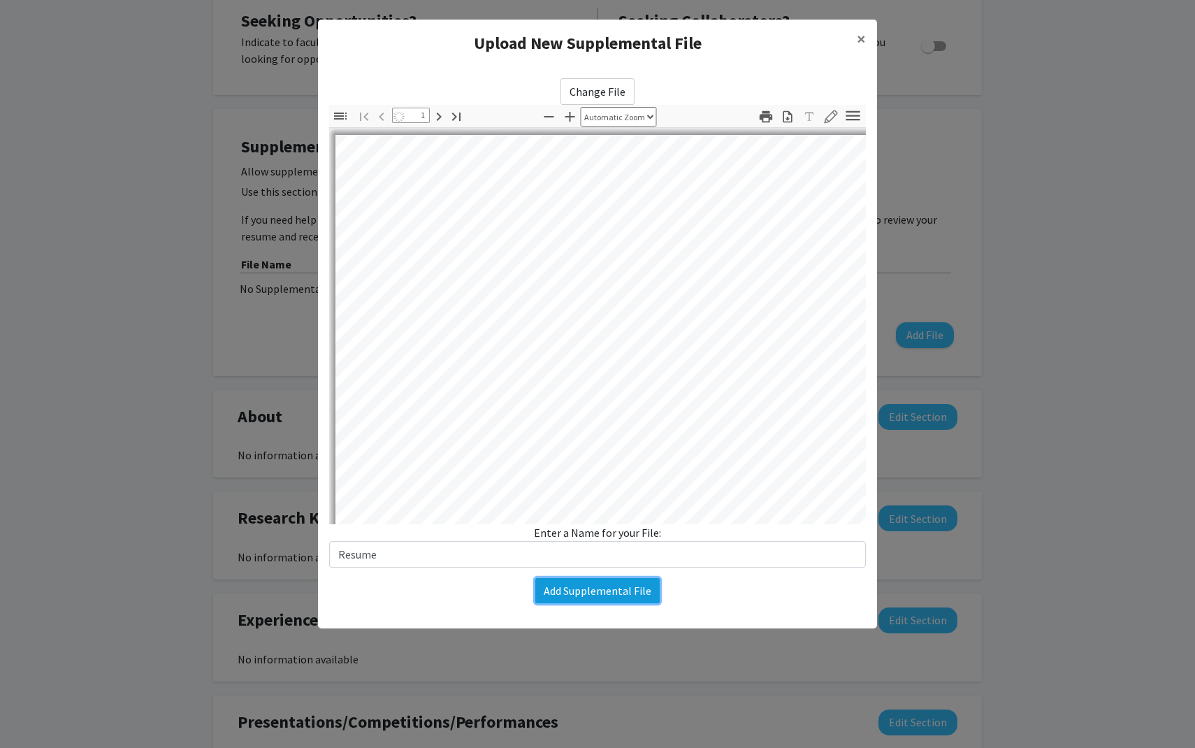
select select "auto"
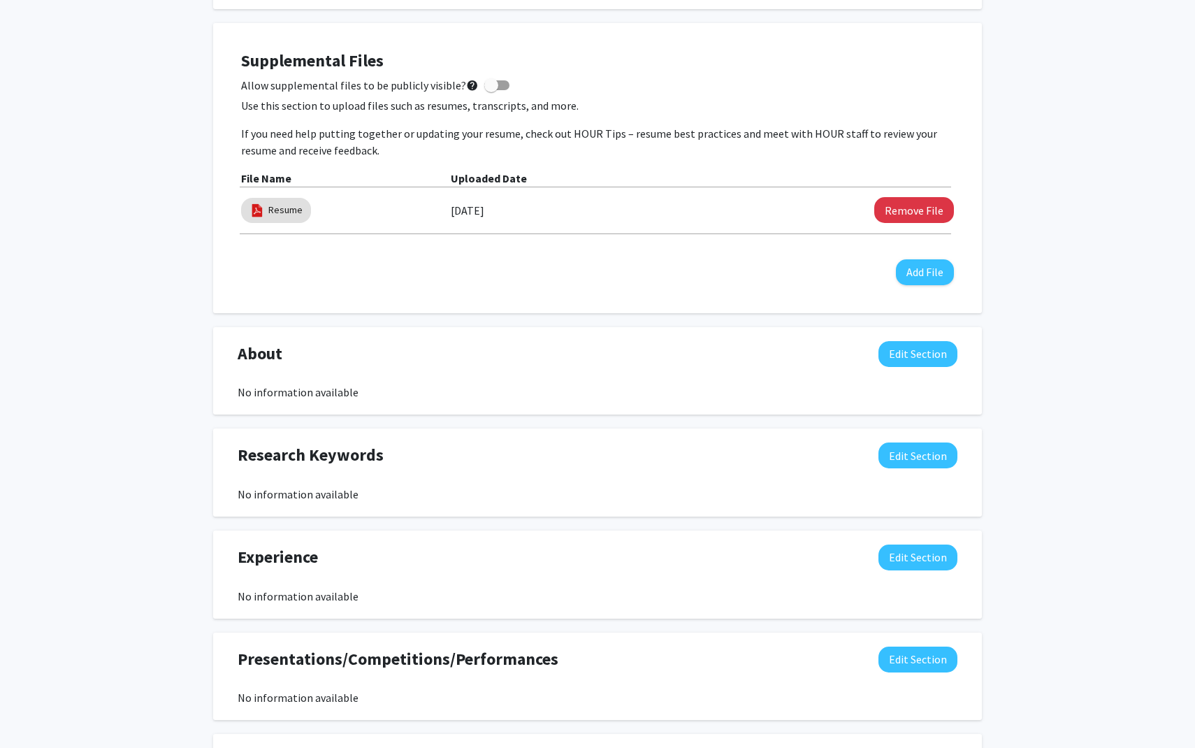
scroll to position [384, 0]
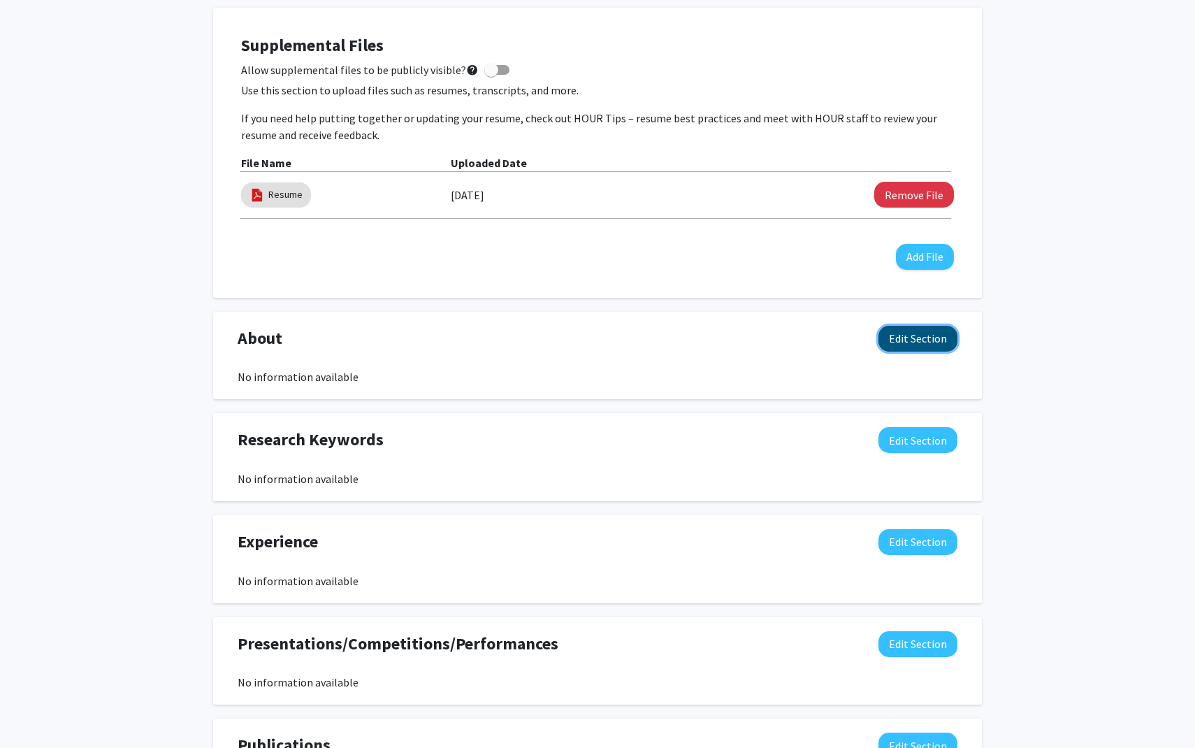
click at [925, 339] on button "Edit Section" at bounding box center [917, 339] width 79 height 26
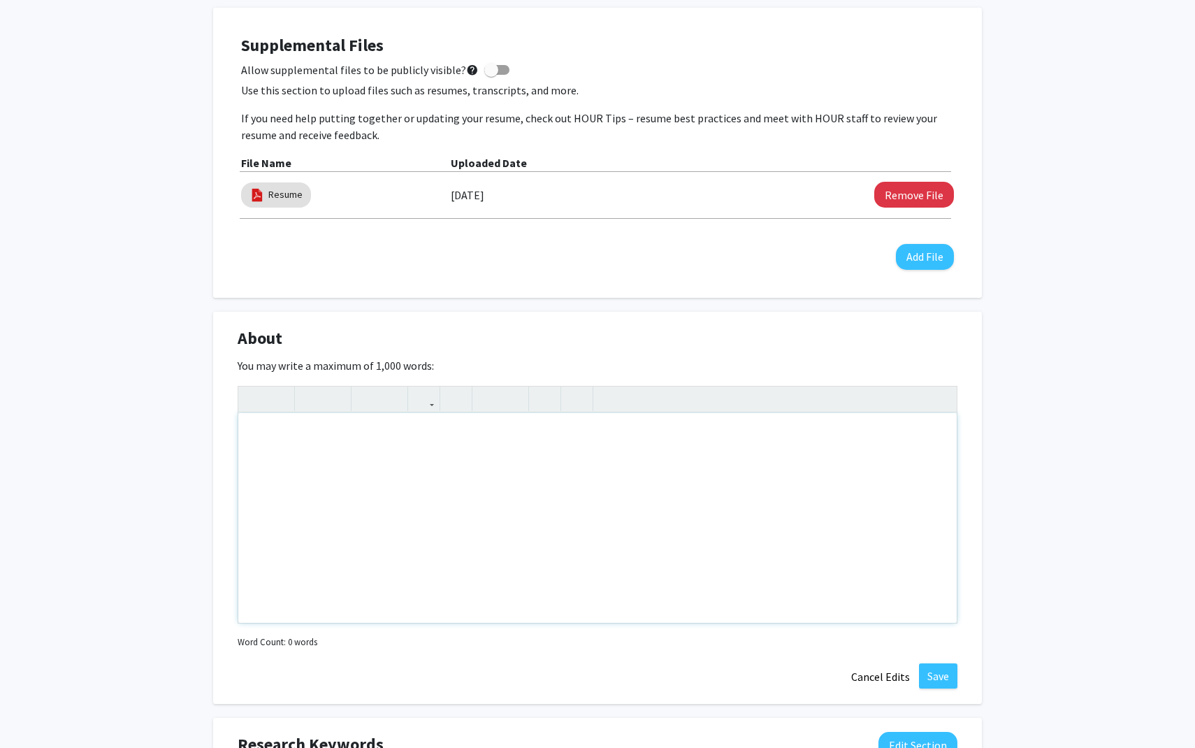
click at [461, 465] on div "Note to users with screen readers: Please deactivate our accessibility plugin f…" at bounding box center [597, 518] width 718 height 210
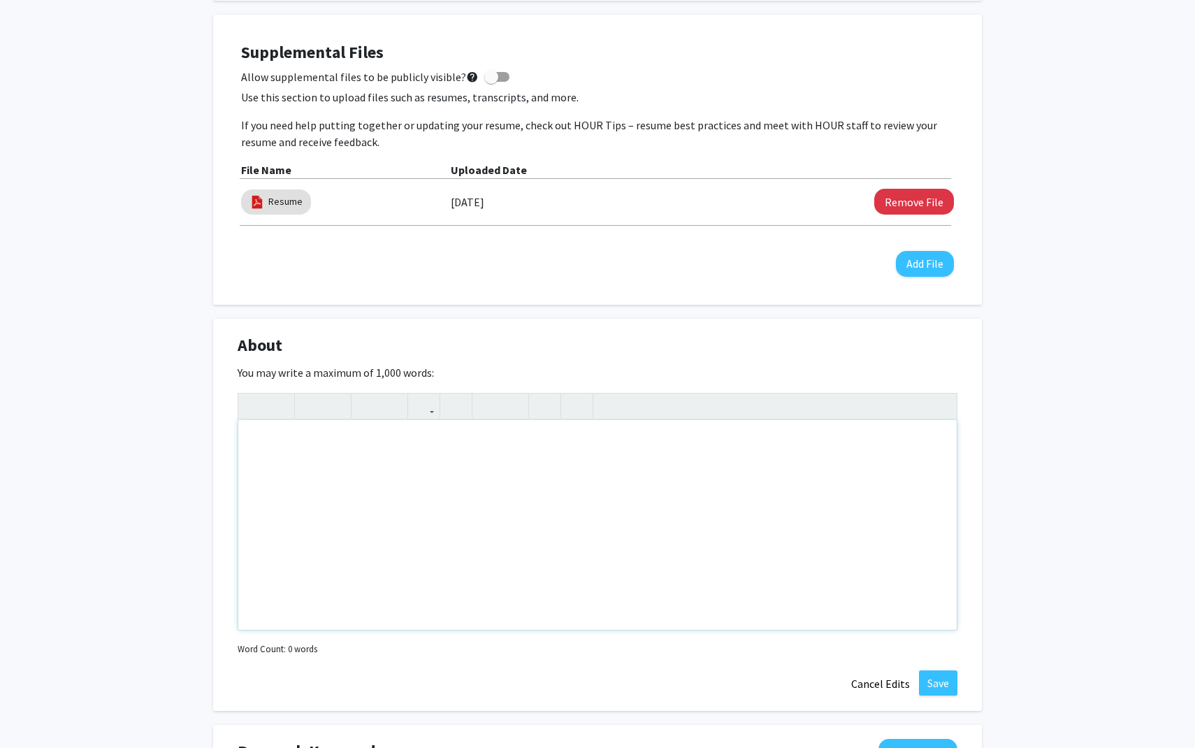
scroll to position [382, 0]
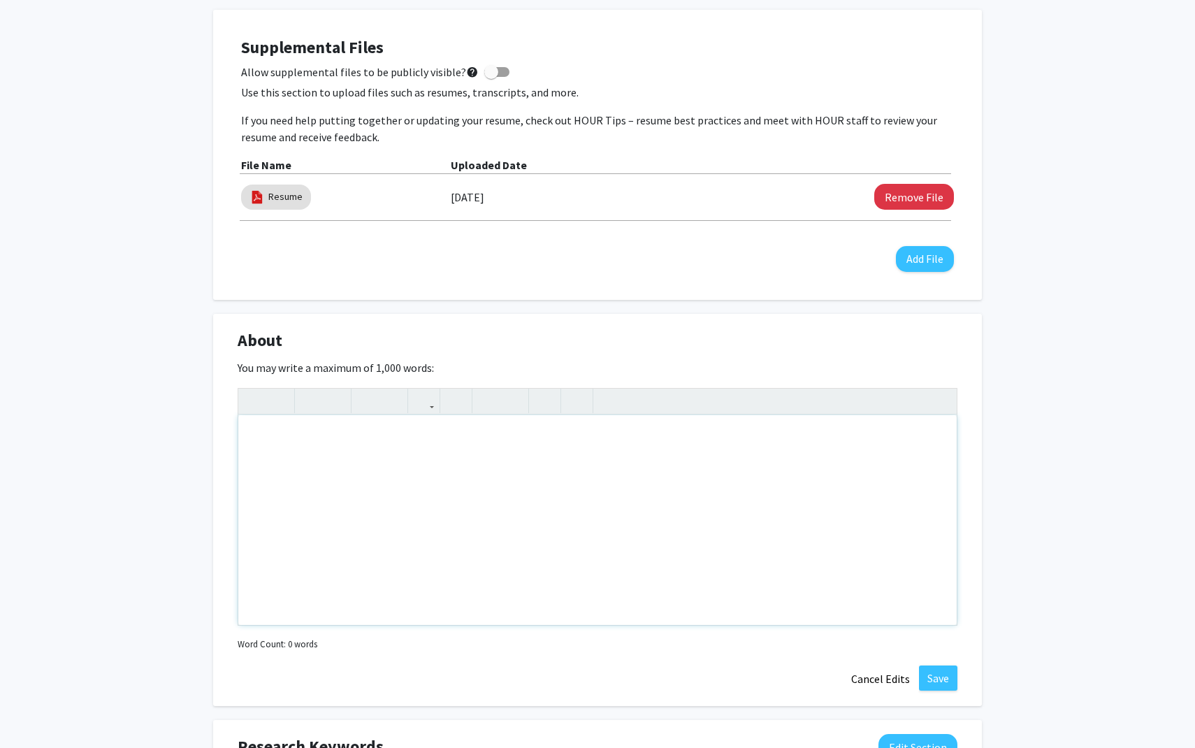
click at [445, 453] on div "Note to users with screen readers: Please deactivate our accessibility plugin f…" at bounding box center [597, 520] width 718 height 210
paste div "Note to users with screen readers: Please deactivate our accessibility plugin f…"
type textarea "<p>With a deep passion for neuroscience, medical research, and business innovat…"
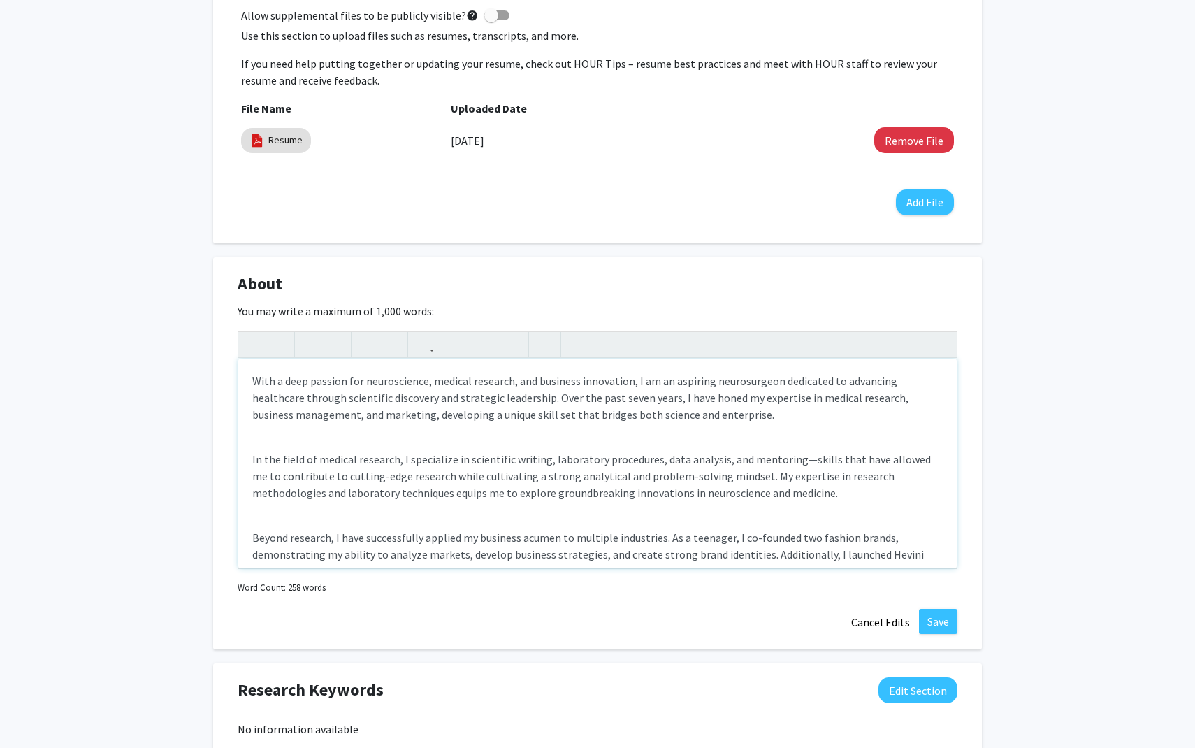
scroll to position [193, 0]
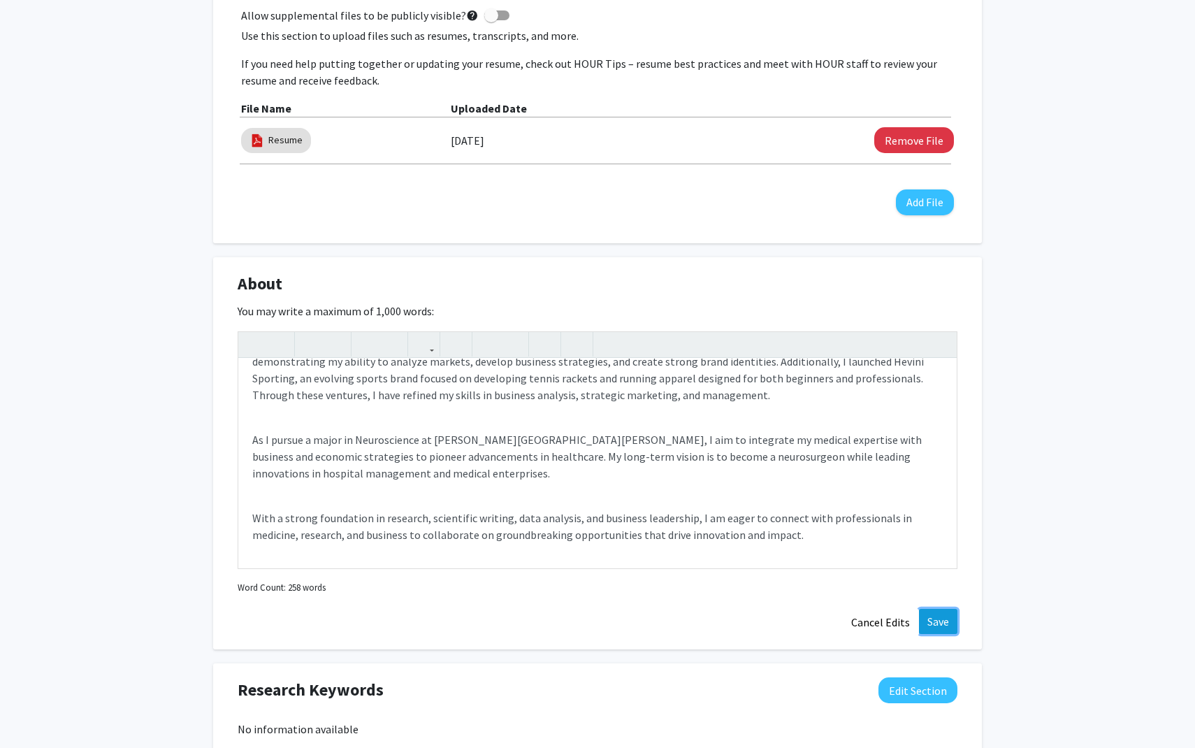
click at [941, 619] on button "Save" at bounding box center [938, 621] width 38 height 25
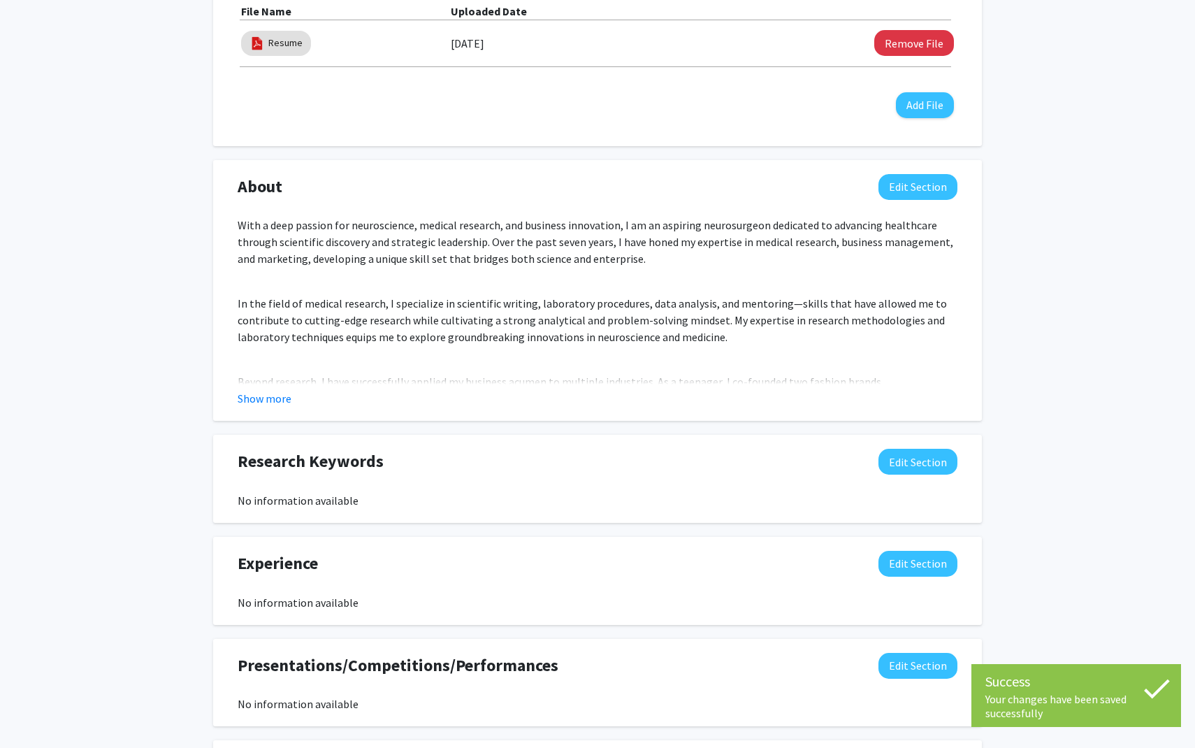
scroll to position [702, 0]
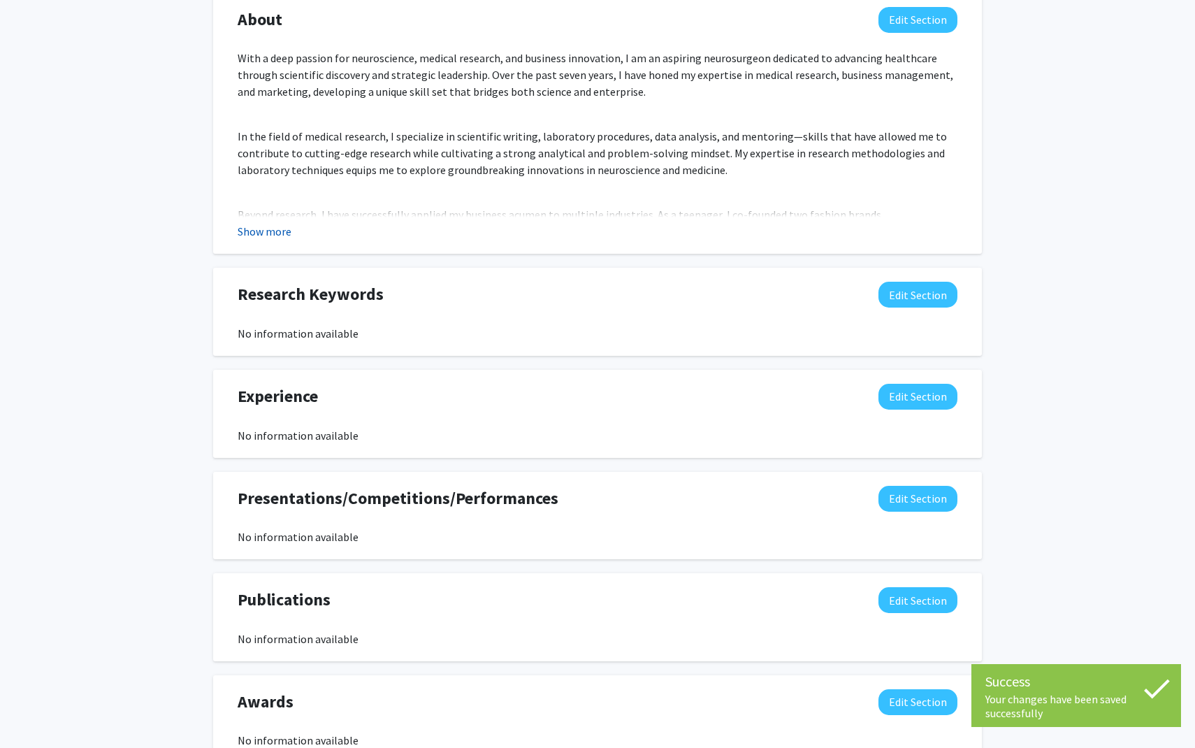
click at [280, 238] on button "Show more" at bounding box center [265, 231] width 54 height 17
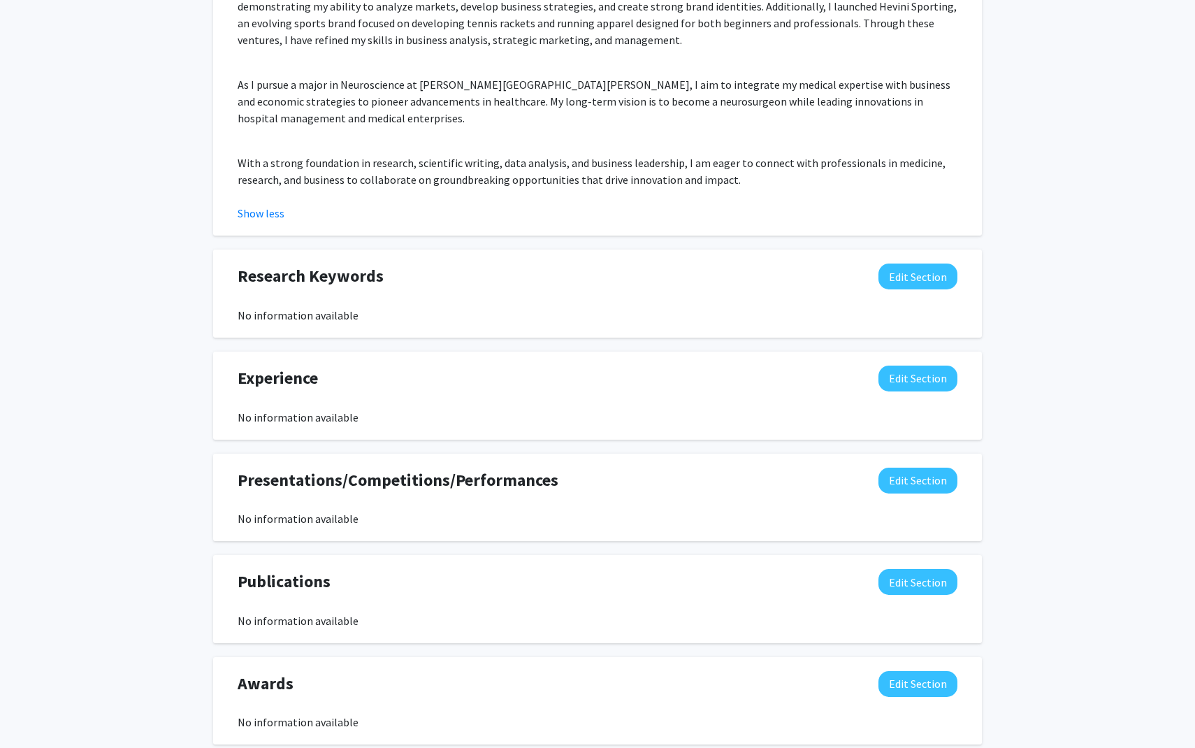
scroll to position [938, 0]
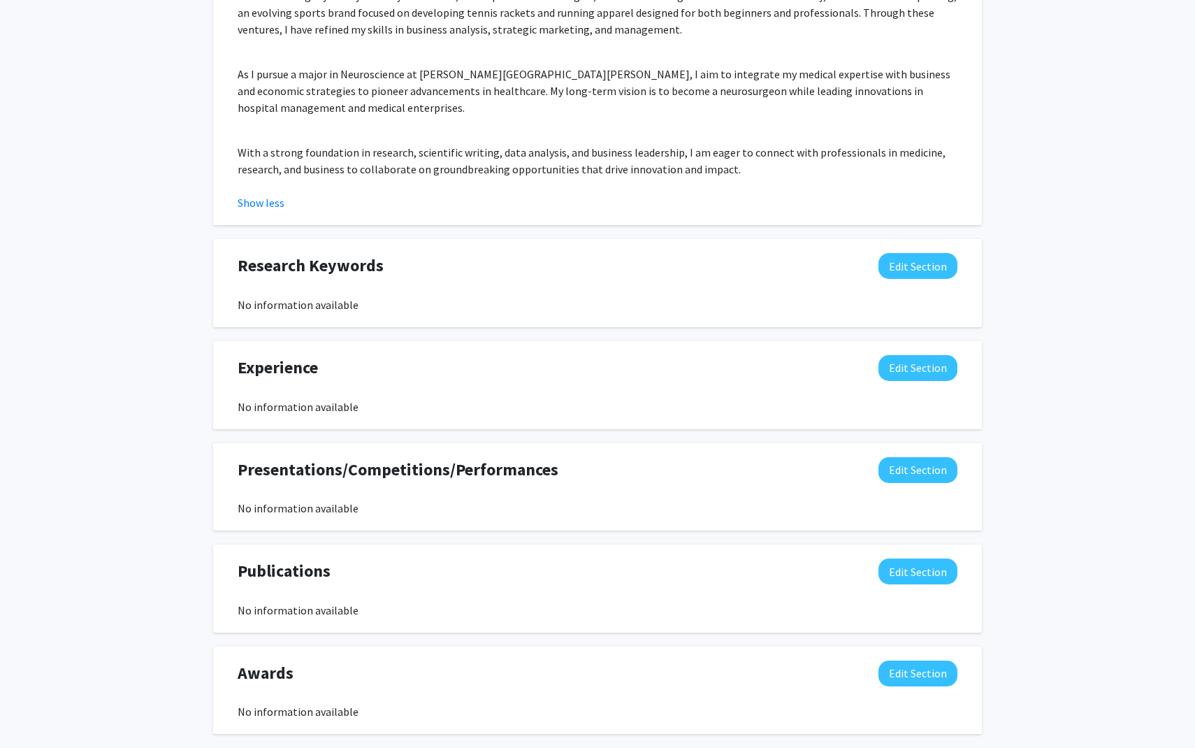
click at [771, 144] on p "With a strong foundation in research, scientific writing, data analysis, and bu…" at bounding box center [598, 161] width 720 height 34
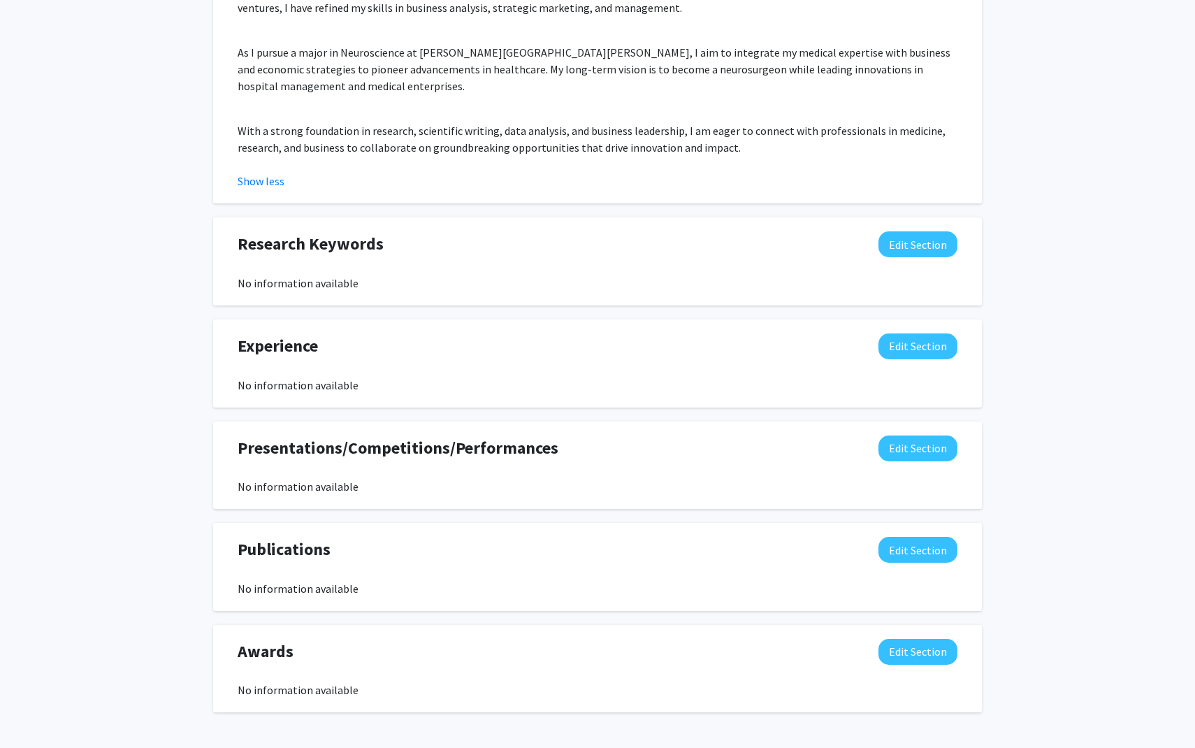
scroll to position [964, 0]
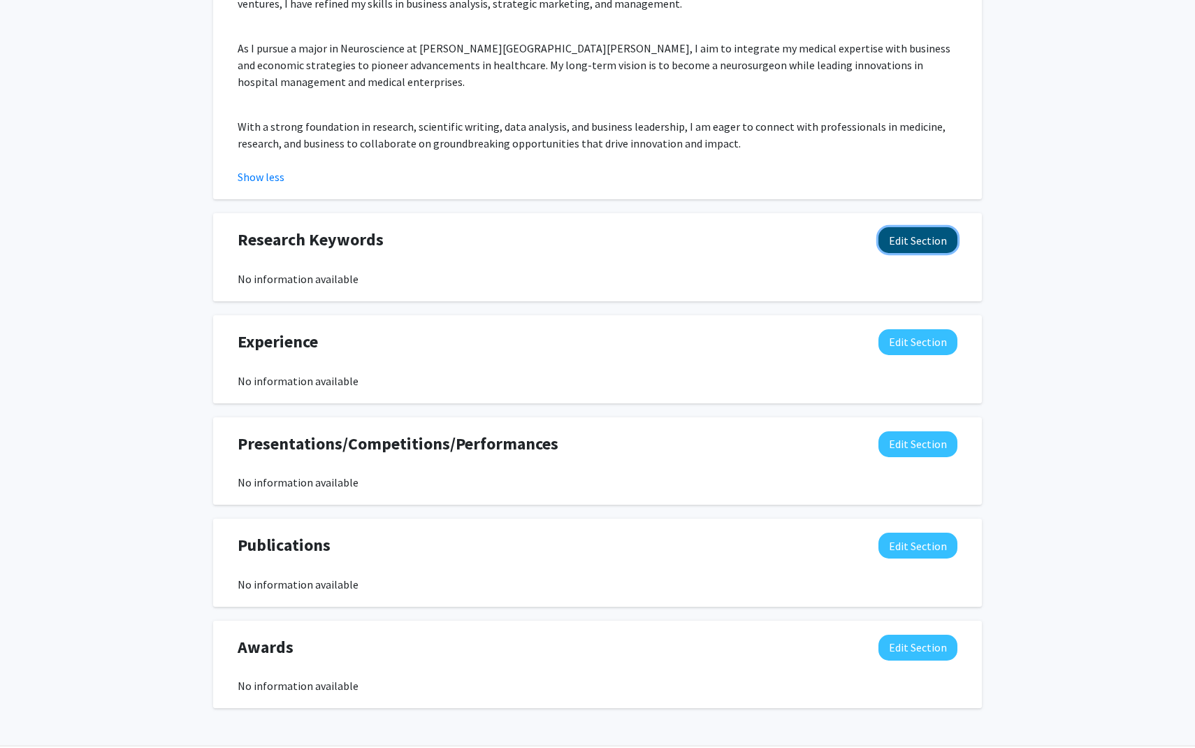
click at [902, 229] on button "Edit Section" at bounding box center [917, 240] width 79 height 26
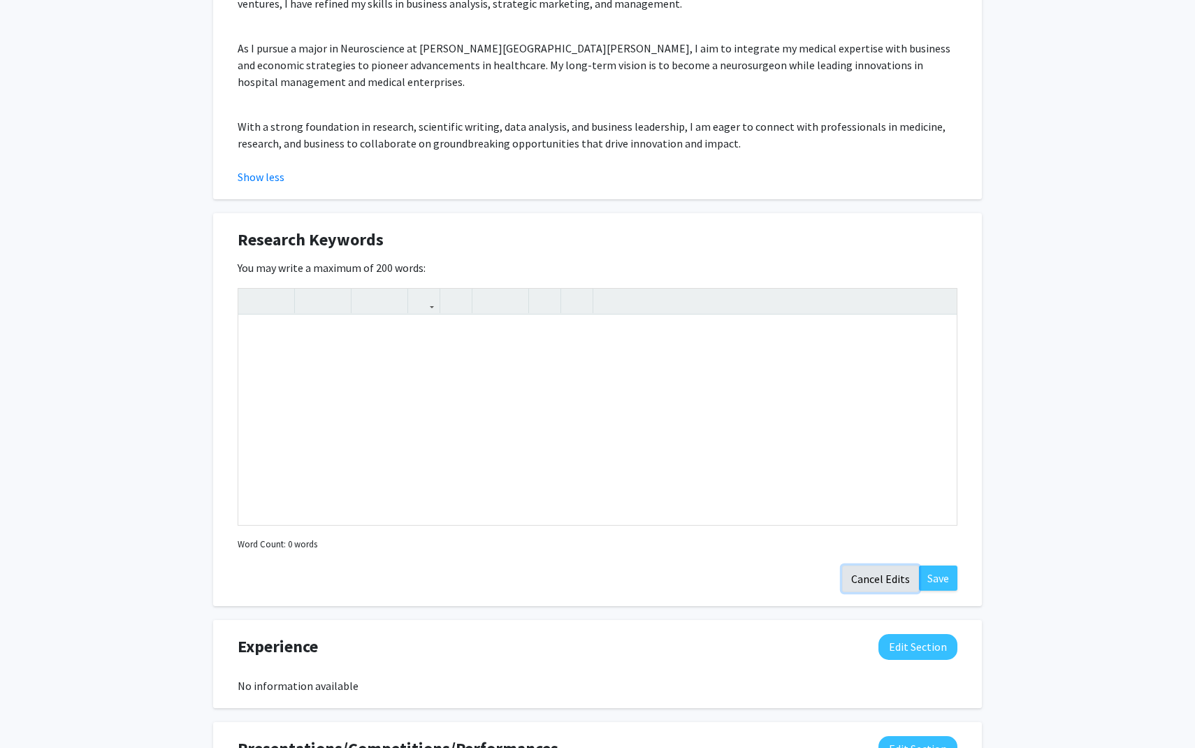
click at [881, 565] on button "Cancel Edits" at bounding box center [880, 578] width 77 height 27
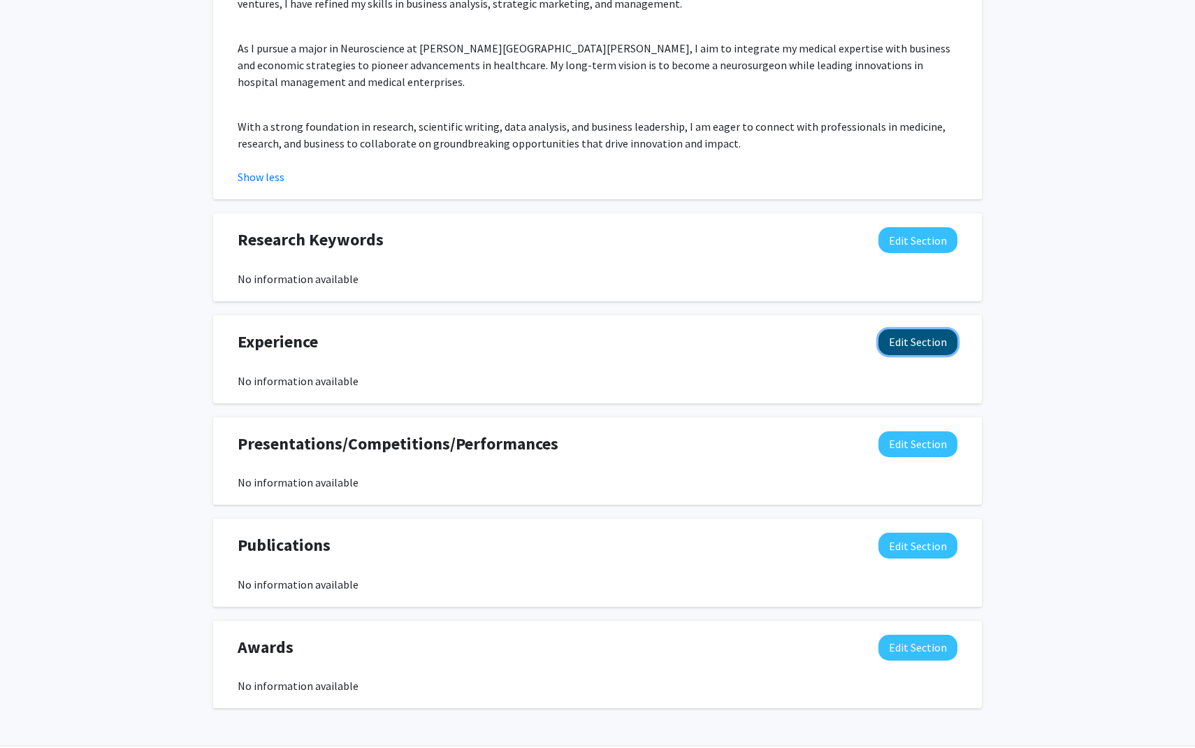
click at [932, 335] on button "Edit Section" at bounding box center [917, 342] width 79 height 26
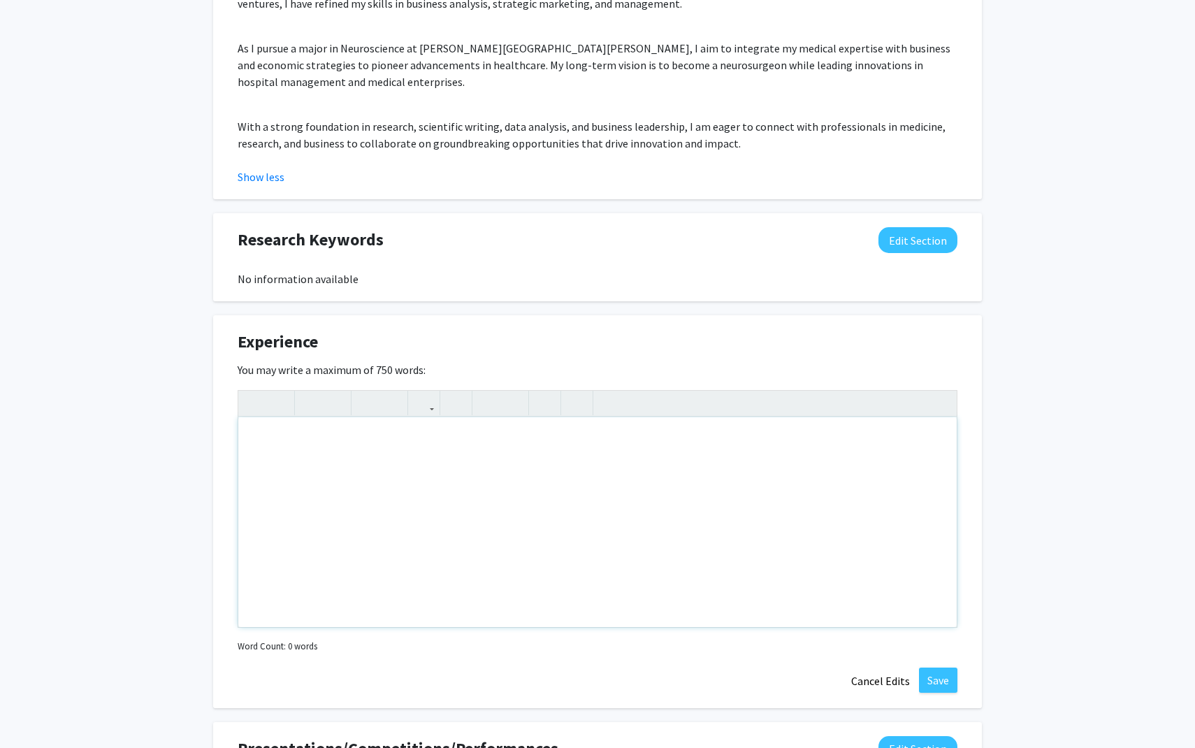
click at [424, 448] on div "Note to users with screen readers: Please deactivate our accessibility plugin f…" at bounding box center [597, 522] width 718 height 210
click at [303, 433] on div "Note to users with screen readers: Please deactivate our accessibility plugin f…" at bounding box center [597, 522] width 718 height 210
type textarea "*"
click at [488, 391] on icon "button" at bounding box center [488, 402] width 12 height 23
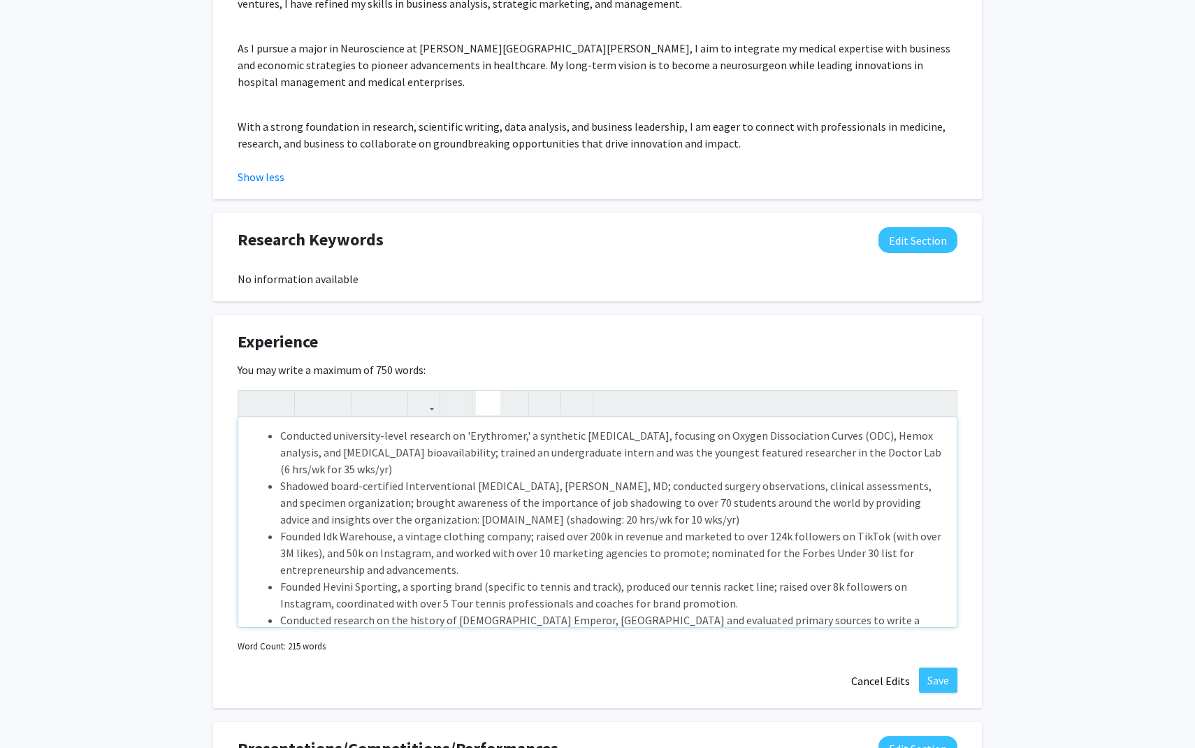
scroll to position [64, 0]
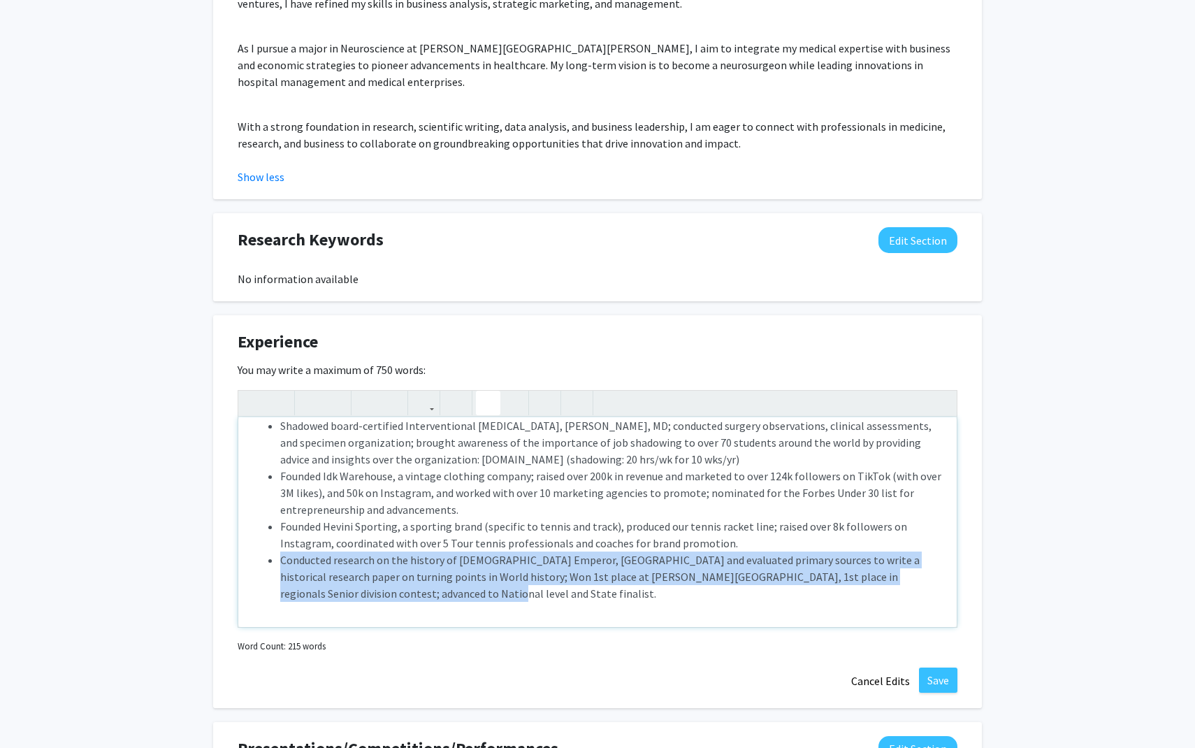
drag, startPoint x: 351, startPoint y: 581, endPoint x: 280, endPoint y: 545, distance: 80.0
click at [280, 545] on ul "Conducted university-level research on 'Erythromer,' a synthetic blood substitu…" at bounding box center [597, 484] width 690 height 235
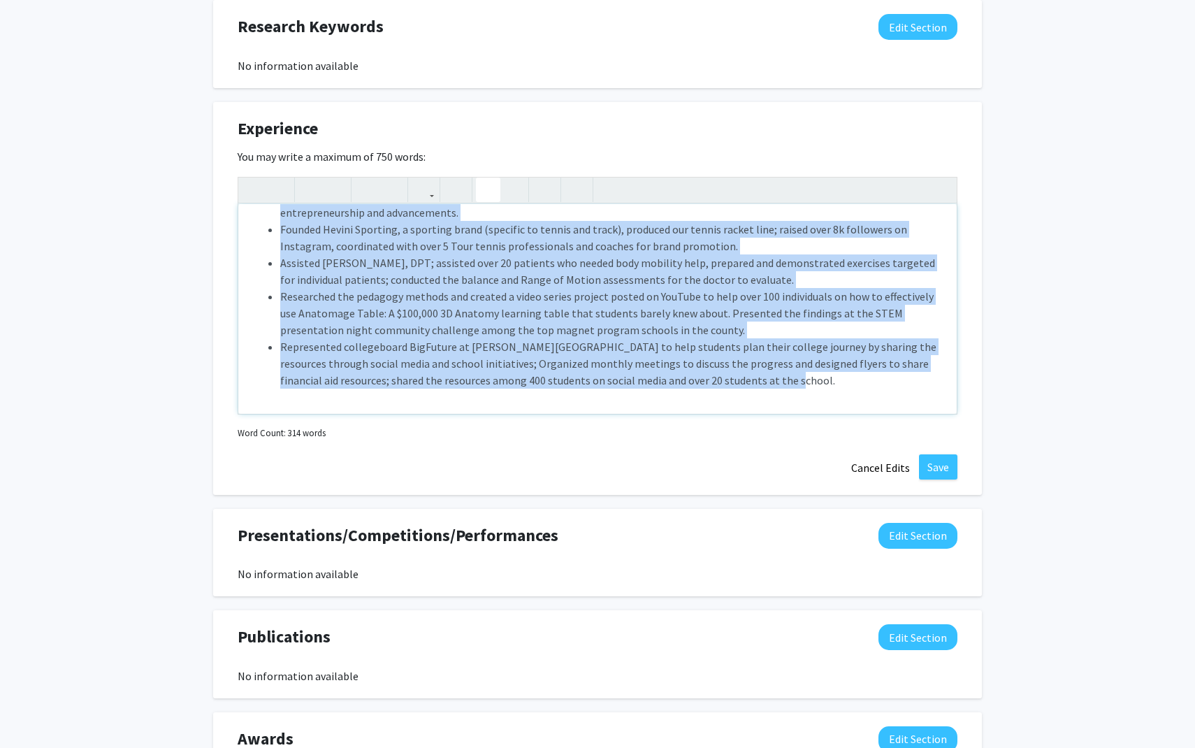
scroll to position [0, 0]
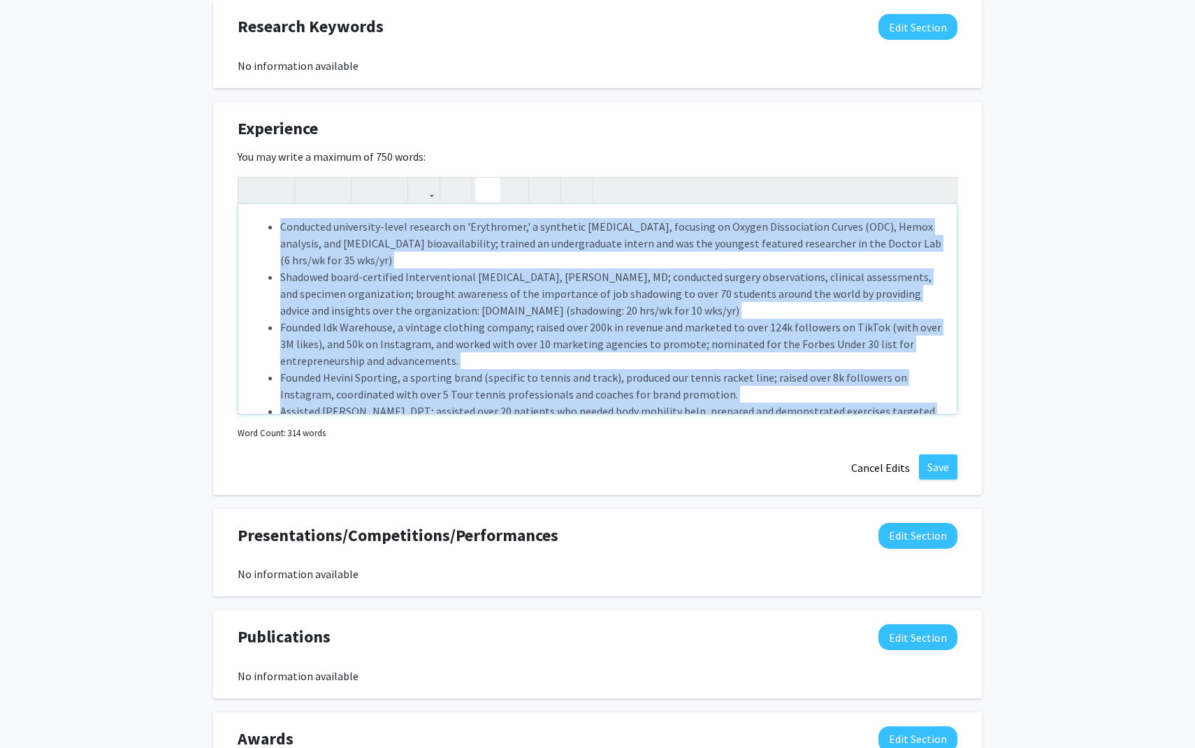
drag, startPoint x: 726, startPoint y: 370, endPoint x: 274, endPoint y: 208, distance: 480.1
click at [274, 218] on ul "Conducted university-level research on 'Erythromer,' a synthetic blood substitu…" at bounding box center [597, 377] width 690 height 319
copy ul "Conducted university-level research on 'Erythromer,' a synthetic blood substitu…"
type textarea "<ul><li></li><li>Research Intern – Dr. Allan Doctor’s Laboratory</li><li>35 wee…"
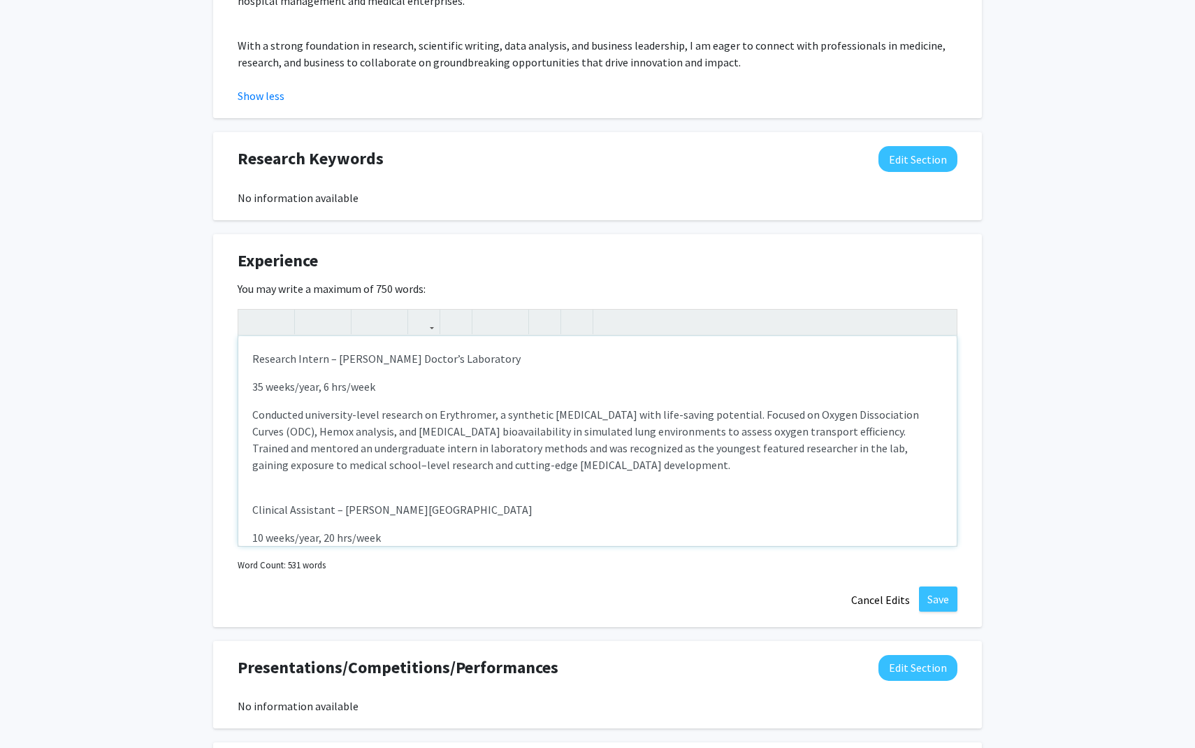
click at [252, 350] on p "Research Intern – Dr. Allan Doctor’s Laboratory" at bounding box center [597, 358] width 690 height 17
click at [484, 310] on icon "button" at bounding box center [488, 321] width 12 height 23
click at [252, 378] on p "35 weeks/year, 6 hrs/week" at bounding box center [597, 386] width 690 height 17
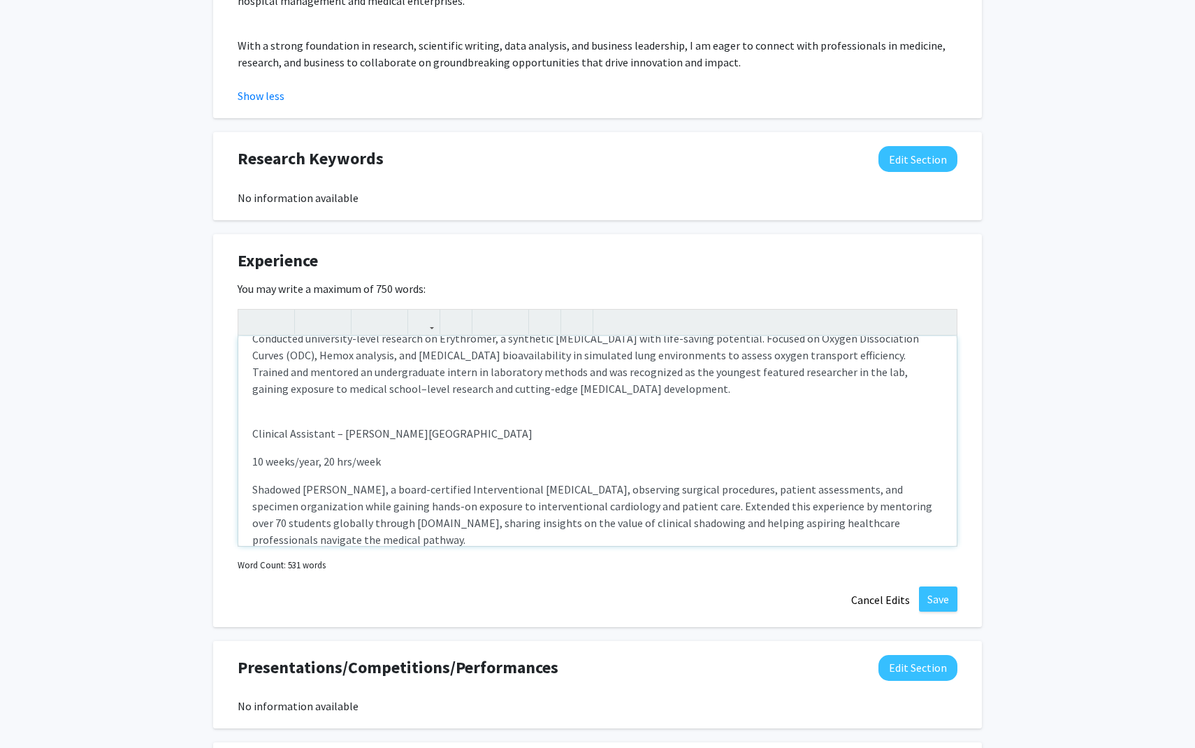
scroll to position [78, 0]
click at [253, 423] on p "Clinical Assistant – John F. Kennedy University Medical Center" at bounding box center [597, 431] width 690 height 17
click at [484, 310] on icon "button" at bounding box center [488, 321] width 12 height 23
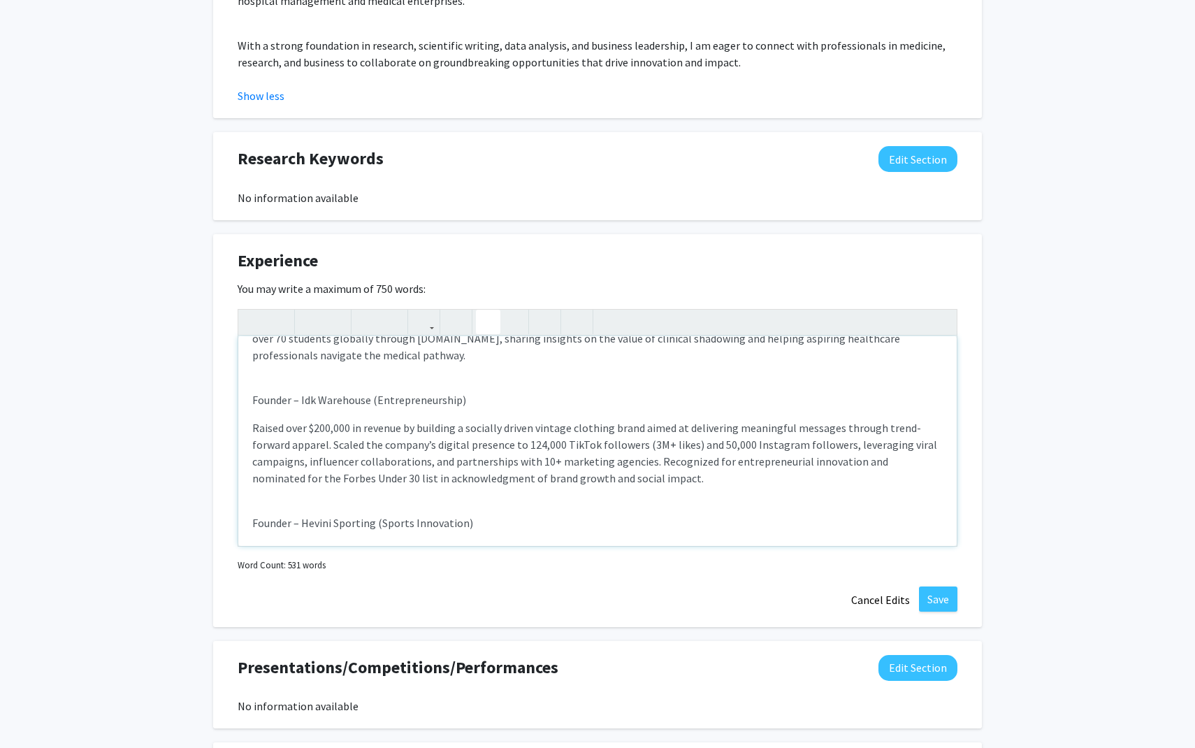
scroll to position [261, 0]
click at [255, 391] on p "Founder – Idk Warehouse (Entrepreneurship)" at bounding box center [597, 399] width 690 height 17
click at [488, 310] on icon "button" at bounding box center [488, 321] width 12 height 23
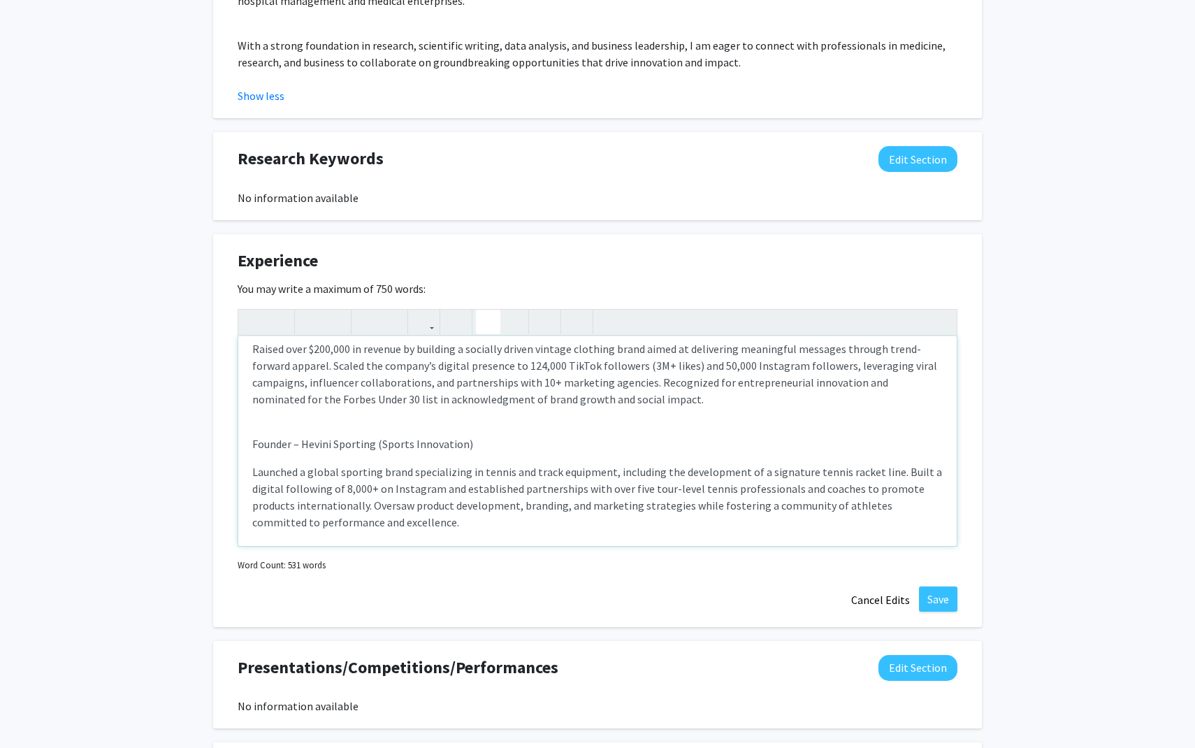
scroll to position [345, 0]
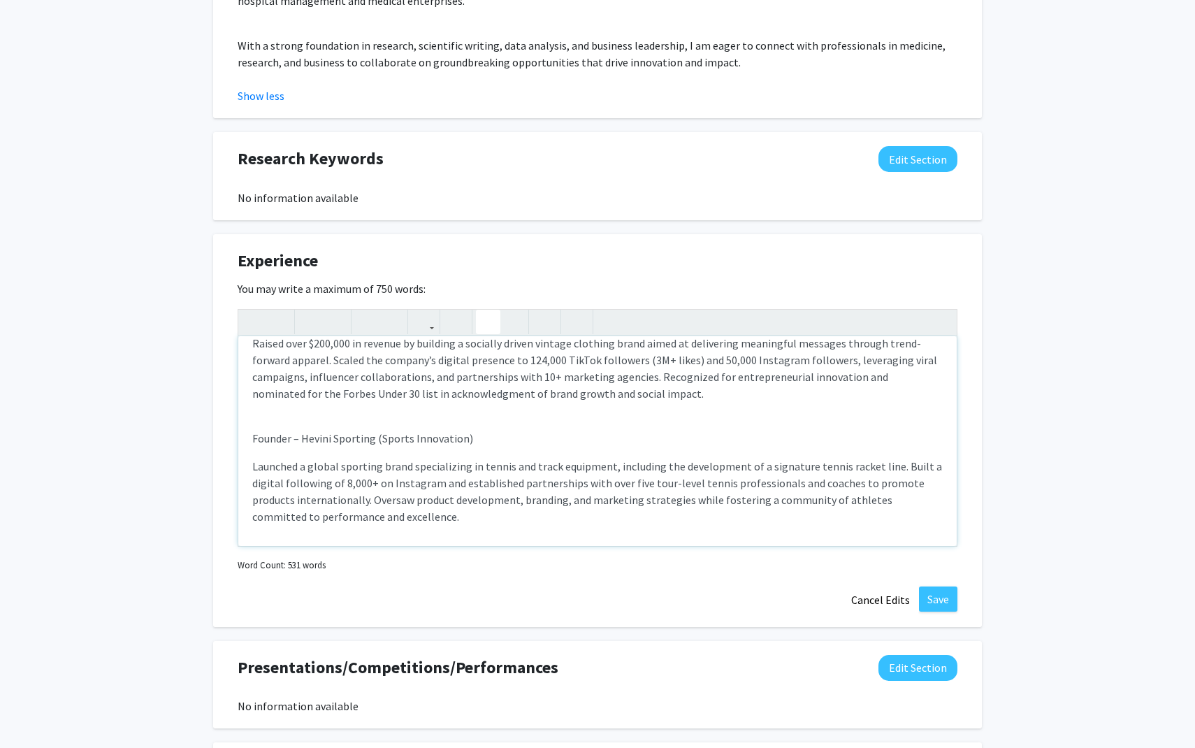
click at [254, 430] on p "Founder – Hevini Sporting (Sports Innovation)" at bounding box center [597, 438] width 690 height 17
click at [489, 310] on icon "button" at bounding box center [488, 321] width 12 height 23
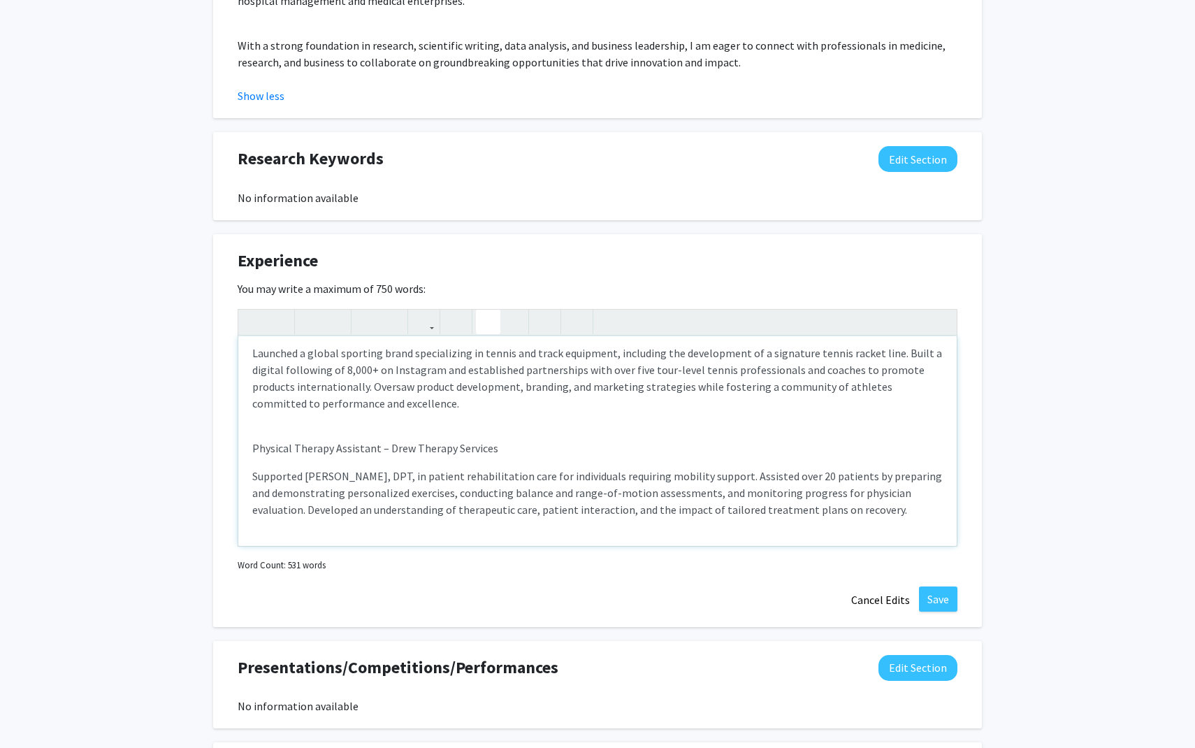
scroll to position [479, 0]
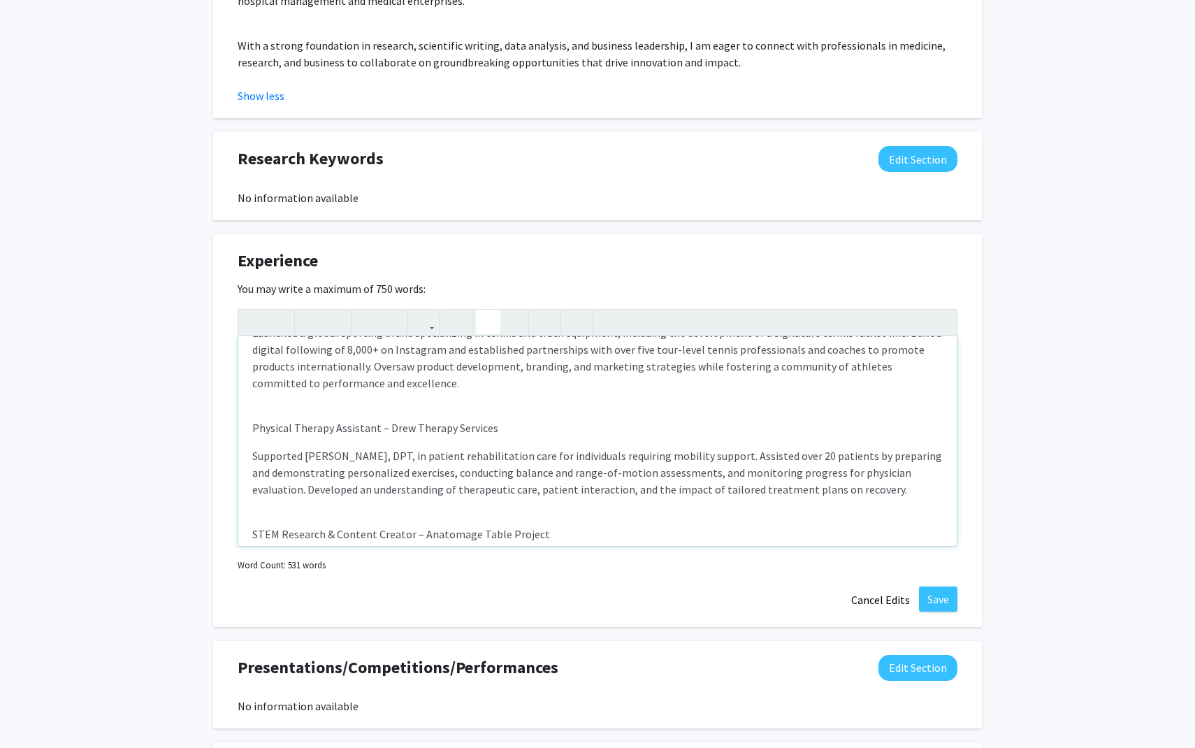
click at [254, 419] on p "Physical Therapy Assistant – Drew Therapy Services" at bounding box center [597, 427] width 690 height 17
click at [487, 310] on icon "button" at bounding box center [488, 321] width 12 height 23
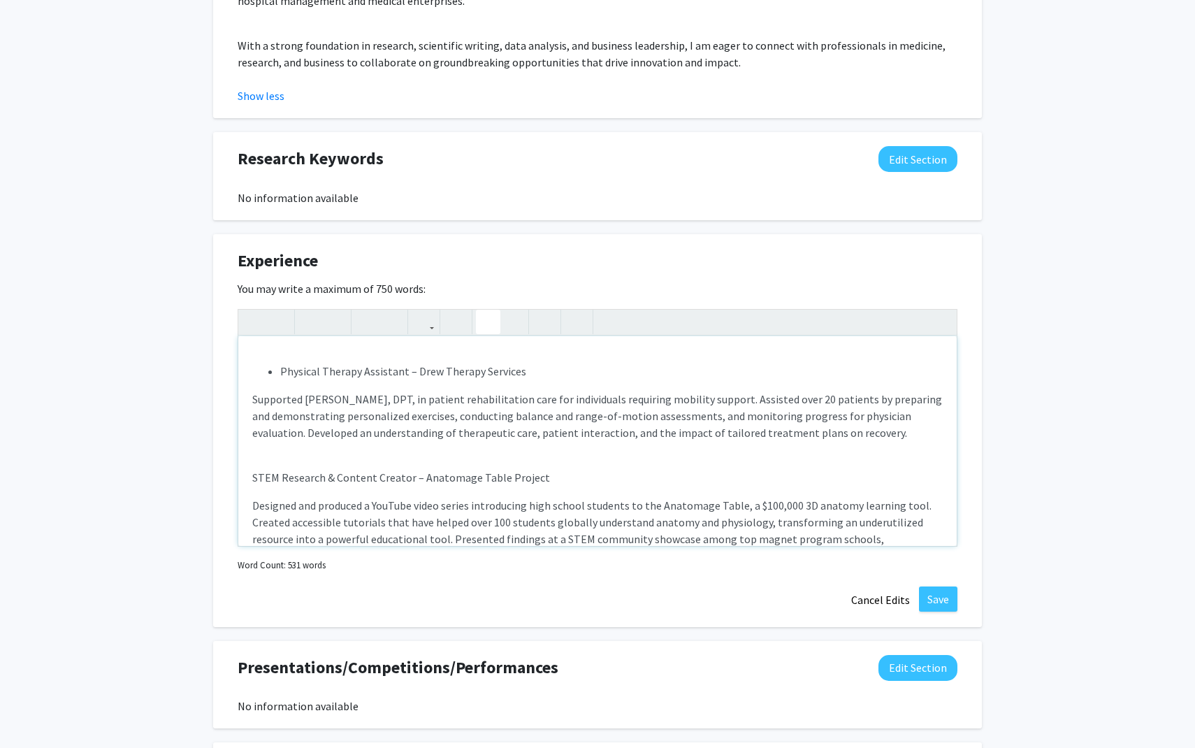
scroll to position [546, 0]
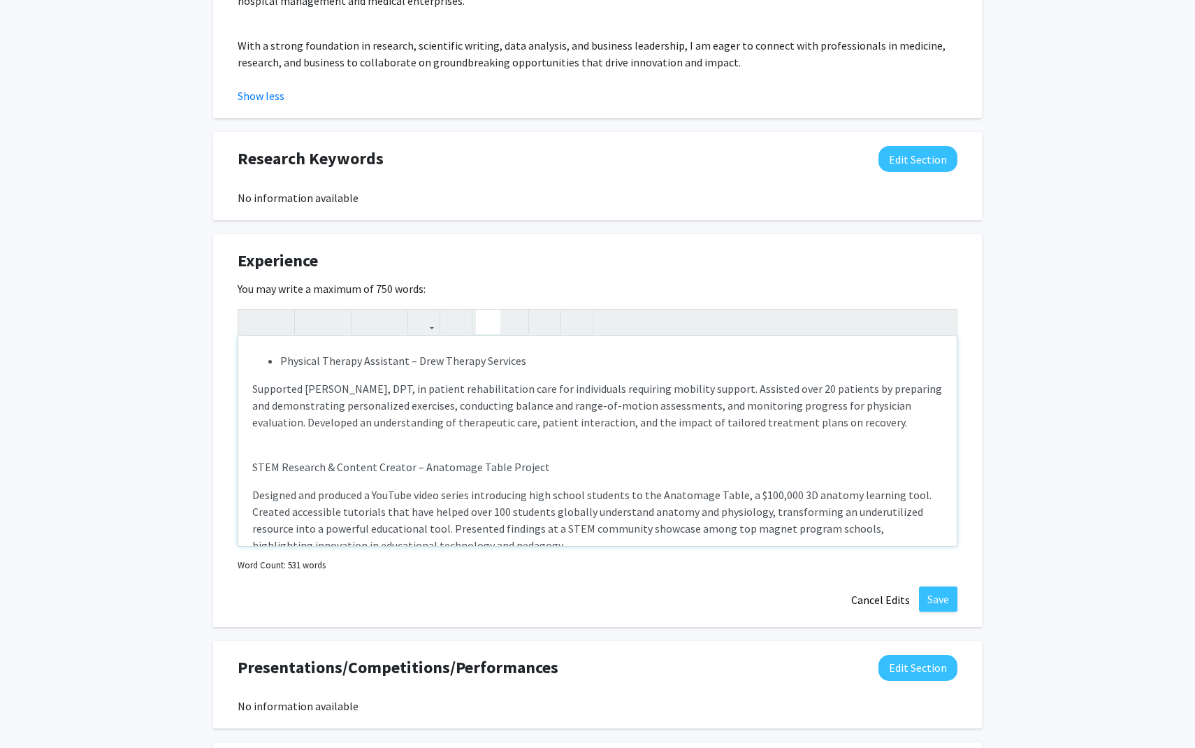
click at [250, 455] on div "Research Intern – Dr. Allan Doctor’s Laboratory 35 weeks/year, 6 hrs/week Condu…" at bounding box center [597, 441] width 718 height 210
click at [488, 310] on icon "button" at bounding box center [488, 321] width 12 height 23
click at [817, 380] on p "Supported Dr. Andrew Drew, DPT, in patient rehabilitation care for individuals …" at bounding box center [597, 405] width 690 height 50
drag, startPoint x: 816, startPoint y: 371, endPoint x: 805, endPoint y: 371, distance: 10.5
click at [805, 380] on p "Supported Dr. Andrew Drew, DPT, in patient rehabilitation care for individuals …" at bounding box center [597, 405] width 690 height 50
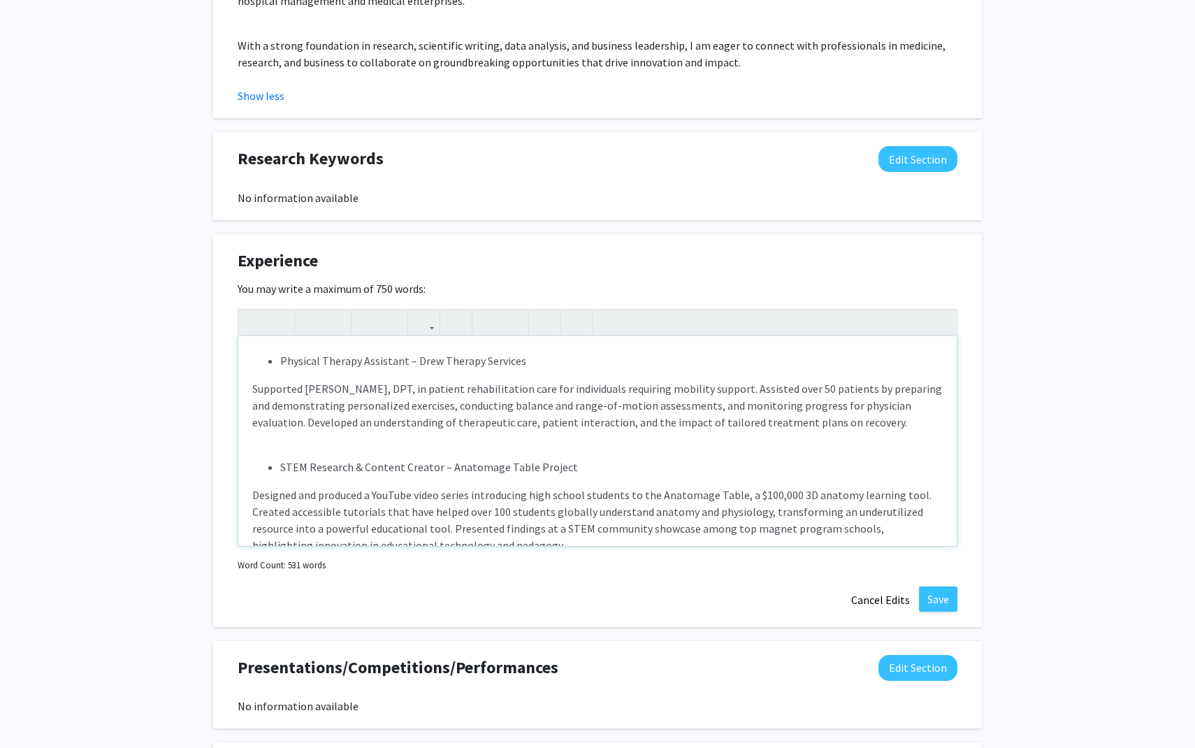
click at [787, 400] on p "Supported Dr. Andrew Drew, DPT, in patient rehabilitation care for individuals …" at bounding box center [597, 405] width 690 height 50
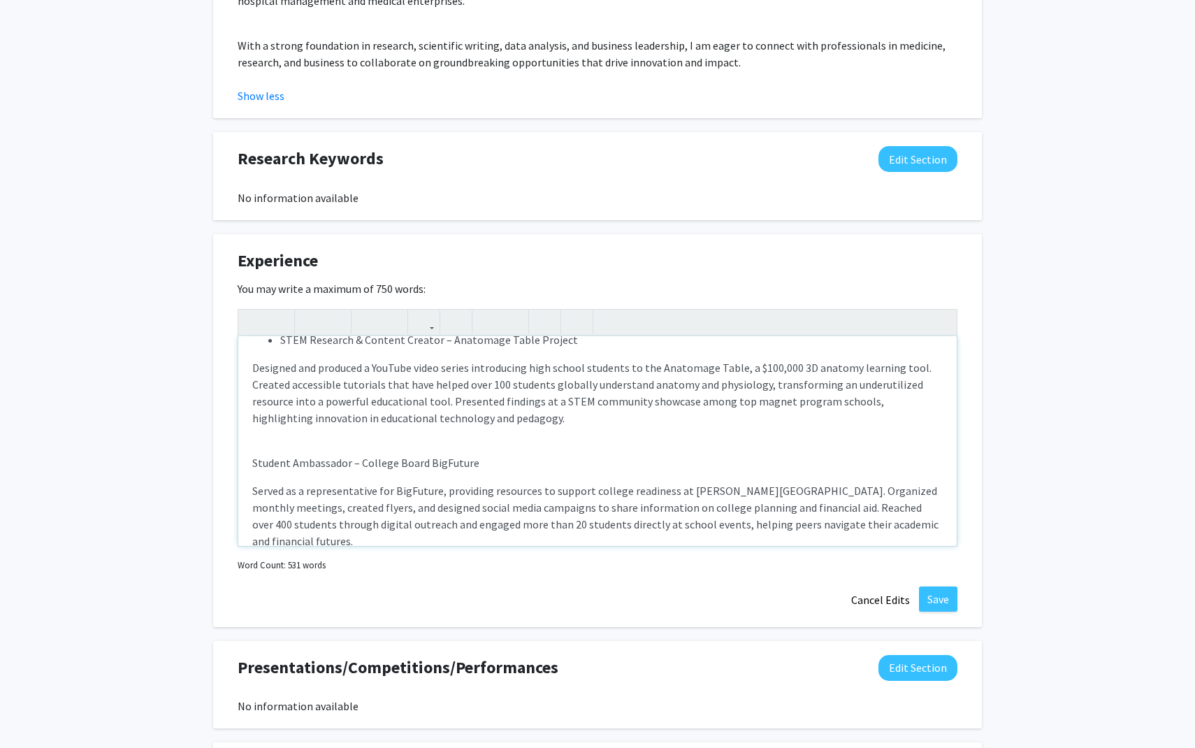
scroll to position [687, 0]
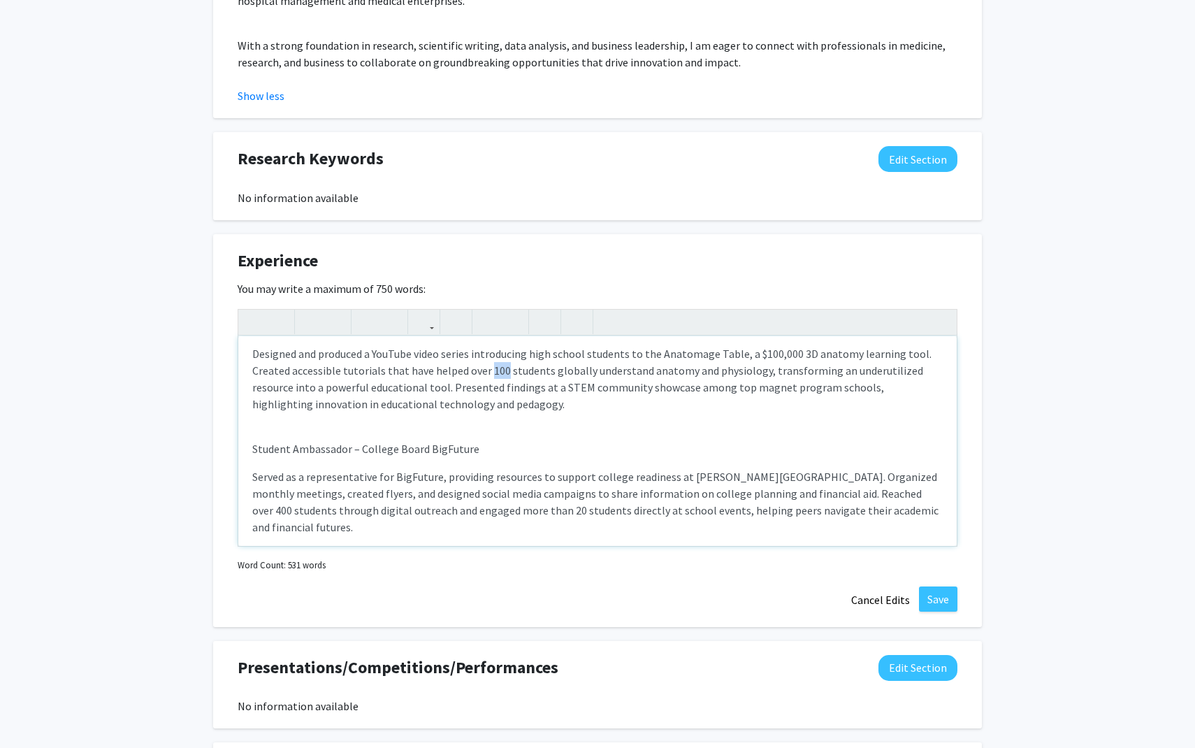
drag, startPoint x: 502, startPoint y: 356, endPoint x: 488, endPoint y: 356, distance: 14.0
click at [488, 356] on p "Designed and produced a YouTube video series introducing high school students t…" at bounding box center [597, 378] width 690 height 67
click at [254, 440] on p "Student Ambassador – College Board BigFuture" at bounding box center [597, 448] width 690 height 17
click at [491, 310] on icon "button" at bounding box center [488, 321] width 12 height 23
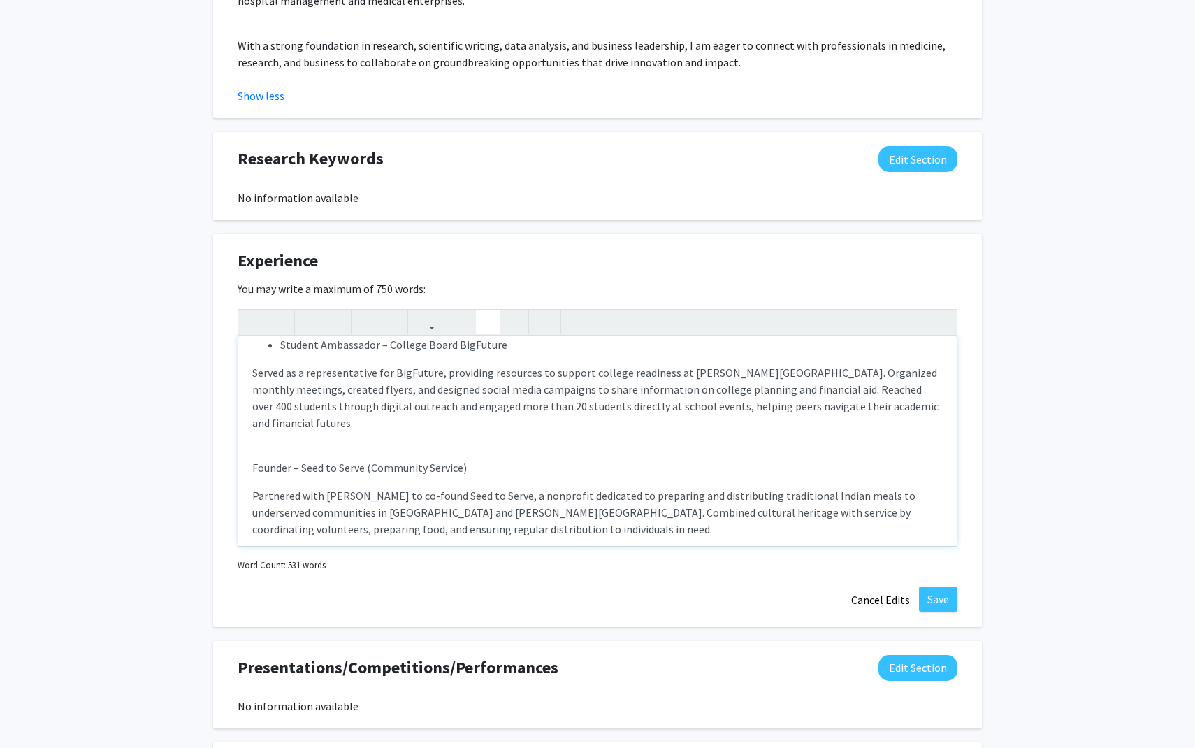
click at [250, 435] on div "Research Intern – Dr. Allan Doctor’s Laboratory 35 weeks/year, 6 hrs/week Condu…" at bounding box center [597, 441] width 718 height 210
type textarea "<p><ul><li>Research Intern – Dr. Allan Doctor’s Laboratory</li></ul></p><p>35 w…"
click at [494, 310] on button "button" at bounding box center [488, 322] width 24 height 24
click at [433, 487] on p "Partnered with BAPS Swaminarayan to co-found Seed to Serve, a nonprofit dedicat…" at bounding box center [597, 512] width 690 height 50
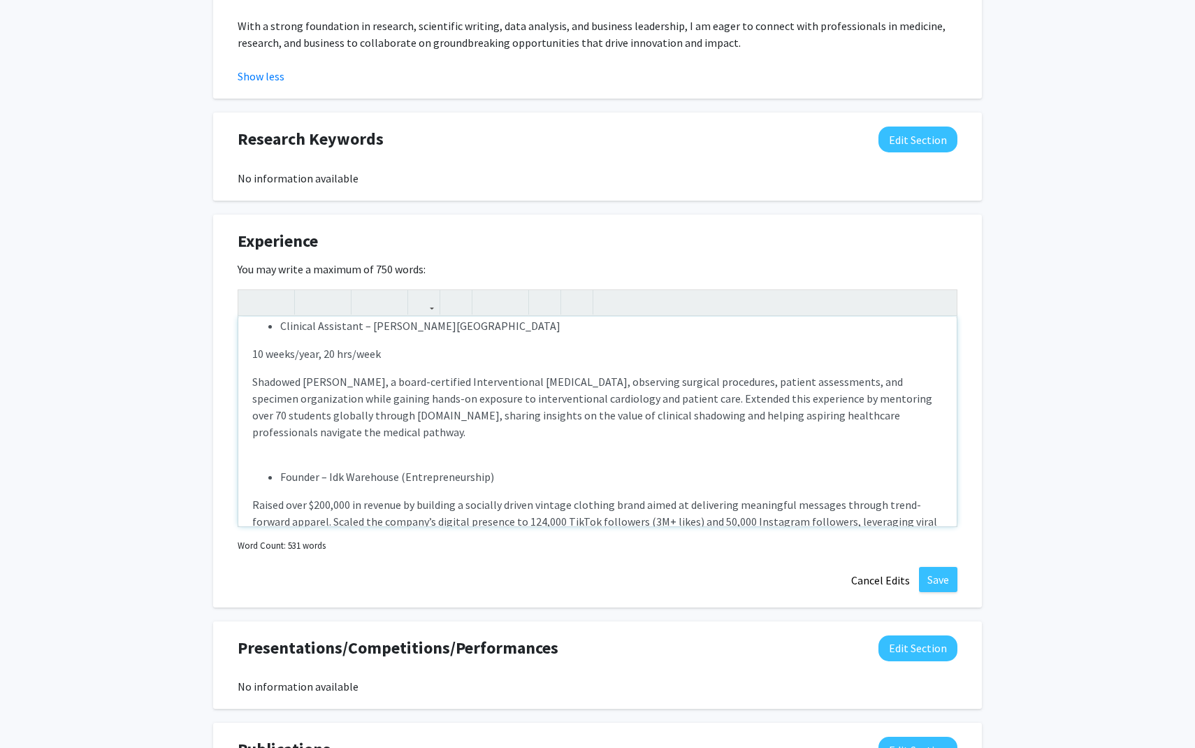
scroll to position [0, 0]
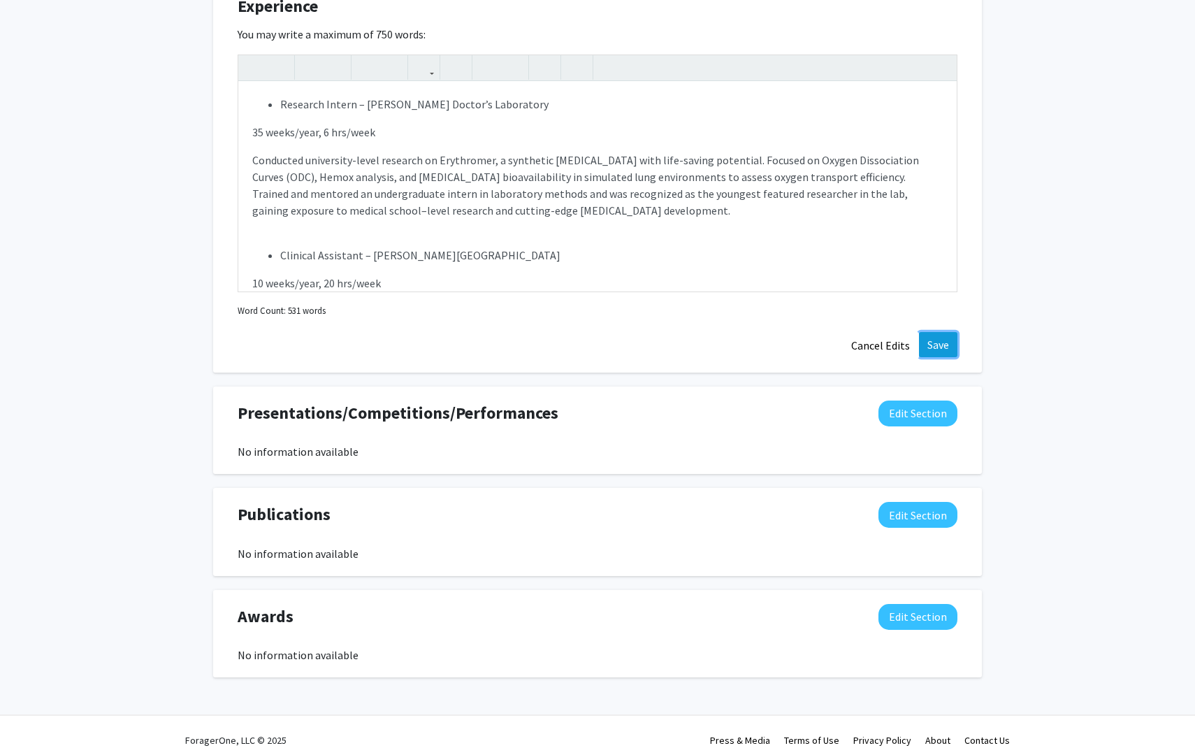
click at [952, 332] on button "Save" at bounding box center [938, 344] width 38 height 25
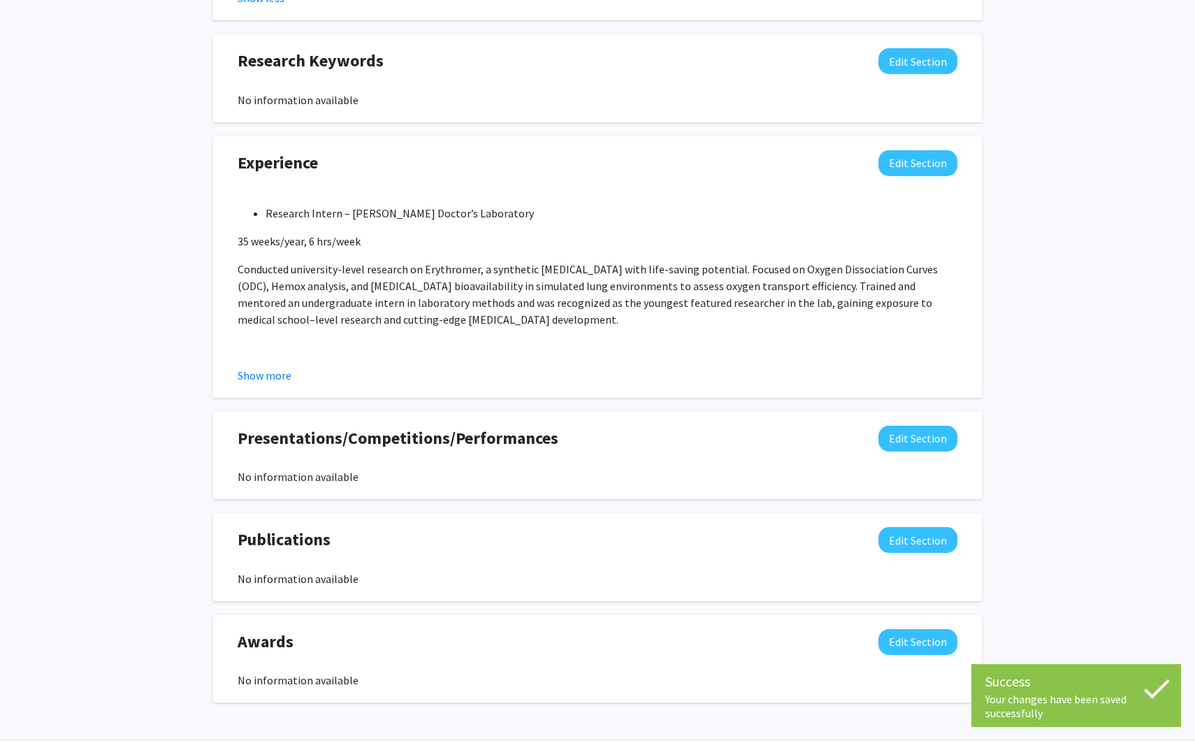
scroll to position [1168, 0]
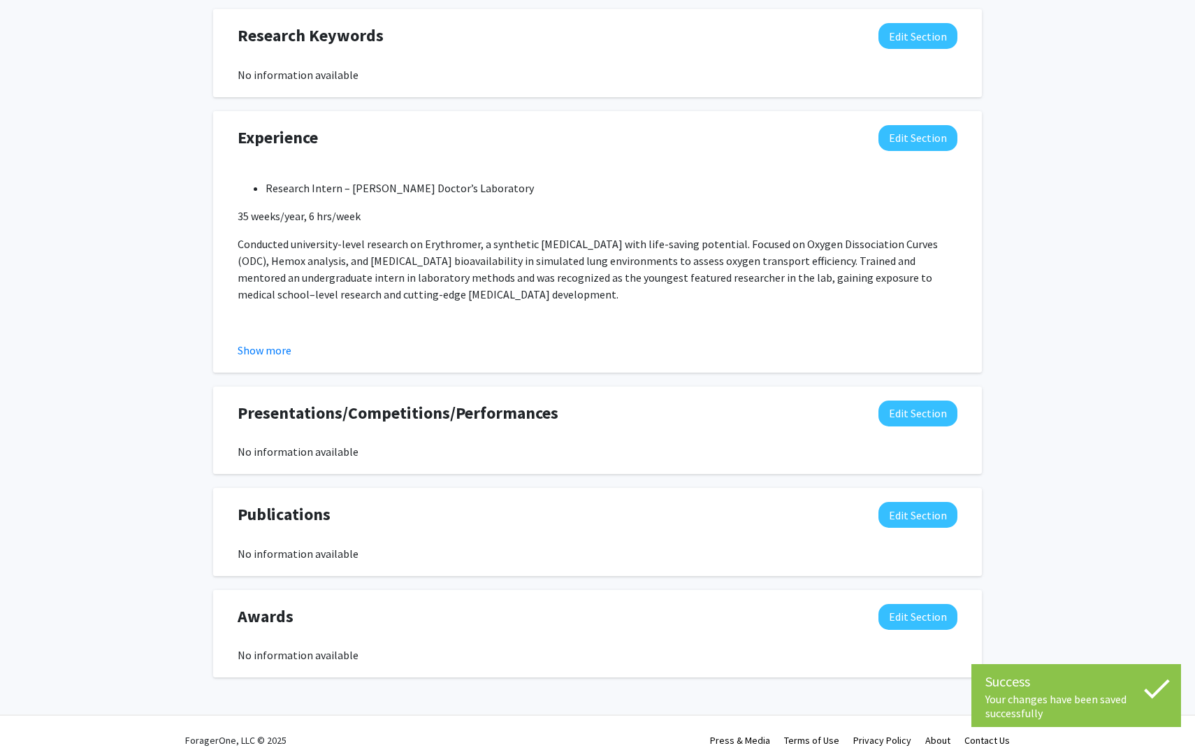
click at [291, 342] on div "Show more" at bounding box center [598, 350] width 720 height 17
click at [281, 342] on button "Show more" at bounding box center [265, 350] width 54 height 17
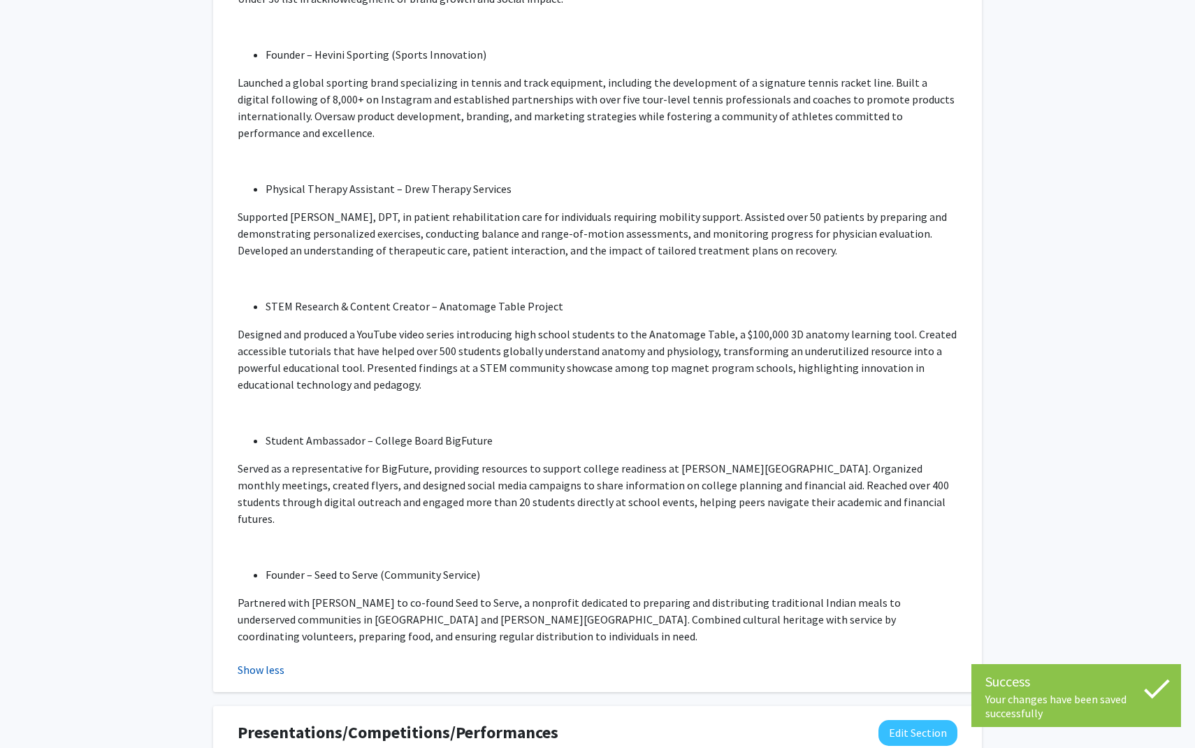
scroll to position [2062, 0]
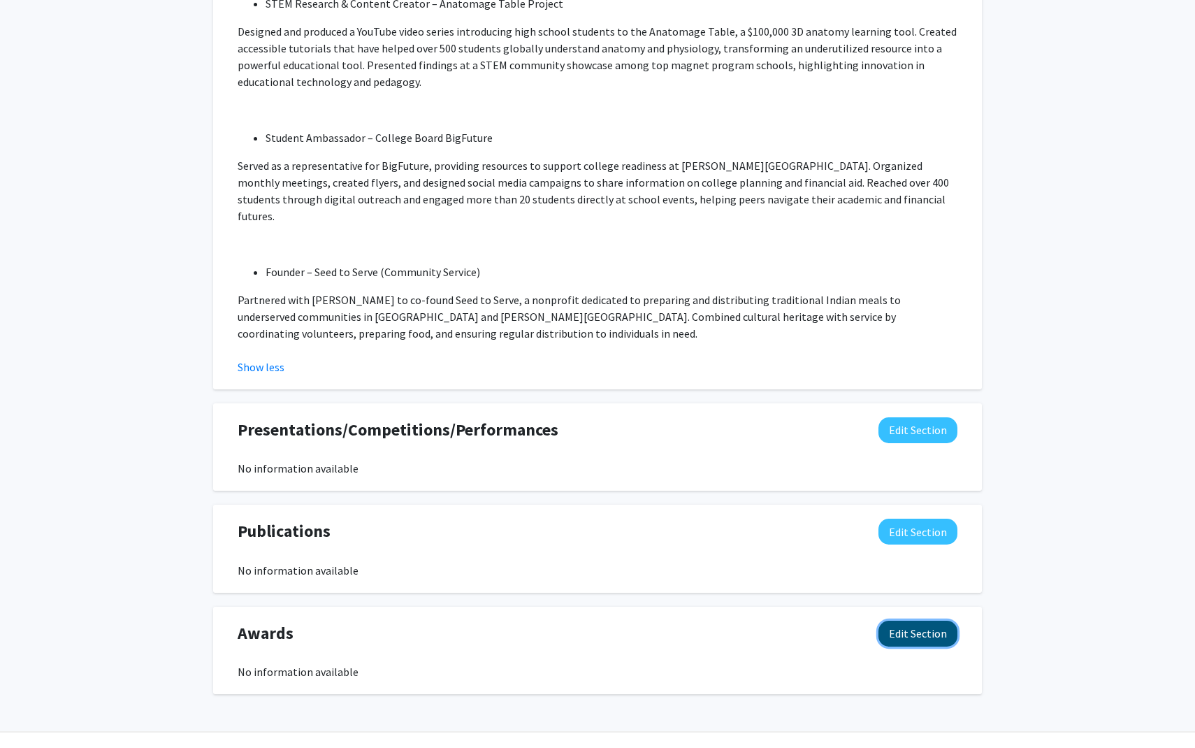
click at [934, 621] on button "Edit Section" at bounding box center [917, 634] width 79 height 26
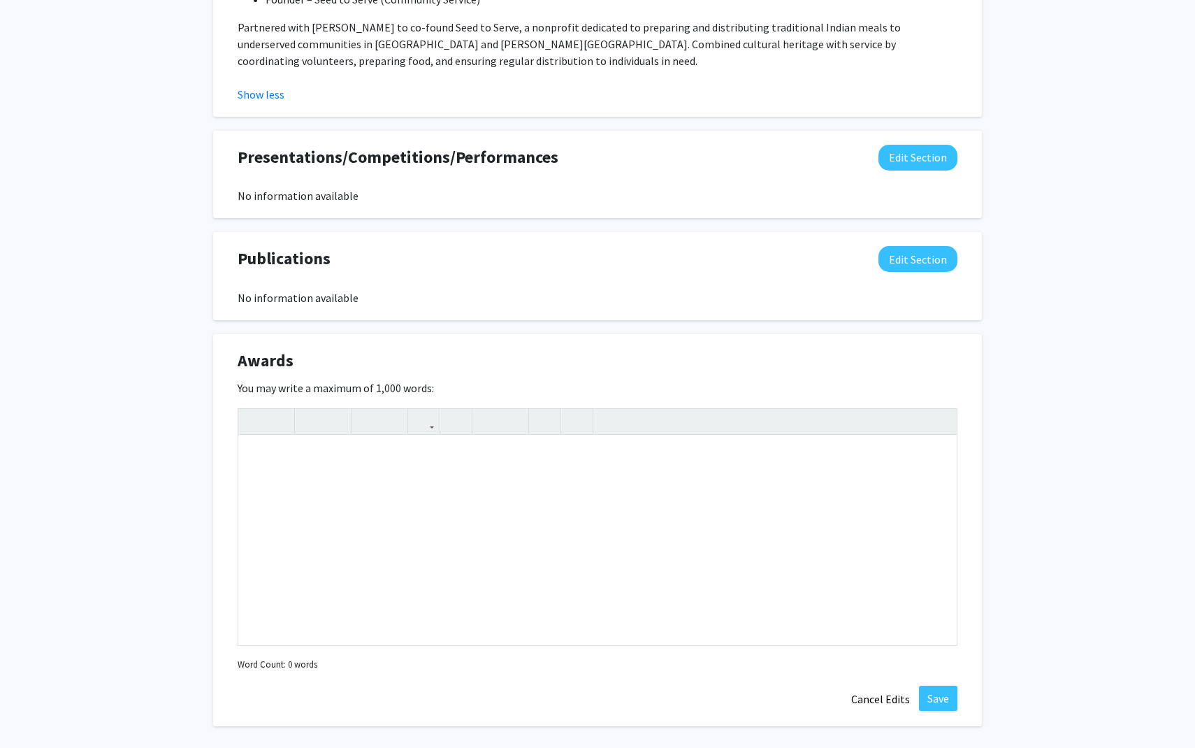
scroll to position [2367, 0]
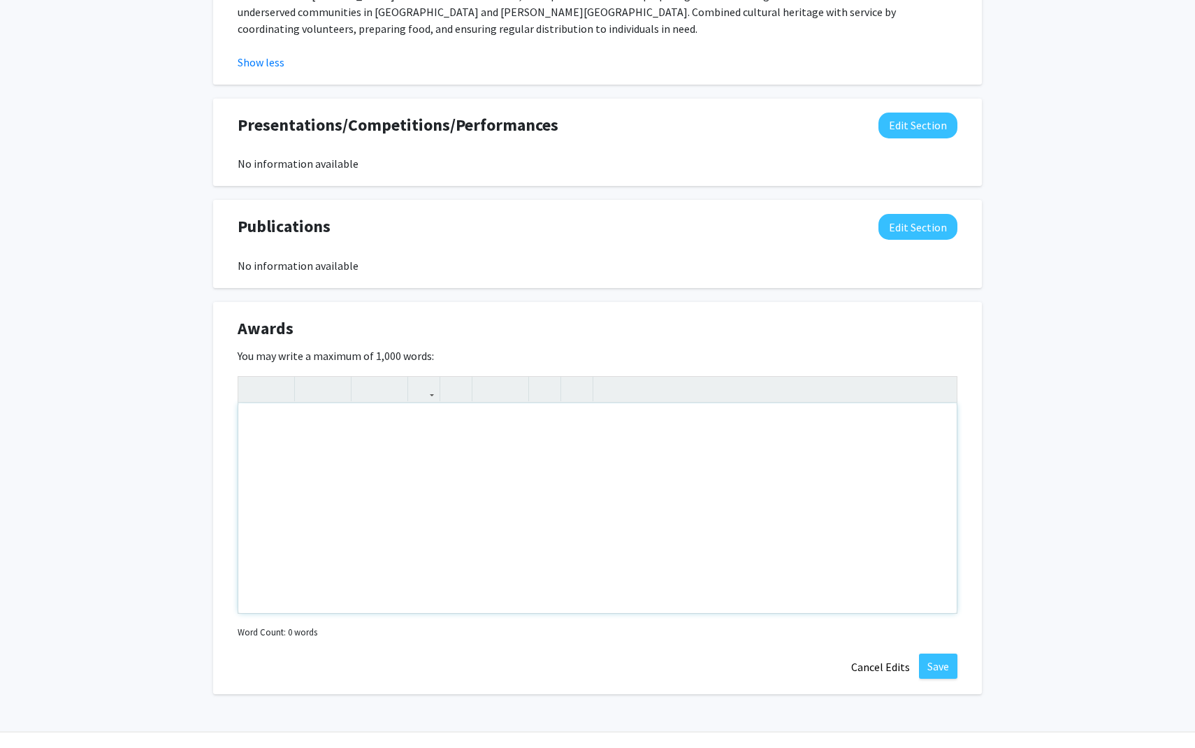
click at [522, 470] on div "Note to users with screen readers: Please deactivate our accessibility plugin f…" at bounding box center [597, 508] width 718 height 210
click at [528, 428] on div "Note to users with screen readers: Please deactivate our accessibility plugin f…" at bounding box center [597, 508] width 718 height 210
paste div "Note to users with screen readers: Please deactivate our accessibility plugin f…"
type textarea "<p>Featured Researcher, Blood Substitute Conference (2024)</p><br><p>Certificat…"
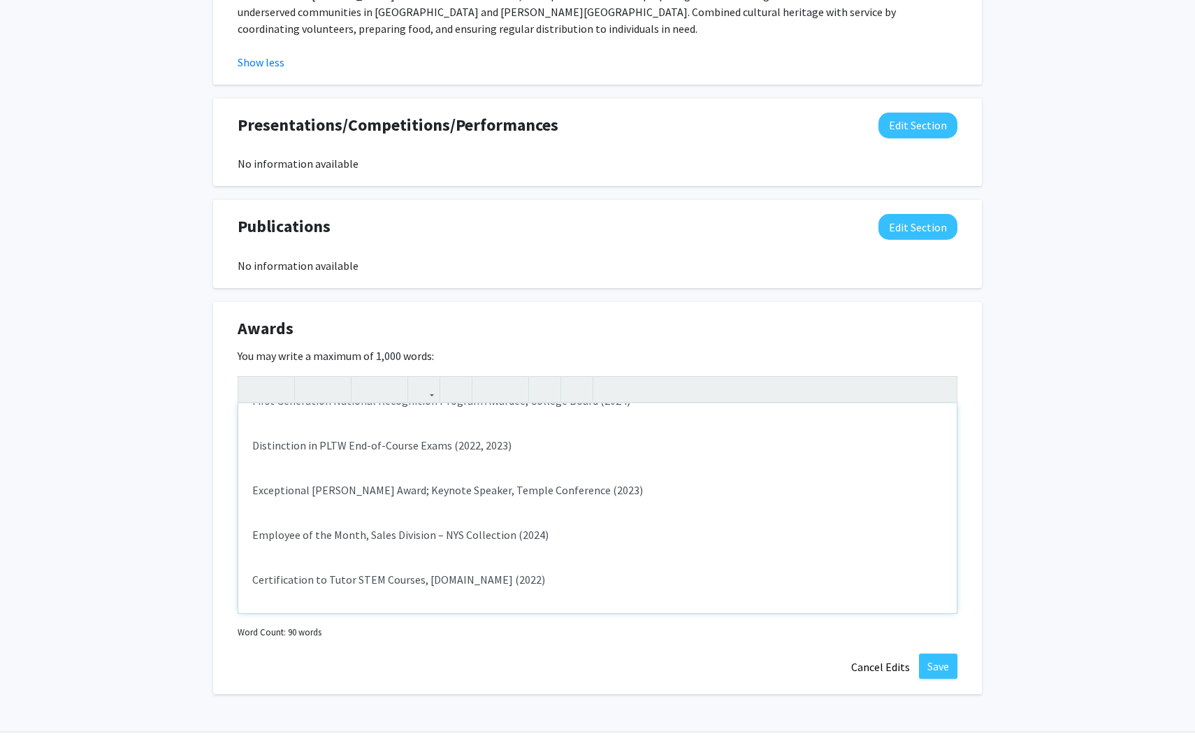
scroll to position [0, 0]
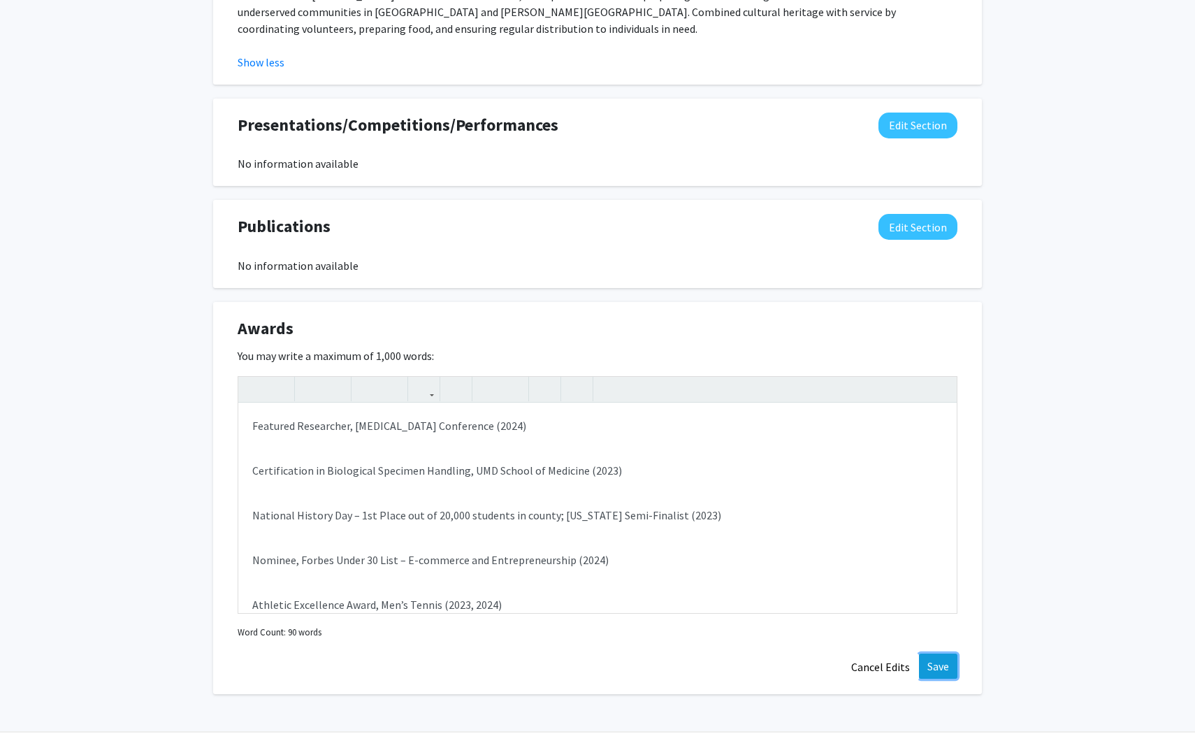
click at [938, 653] on button "Save" at bounding box center [938, 665] width 38 height 25
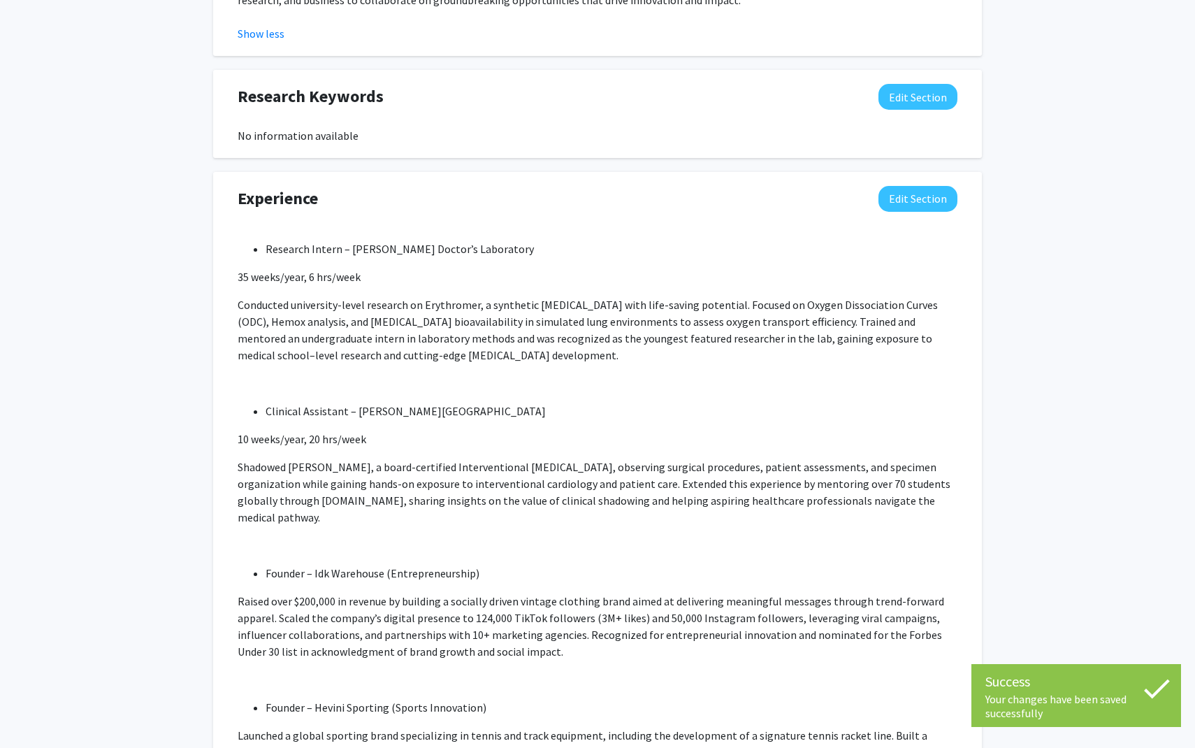
scroll to position [1087, 0]
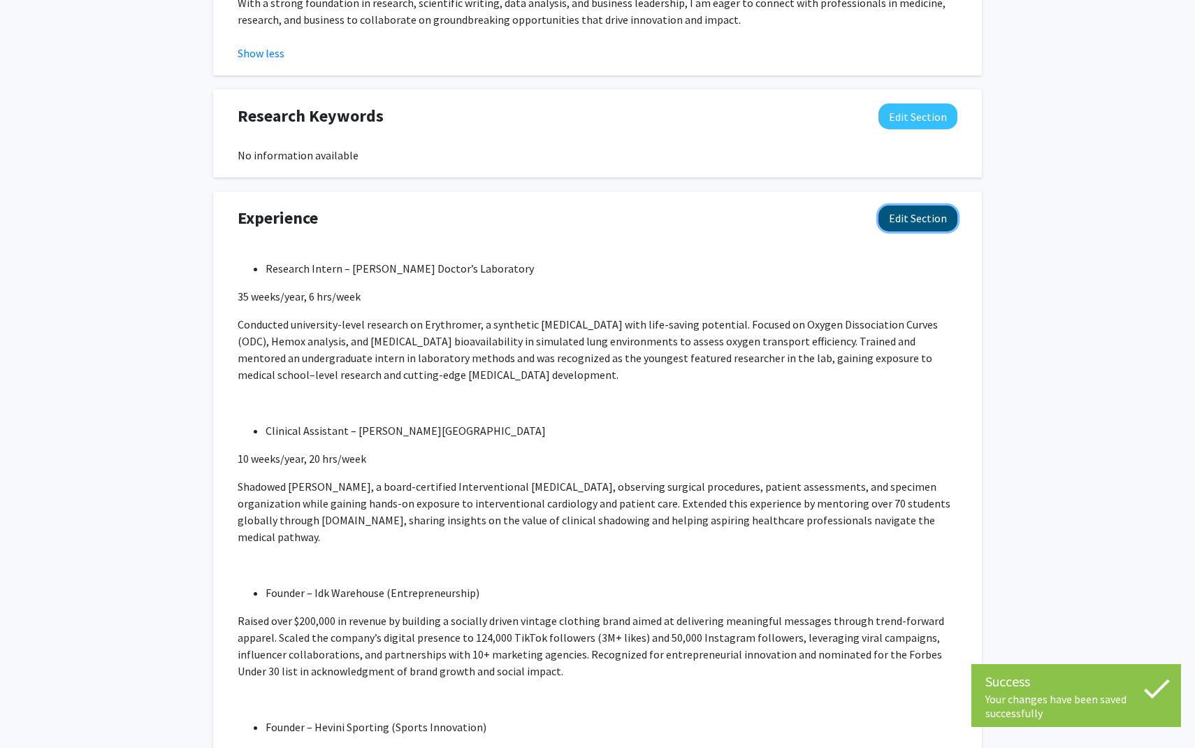
click at [901, 210] on button "Edit Section" at bounding box center [917, 218] width 79 height 26
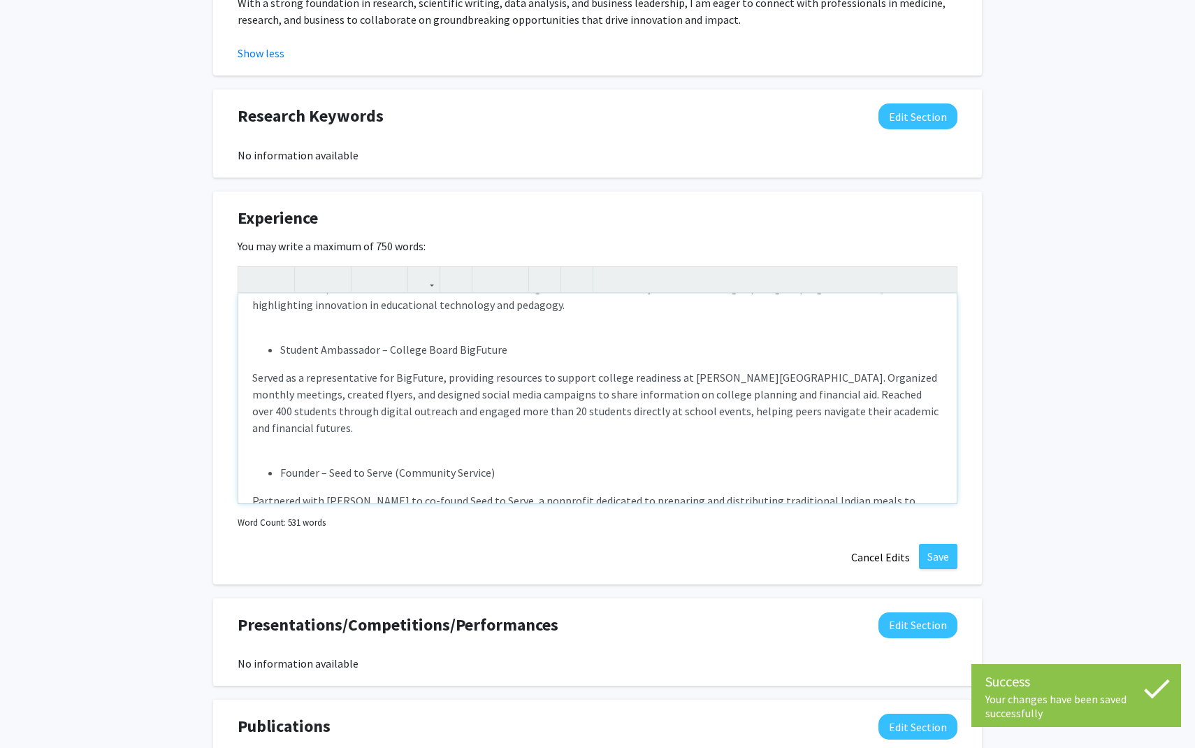
scroll to position [791, 0]
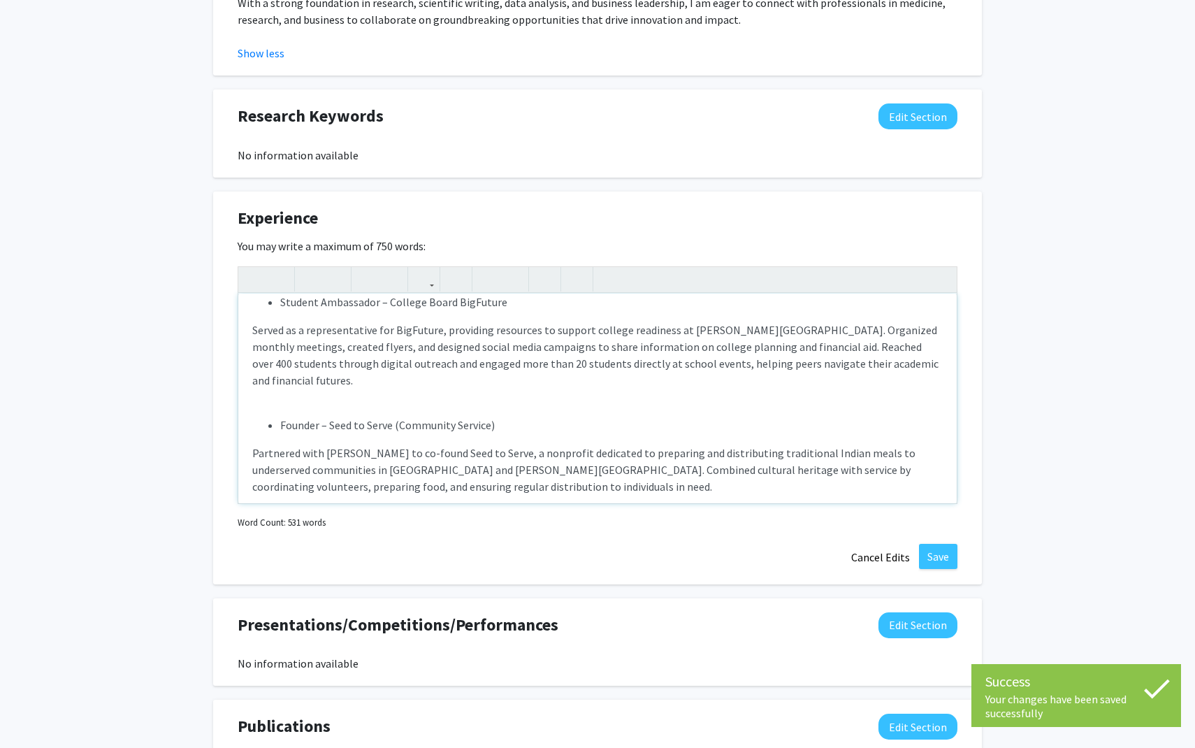
click at [519, 455] on p "Partnered with BAPS Swaminarayan to co-found Seed to Serve, a nonprofit dedicat…" at bounding box center [597, 469] width 690 height 50
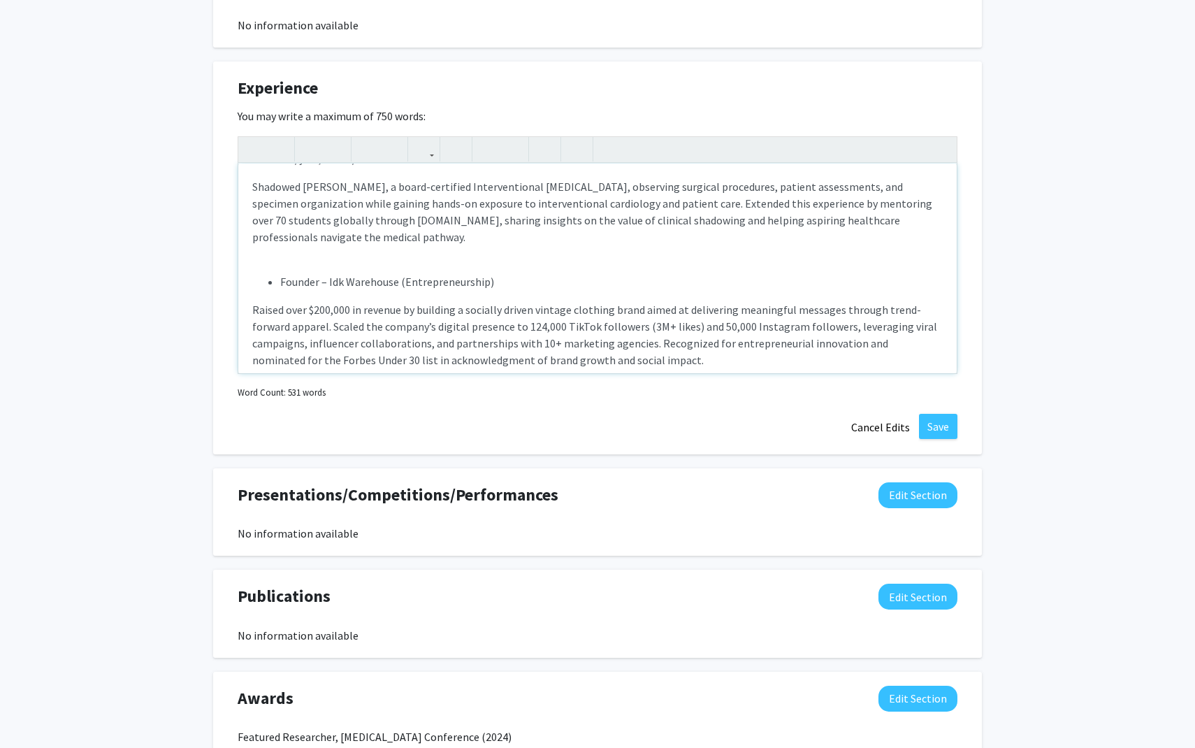
scroll to position [205, 0]
click at [447, 224] on p "Shadowed Dr. Ravindra Patel, a board-certified Interventional Cardiologist, obs…" at bounding box center [597, 213] width 690 height 67
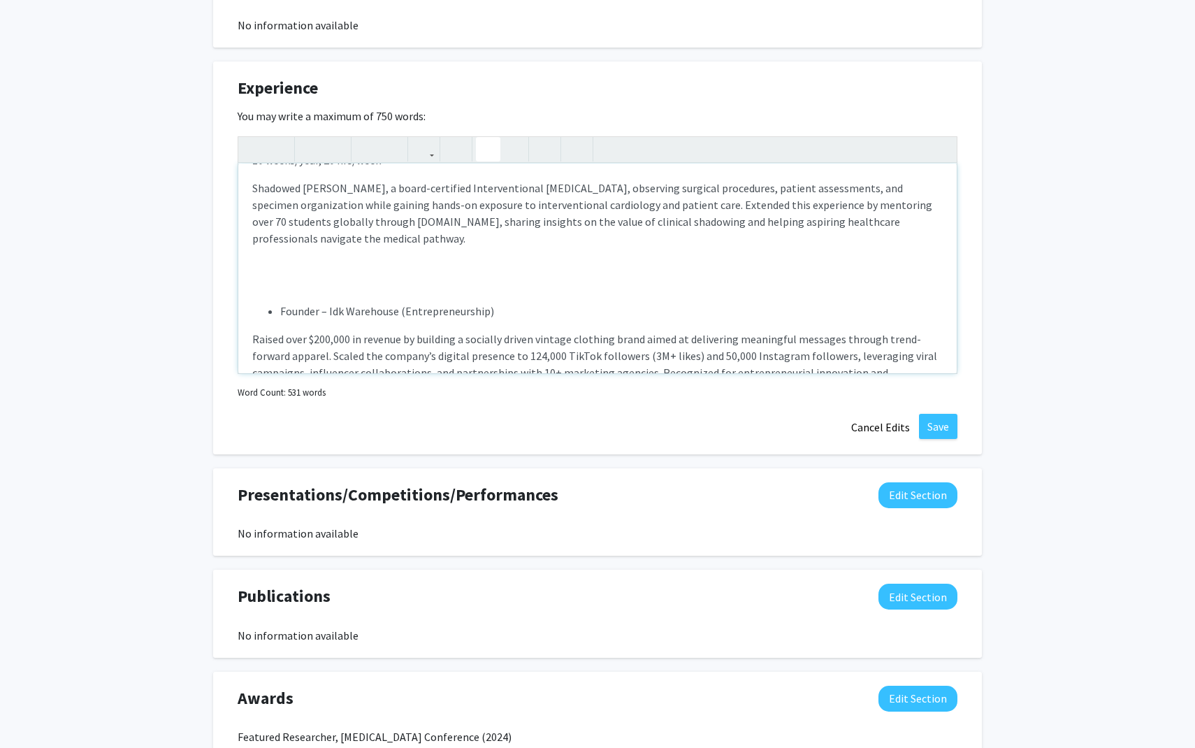
click at [491, 138] on icon "button" at bounding box center [488, 149] width 12 height 23
drag, startPoint x: 384, startPoint y: 253, endPoint x: 283, endPoint y: 252, distance: 101.3
click at [283, 258] on li "Walgreens Pharmacy" at bounding box center [611, 266] width 663 height 17
click at [325, 303] on li "Founder – Idk Warehouse (Entrepreneurship)" at bounding box center [611, 311] width 663 height 17
copy li "–"
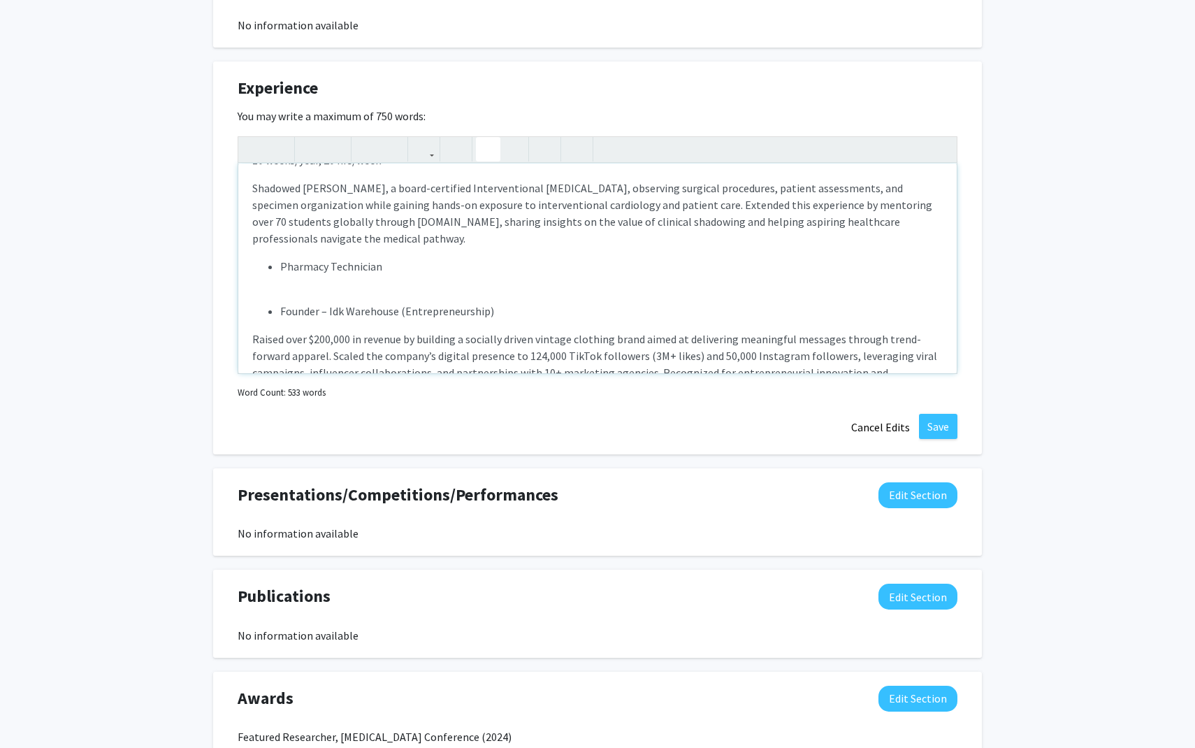
click at [391, 258] on li "Pharmacy Technician" at bounding box center [611, 266] width 663 height 17
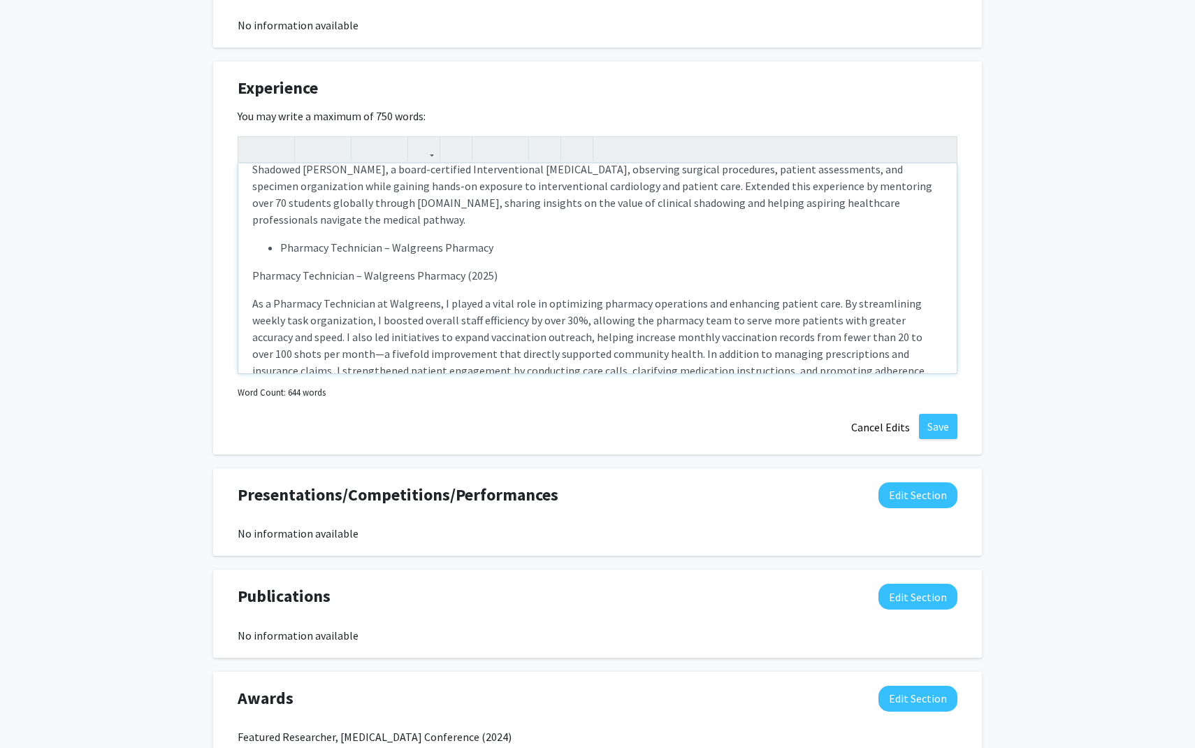
scroll to position [226, 0]
drag, startPoint x: 504, startPoint y: 252, endPoint x: 250, endPoint y: 252, distance: 253.7
click at [250, 252] on div "Research Intern – Dr. Allan Doctor’s Laboratory 35 weeks/year, 6 hrs/week Condu…" at bounding box center [597, 269] width 718 height 210
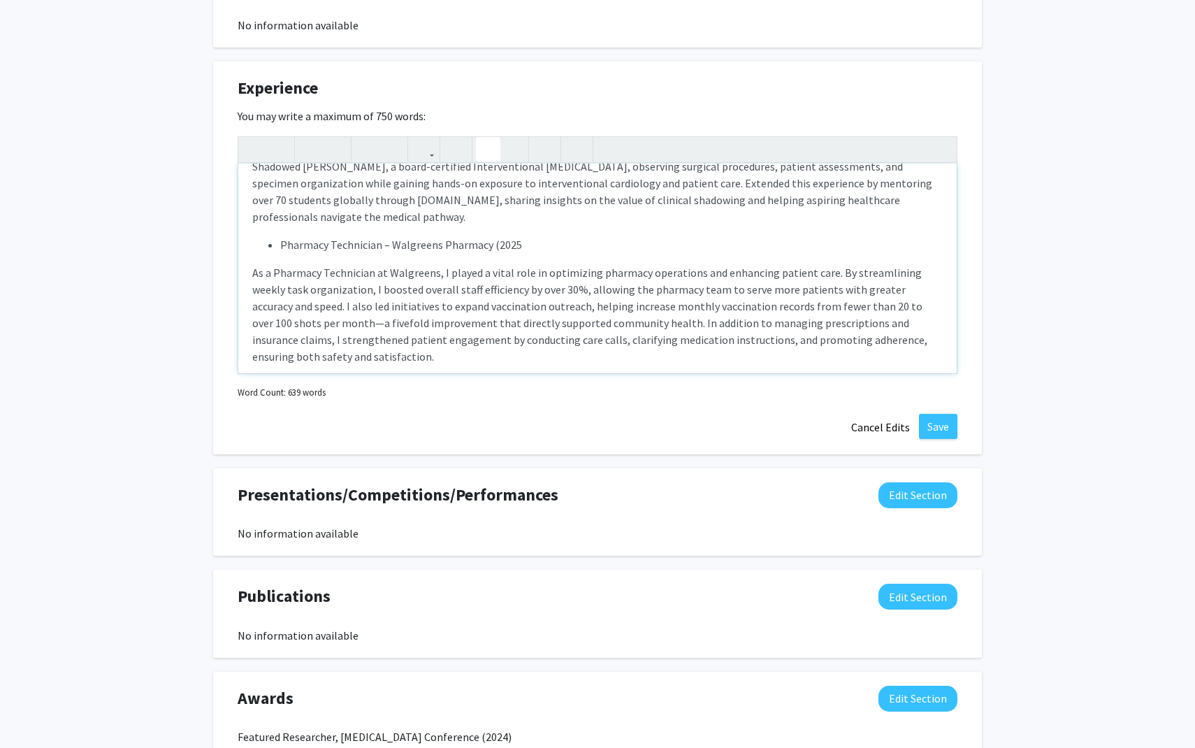
type textarea "<p><ul><li>Research Intern – Dr. Allan Doctor’s Laboratory</li></ul></p><p>35 w…"
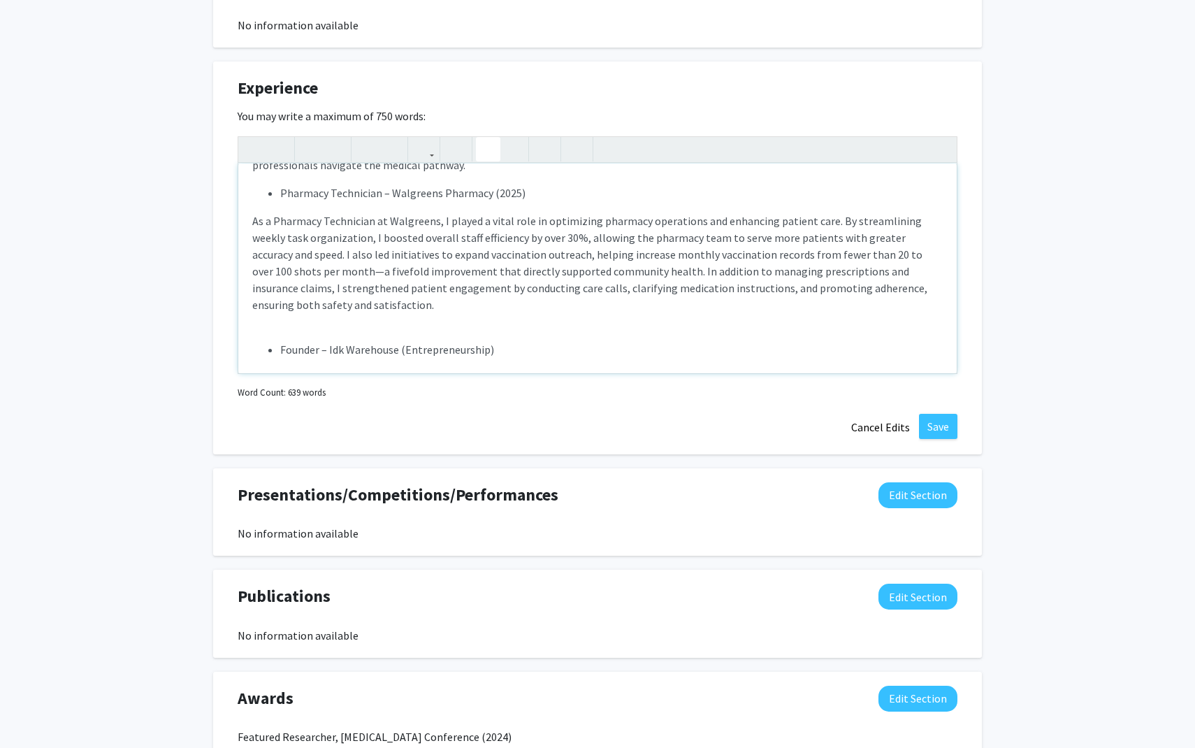
scroll to position [280, 0]
click at [938, 414] on button "Save" at bounding box center [938, 426] width 38 height 25
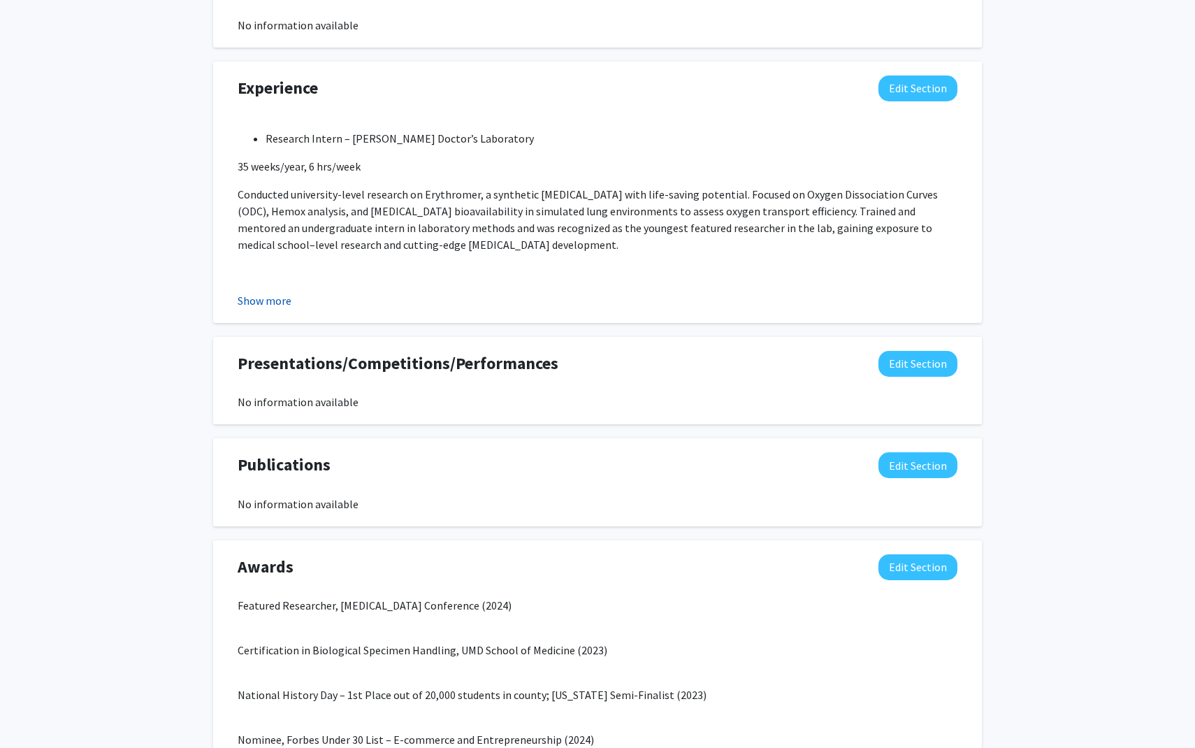
click at [261, 292] on button "Show more" at bounding box center [265, 300] width 54 height 17
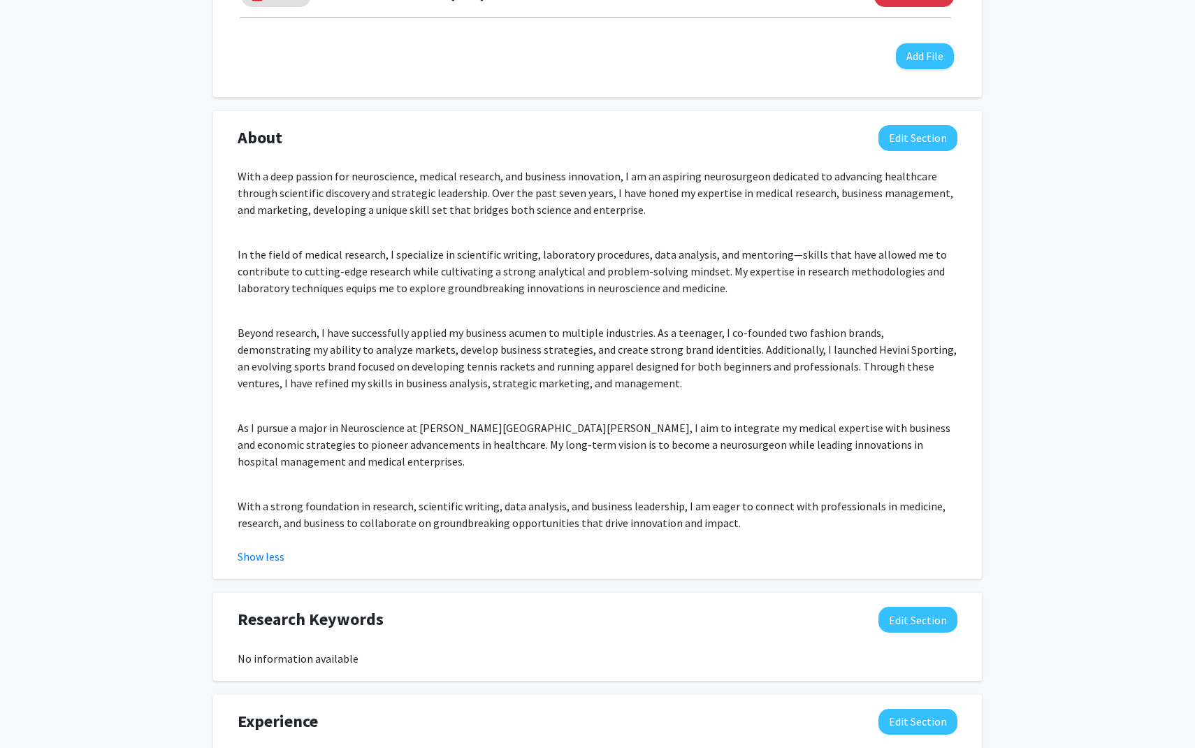
scroll to position [0, 0]
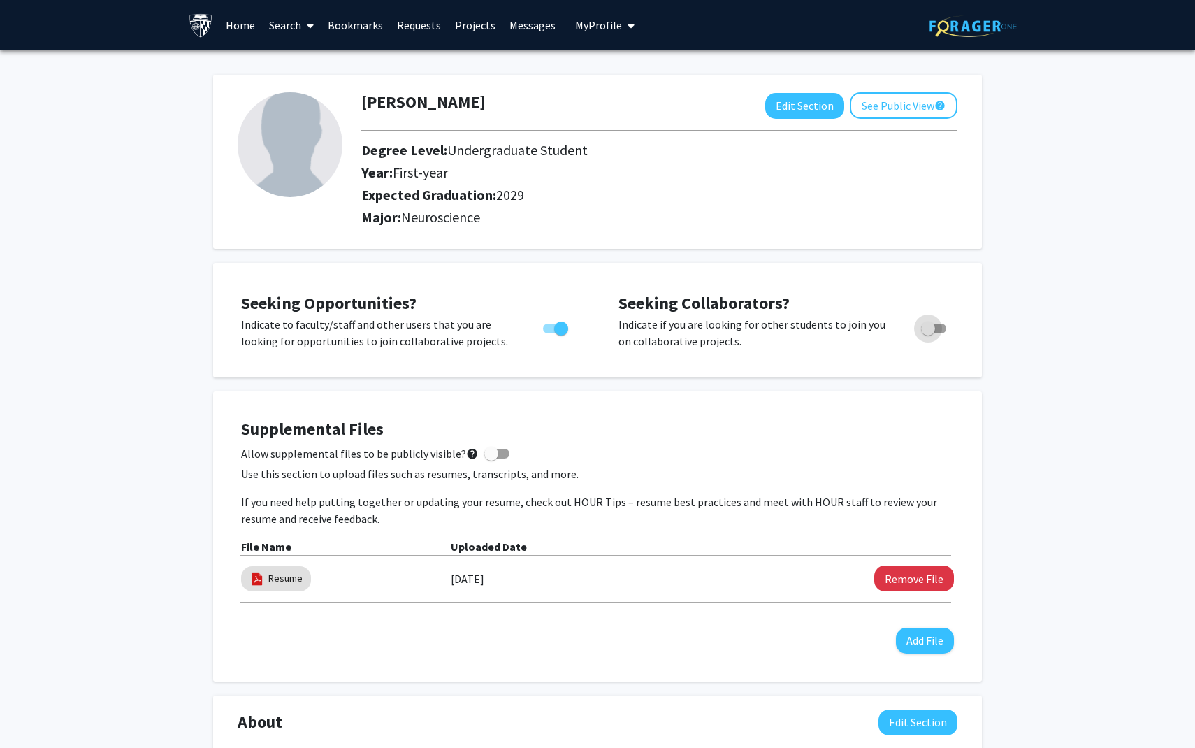
click at [932, 320] on label "Toggle" at bounding box center [930, 328] width 31 height 17
click at [928, 333] on input "Would you like to receive other student requests to work with you?" at bounding box center [927, 333] width 1 height 1
checkbox input "true"
click at [491, 451] on span at bounding box center [496, 454] width 25 height 10
click at [491, 458] on input "Allow supplemental files to be publicly visible? help" at bounding box center [491, 458] width 1 height 1
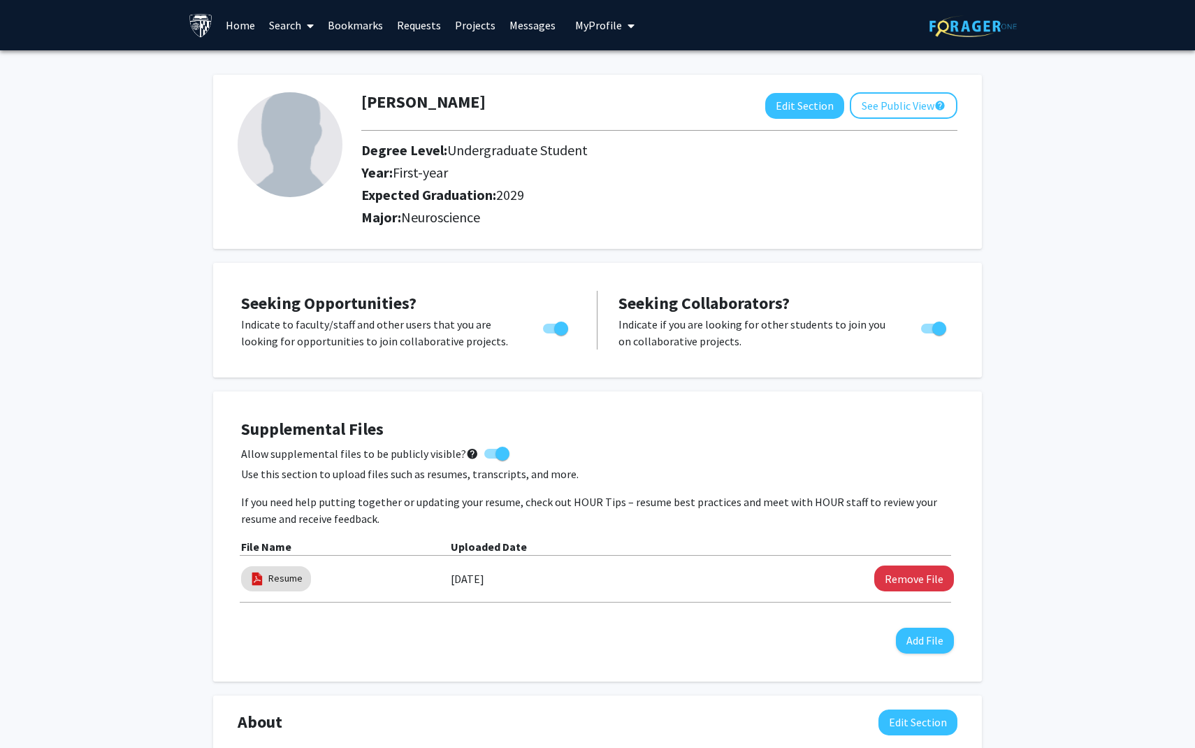
checkbox input "false"
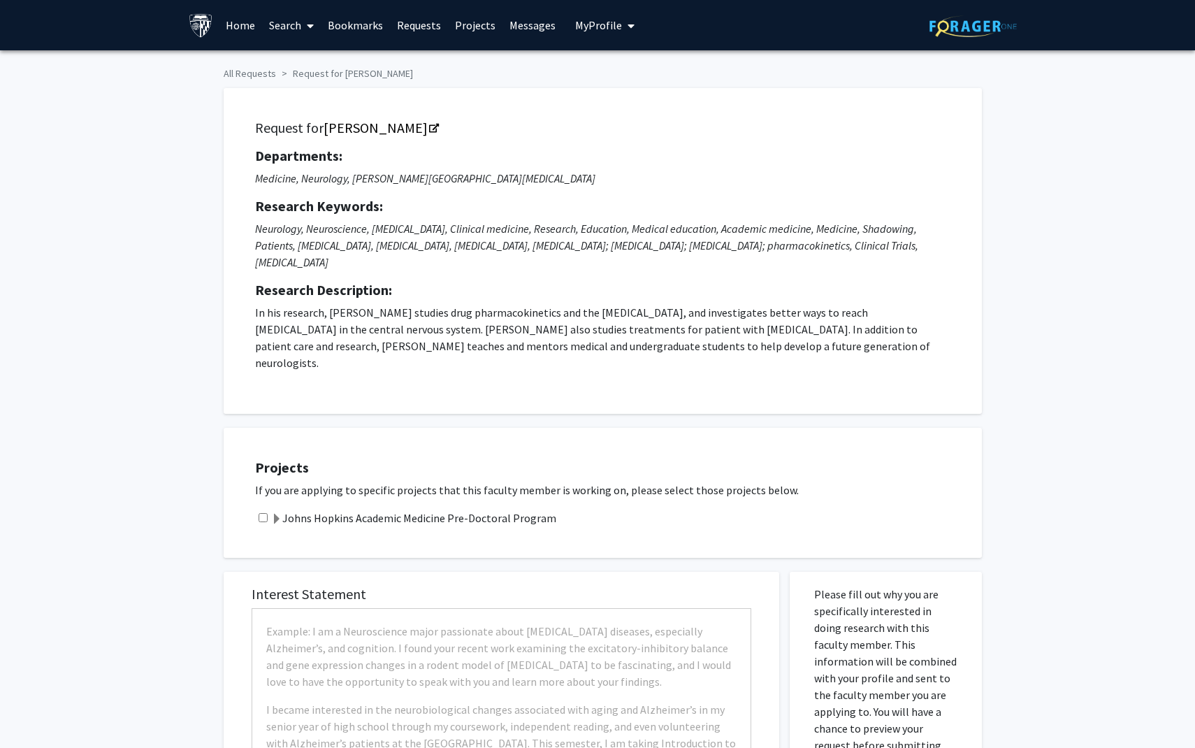
checkbox input "true"
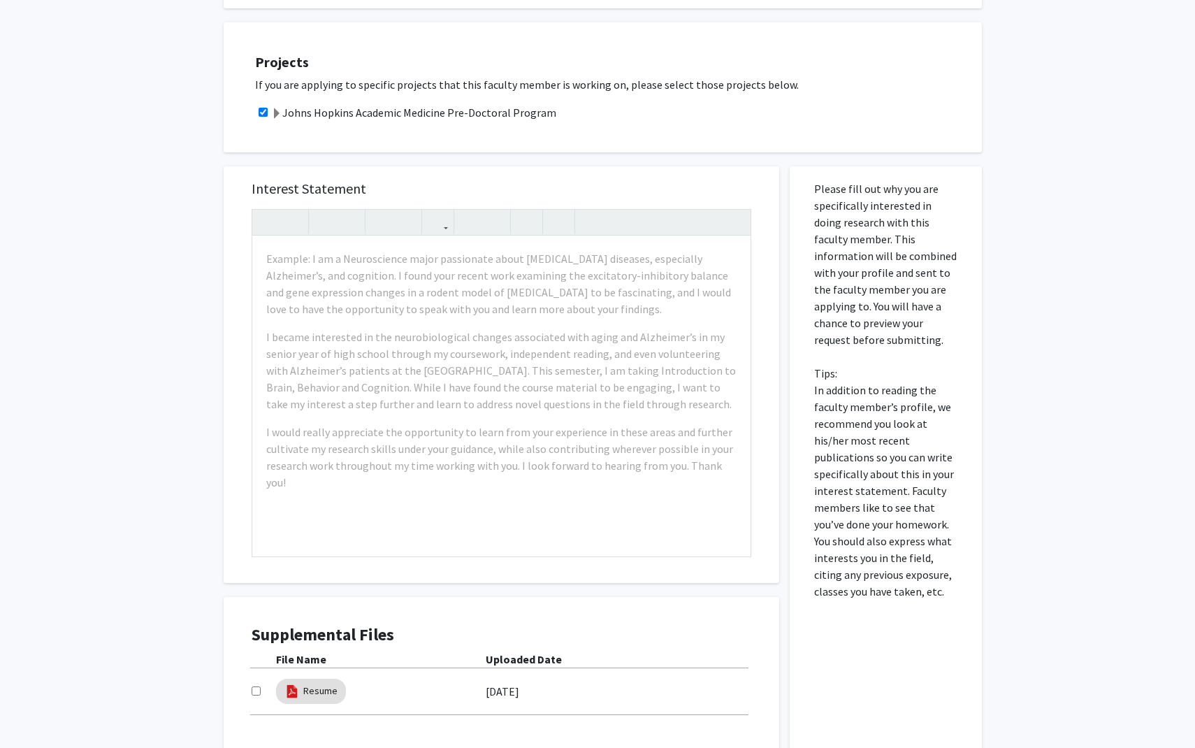
scroll to position [410, 0]
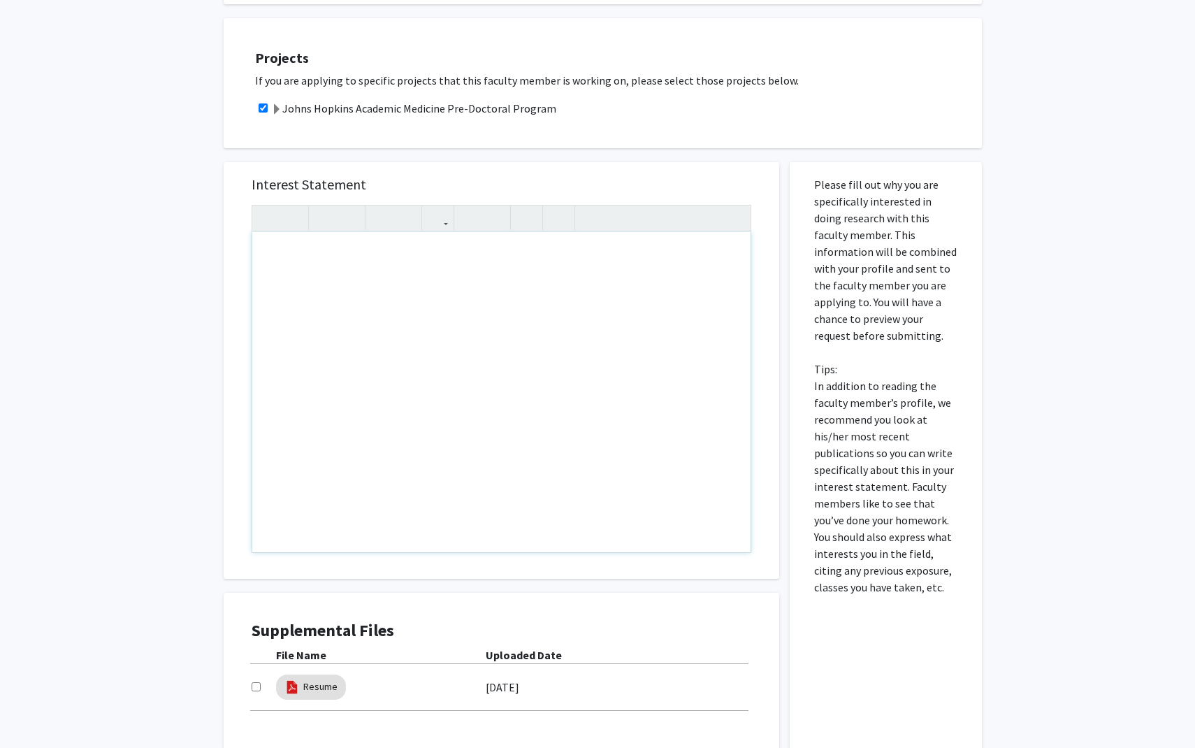
click at [600, 343] on div "Note to users with screen readers: Please press Alt+0 or Option+0 to deactivate…" at bounding box center [501, 392] width 498 height 320
paste div "Note to users with screen readers: Please press Alt+0 or Option+0 to deactivate…"
type textarea "<p>My interest in brain tumor research began with a personal experience. While …"
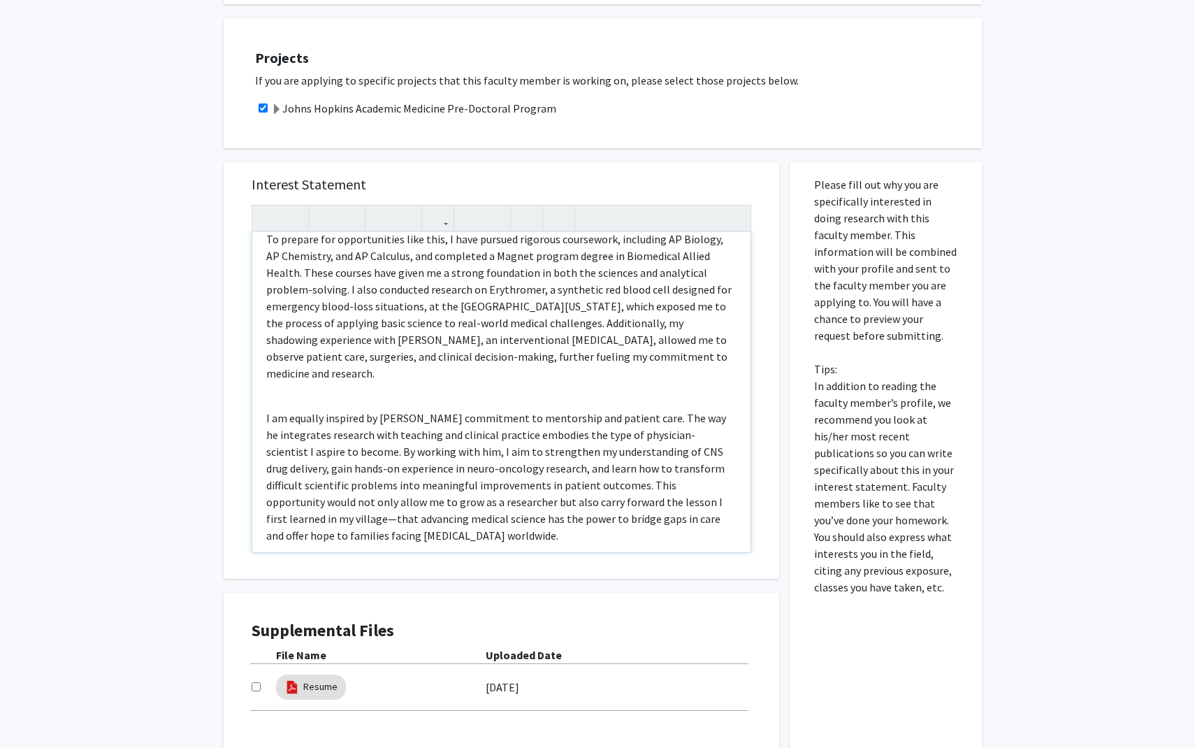
scroll to position [505, 0]
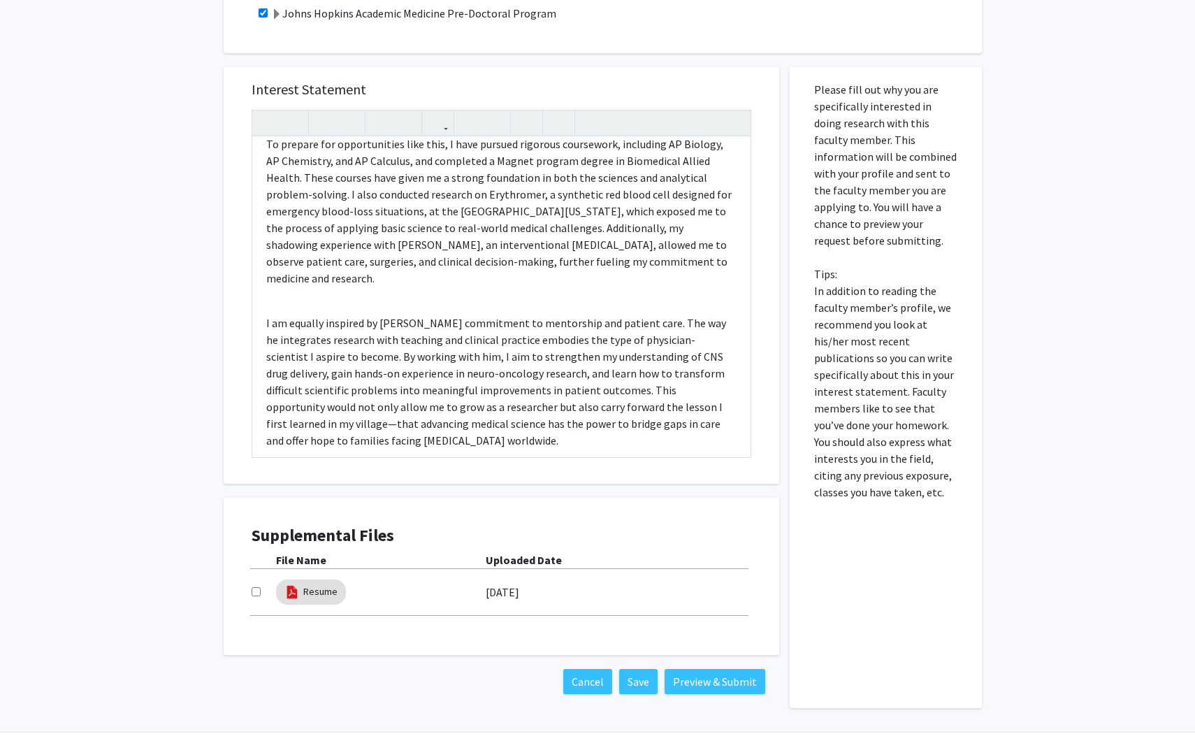
click at [259, 587] on input "checkbox" at bounding box center [256, 591] width 9 height 9
checkbox input "true"
click at [704, 669] on button "Preview & Submit" at bounding box center [715, 681] width 101 height 25
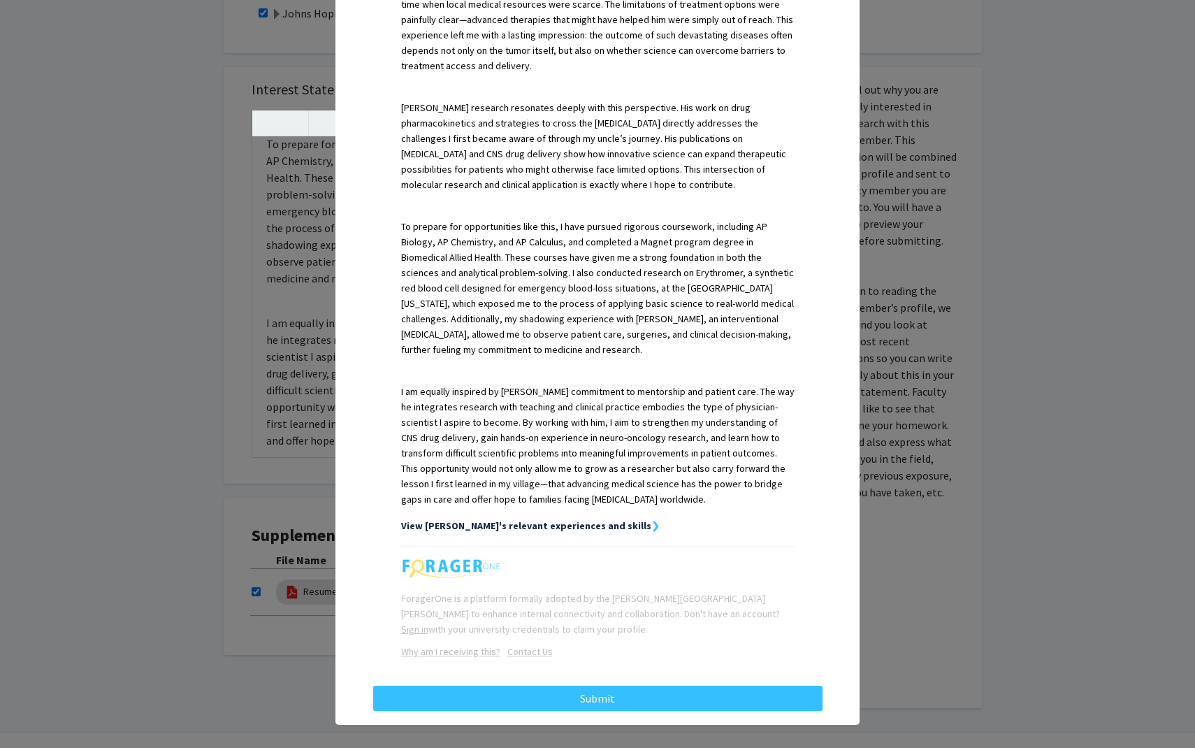
scroll to position [431, 0]
click at [530, 520] on strong "View Dev's relevant experiences and skills" at bounding box center [526, 526] width 250 height 13
click at [526, 520] on strong "View Dev's relevant experiences and skills" at bounding box center [526, 526] width 250 height 13
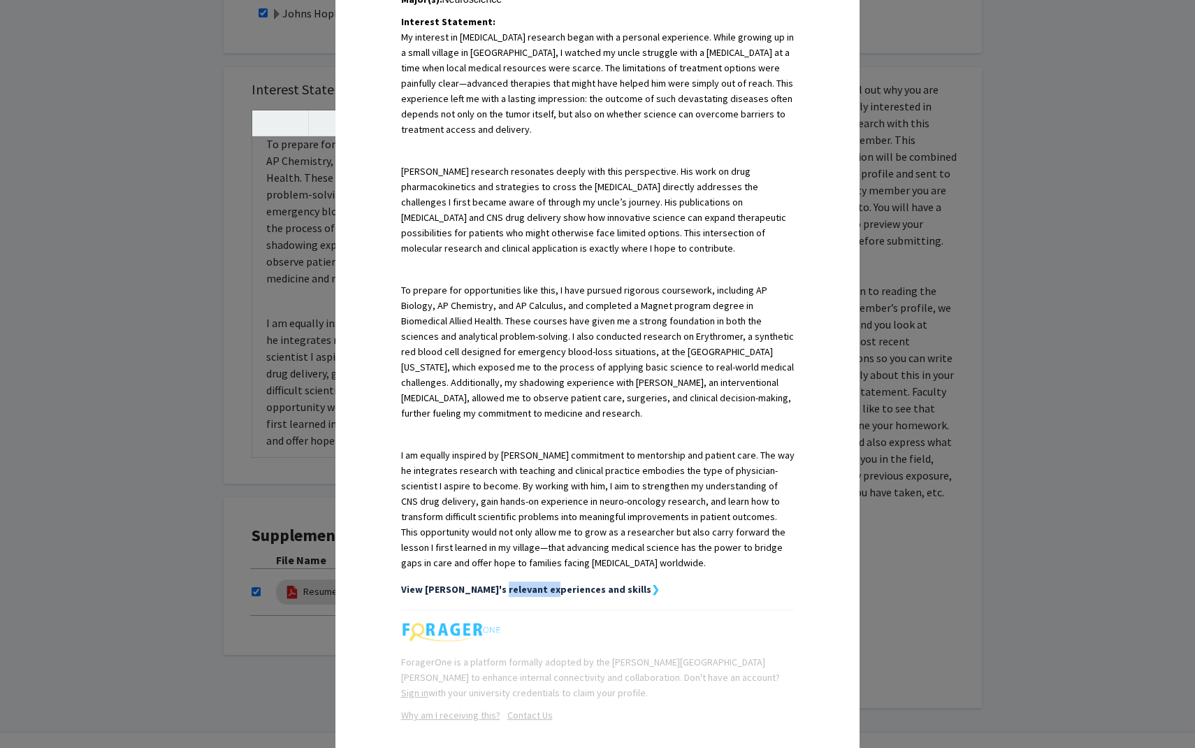
scroll to position [432, 0]
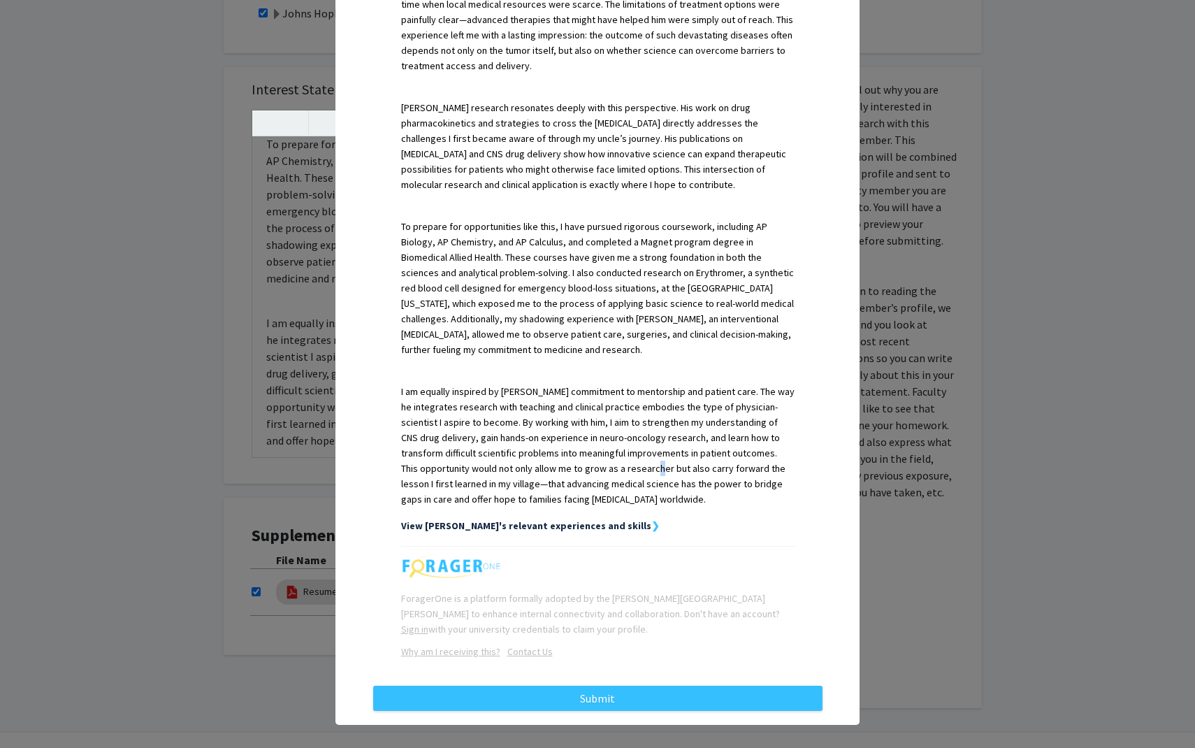
click at [649, 455] on p "I am equally inspired by Dr. Romo’s commitment to mentorship and patient care. …" at bounding box center [597, 445] width 393 height 123
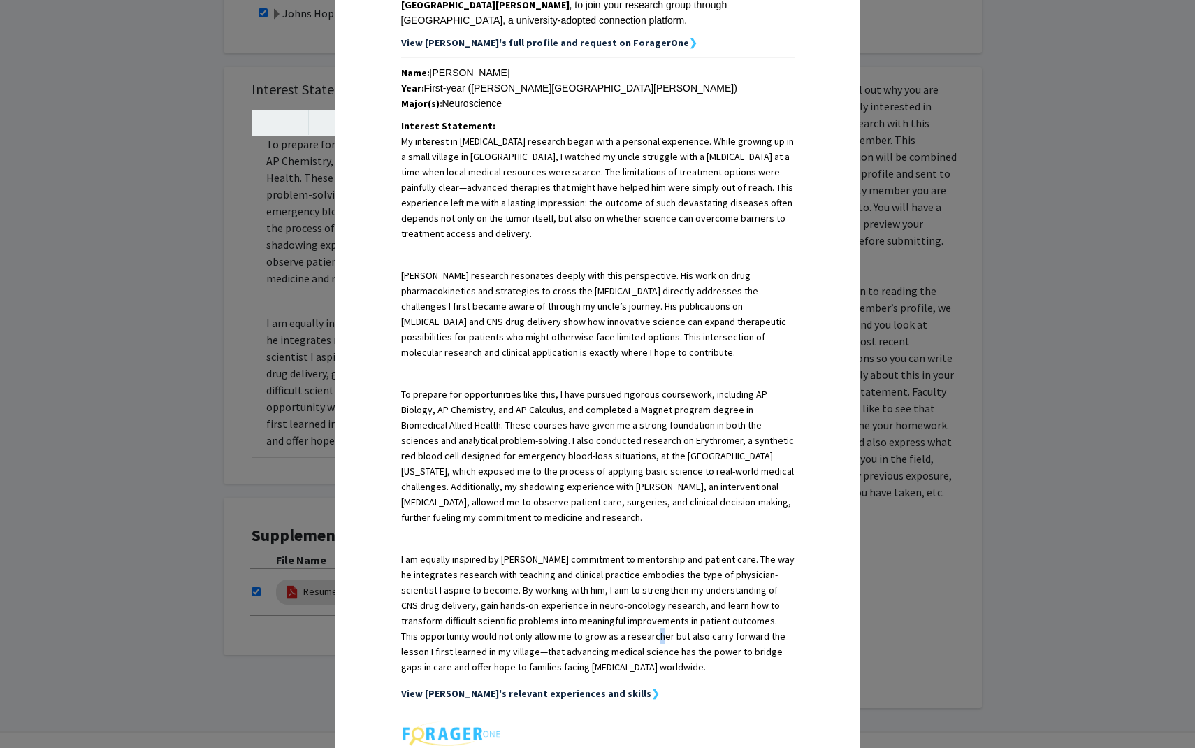
scroll to position [252, 0]
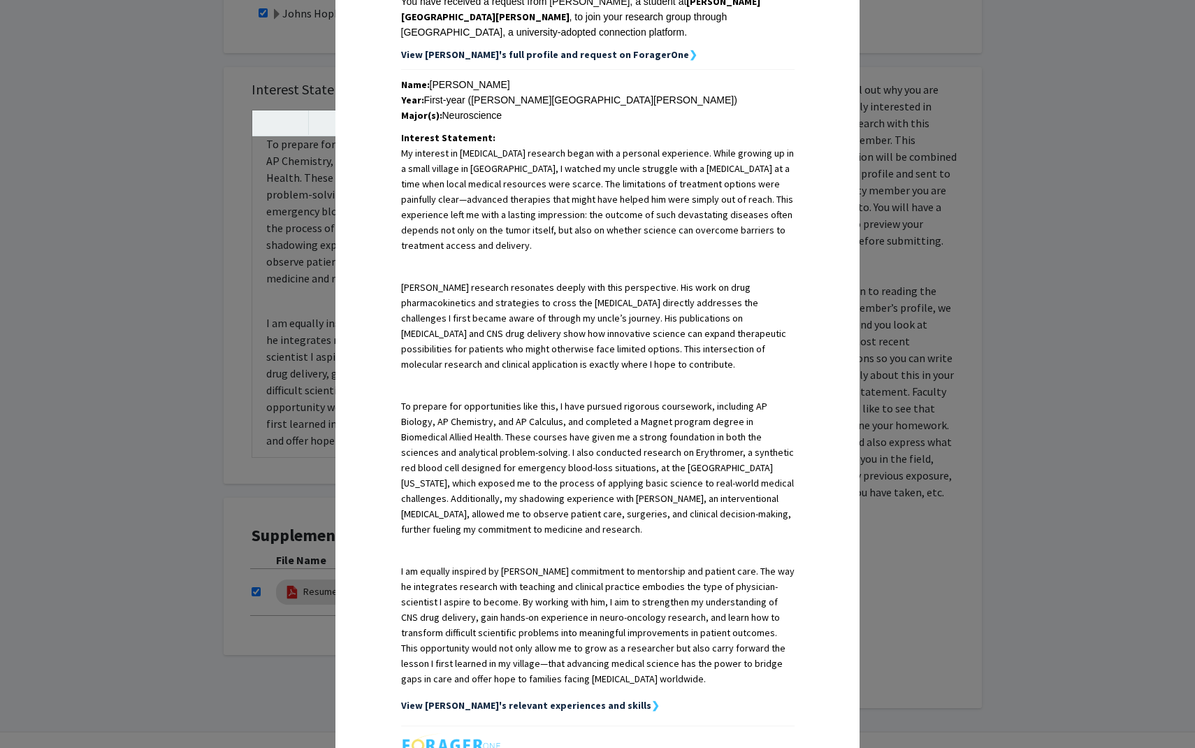
click at [636, 493] on p "To prepare for opportunities like this, I have pursued rigorous coursework, inc…" at bounding box center [597, 467] width 393 height 138
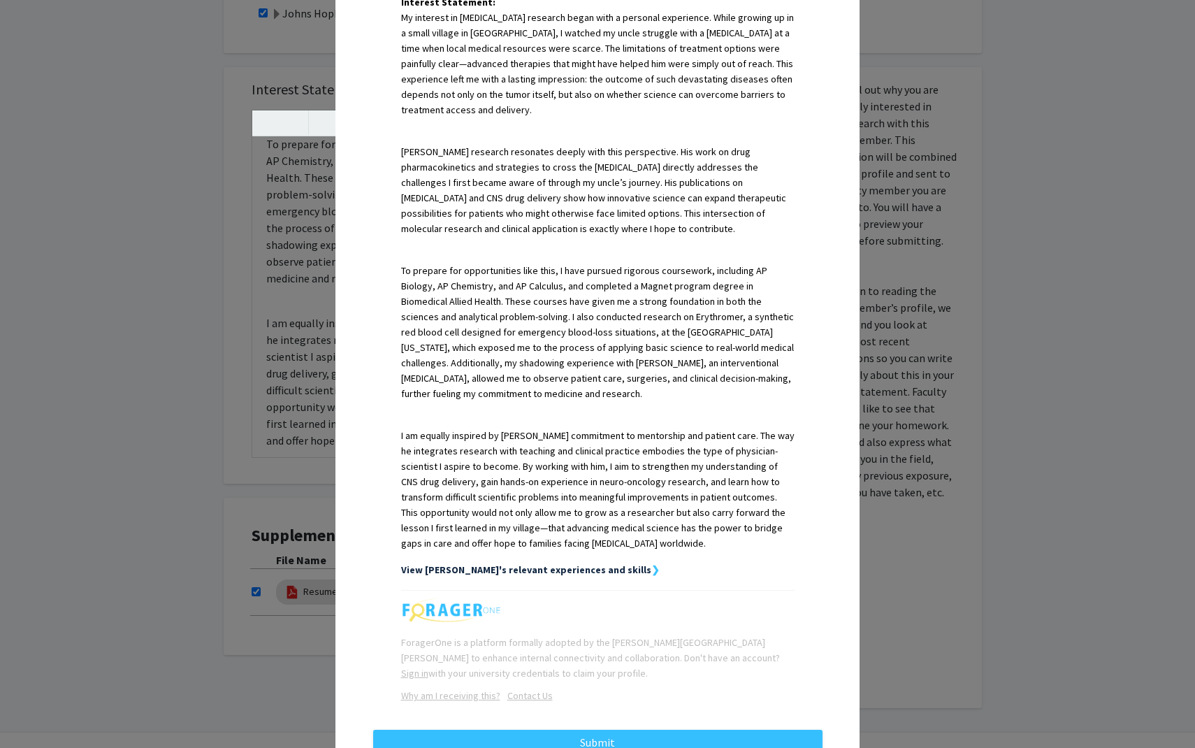
scroll to position [432, 0]
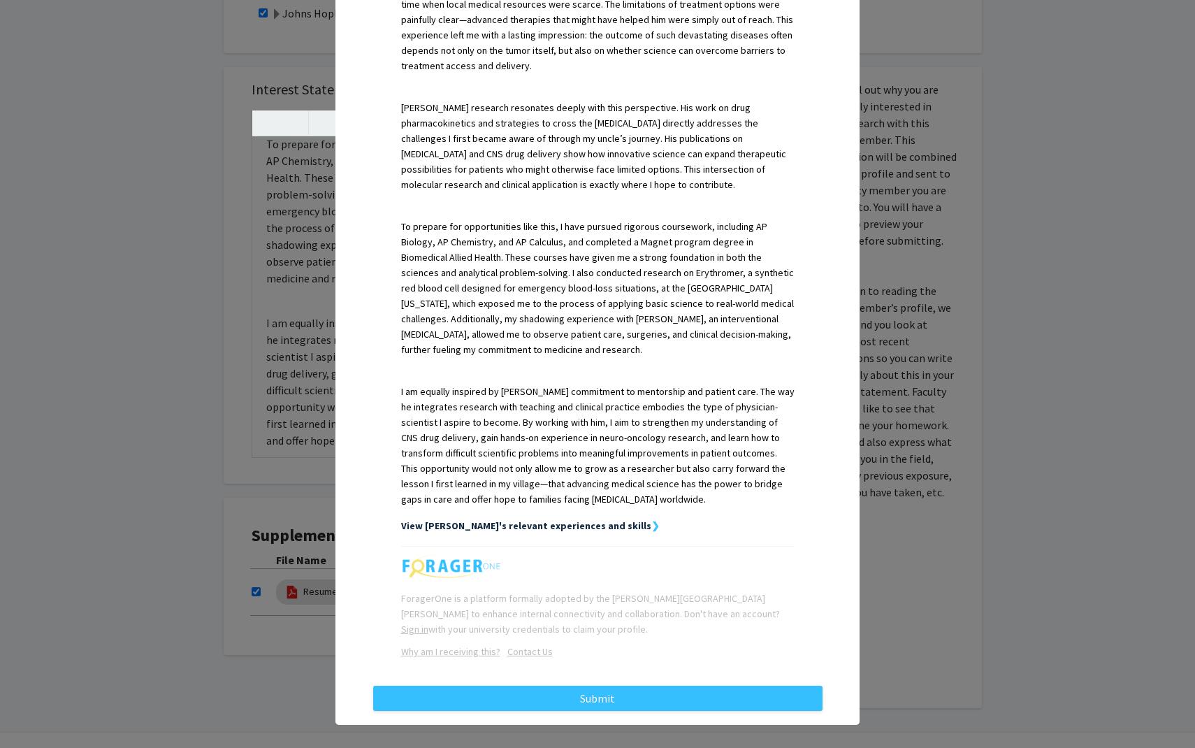
click at [580, 704] on div "Request Preview × Below is a copy of the request that you are submitting to Car…" at bounding box center [597, 156] width 524 height 1137
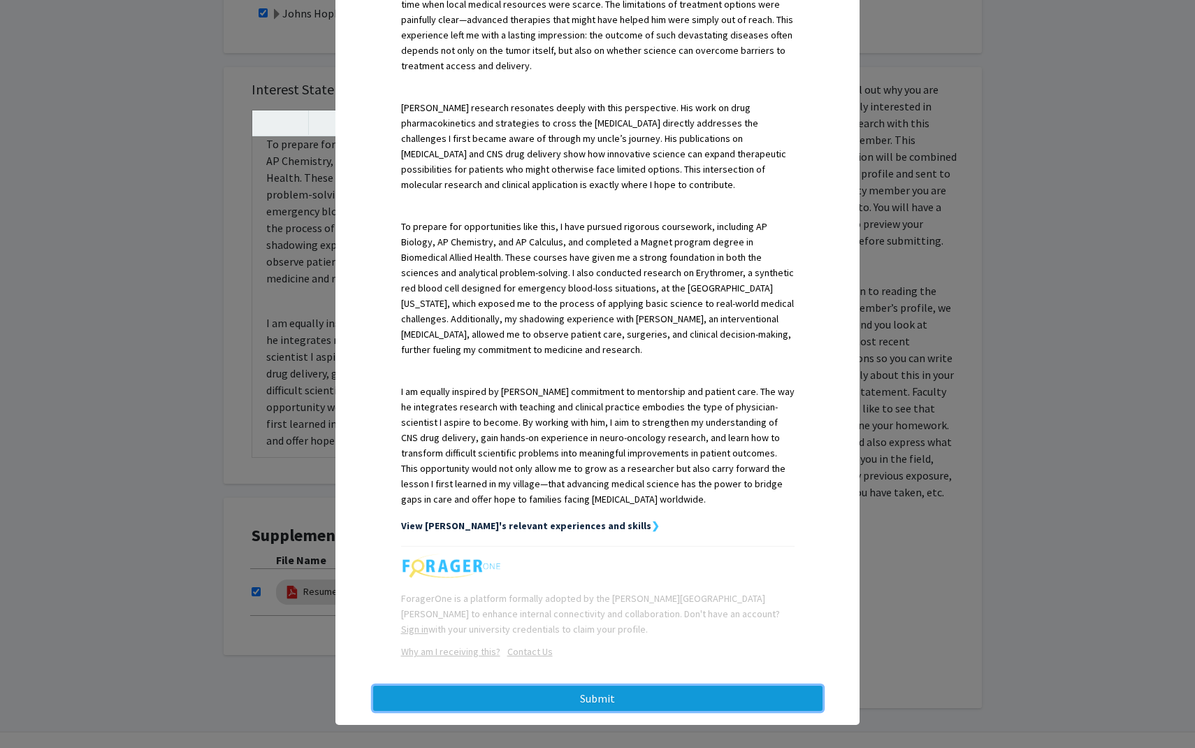
click at [580, 695] on button "Submit" at bounding box center [597, 698] width 449 height 25
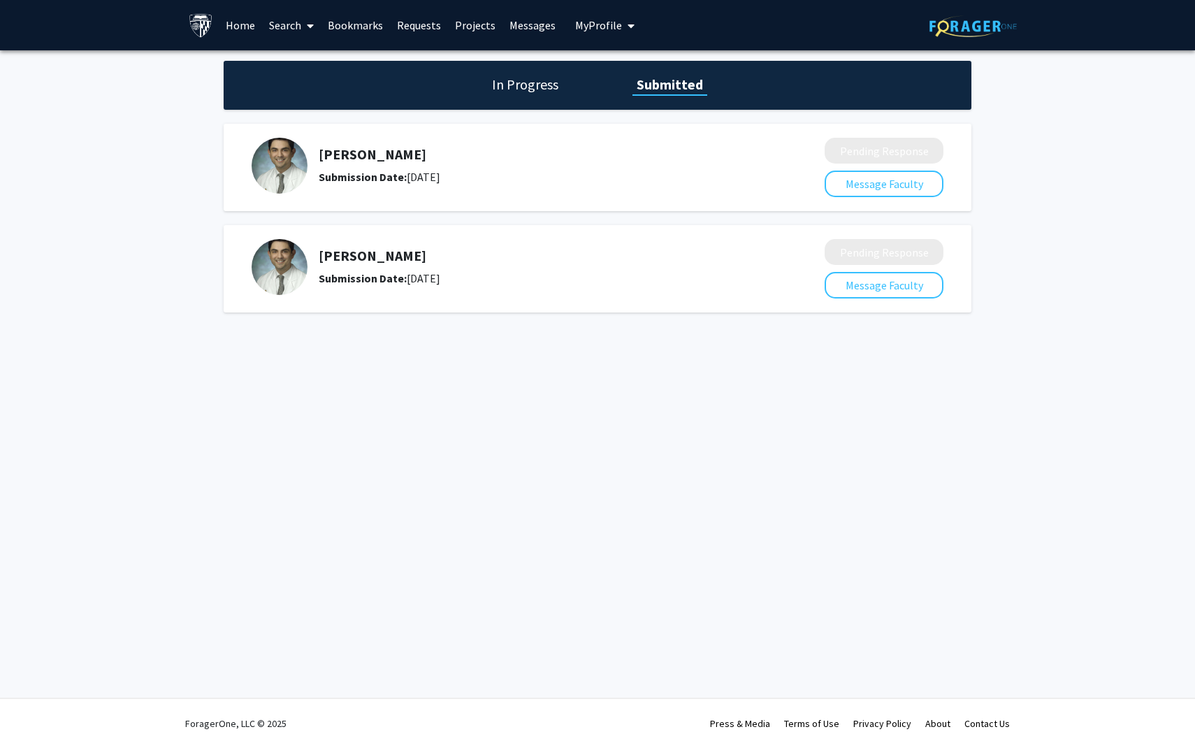
click at [683, 85] on h1 "Submitted" at bounding box center [669, 85] width 75 height 20
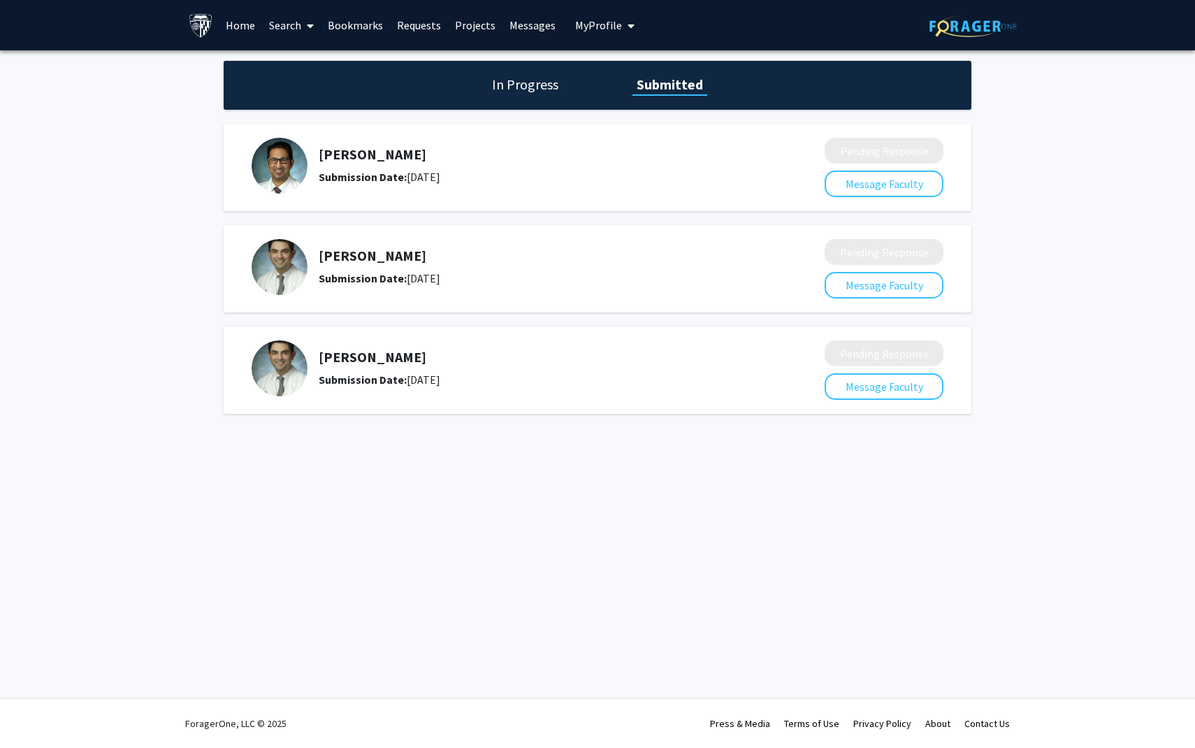
click at [298, 28] on link "Search" at bounding box center [291, 25] width 59 height 49
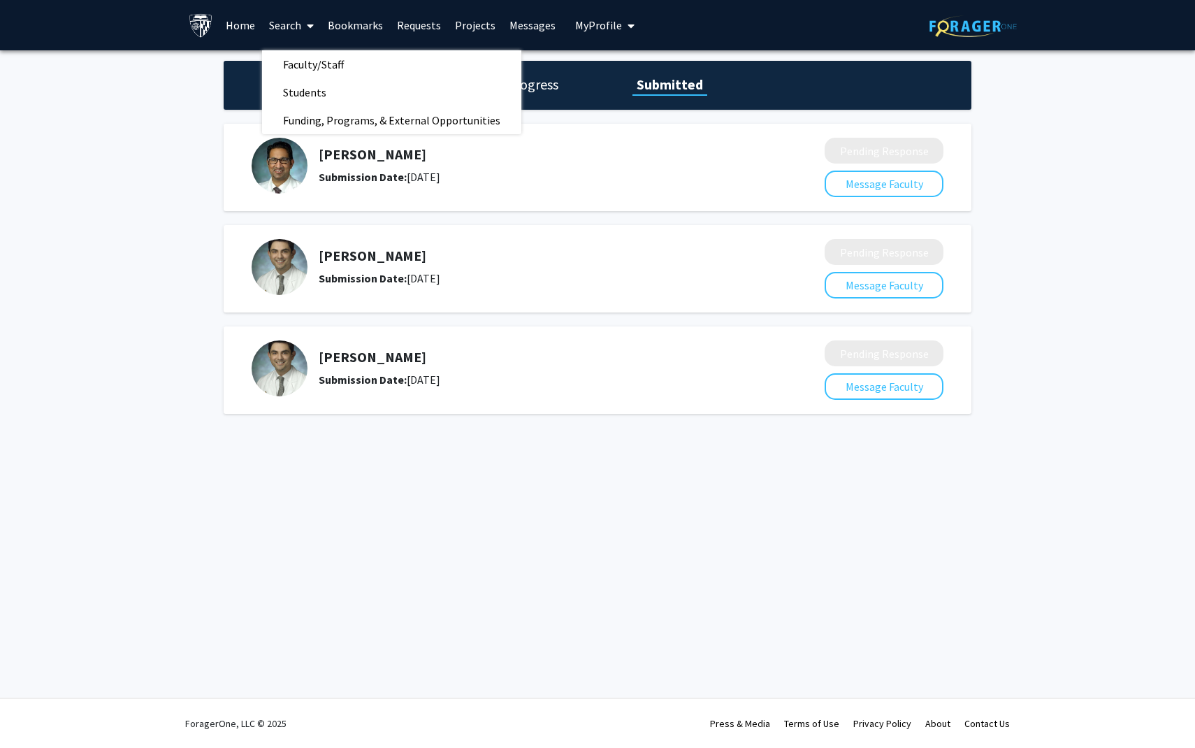
click at [250, 24] on link "Home" at bounding box center [240, 25] width 43 height 49
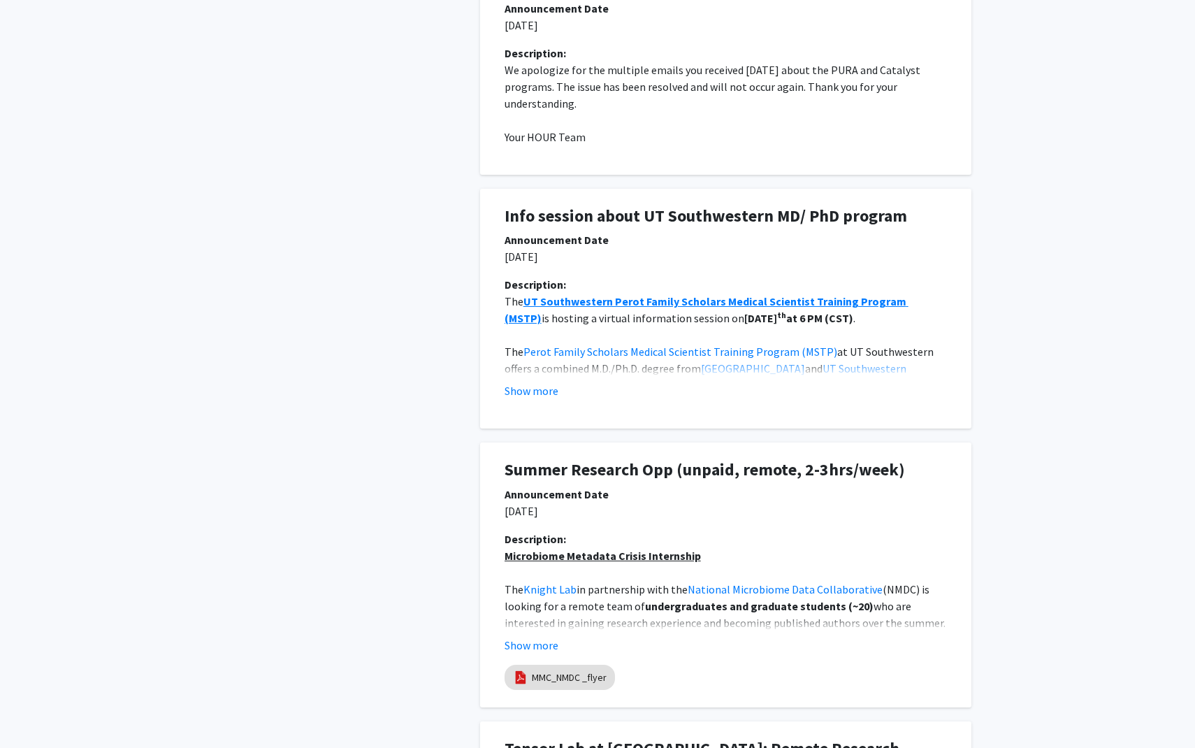
scroll to position [729, 0]
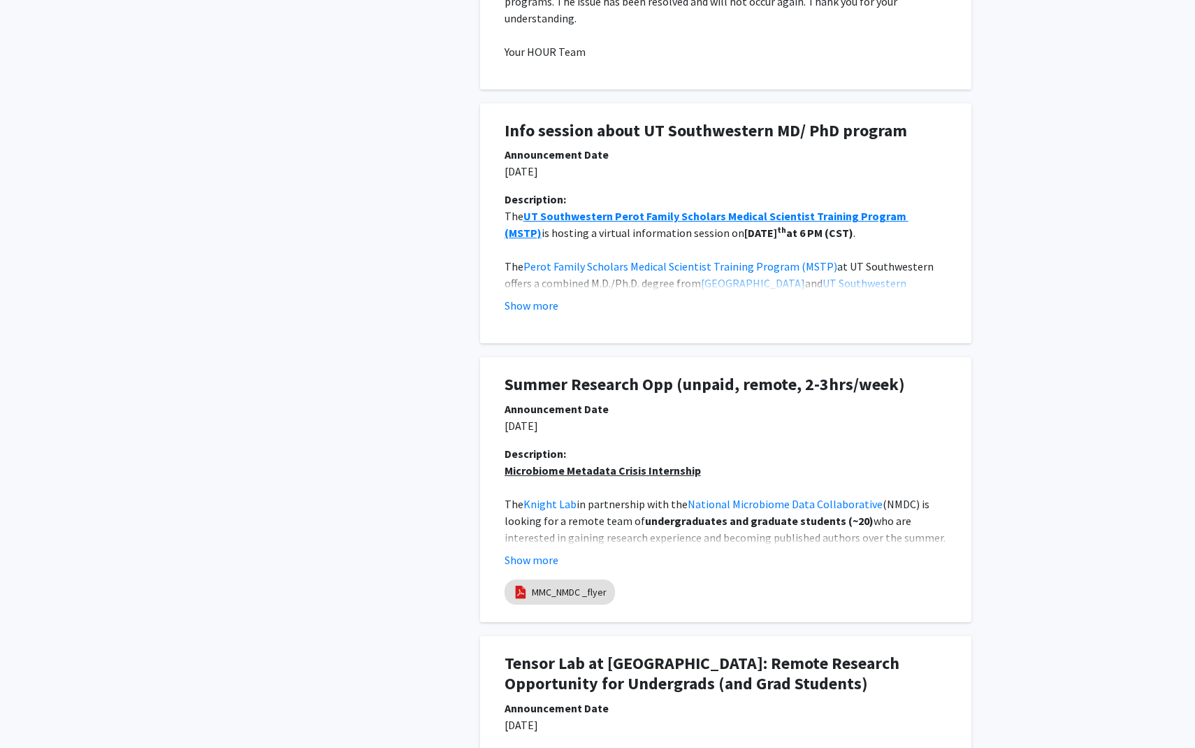
click at [656, 463] on u "Microbiome Metadata Crisis Internship" at bounding box center [603, 470] width 196 height 14
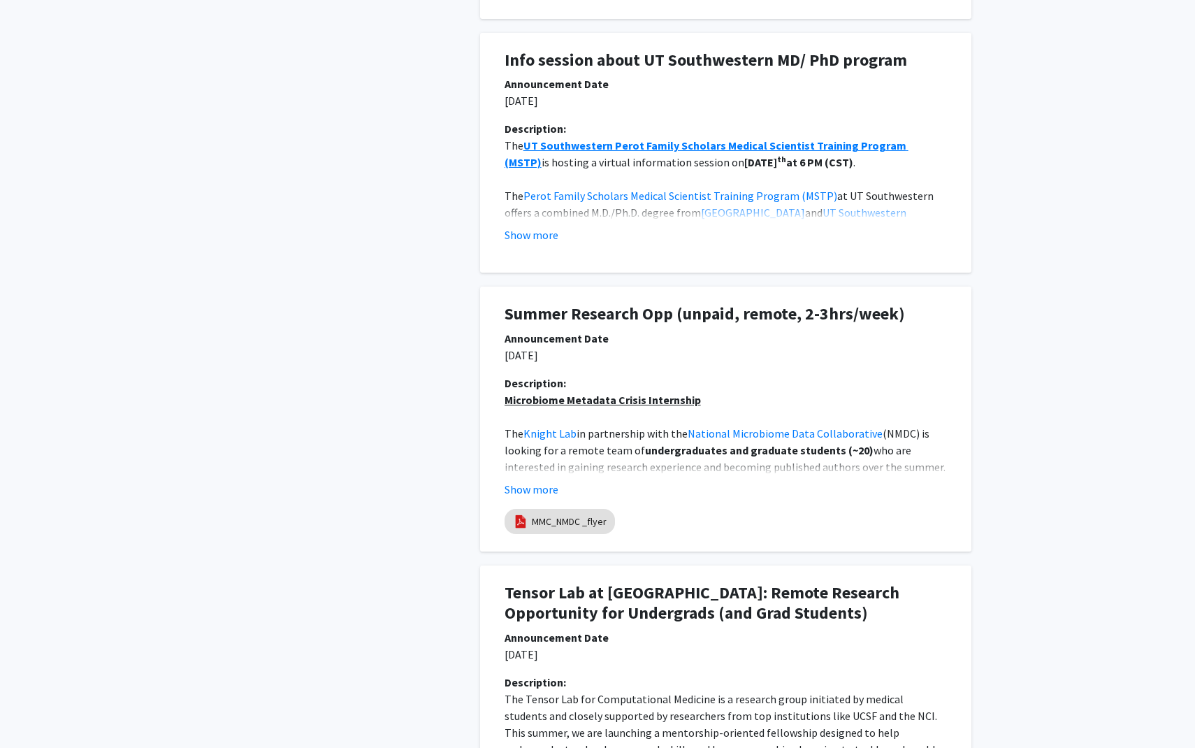
scroll to position [801, 0]
click at [537, 495] on button "Show more" at bounding box center [532, 487] width 54 height 17
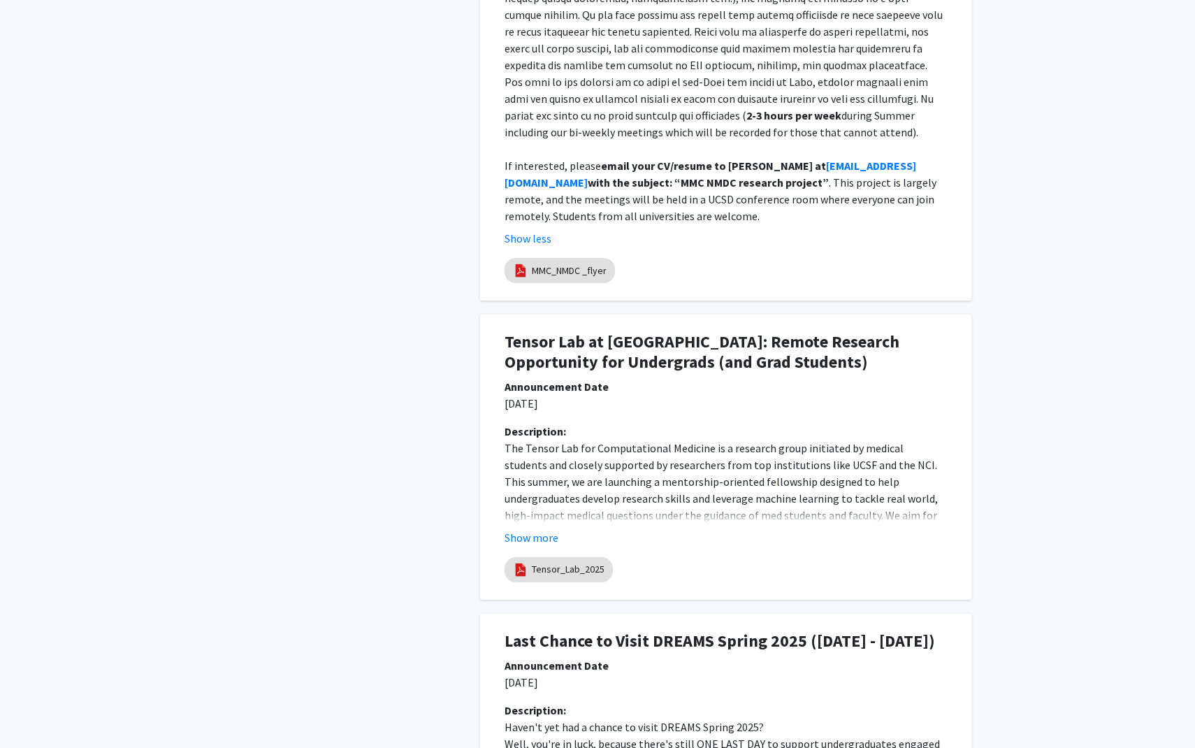
scroll to position [1657, 0]
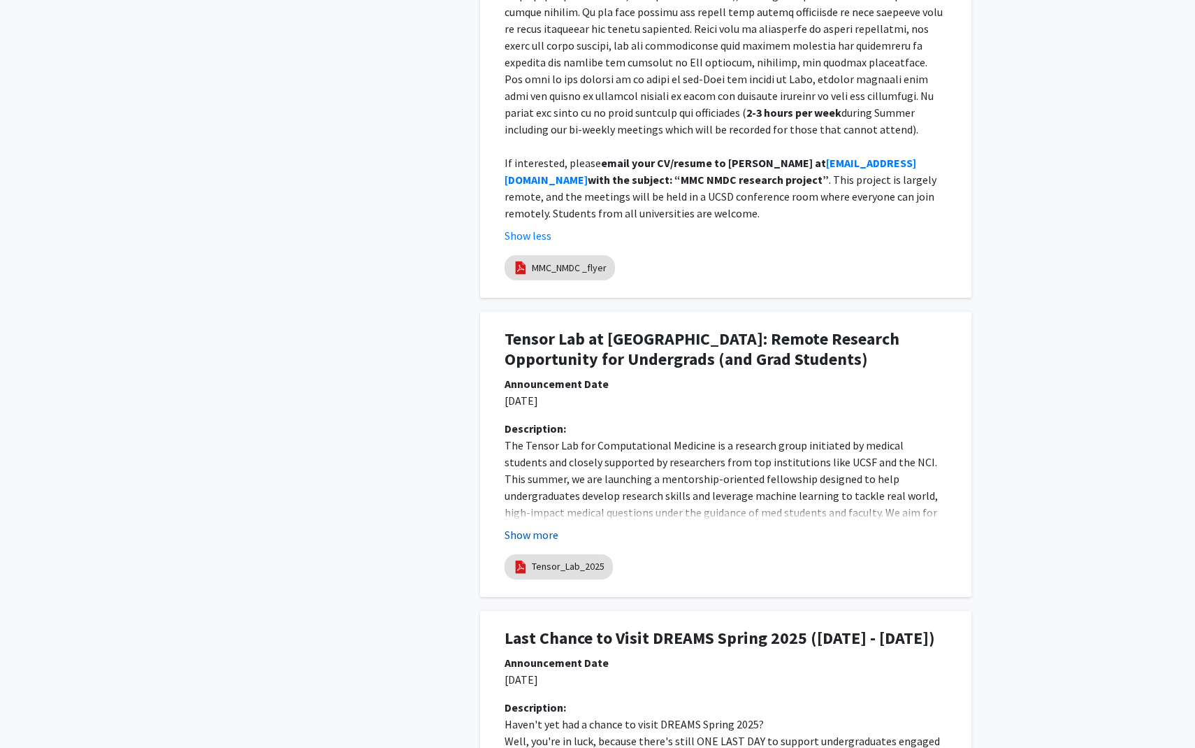
click at [538, 526] on button "Show more" at bounding box center [532, 534] width 54 height 17
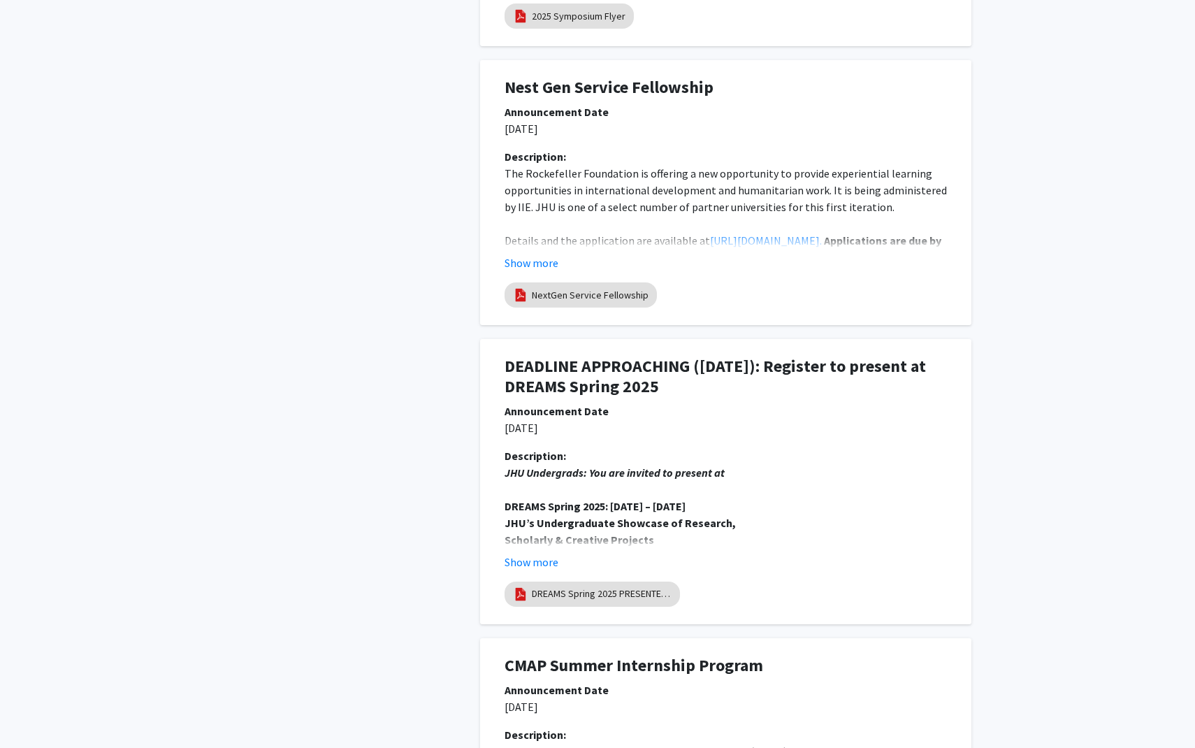
scroll to position [3728, 0]
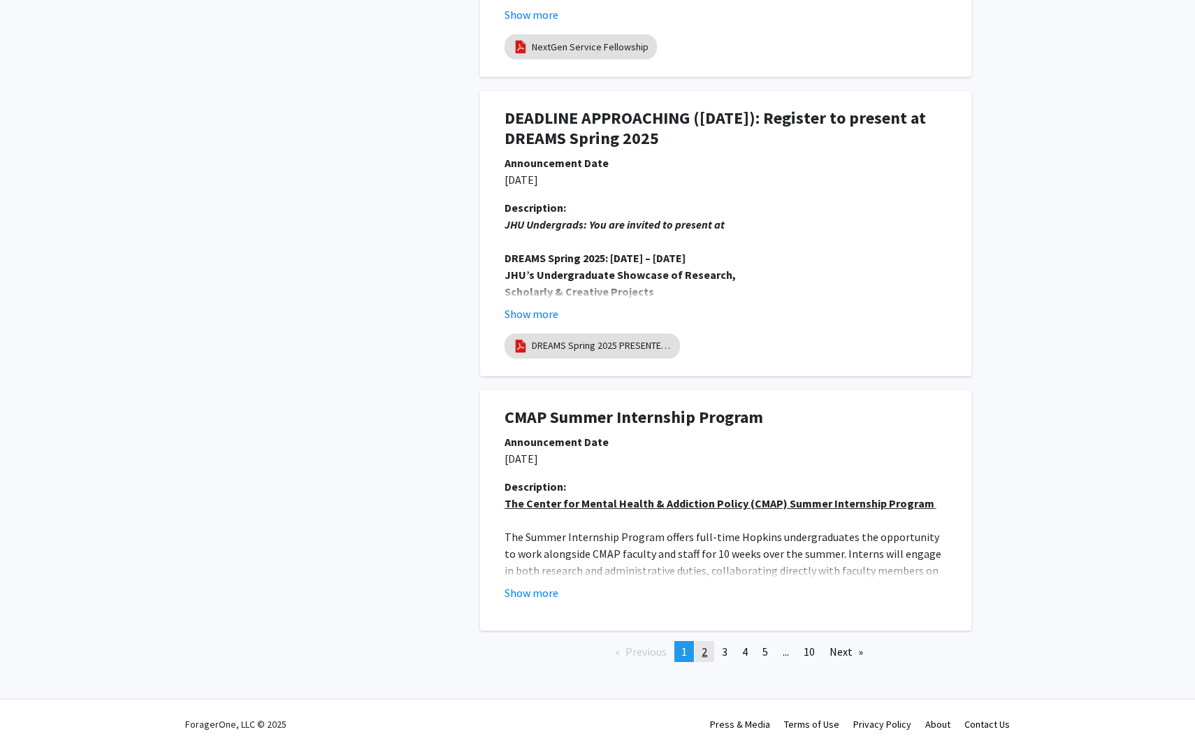
click at [702, 643] on link "page 2" at bounding box center [705, 651] width 20 height 21
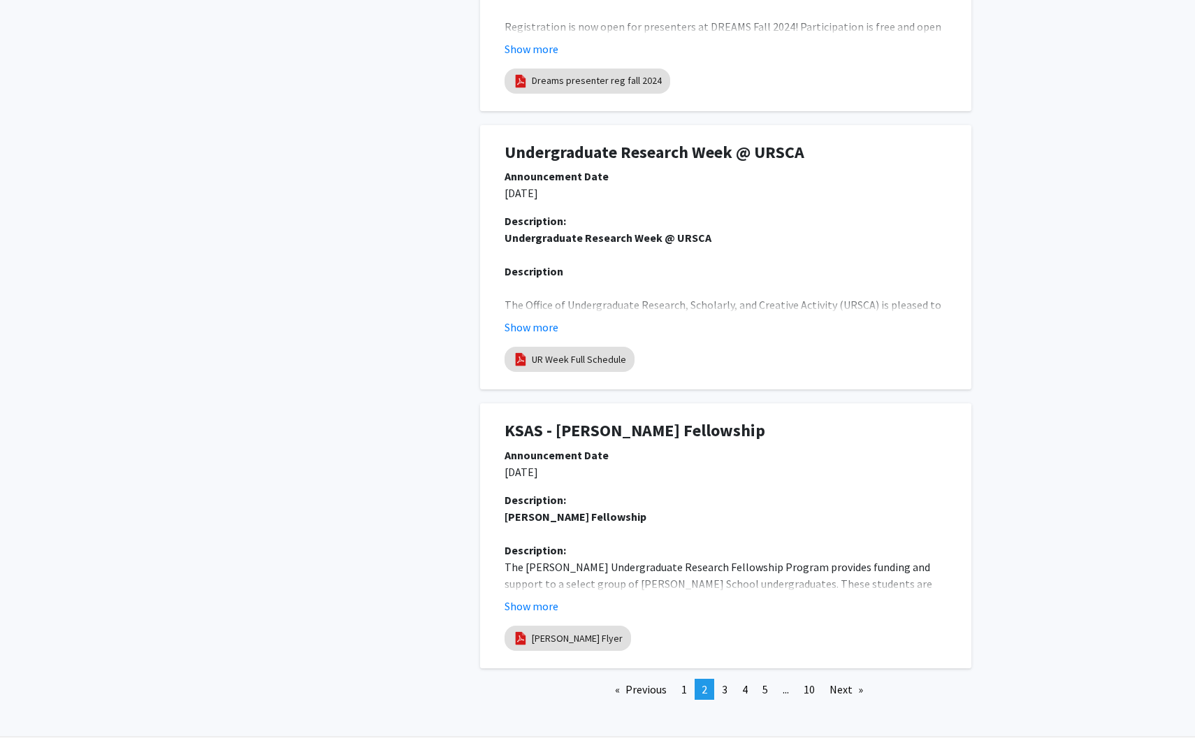
scroll to position [2517, 0]
